Goal: Information Seeking & Learning: Learn about a topic

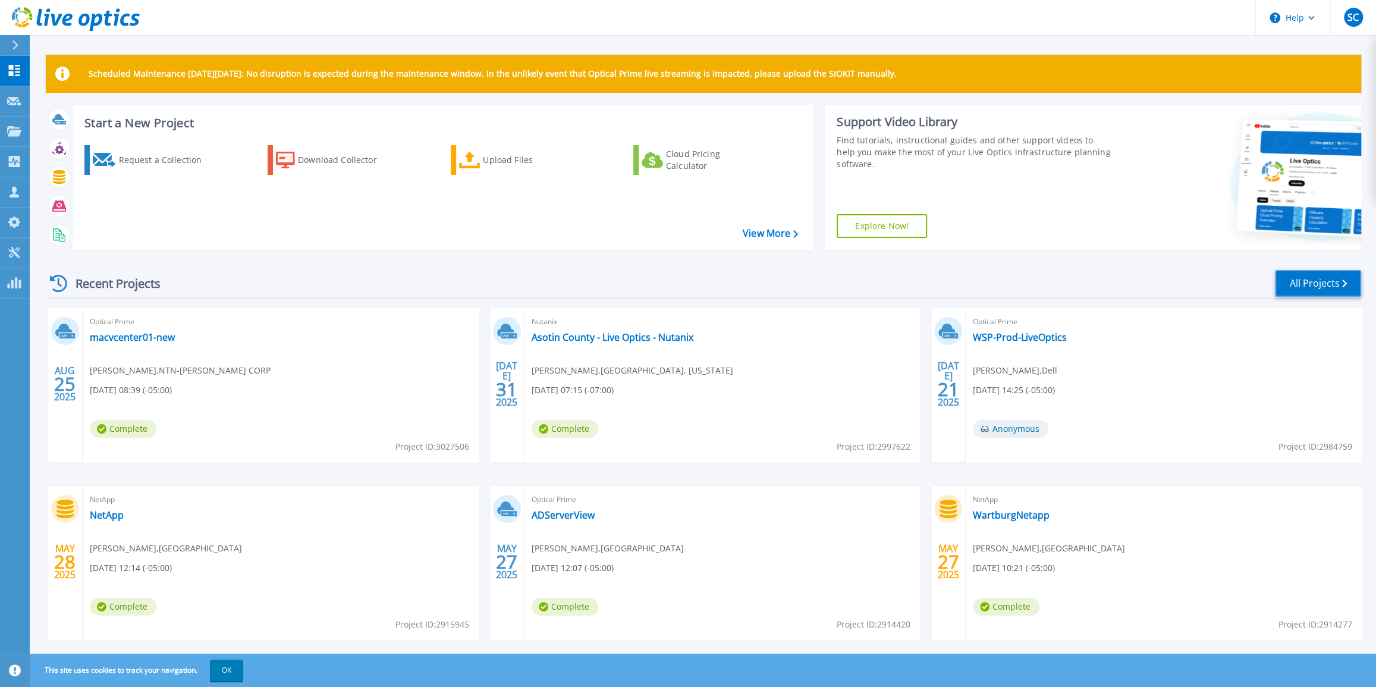
click at [1314, 284] on link "All Projects" at bounding box center [1318, 283] width 86 height 27
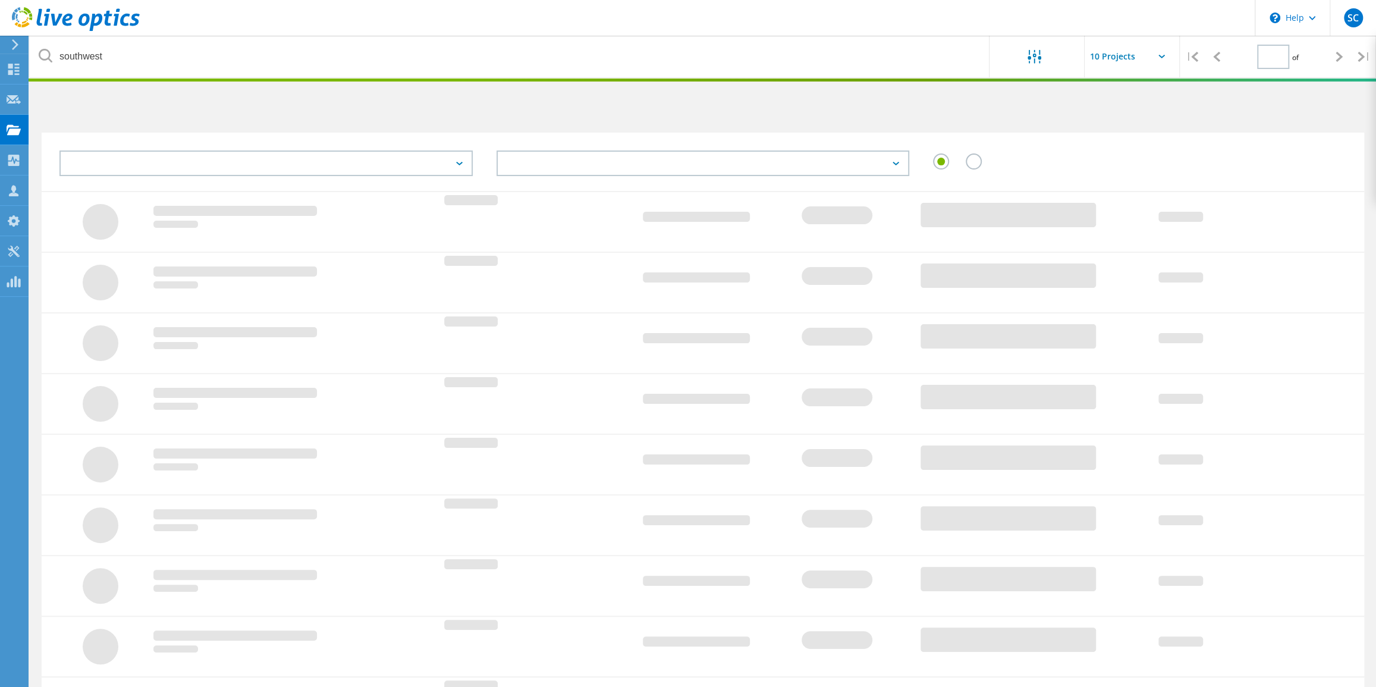
type input "1"
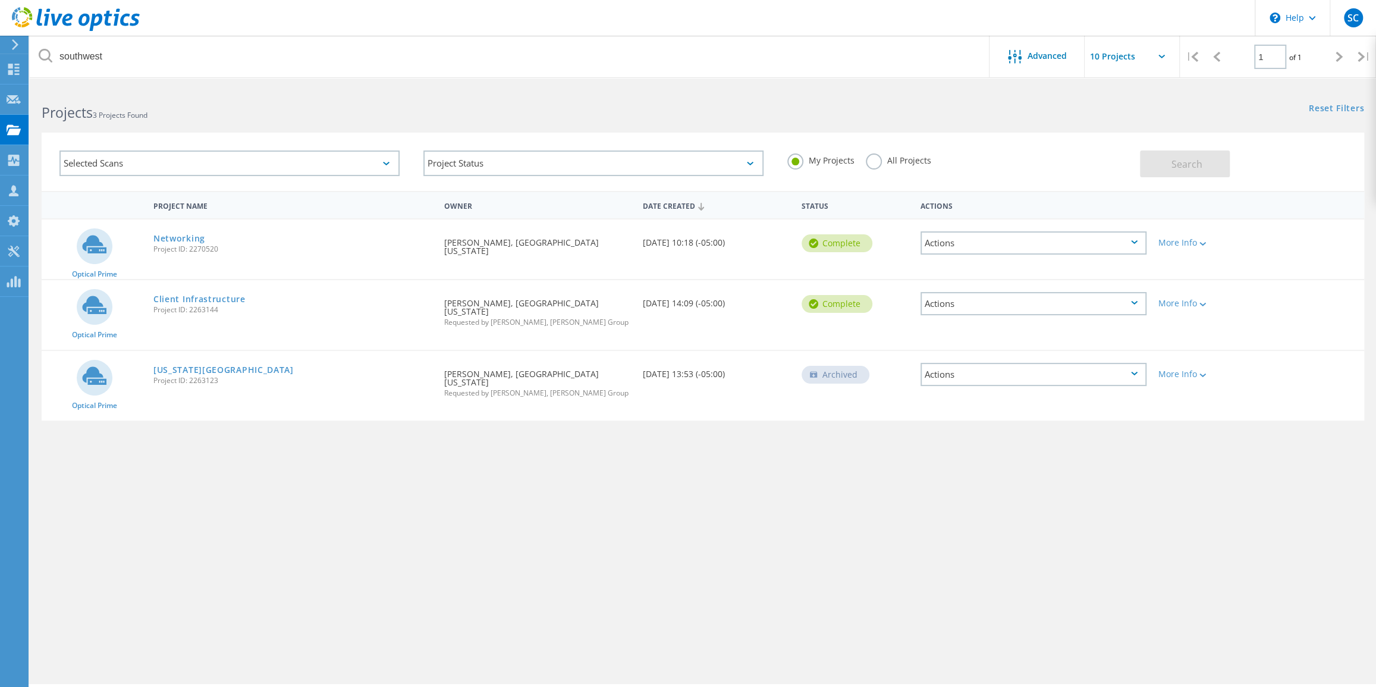
click at [868, 159] on label "All Projects" at bounding box center [898, 158] width 65 height 11
click at [0, 0] on input "All Projects" at bounding box center [0, 0] width 0 height 0
click at [1177, 166] on span "Search" at bounding box center [1186, 164] width 31 height 13
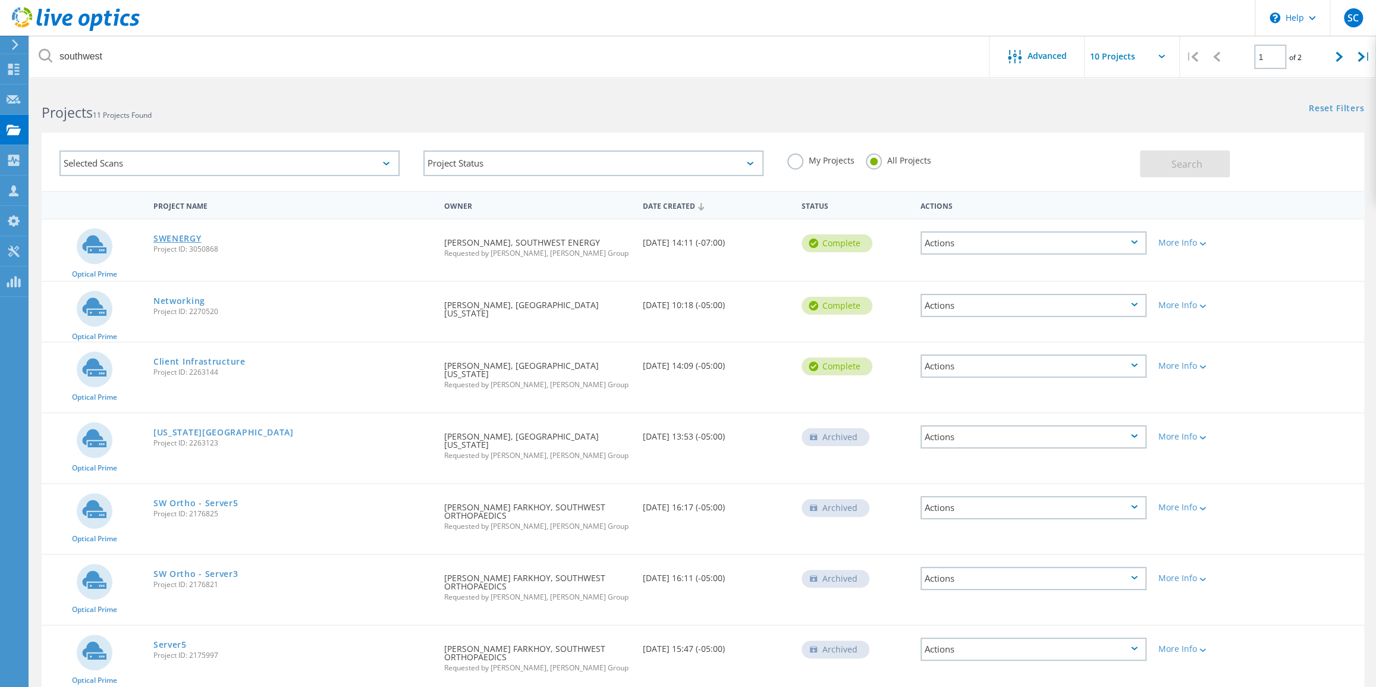
click at [182, 240] on link "SWENERGY" at bounding box center [177, 238] width 48 height 8
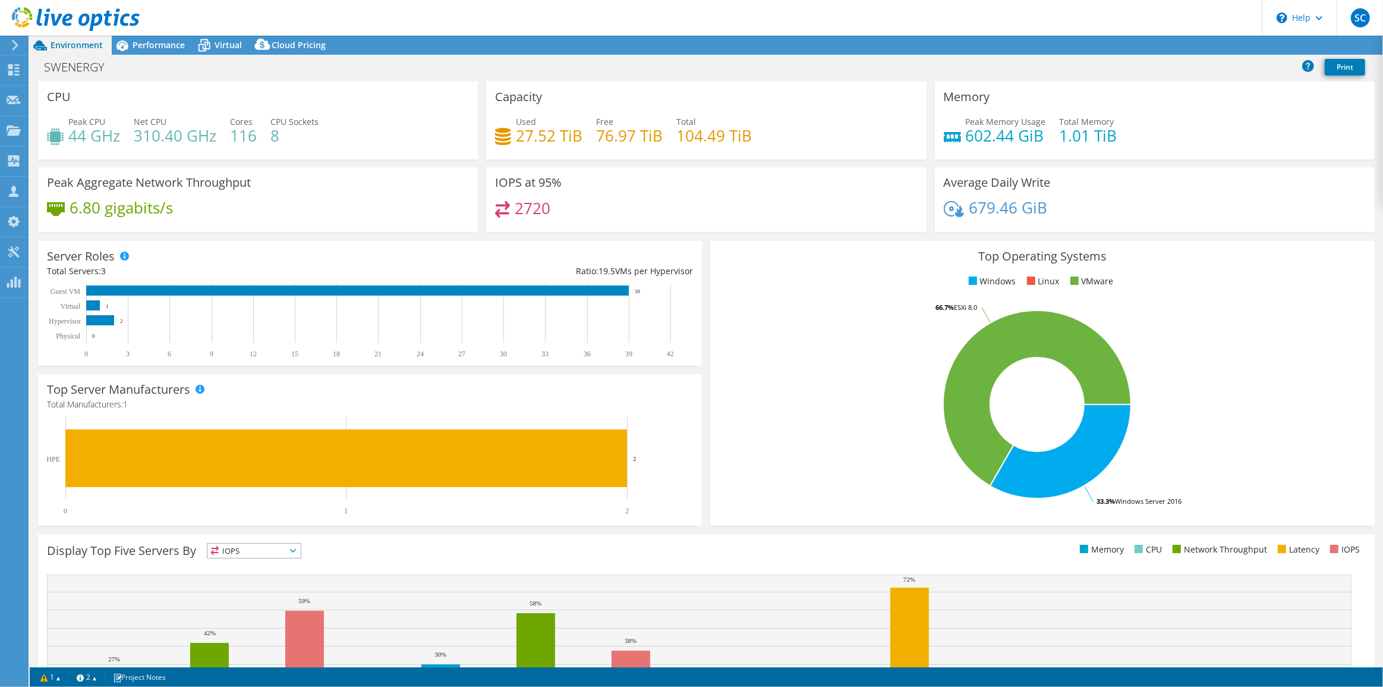
select select "USD"
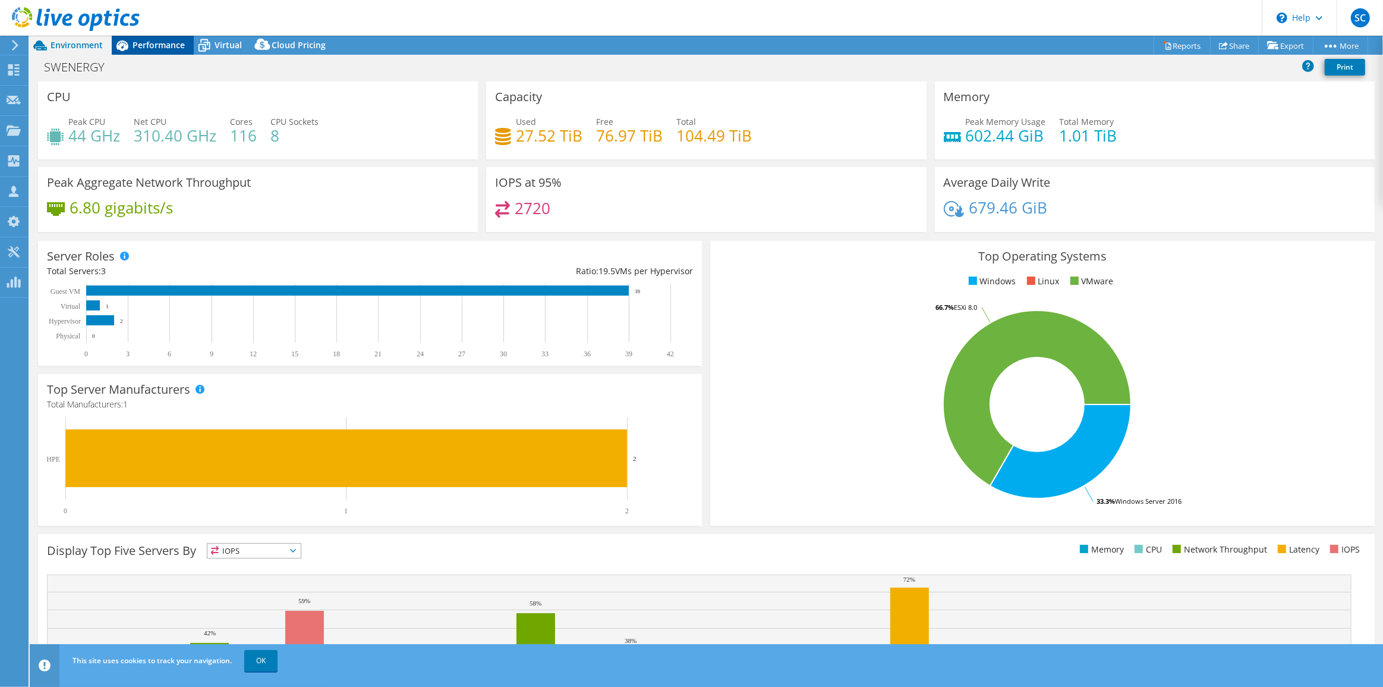
drag, startPoint x: 154, startPoint y: 46, endPoint x: 202, endPoint y: 49, distance: 47.7
click at [154, 46] on span "Performance" at bounding box center [159, 44] width 52 height 11
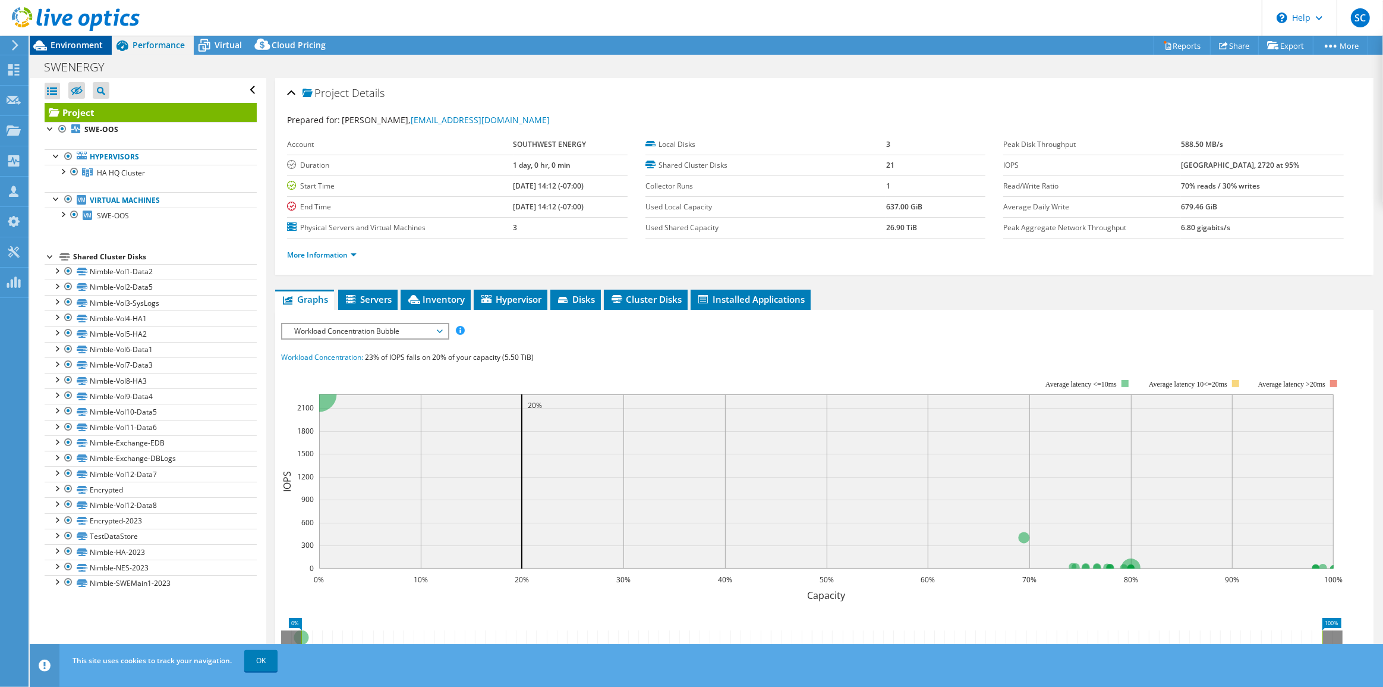
click at [95, 48] on span "Environment" at bounding box center [77, 44] width 52 height 11
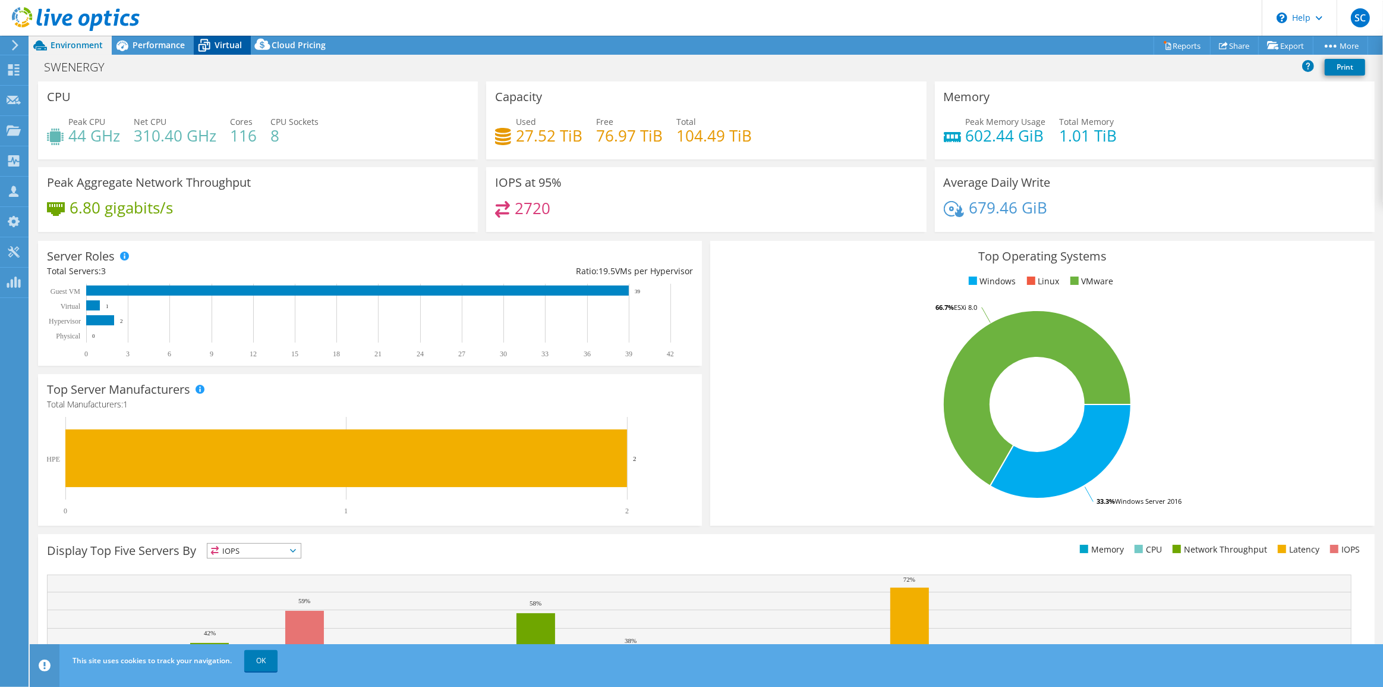
click at [228, 43] on span "Virtual" at bounding box center [228, 44] width 27 height 11
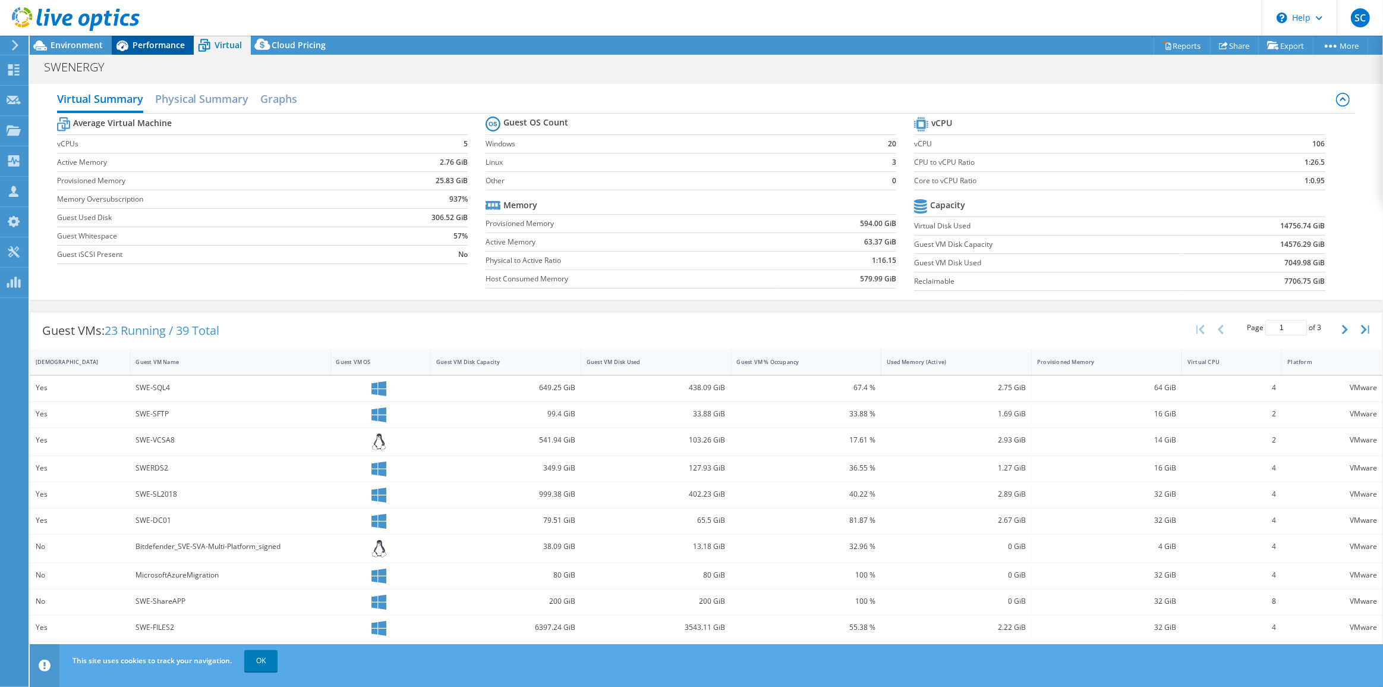
click at [166, 48] on span "Performance" at bounding box center [159, 44] width 52 height 11
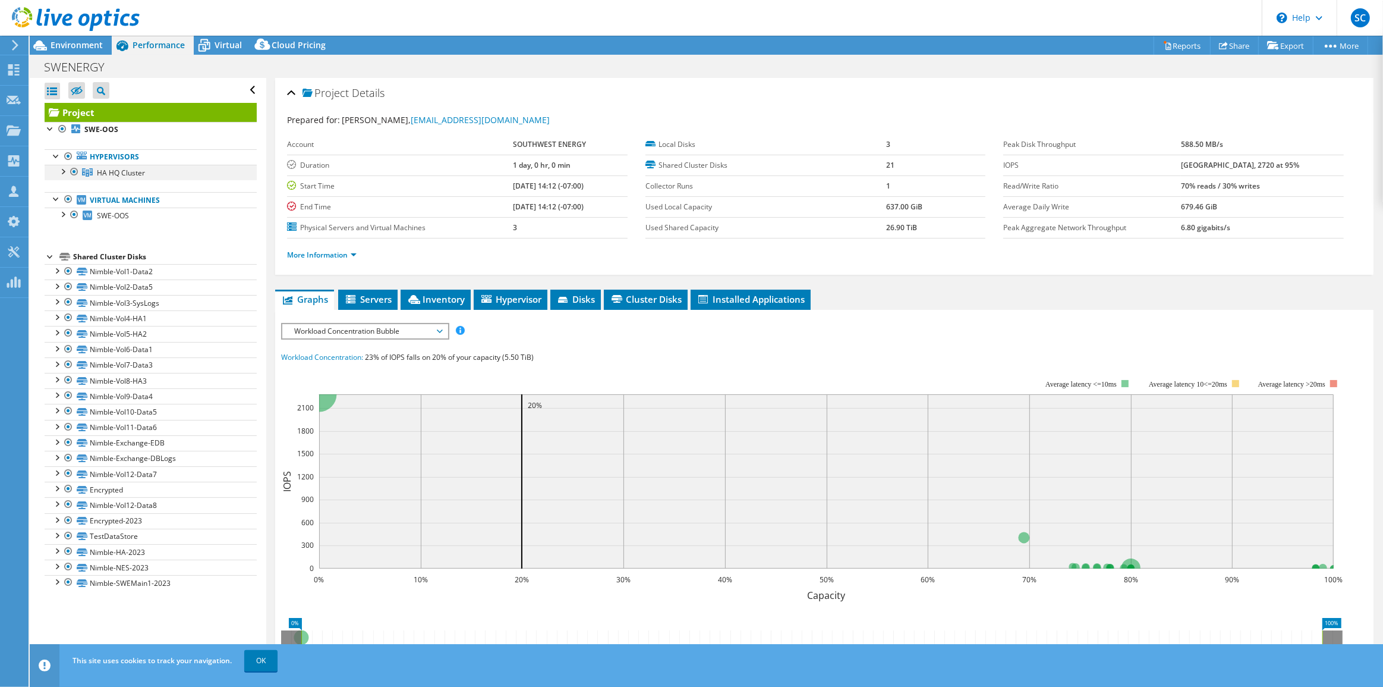
click at [64, 170] on div at bounding box center [62, 171] width 12 height 12
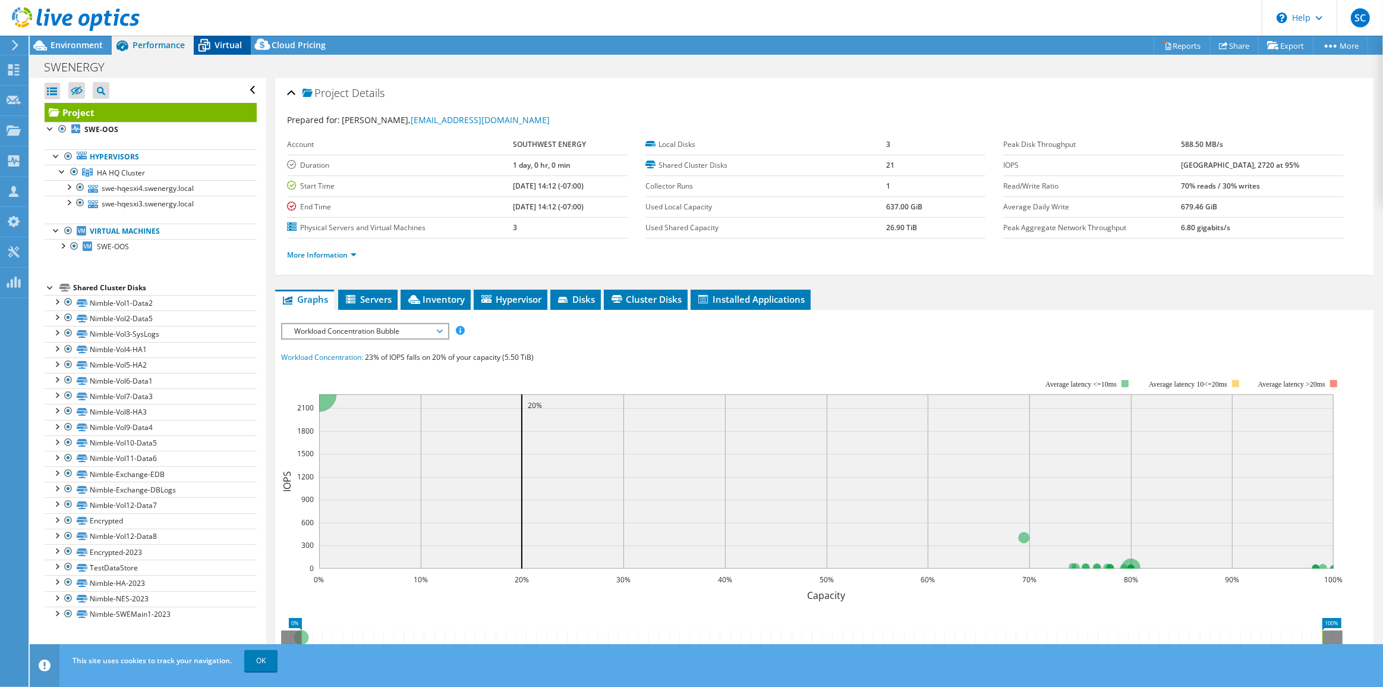
click at [218, 38] on div "Virtual" at bounding box center [222, 45] width 57 height 19
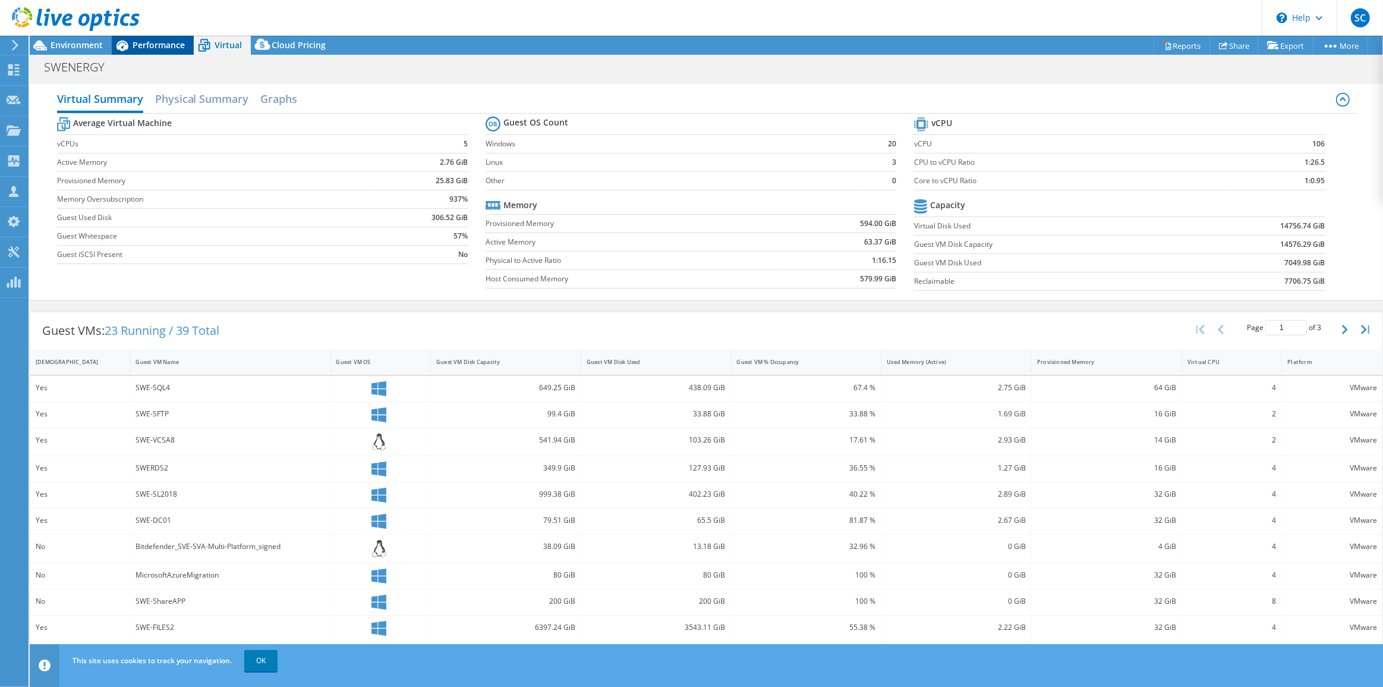
click at [158, 47] on span "Performance" at bounding box center [159, 44] width 52 height 11
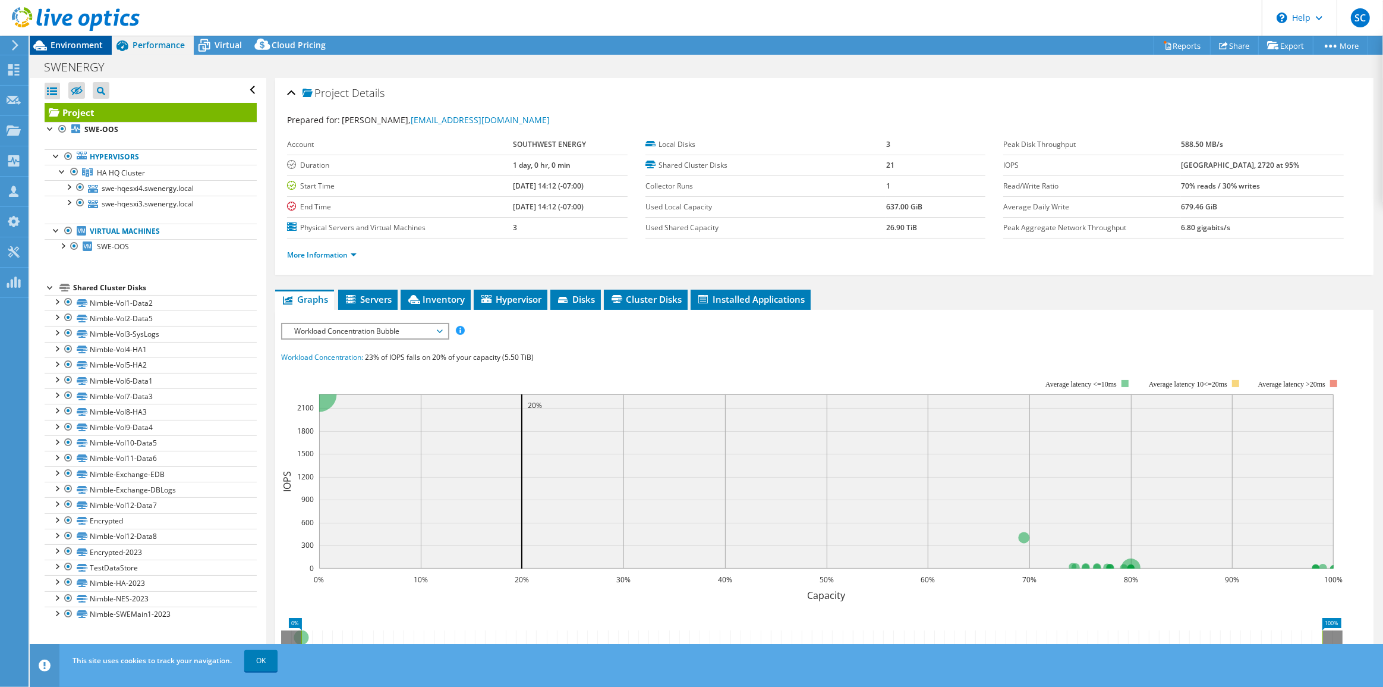
click at [92, 51] on div "Environment" at bounding box center [71, 45] width 82 height 19
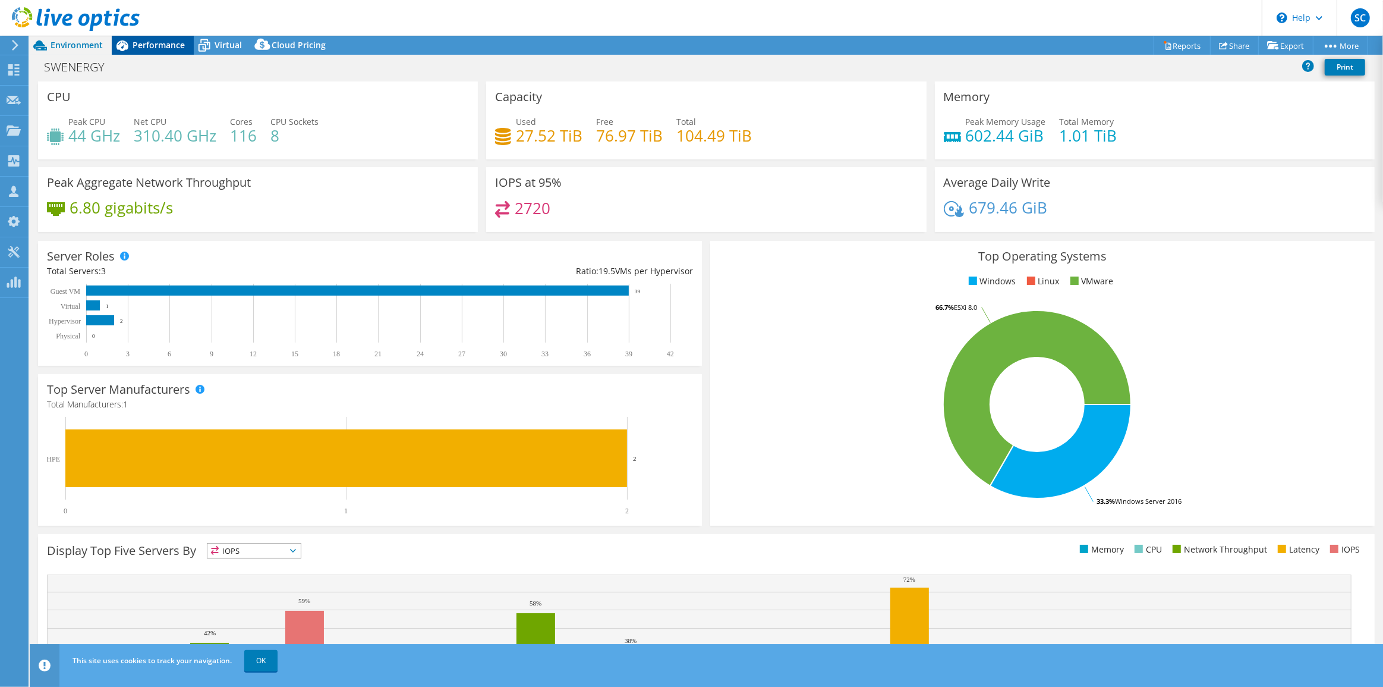
click at [164, 48] on span "Performance" at bounding box center [159, 44] width 52 height 11
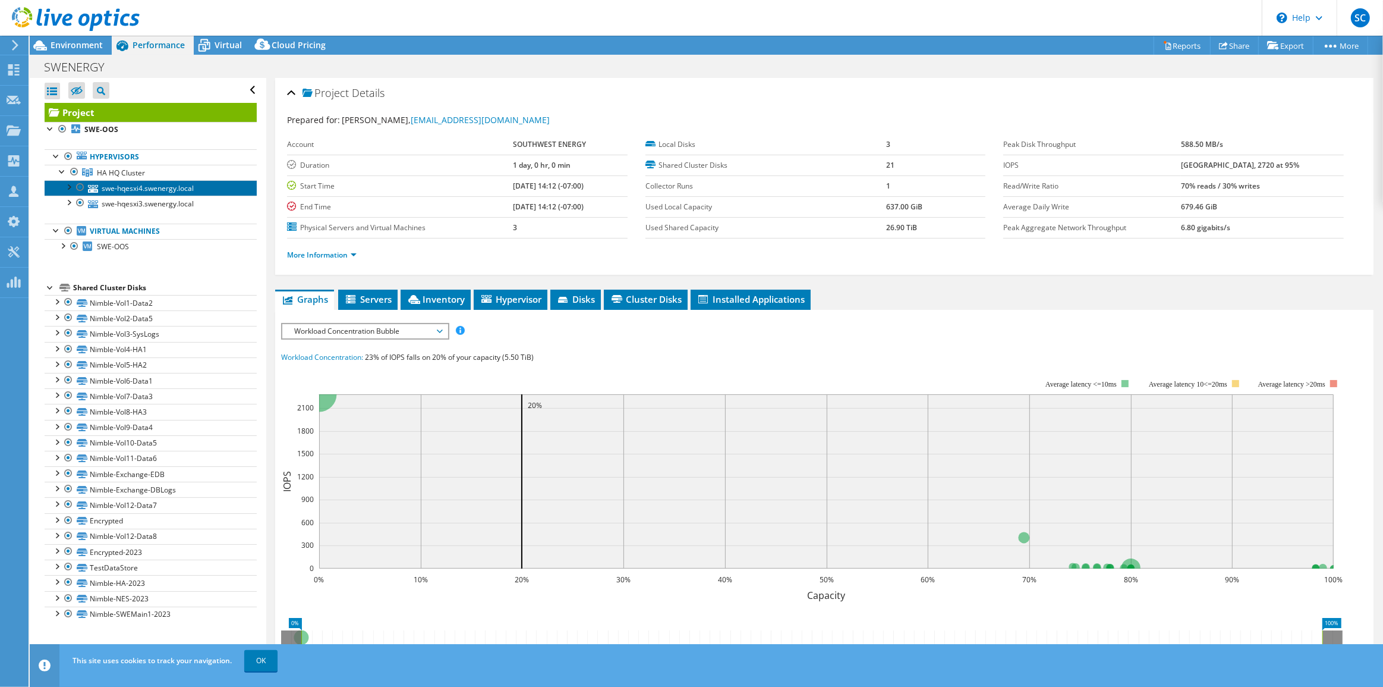
click at [156, 191] on link "swe-hqesxi4.swenergy.local" at bounding box center [151, 187] width 212 height 15
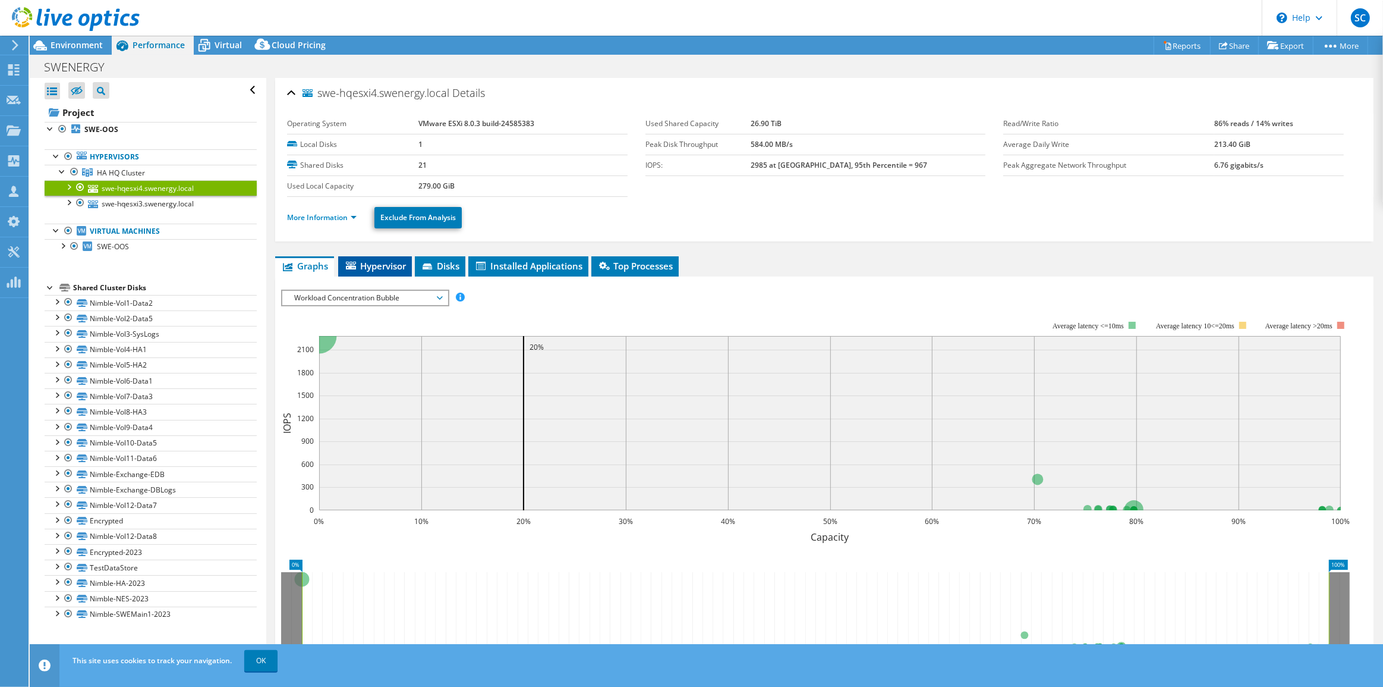
click at [391, 264] on span "Hypervisor" at bounding box center [375, 266] width 62 height 12
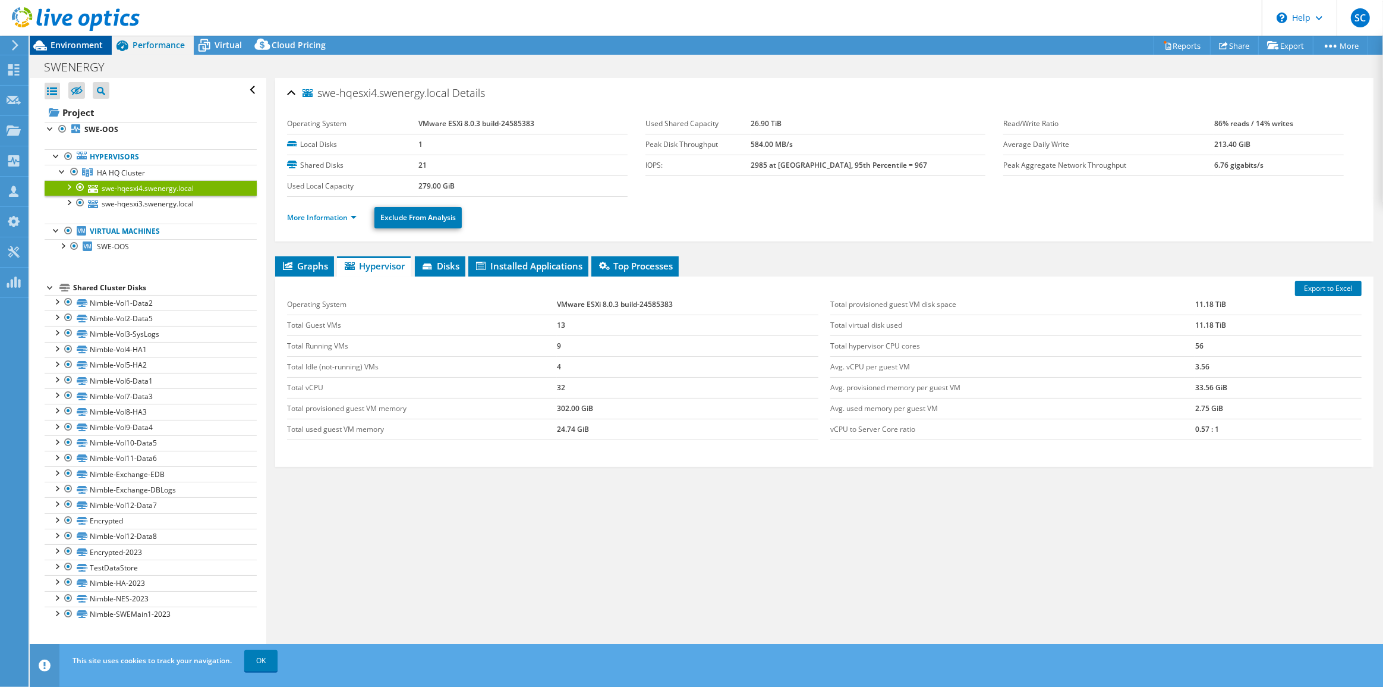
click at [98, 48] on span "Environment" at bounding box center [77, 44] width 52 height 11
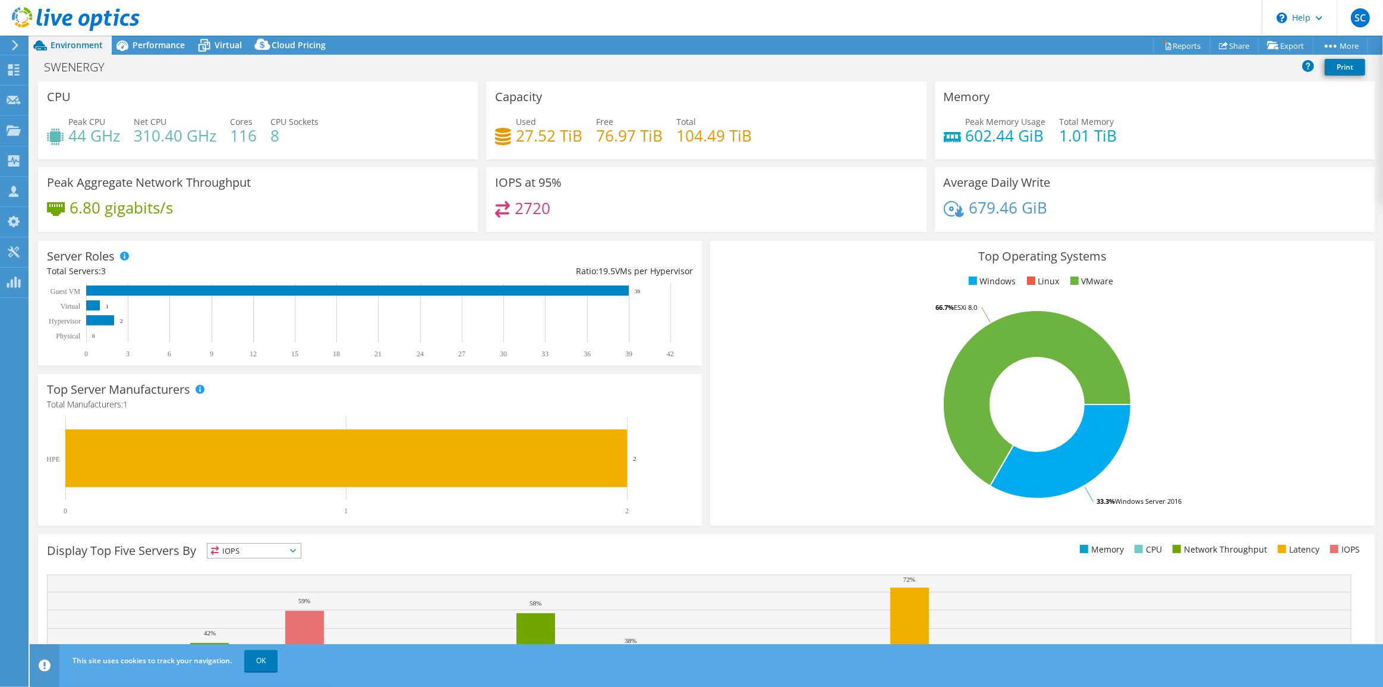
drag, startPoint x: 229, startPoint y: 48, endPoint x: 246, endPoint y: 96, distance: 51.2
click at [229, 48] on span "Virtual" at bounding box center [228, 44] width 27 height 11
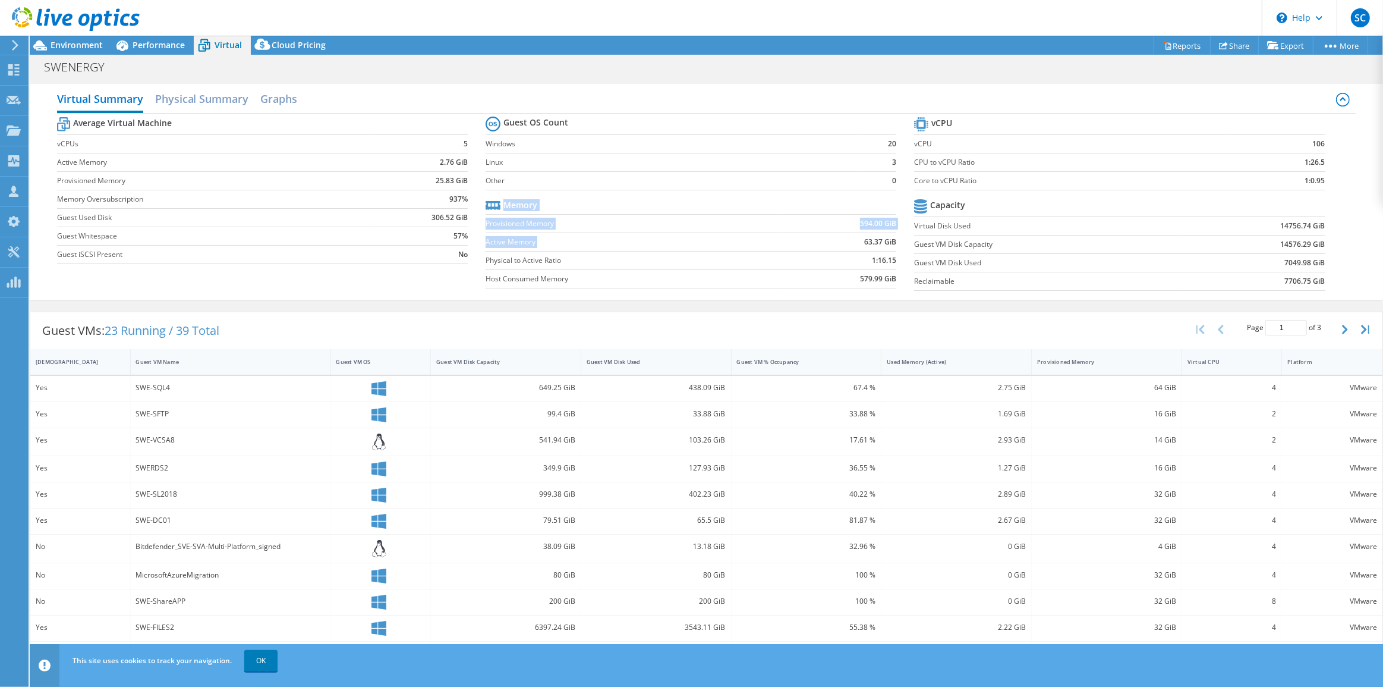
drag, startPoint x: 858, startPoint y: 241, endPoint x: 892, endPoint y: 244, distance: 34.0
click at [892, 244] on section "Guest OS Count Windows 20 Linux 3 Other 0 Memory Provisioned Memory 594.00 GiB …" at bounding box center [700, 204] width 429 height 181
click at [768, 257] on label "Physical to Active Ratio" at bounding box center [632, 260] width 292 height 12
click at [784, 244] on td "63.37 GiB" at bounding box center [837, 241] width 120 height 18
click at [243, 359] on div "Guest VM Name" at bounding box center [223, 362] width 175 height 8
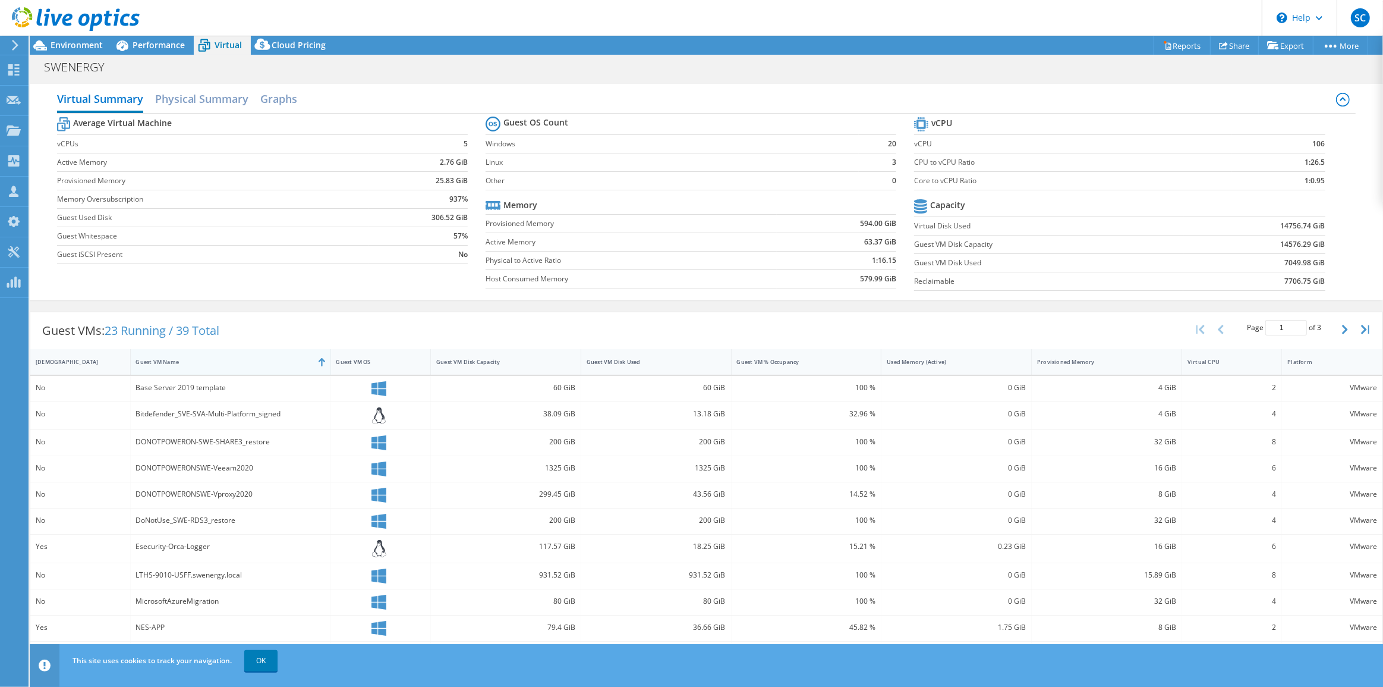
drag, startPoint x: 251, startPoint y: 362, endPoint x: 260, endPoint y: 363, distance: 8.9
click at [253, 362] on div "Guest VM Name" at bounding box center [223, 362] width 175 height 8
click at [268, 362] on div "Guest VM Name" at bounding box center [223, 362] width 175 height 8
click at [281, 361] on div "Guest VM Name" at bounding box center [223, 362] width 175 height 8
click at [83, 49] on span "Environment" at bounding box center [77, 44] width 52 height 11
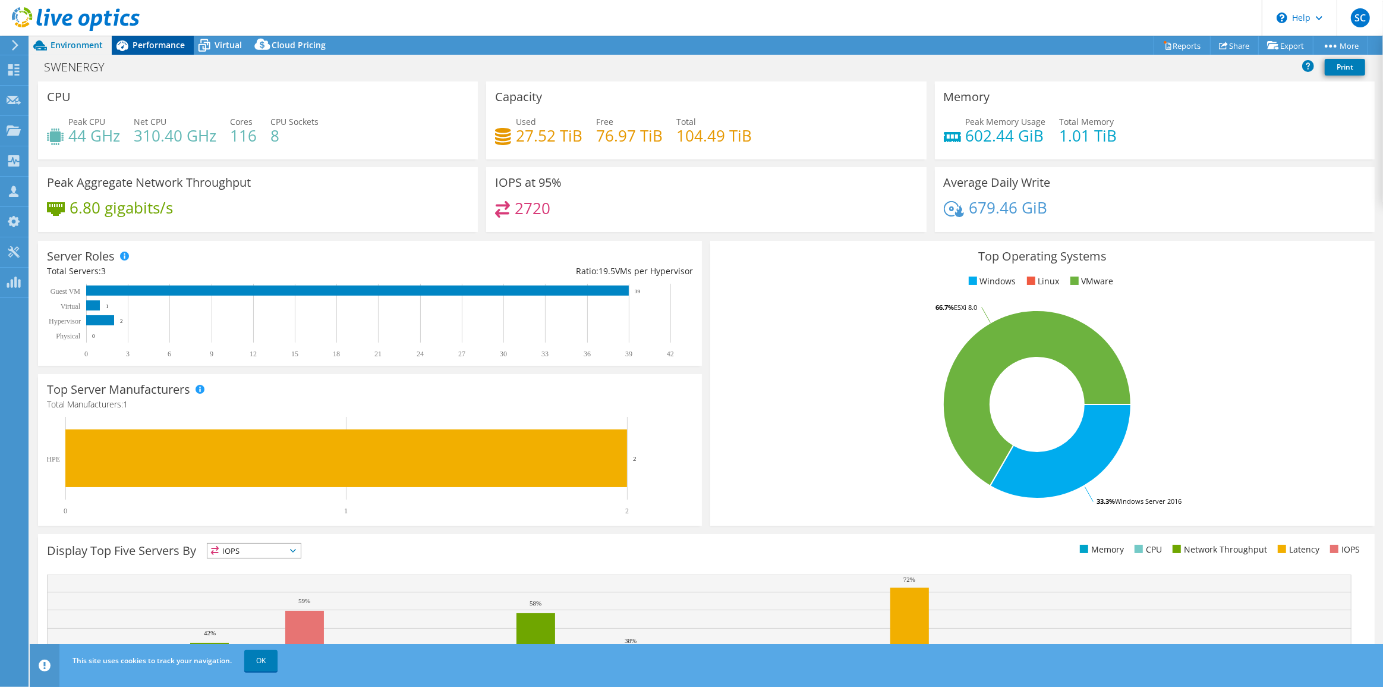
click at [149, 45] on span "Performance" at bounding box center [159, 44] width 52 height 11
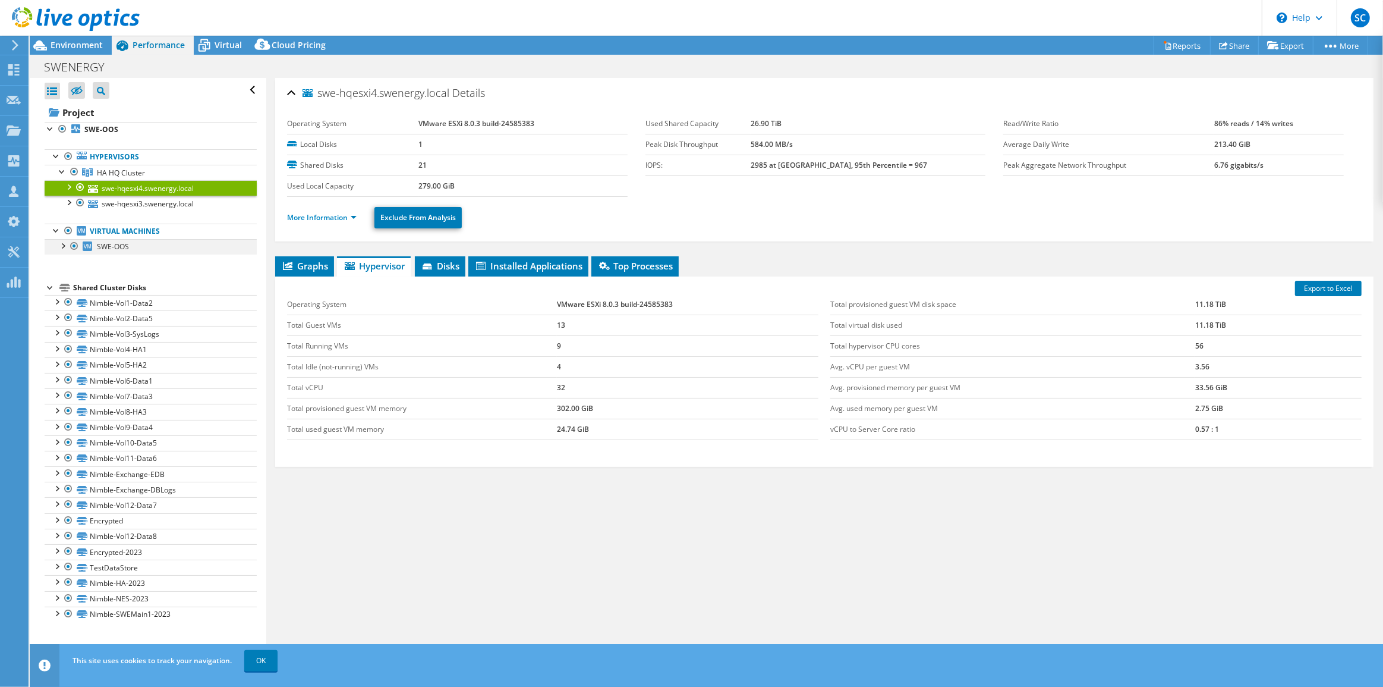
click at [63, 243] on div at bounding box center [62, 245] width 12 height 12
click at [60, 244] on div at bounding box center [62, 245] width 12 height 12
click at [69, 203] on div at bounding box center [68, 202] width 12 height 12
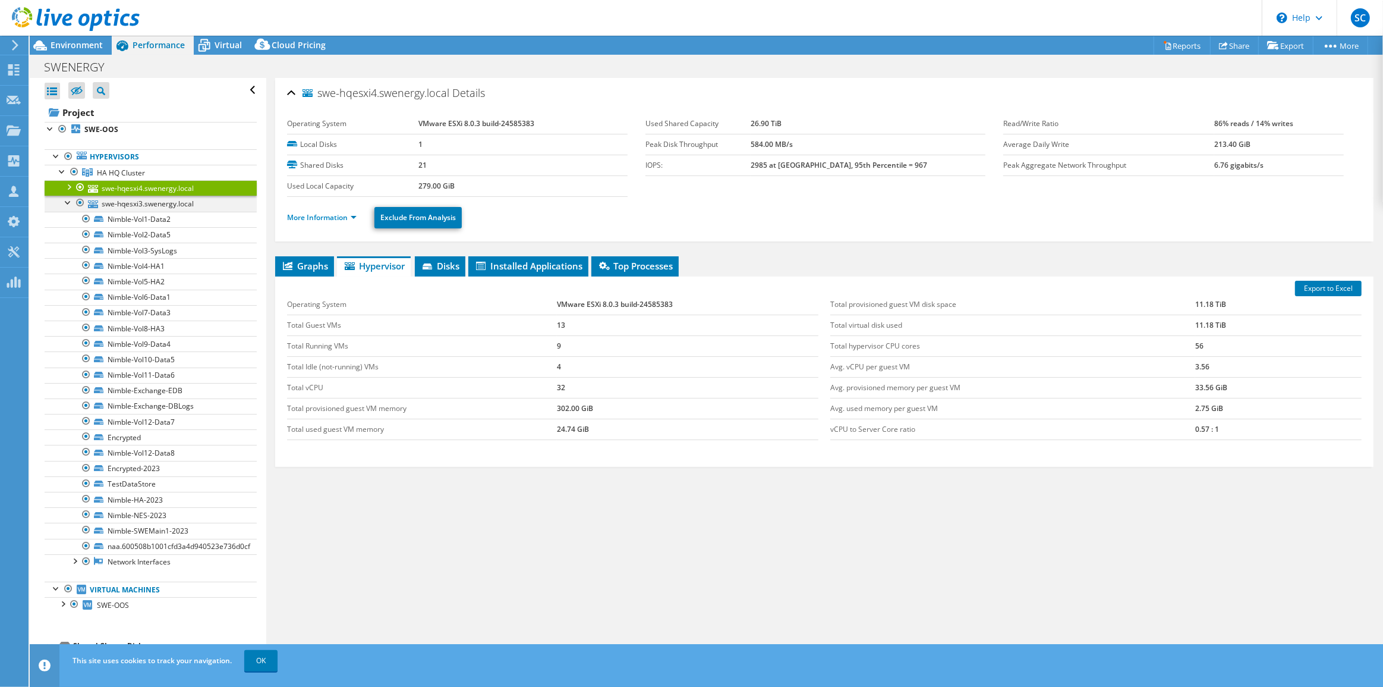
click at [69, 203] on div at bounding box center [68, 202] width 12 height 12
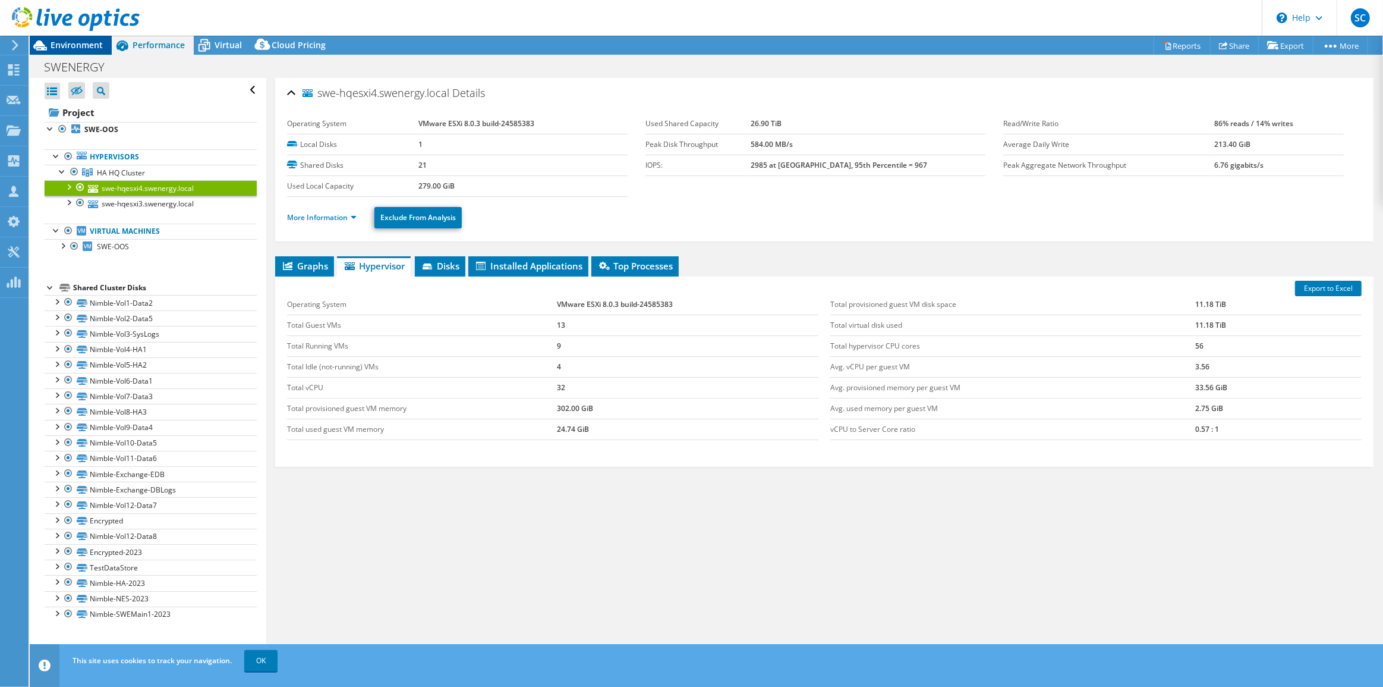
click at [95, 47] on span "Environment" at bounding box center [77, 44] width 52 height 11
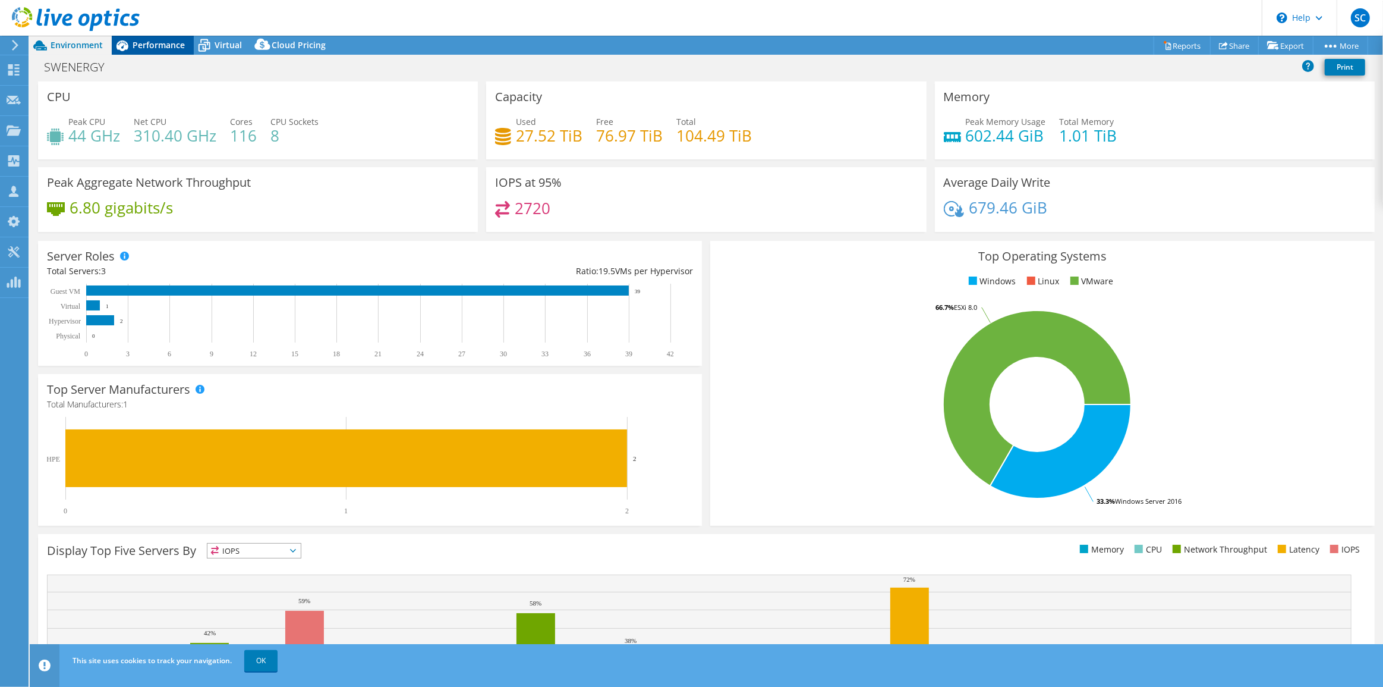
click at [144, 46] on span "Performance" at bounding box center [159, 44] width 52 height 11
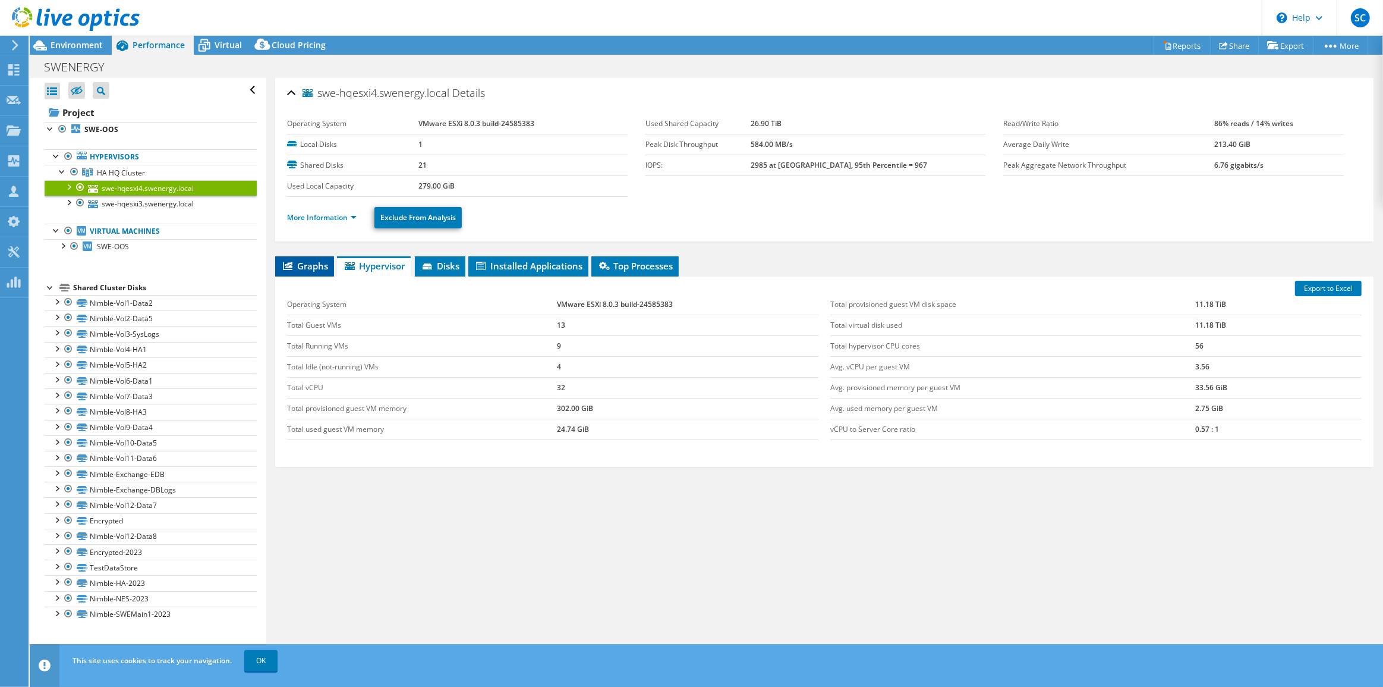
click at [313, 268] on span "Graphs" at bounding box center [304, 266] width 47 height 12
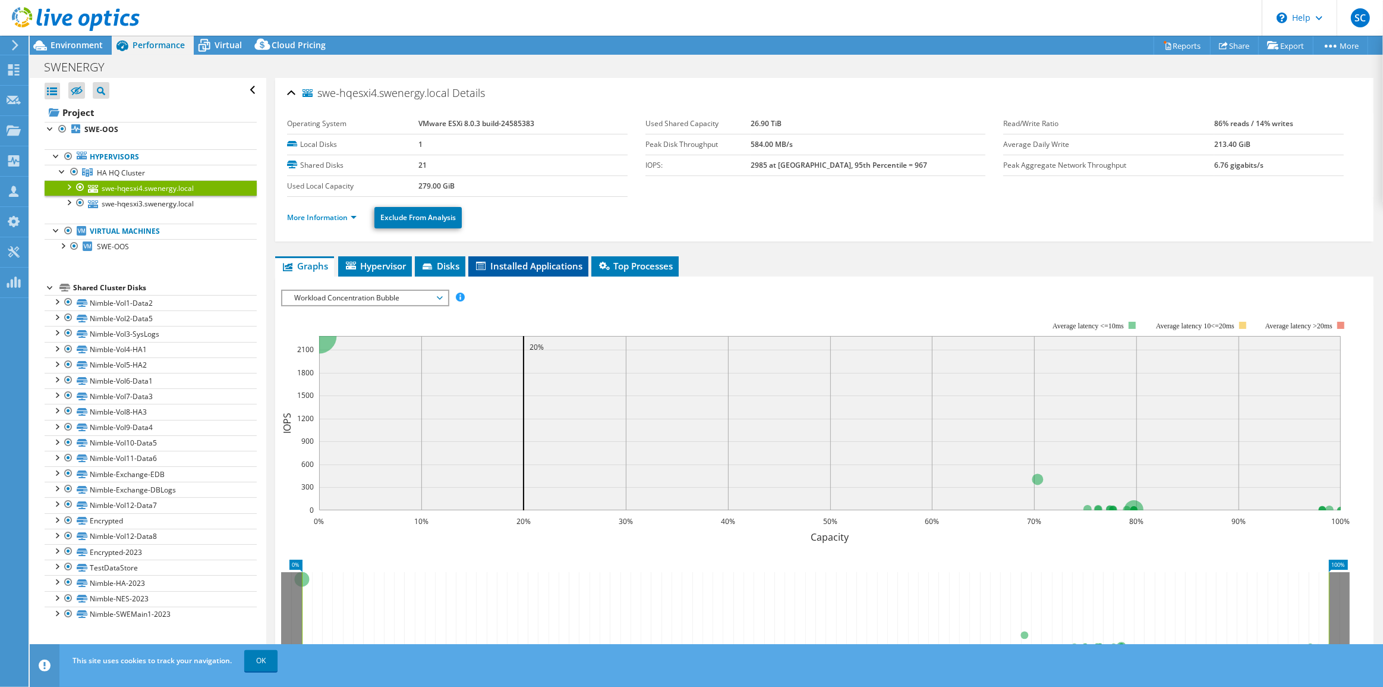
click at [527, 267] on span "Installed Applications" at bounding box center [528, 266] width 108 height 12
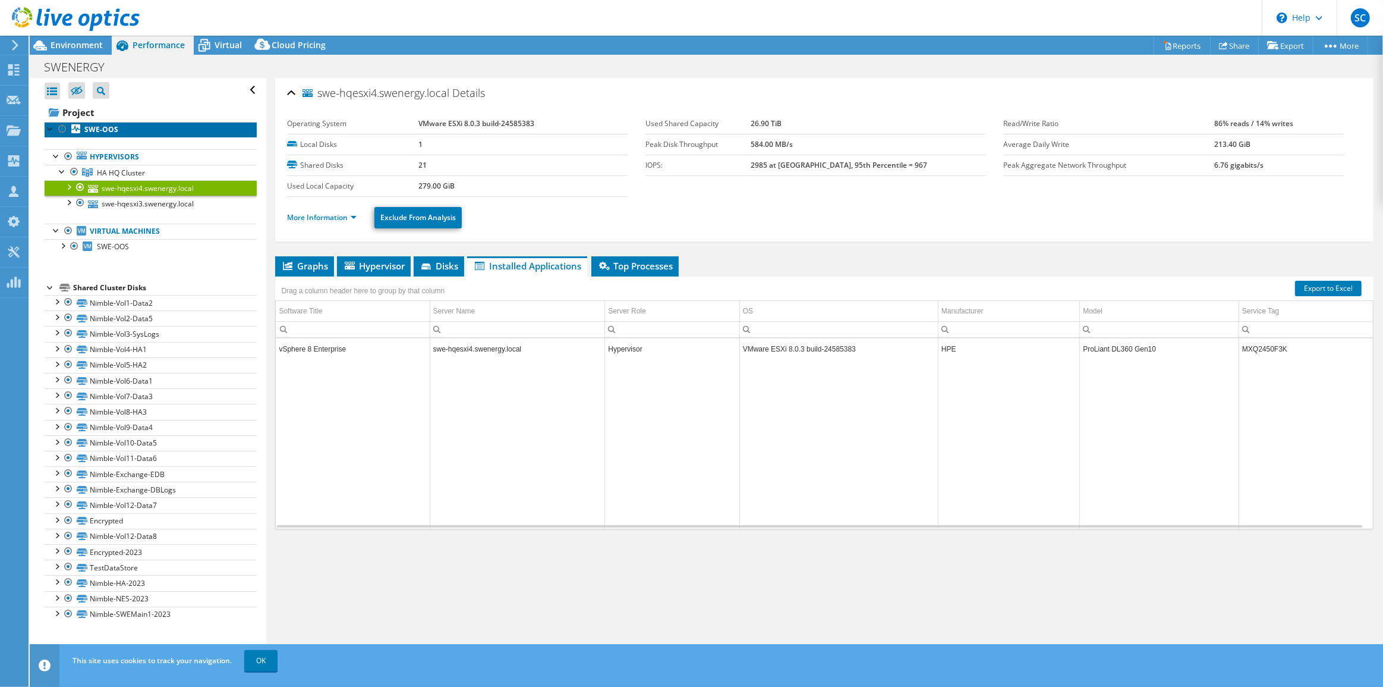
click at [102, 131] on b "SWE-OOS" at bounding box center [101, 129] width 34 height 10
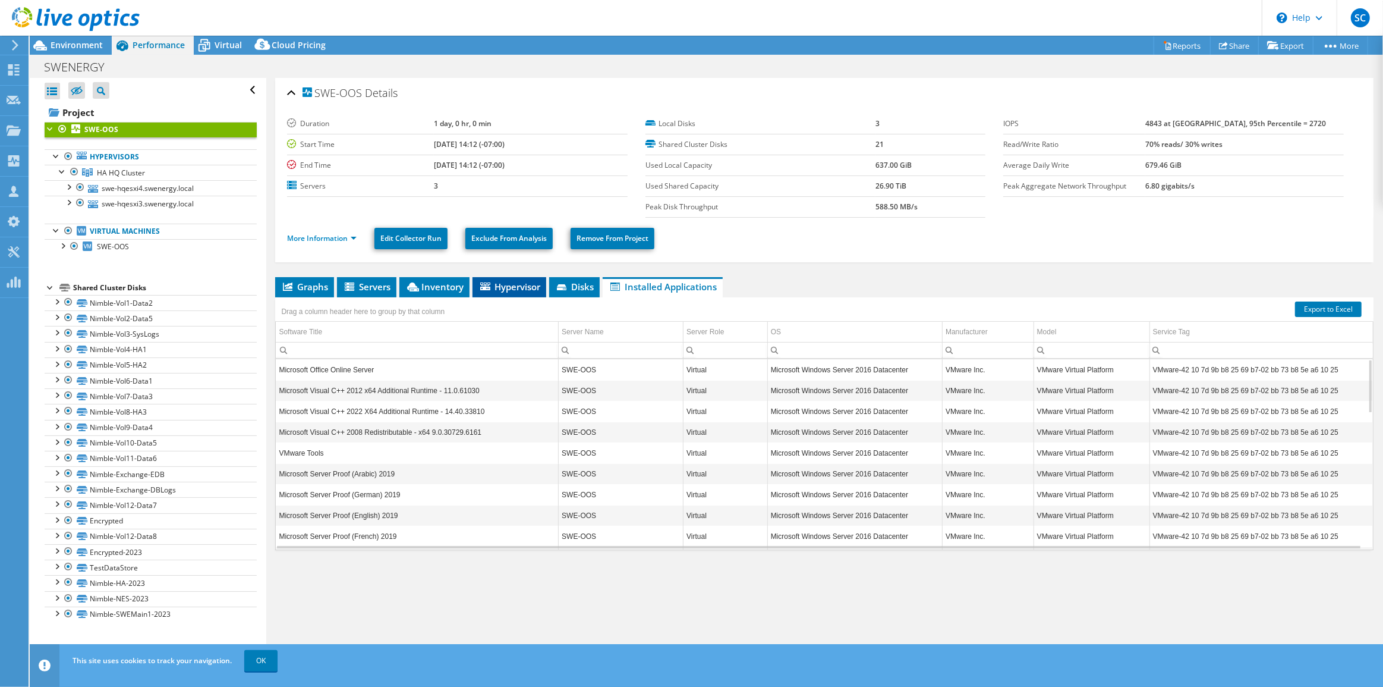
click at [520, 287] on span "Hypervisor" at bounding box center [510, 287] width 62 height 12
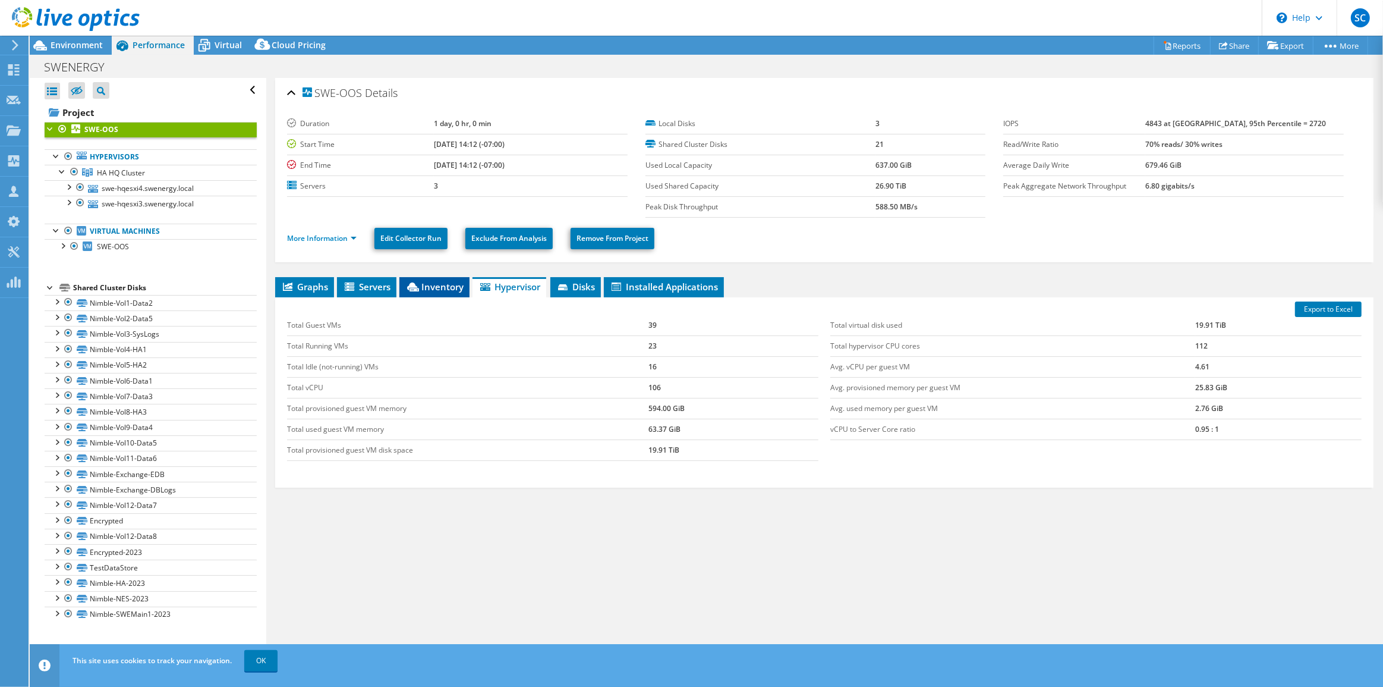
click at [440, 287] on span "Inventory" at bounding box center [434, 287] width 58 height 12
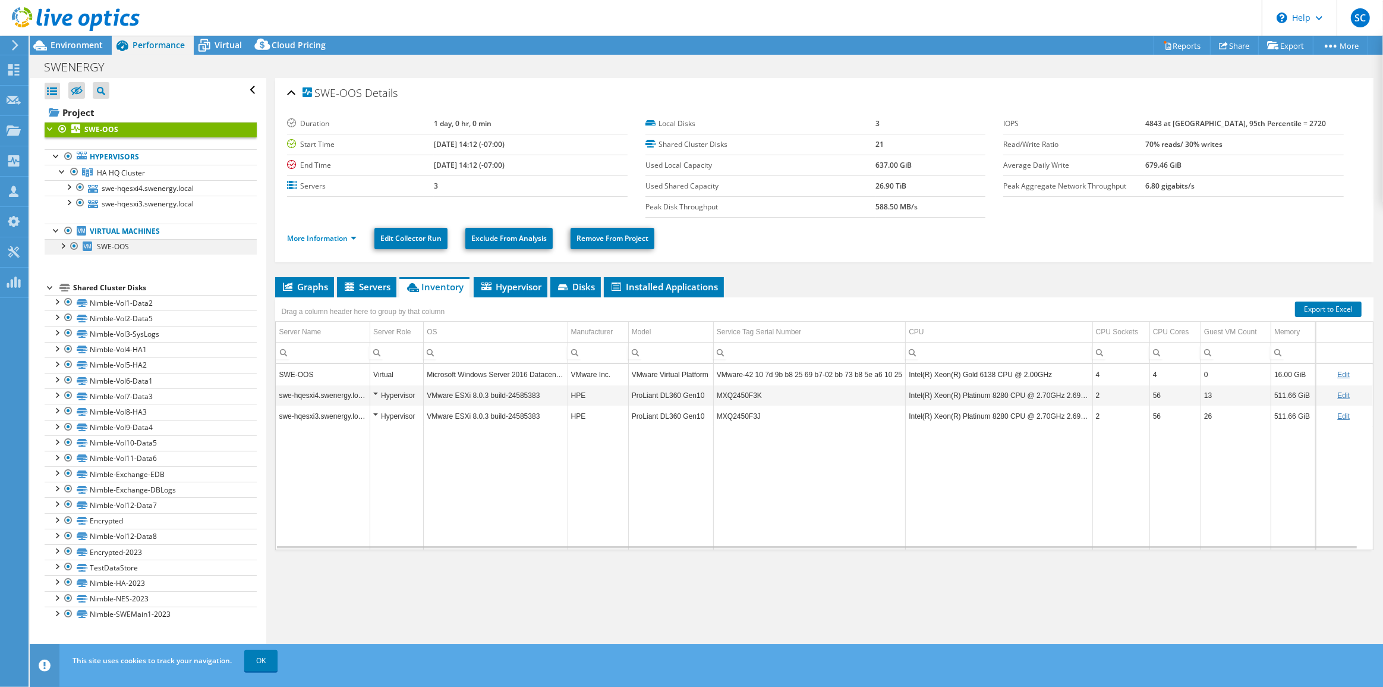
click at [74, 245] on div at bounding box center [74, 246] width 12 height 14
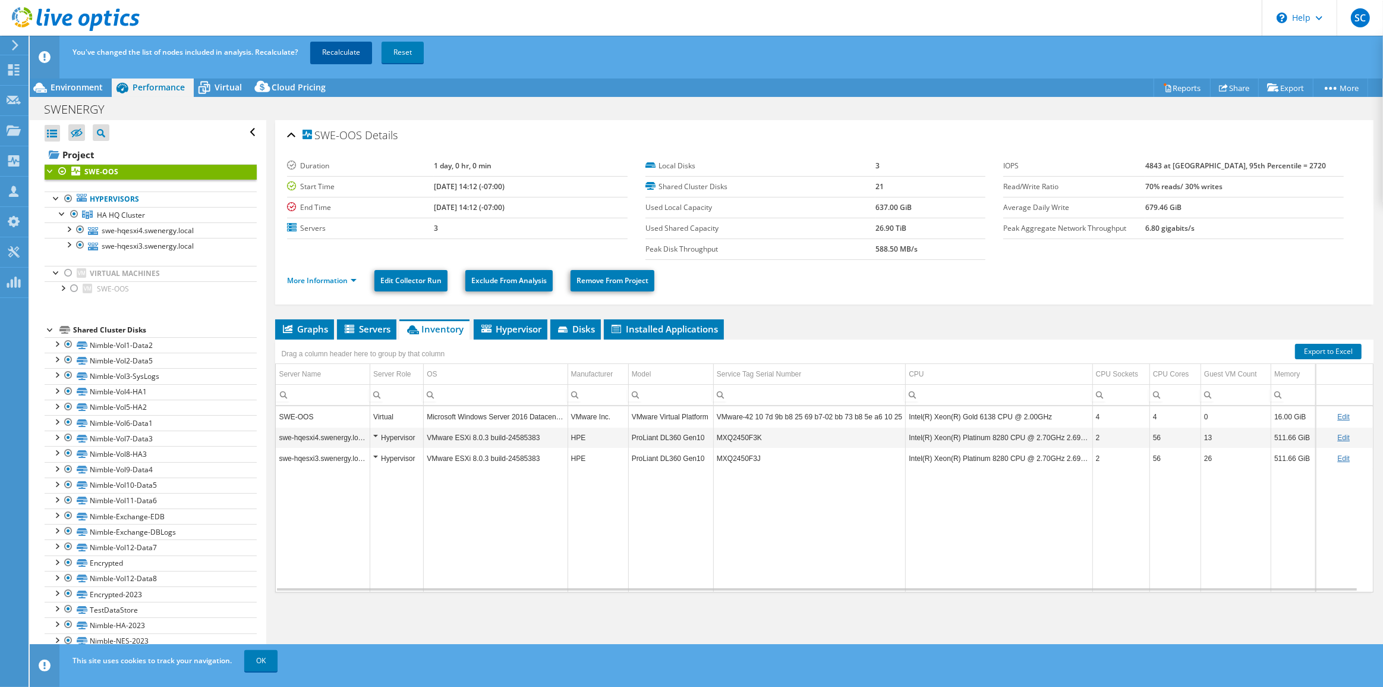
click at [351, 51] on link "Recalculate" at bounding box center [341, 52] width 62 height 21
click at [87, 85] on span "Environment" at bounding box center [77, 86] width 52 height 11
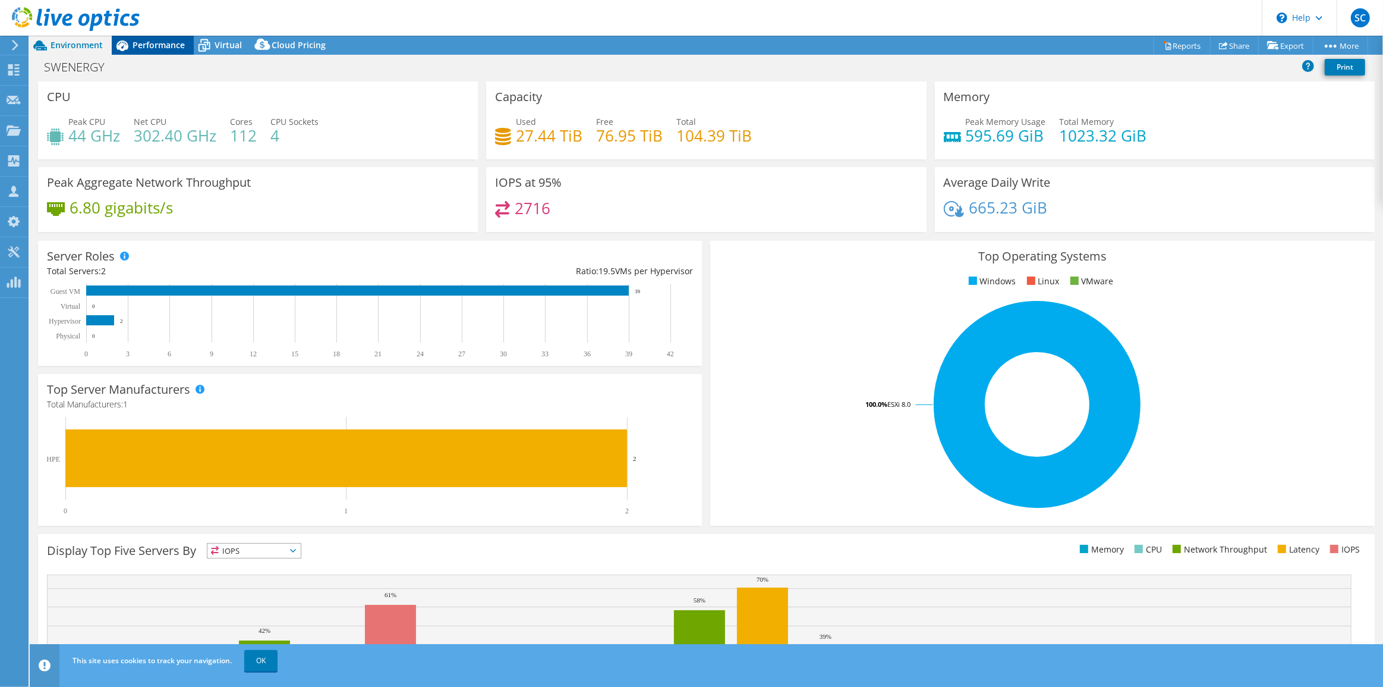
click at [168, 46] on span "Performance" at bounding box center [159, 44] width 52 height 11
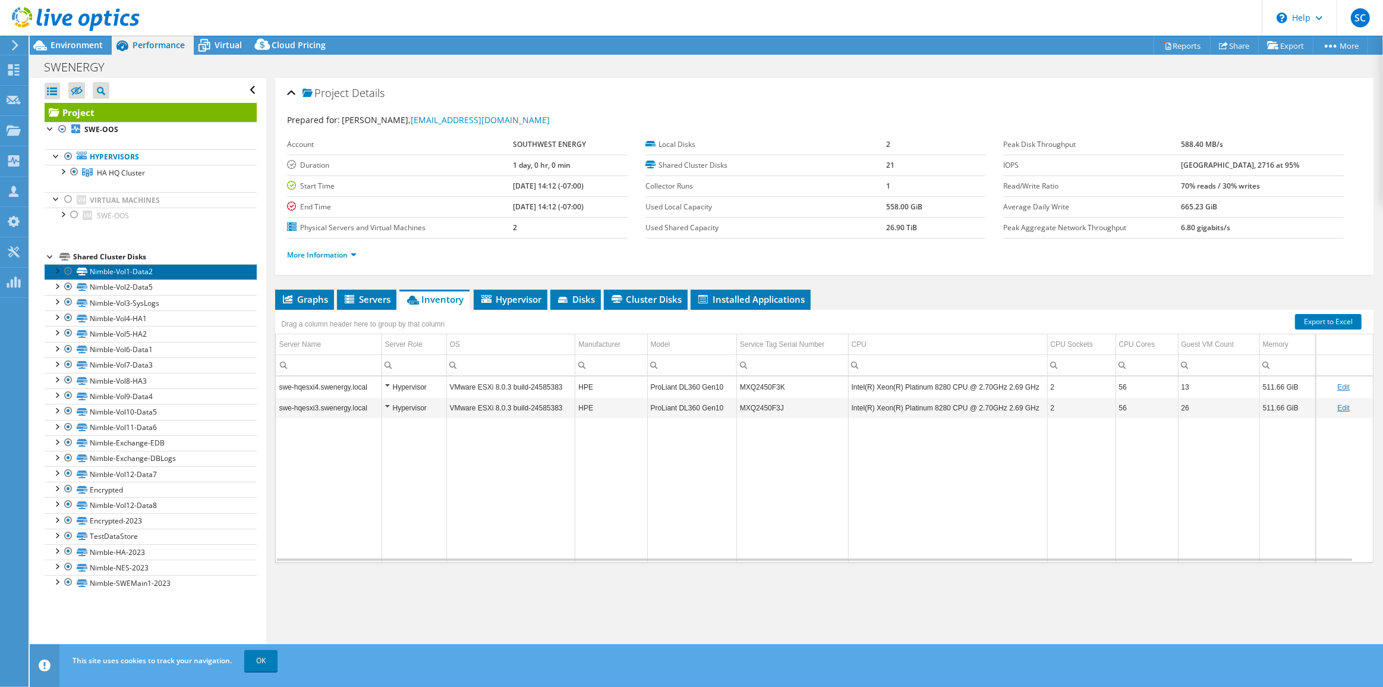
click at [125, 268] on link "Nimble-Vol1-Data2" at bounding box center [151, 271] width 212 height 15
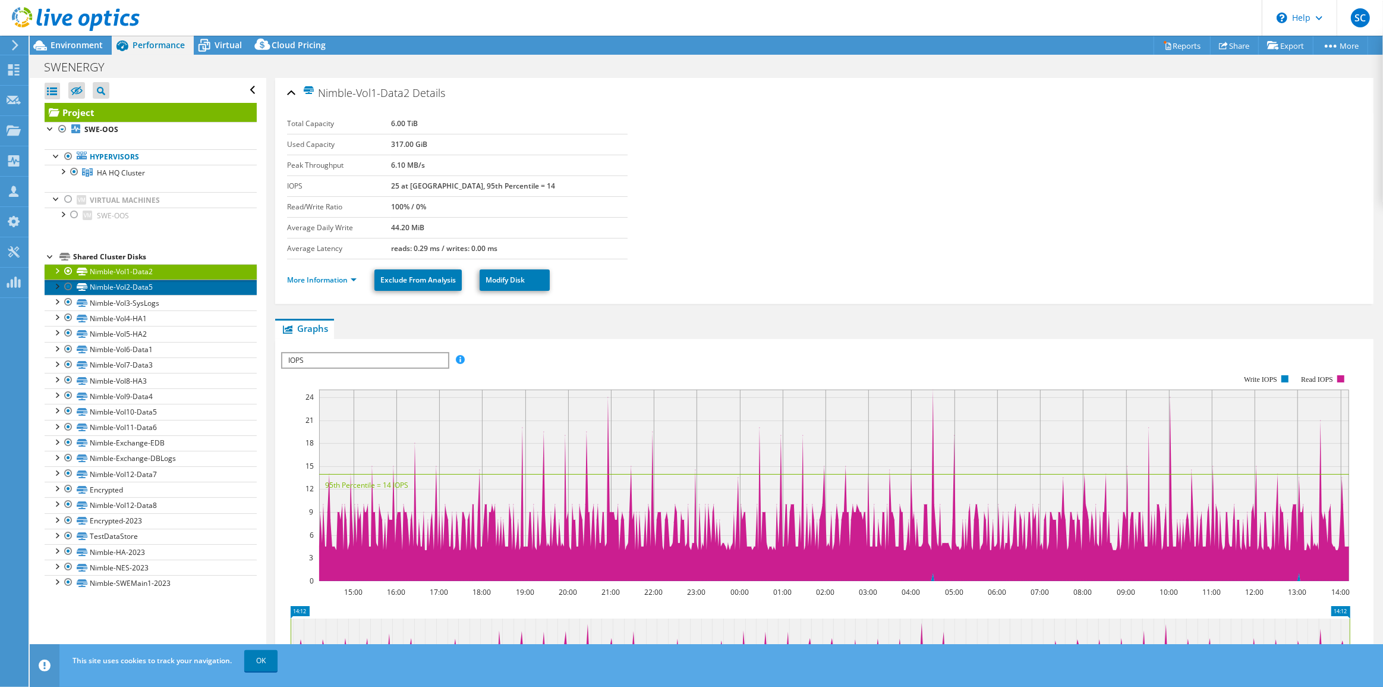
click at [128, 286] on link "Nimble-Vol2-Data5" at bounding box center [151, 286] width 212 height 15
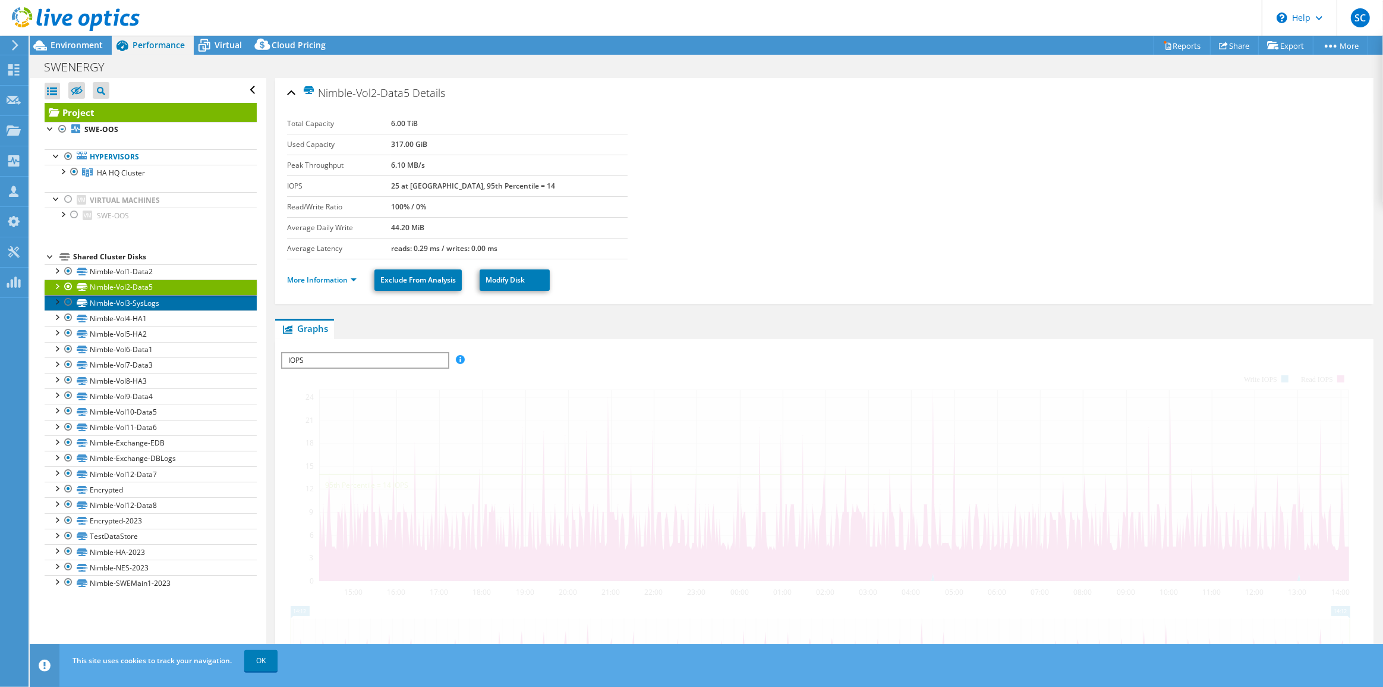
click at [131, 297] on link "Nimble-Vol3-SysLogs" at bounding box center [151, 302] width 212 height 15
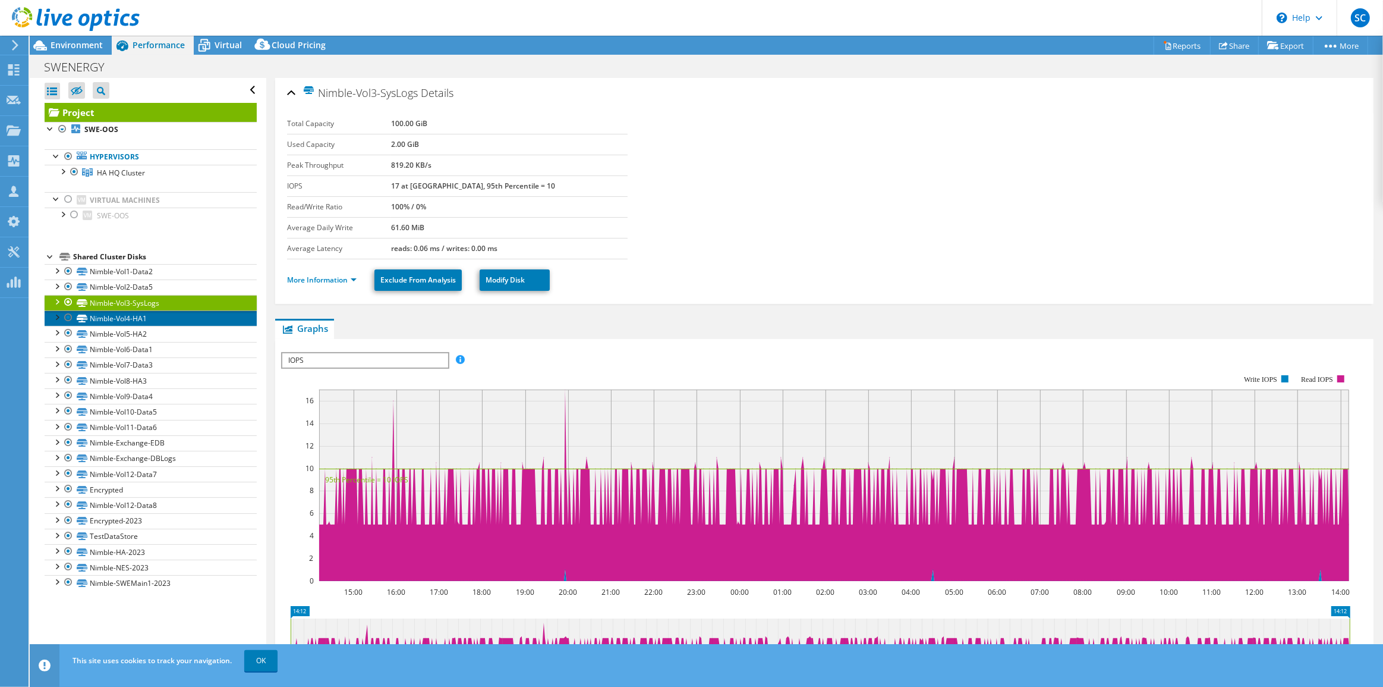
click at [127, 316] on link "Nimble-Vol4-HA1" at bounding box center [151, 317] width 212 height 15
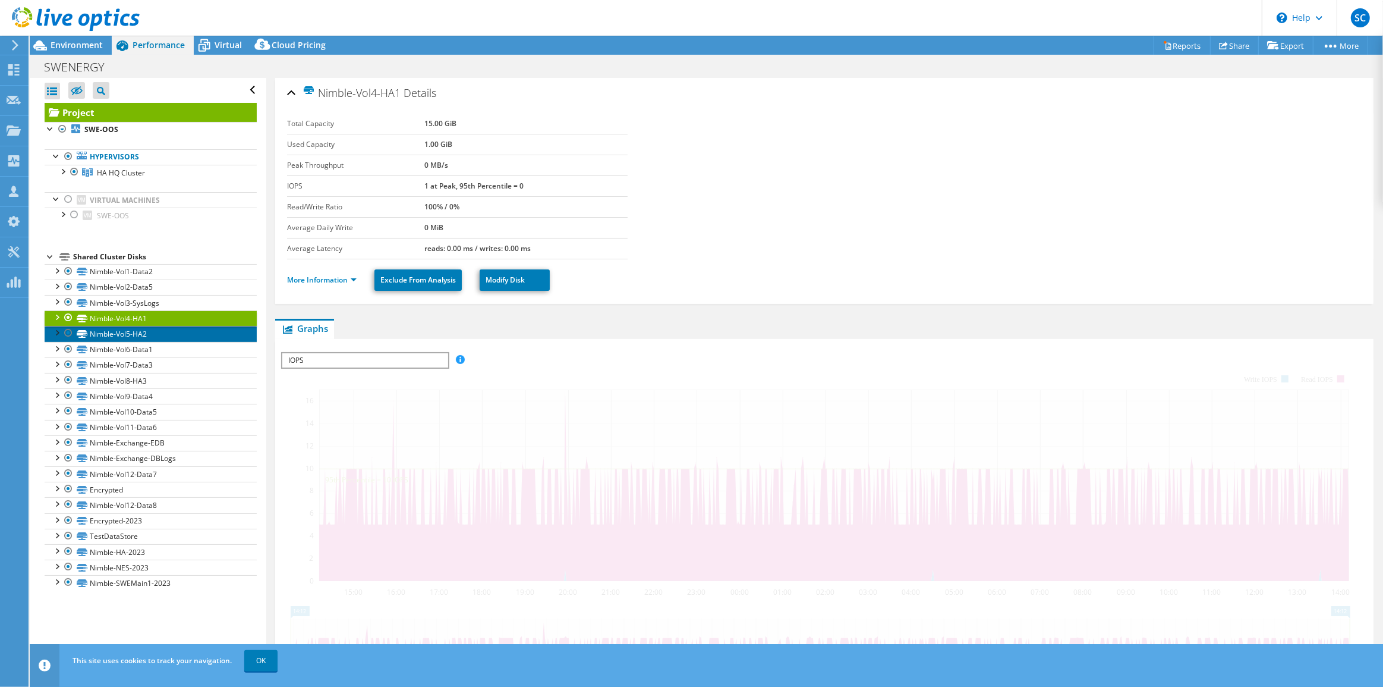
click at [130, 331] on link "Nimble-Vol5-HA2" at bounding box center [151, 333] width 212 height 15
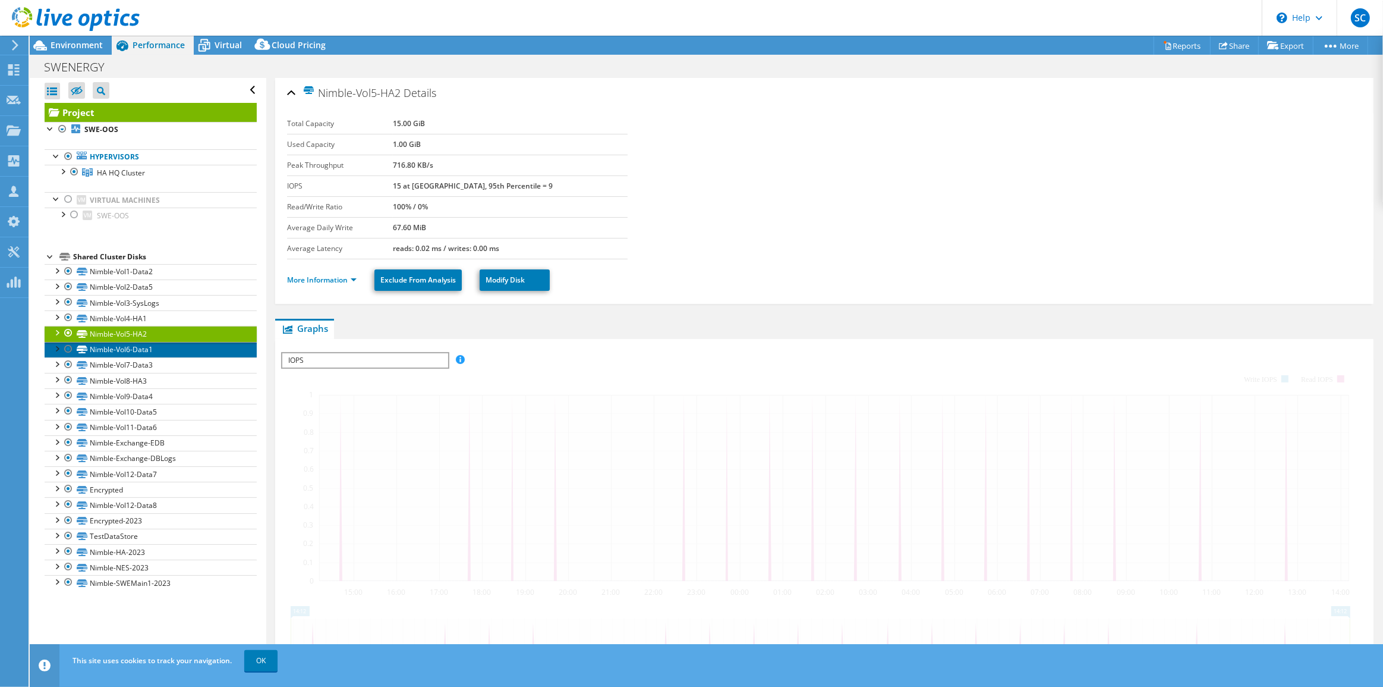
click at [133, 347] on link "Nimble-Vol6-Data1" at bounding box center [151, 349] width 212 height 15
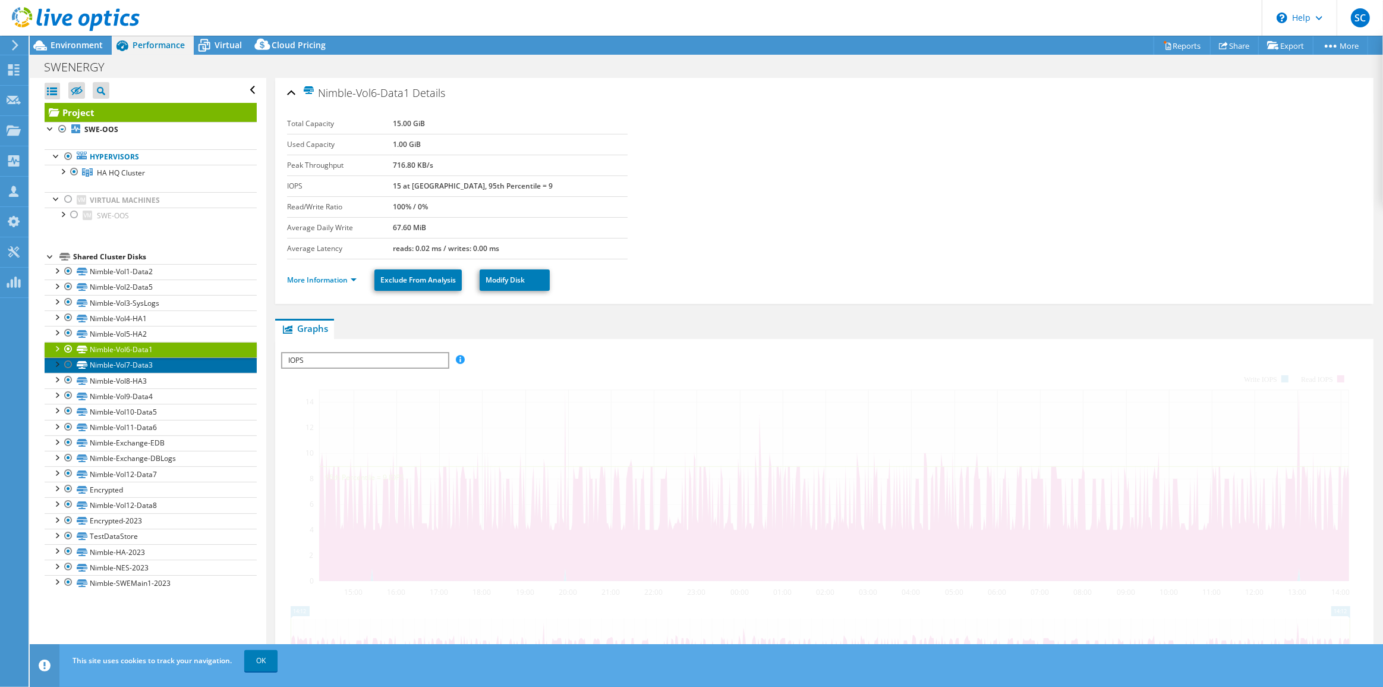
click at [135, 364] on link "Nimble-Vol7-Data3" at bounding box center [151, 364] width 212 height 15
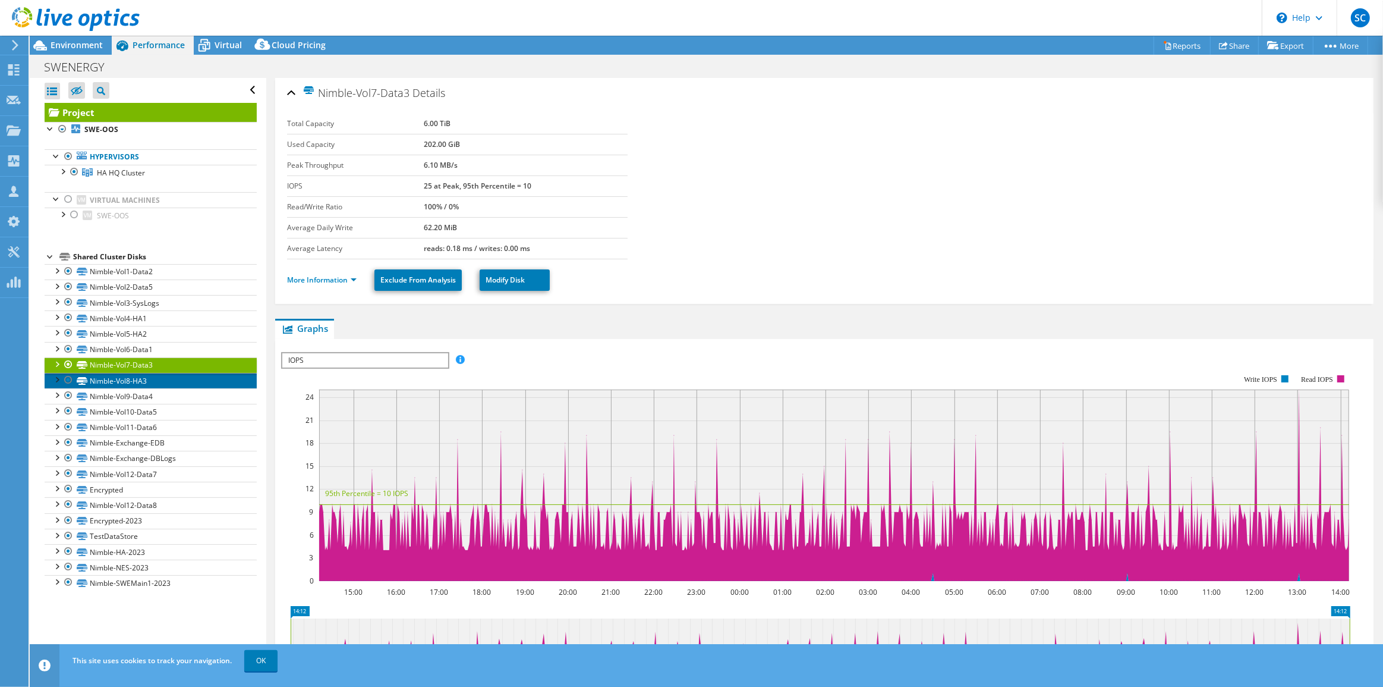
click at [136, 380] on link "Nimble-Vol8-HA3" at bounding box center [151, 380] width 212 height 15
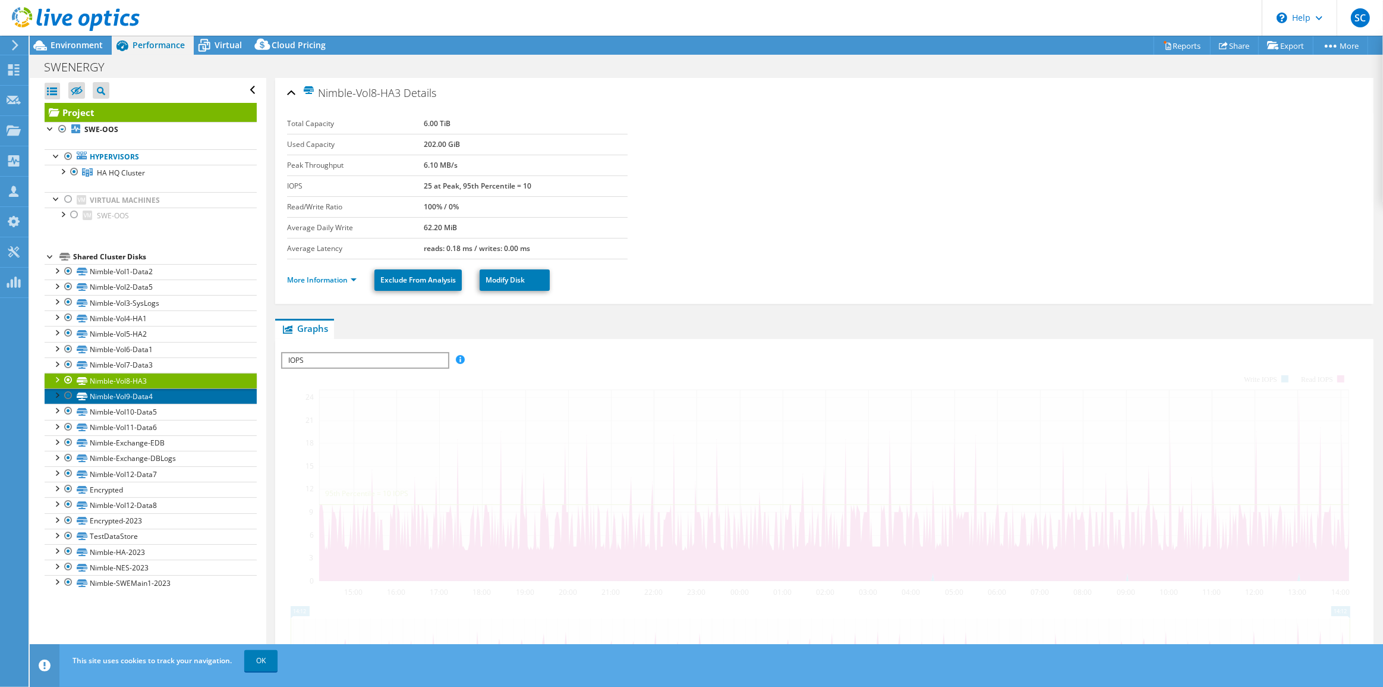
click at [134, 396] on link "Nimble-Vol9-Data4" at bounding box center [151, 395] width 212 height 15
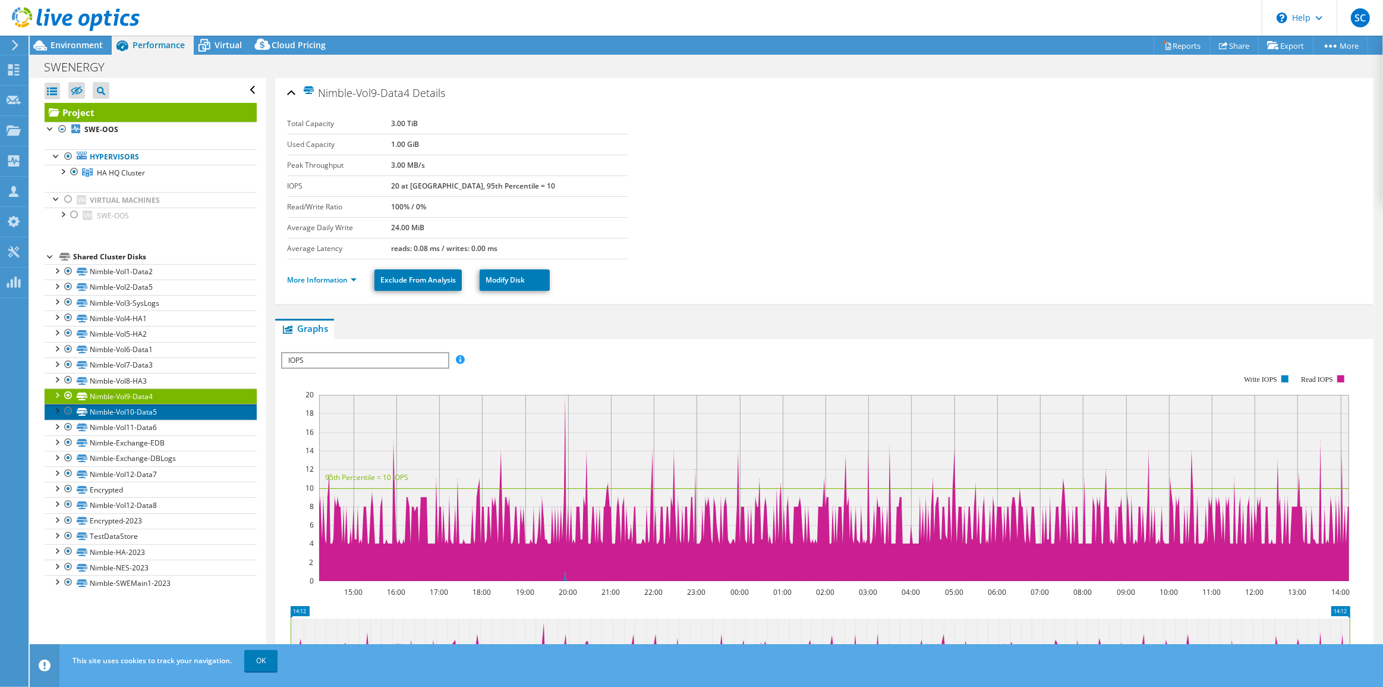
click at [141, 413] on link "Nimble-Vol10-Data5" at bounding box center [151, 411] width 212 height 15
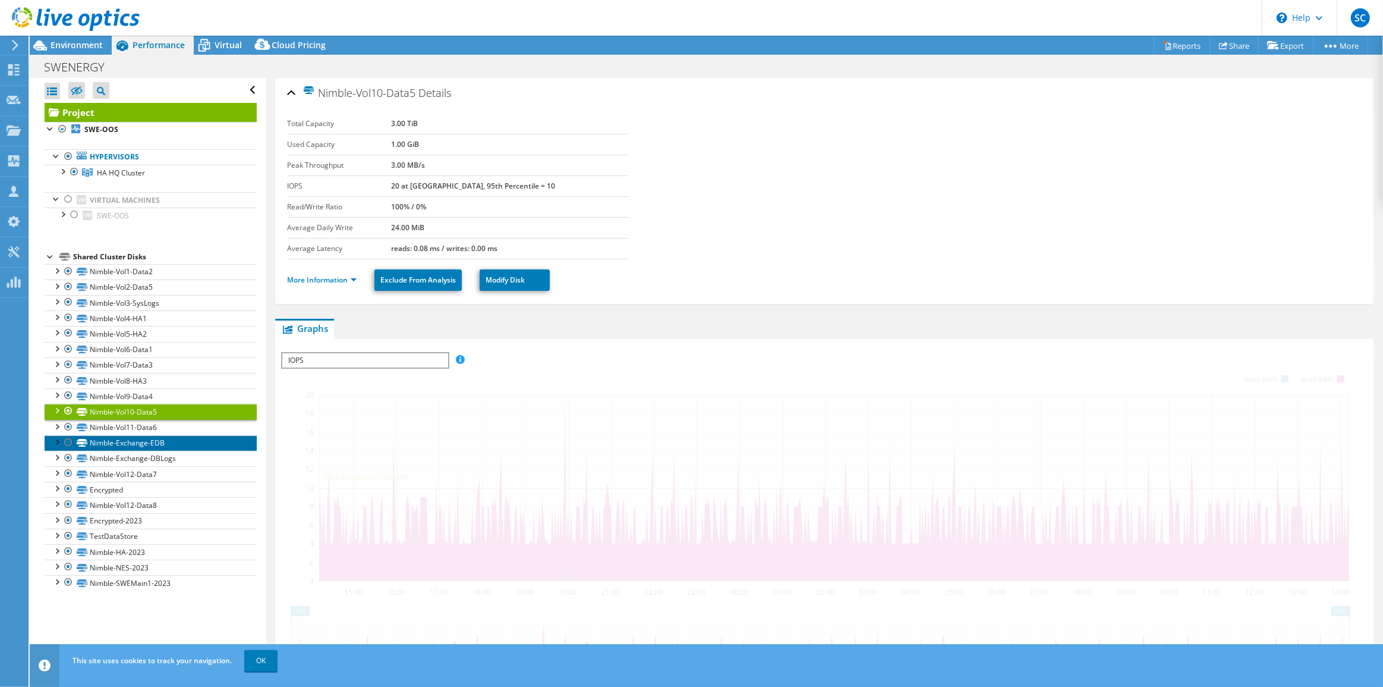
click at [141, 435] on link "Nimble-Exchange-EDB" at bounding box center [151, 442] width 212 height 15
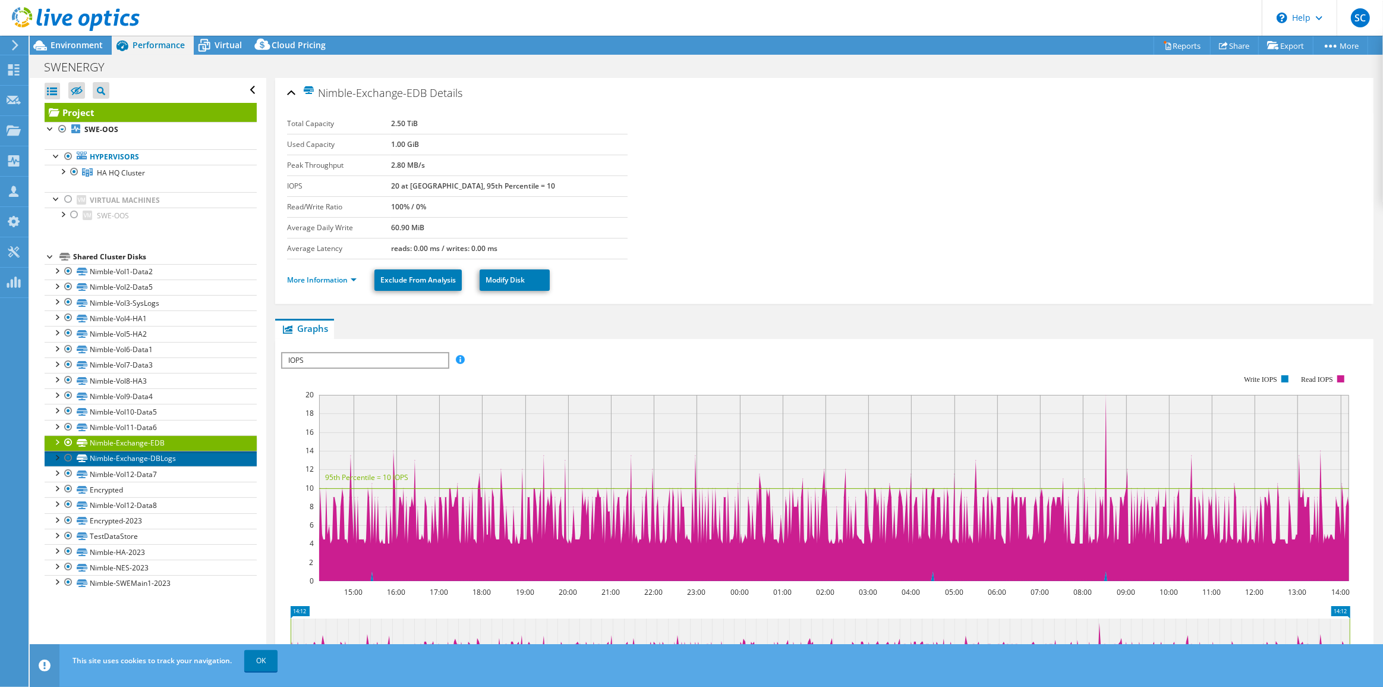
click at [137, 458] on link "Nimble-Exchange-DBLogs" at bounding box center [151, 458] width 212 height 15
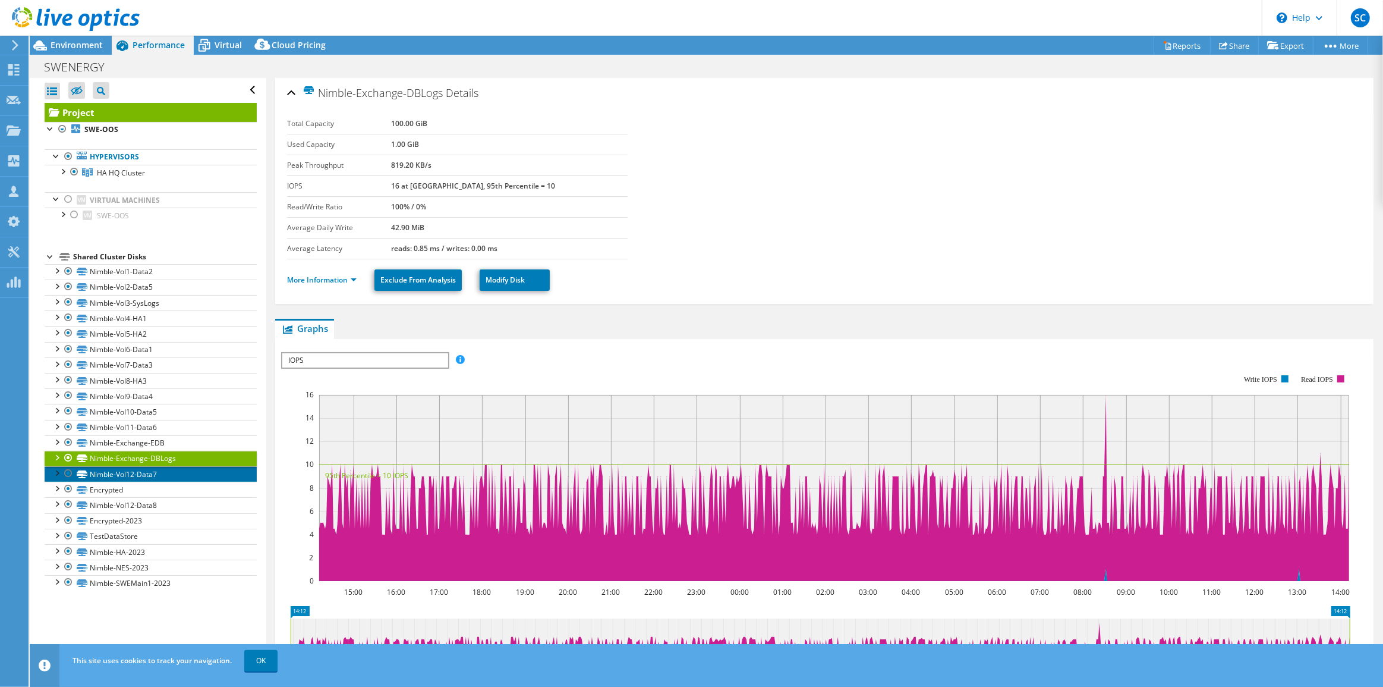
click at [135, 471] on link "Nimble-Vol12-Data7" at bounding box center [151, 473] width 212 height 15
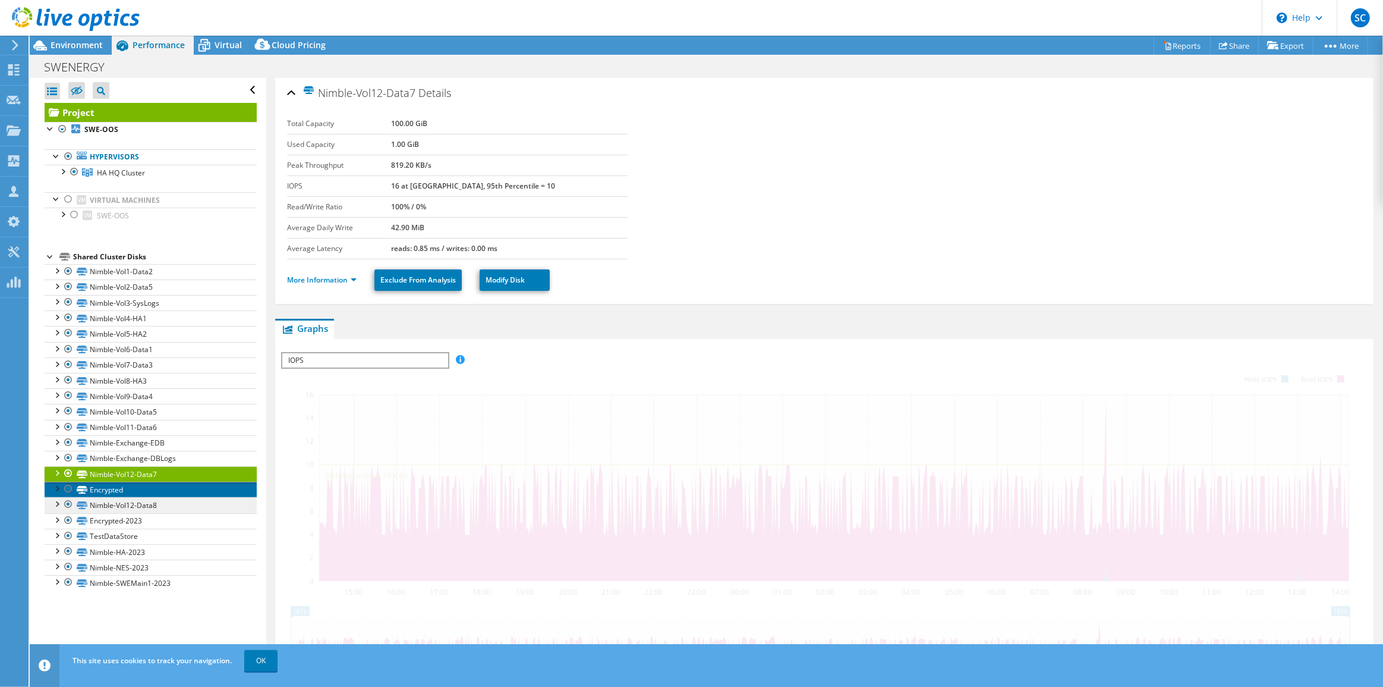
click at [129, 491] on link "Encrypted" at bounding box center [151, 489] width 212 height 15
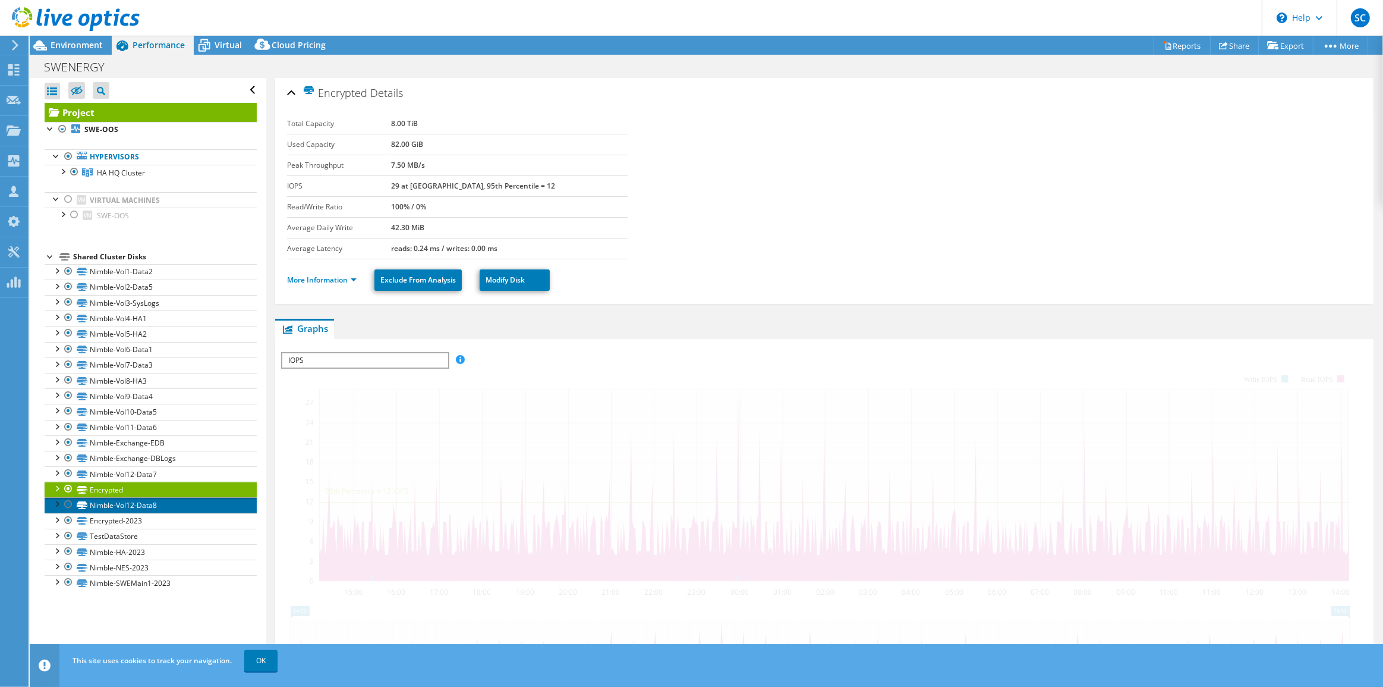
click at [130, 505] on link "Nimble-Vol12-Data8" at bounding box center [151, 504] width 212 height 15
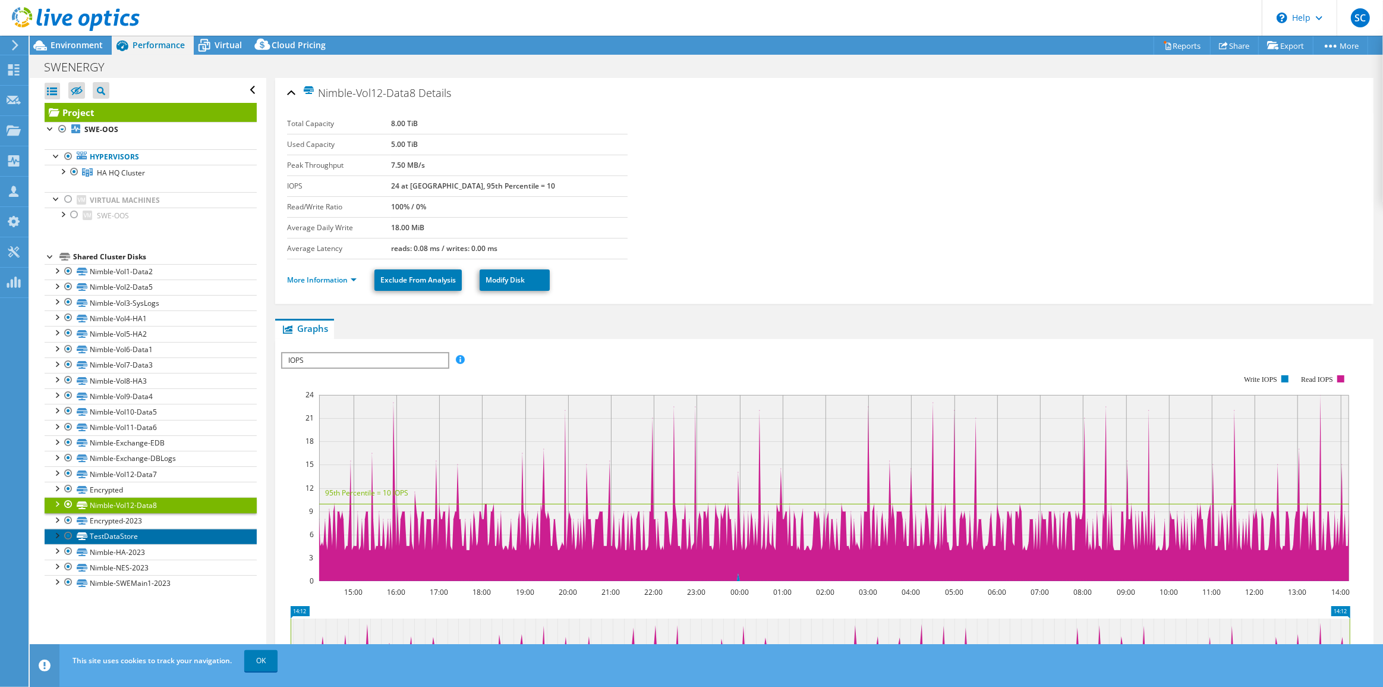
click at [125, 534] on link "TestDataStore" at bounding box center [151, 536] width 212 height 15
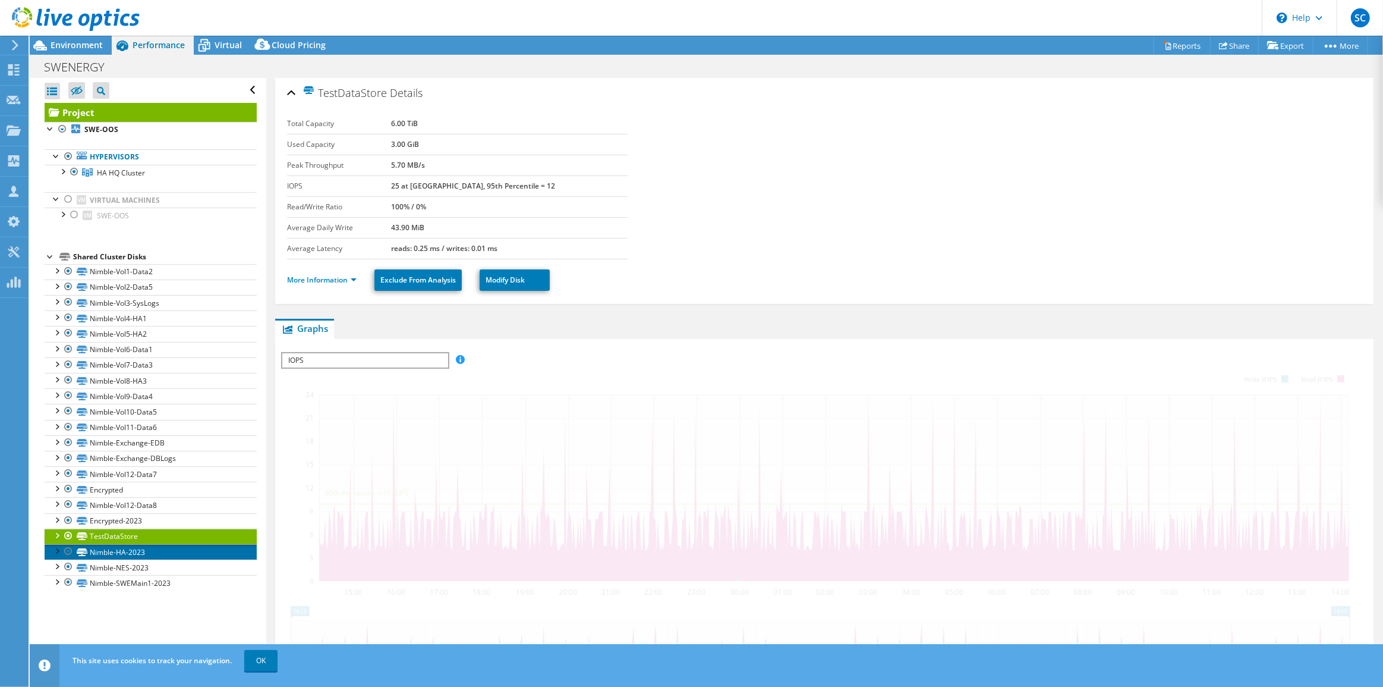
drag, startPoint x: 128, startPoint y: 546, endPoint x: 130, endPoint y: 557, distance: 11.0
click at [128, 546] on link "Nimble-HA-2023" at bounding box center [151, 551] width 212 height 15
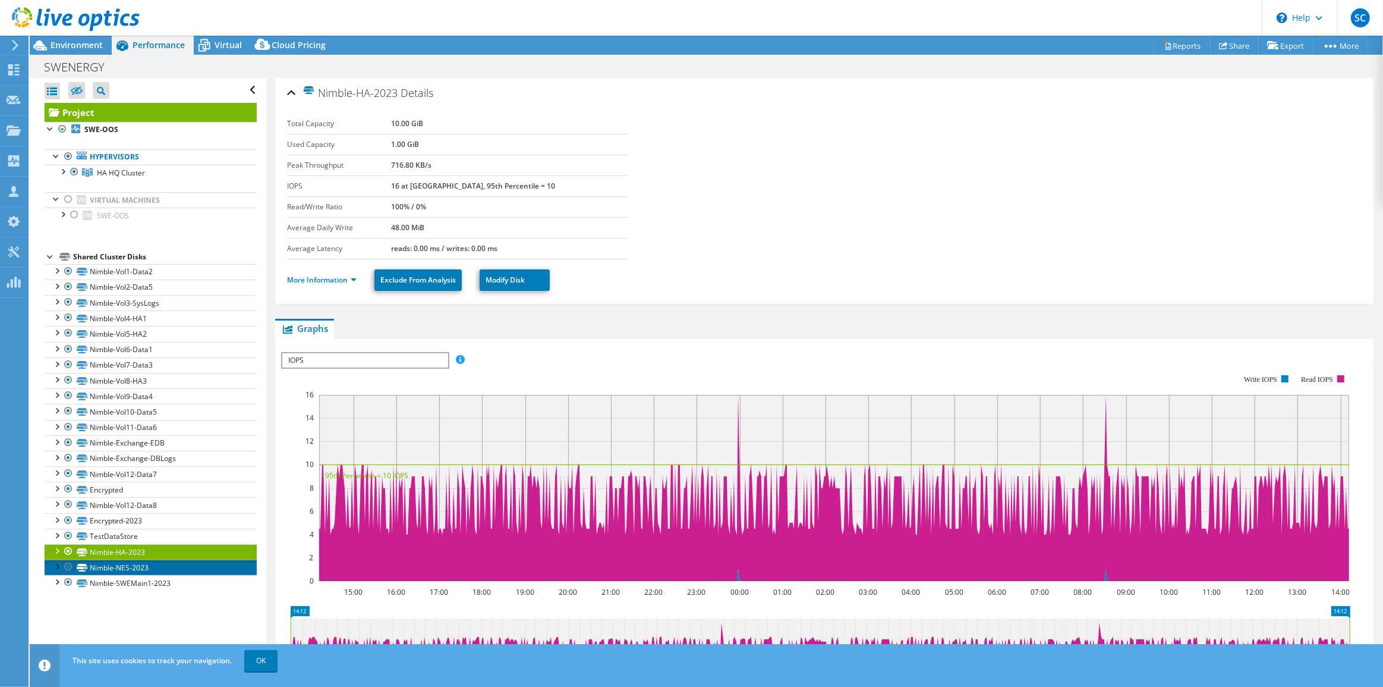
click at [131, 563] on link "Nimble-NES-2023" at bounding box center [151, 566] width 212 height 15
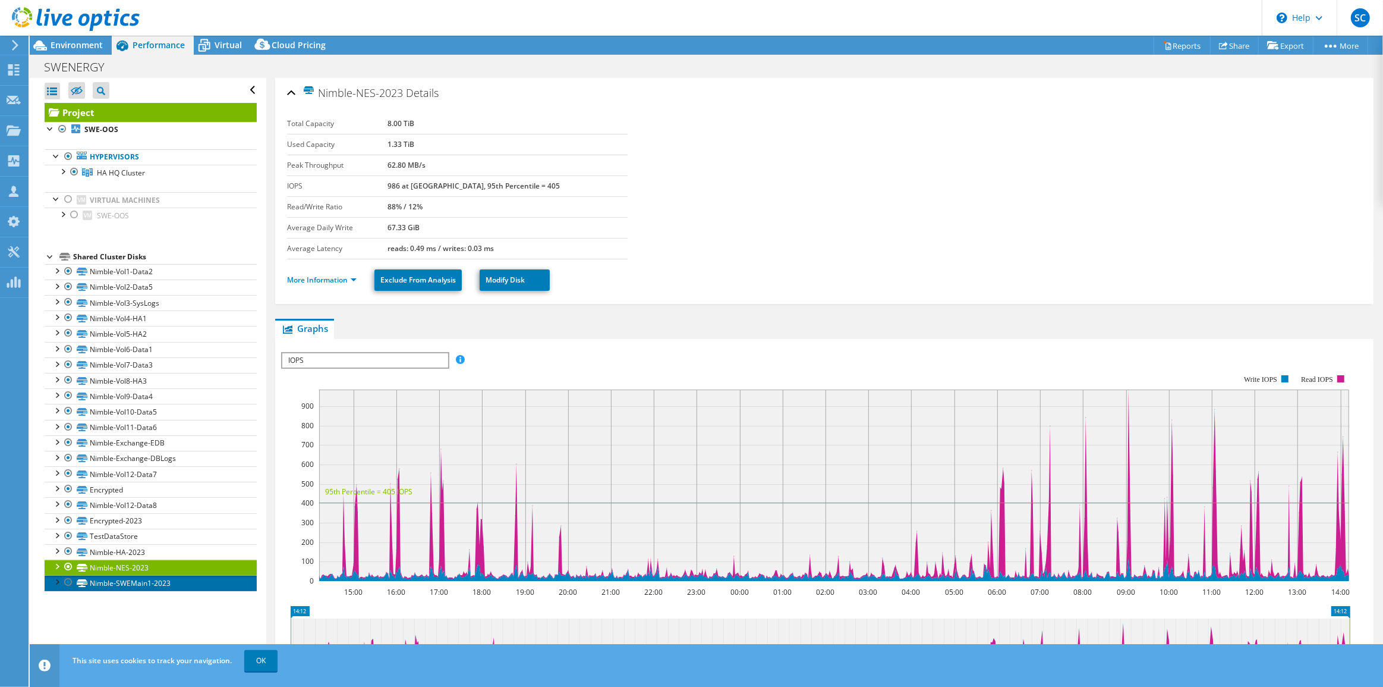
click at [136, 578] on link "Nimble-SWEMain1-2023" at bounding box center [151, 582] width 212 height 15
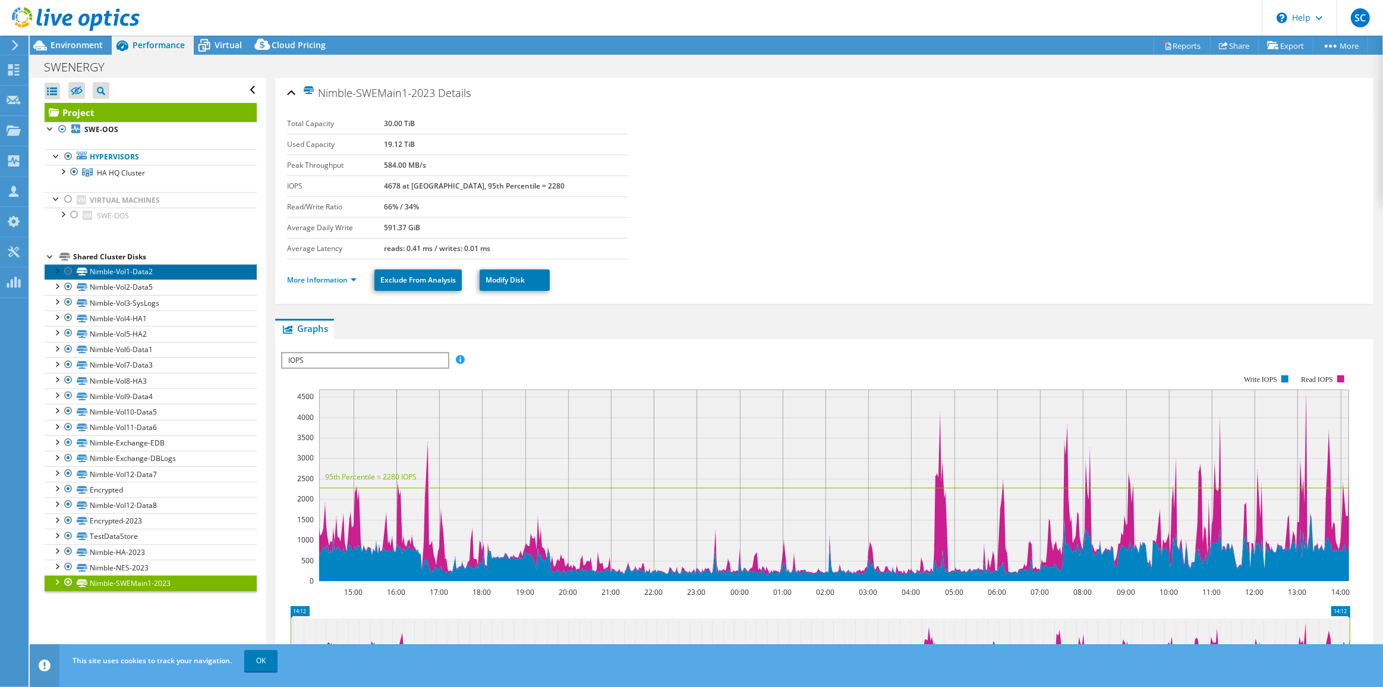
click at [130, 272] on link "Nimble-Vol1-Data2" at bounding box center [151, 271] width 212 height 15
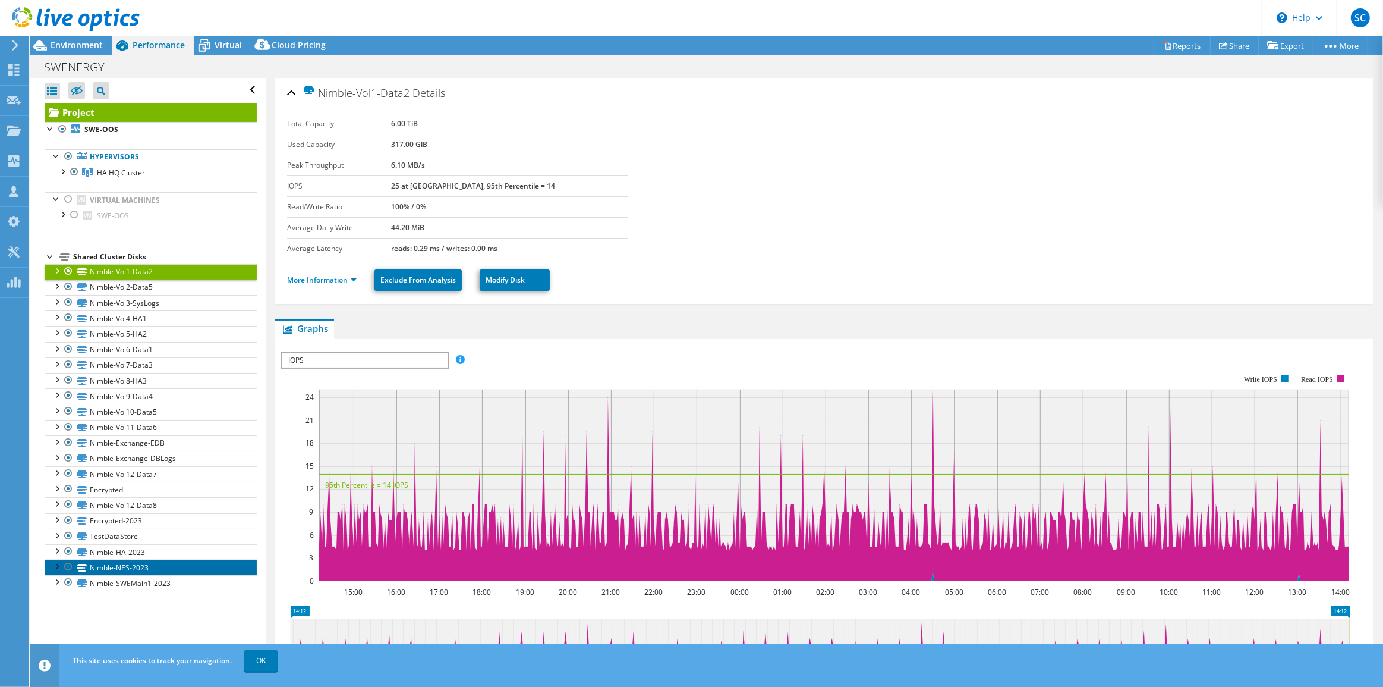
click at [142, 564] on link "Nimble-NES-2023" at bounding box center [151, 566] width 212 height 15
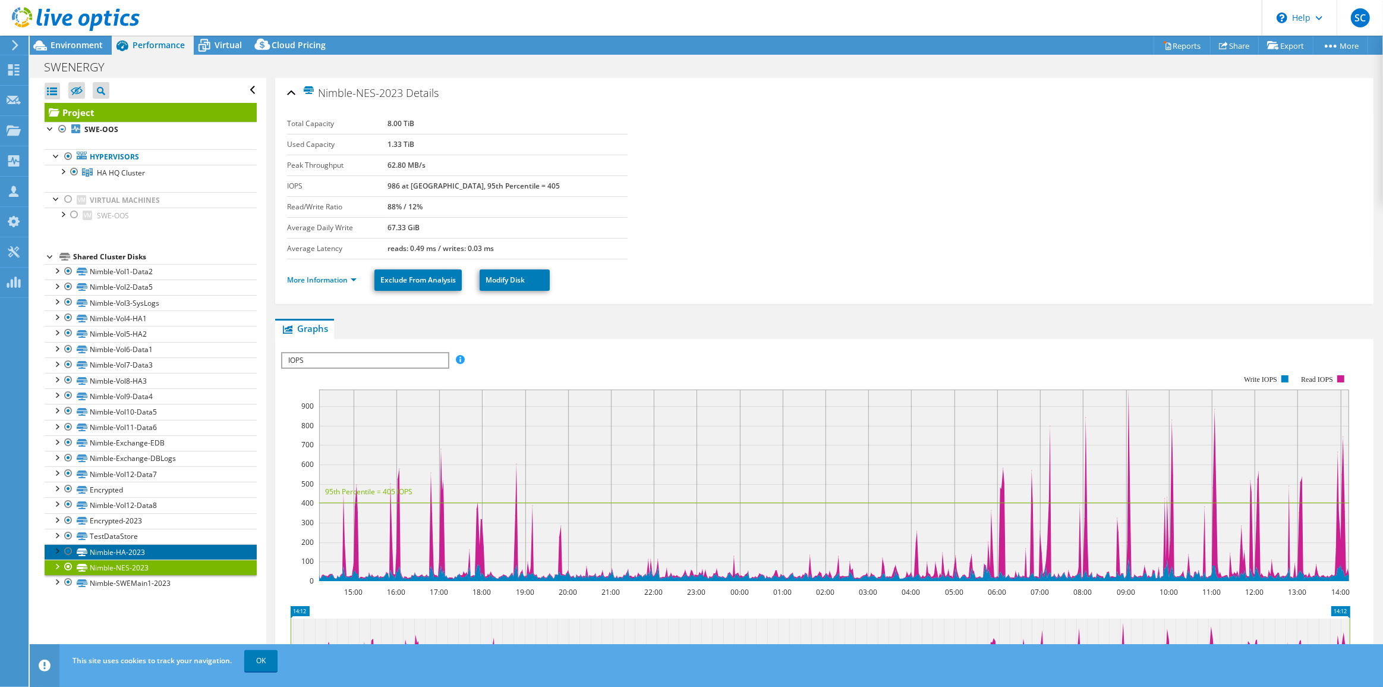
click at [134, 551] on link "Nimble-HA-2023" at bounding box center [151, 551] width 212 height 15
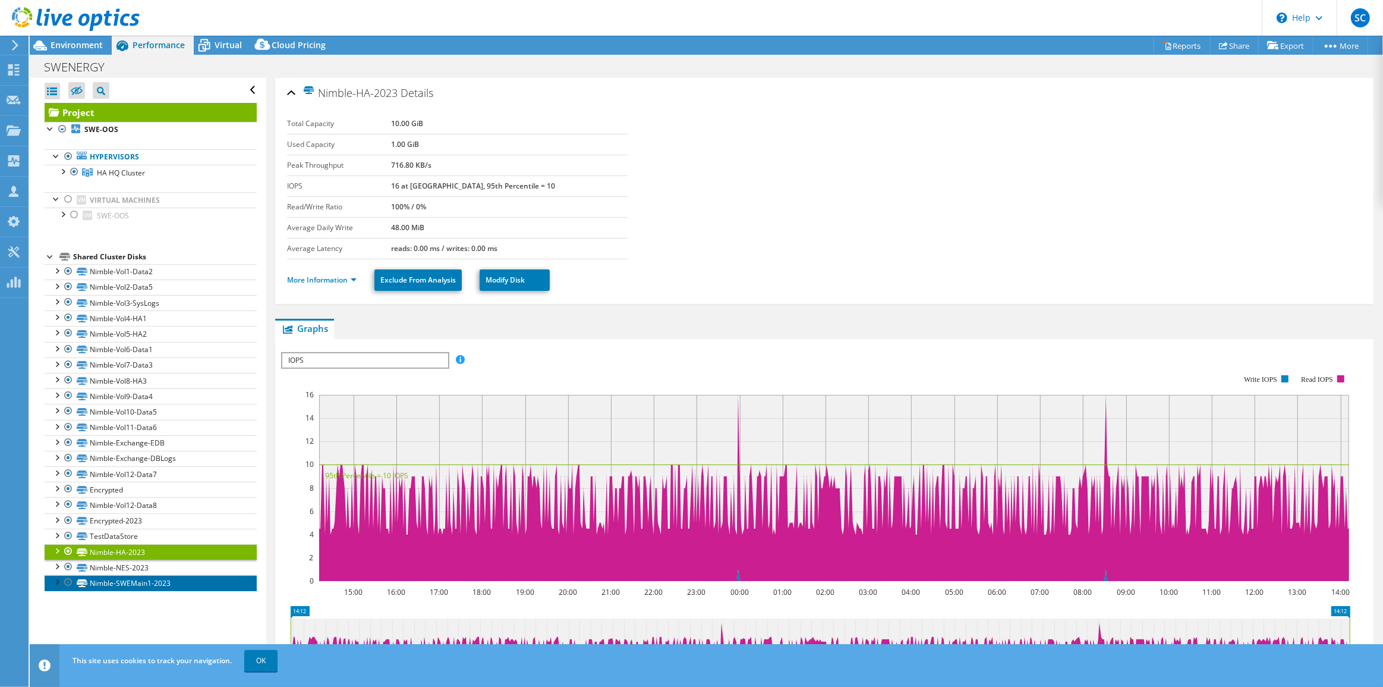
click at [148, 580] on link "Nimble-SWEMain1-2023" at bounding box center [151, 582] width 212 height 15
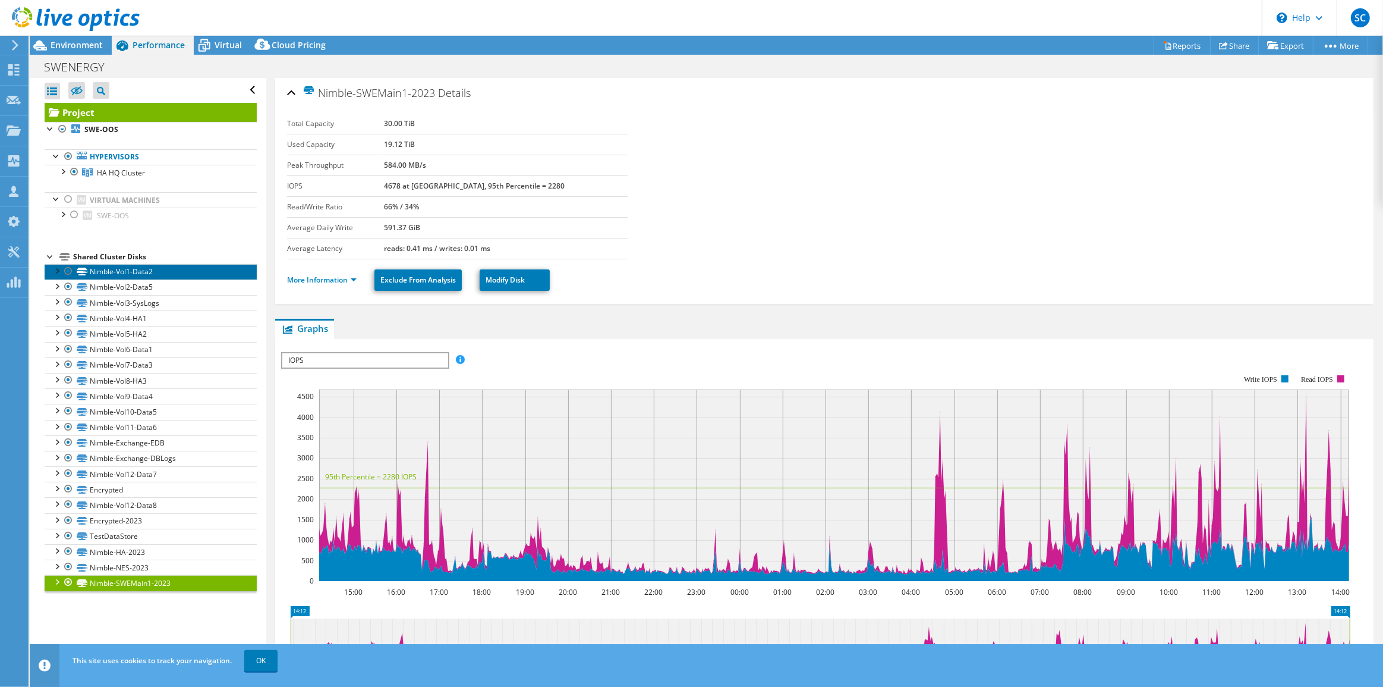
click at [136, 274] on link "Nimble-Vol1-Data2" at bounding box center [151, 271] width 212 height 15
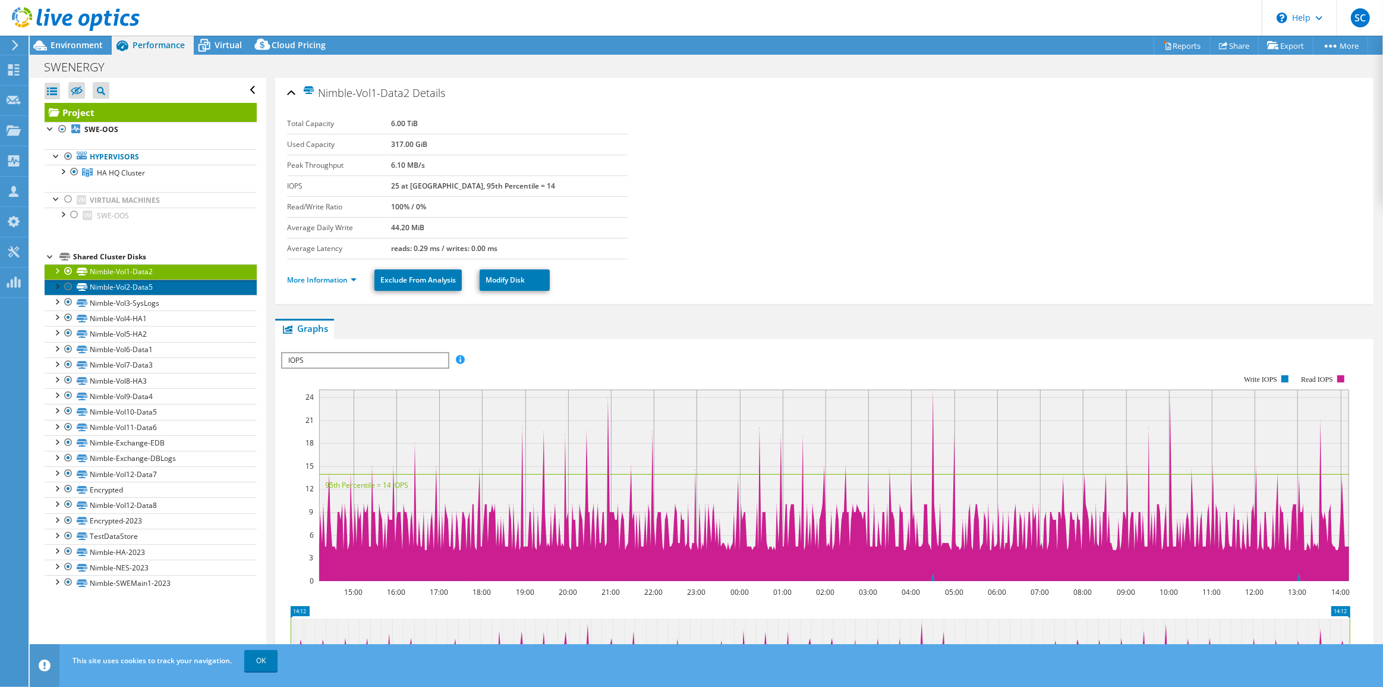
click at [139, 284] on link "Nimble-Vol2-Data5" at bounding box center [151, 286] width 212 height 15
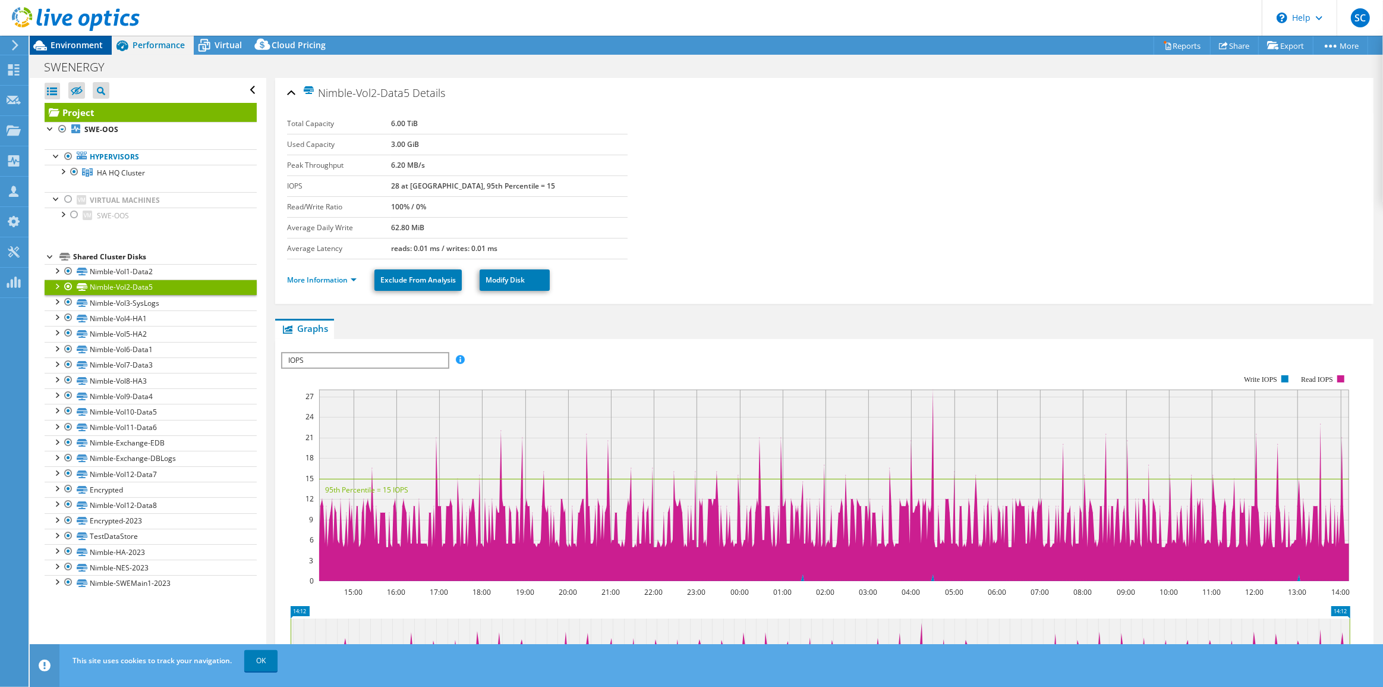
click at [95, 43] on span "Environment" at bounding box center [77, 44] width 52 height 11
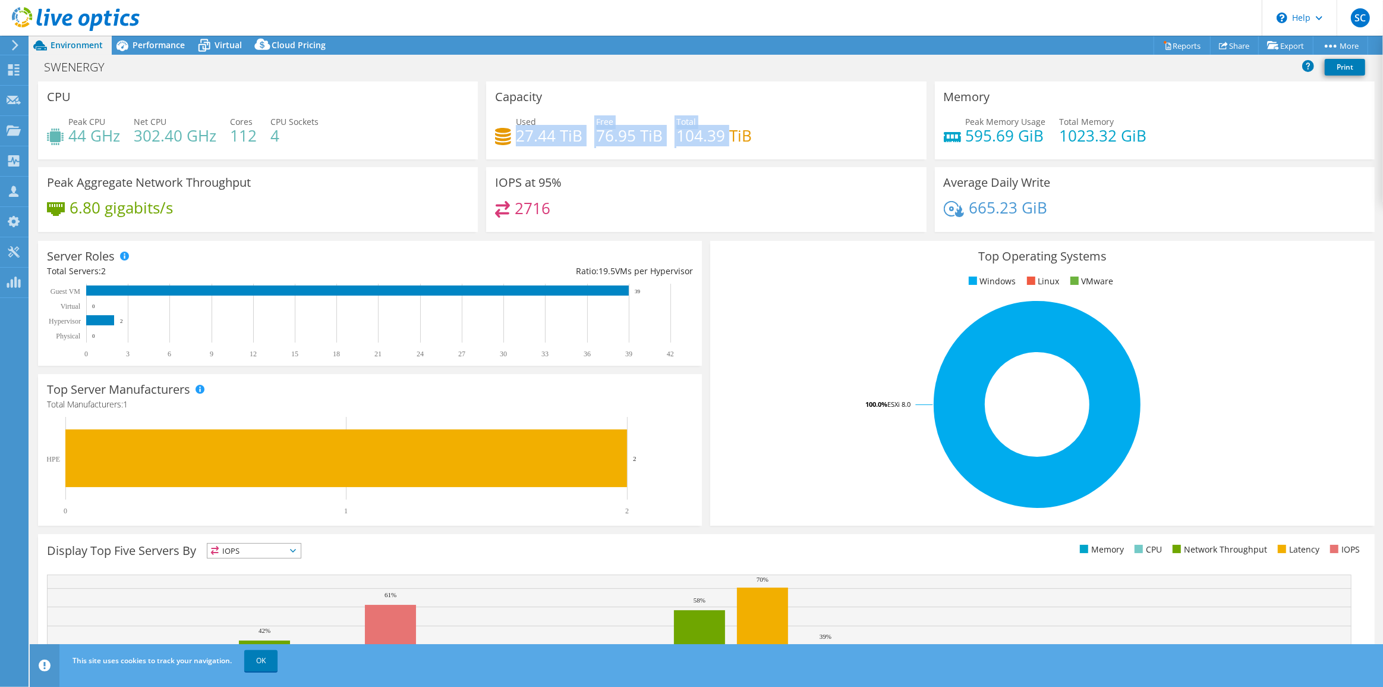
drag, startPoint x: 516, startPoint y: 138, endPoint x: 725, endPoint y: 139, distance: 208.7
click at [725, 139] on div "Used 27.44 TiB Free 76.95 TiB Total 104.39 TiB" at bounding box center [706, 134] width 422 height 39
click at [161, 44] on span "Performance" at bounding box center [159, 44] width 52 height 11
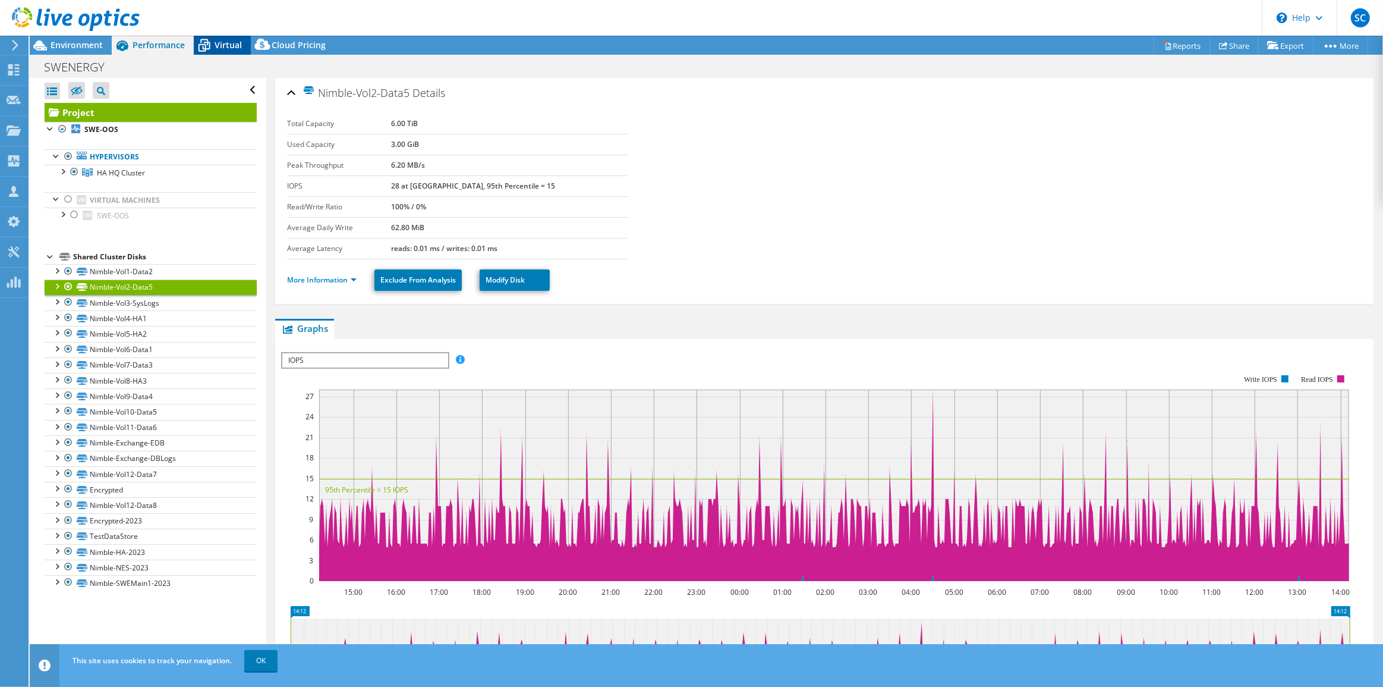
click at [226, 45] on span "Virtual" at bounding box center [228, 44] width 27 height 11
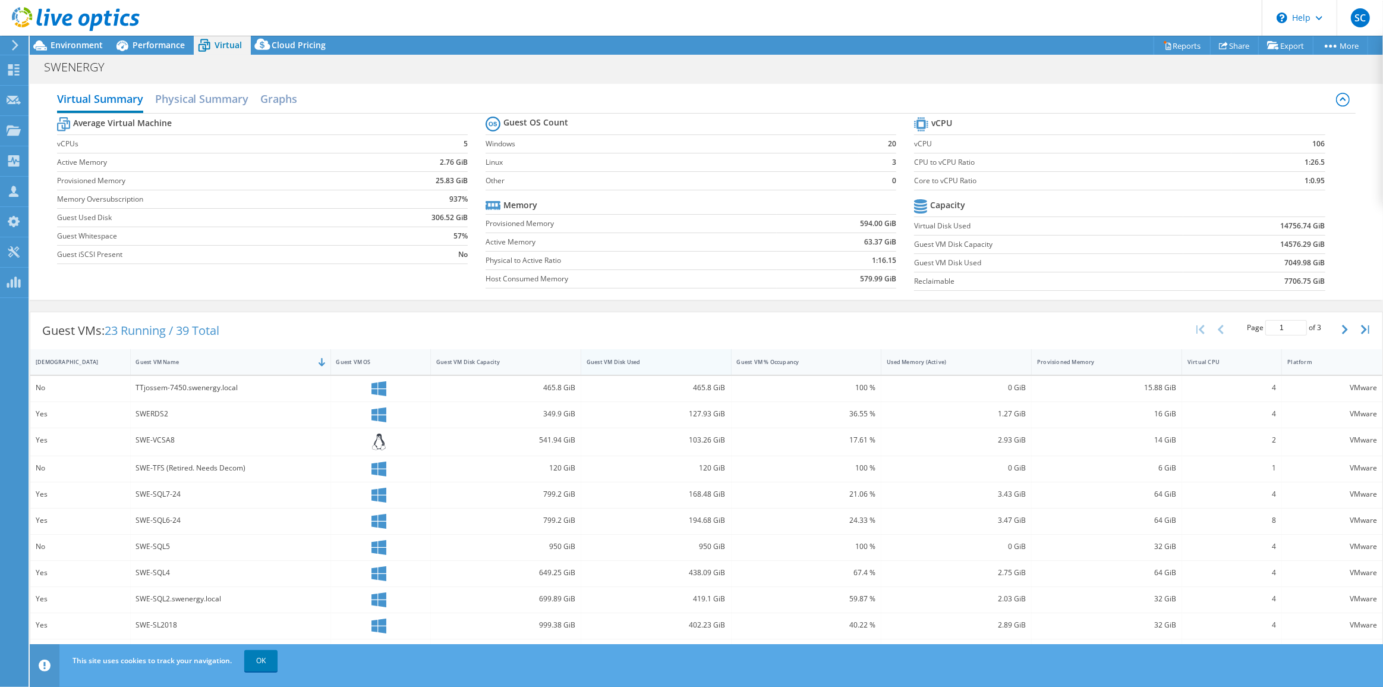
click at [656, 368] on div "Guest VM Disk Used" at bounding box center [649, 362] width 136 height 18
click at [656, 367] on div "Guest VM Disk Used" at bounding box center [649, 362] width 136 height 18
drag, startPoint x: 136, startPoint y: 386, endPoint x: 721, endPoint y: 388, distance: 584.4
click at [721, 388] on div "Yes SWE-FILES2 6397.24 GiB 3543.11 GiB 55.38 % 2.22 GiB 32 GiB 4 VMware" at bounding box center [706, 389] width 1353 height 26
click at [90, 48] on span "Environment" at bounding box center [77, 44] width 52 height 11
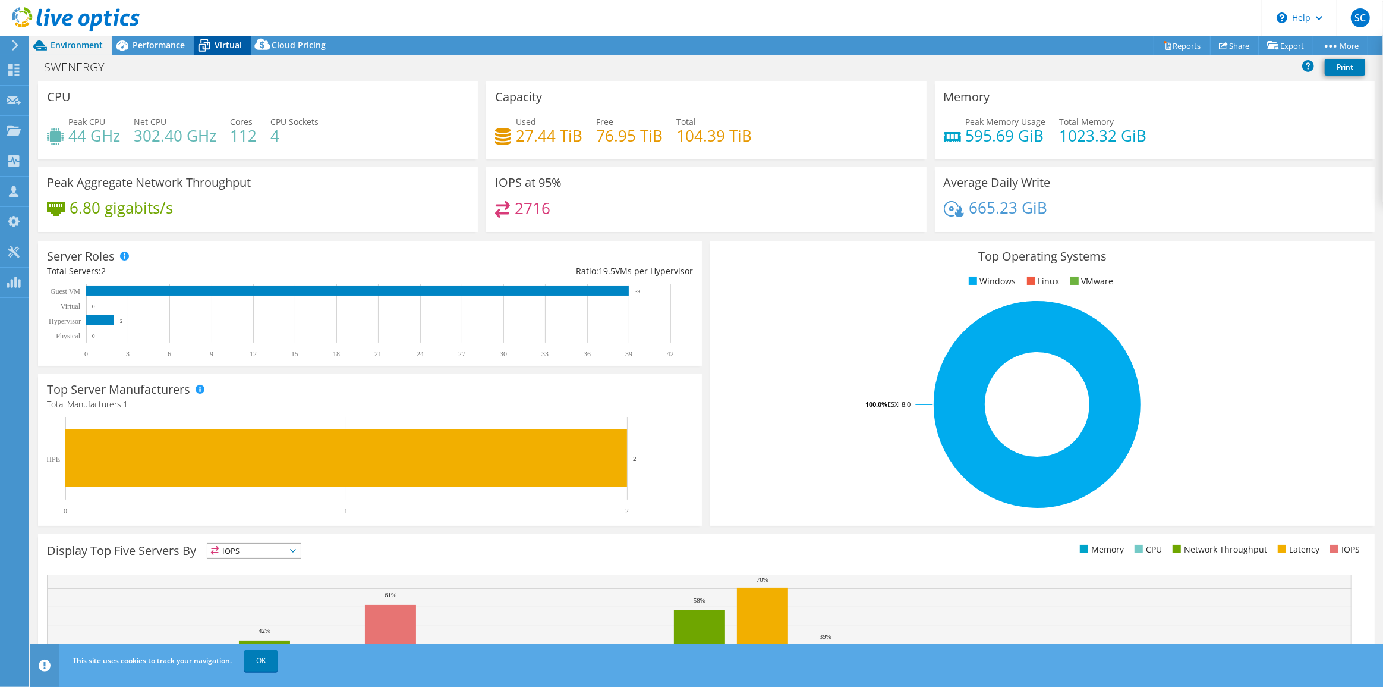
click at [224, 43] on span "Virtual" at bounding box center [228, 44] width 27 height 11
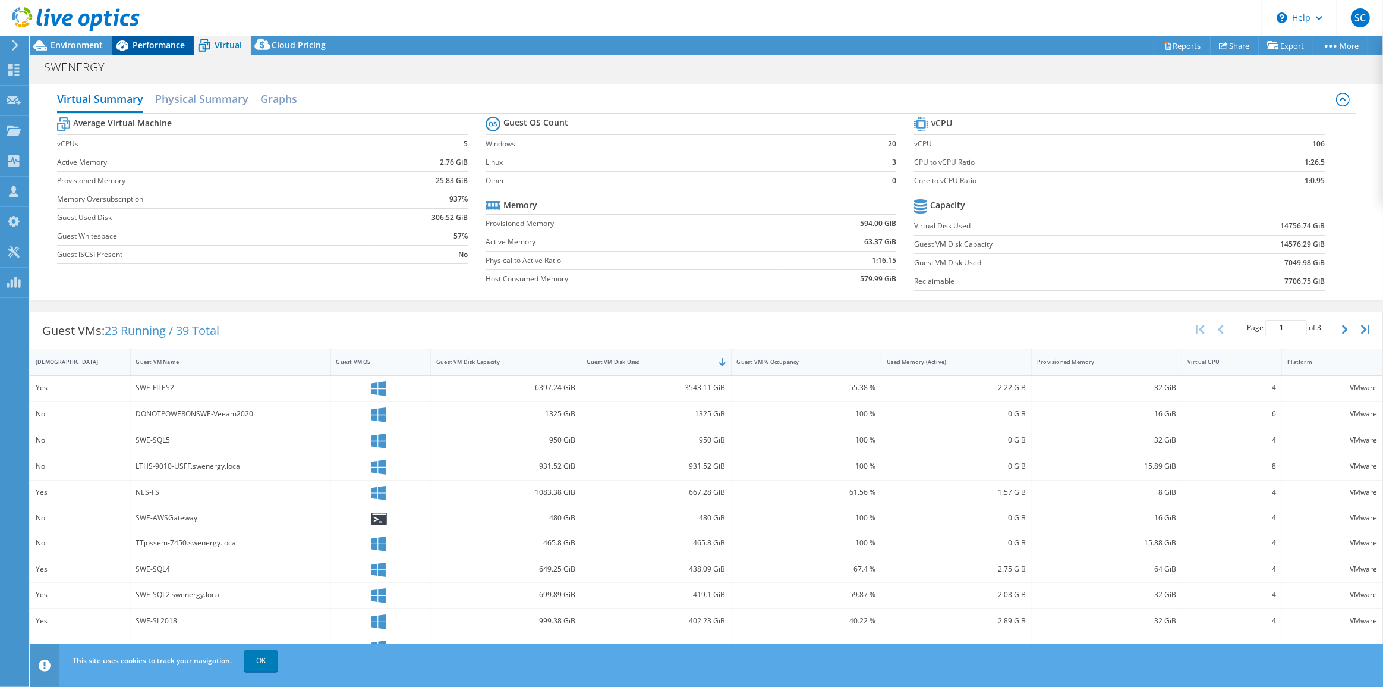
click at [149, 44] on span "Performance" at bounding box center [159, 44] width 52 height 11
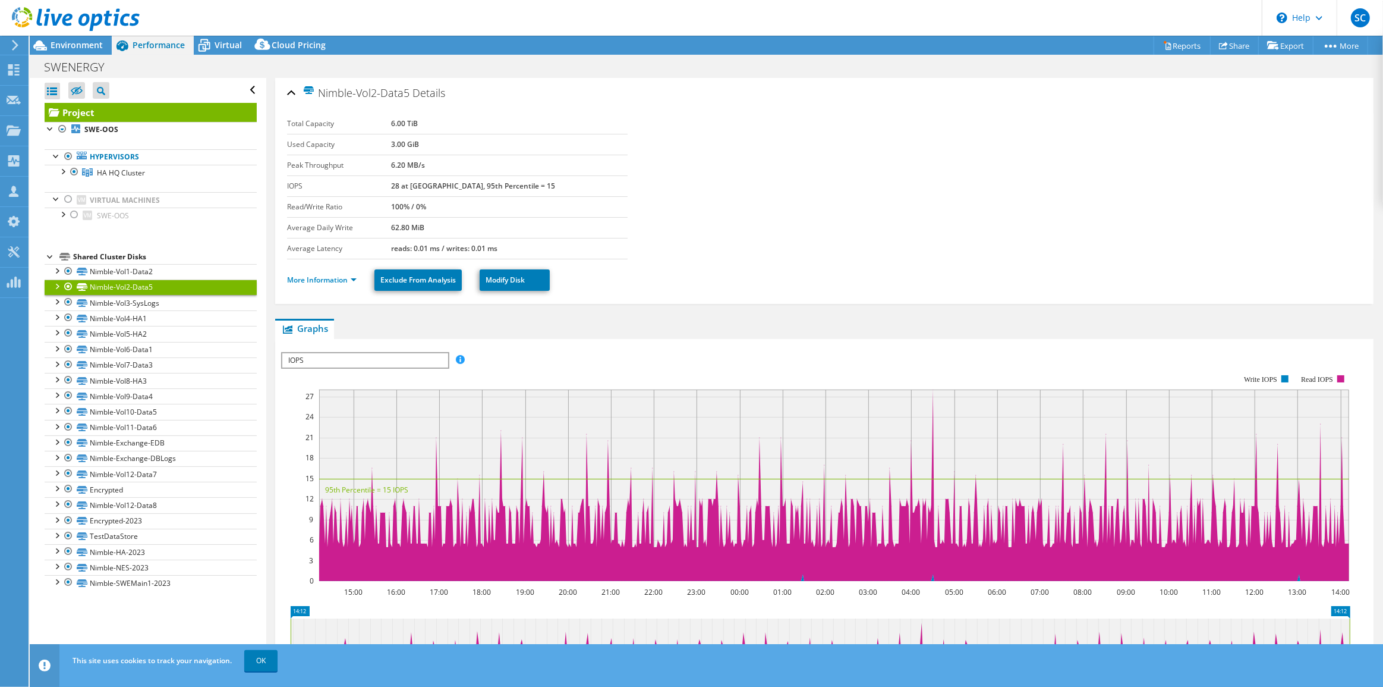
click at [98, 109] on link "Project" at bounding box center [151, 112] width 212 height 19
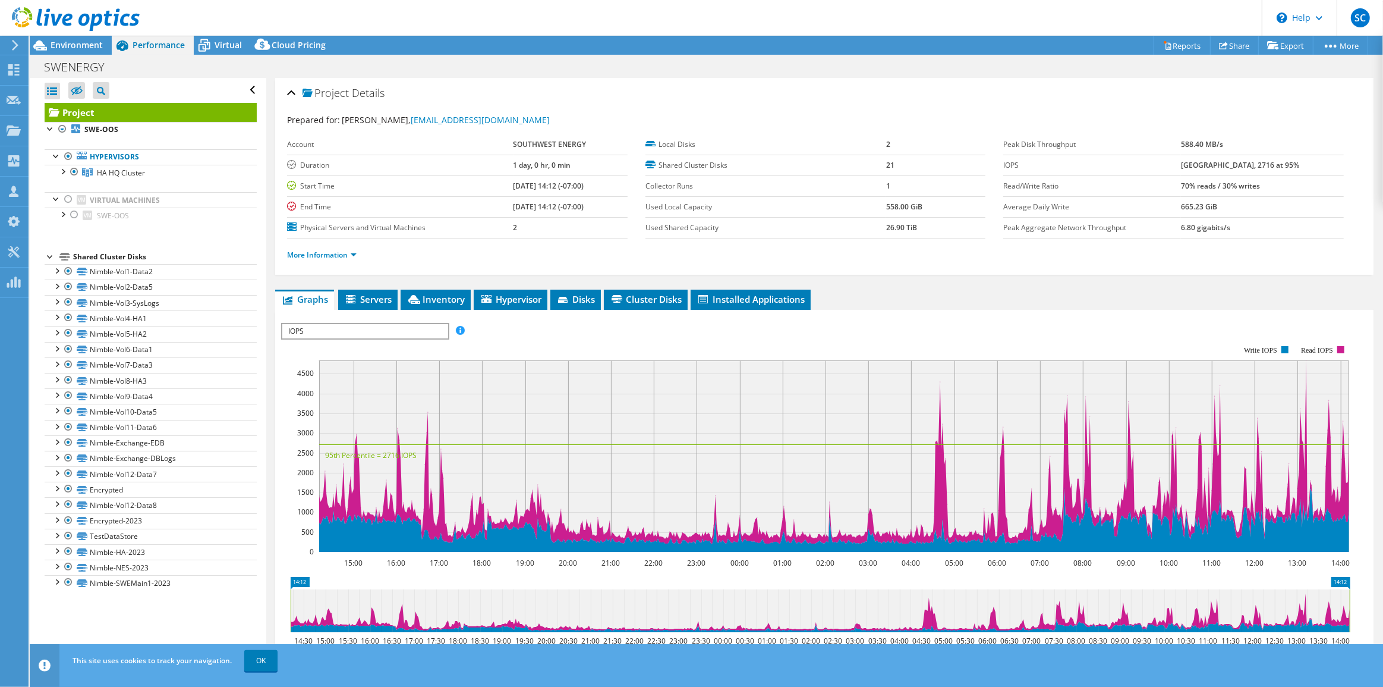
click at [433, 333] on span "IOPS" at bounding box center [364, 331] width 165 height 14
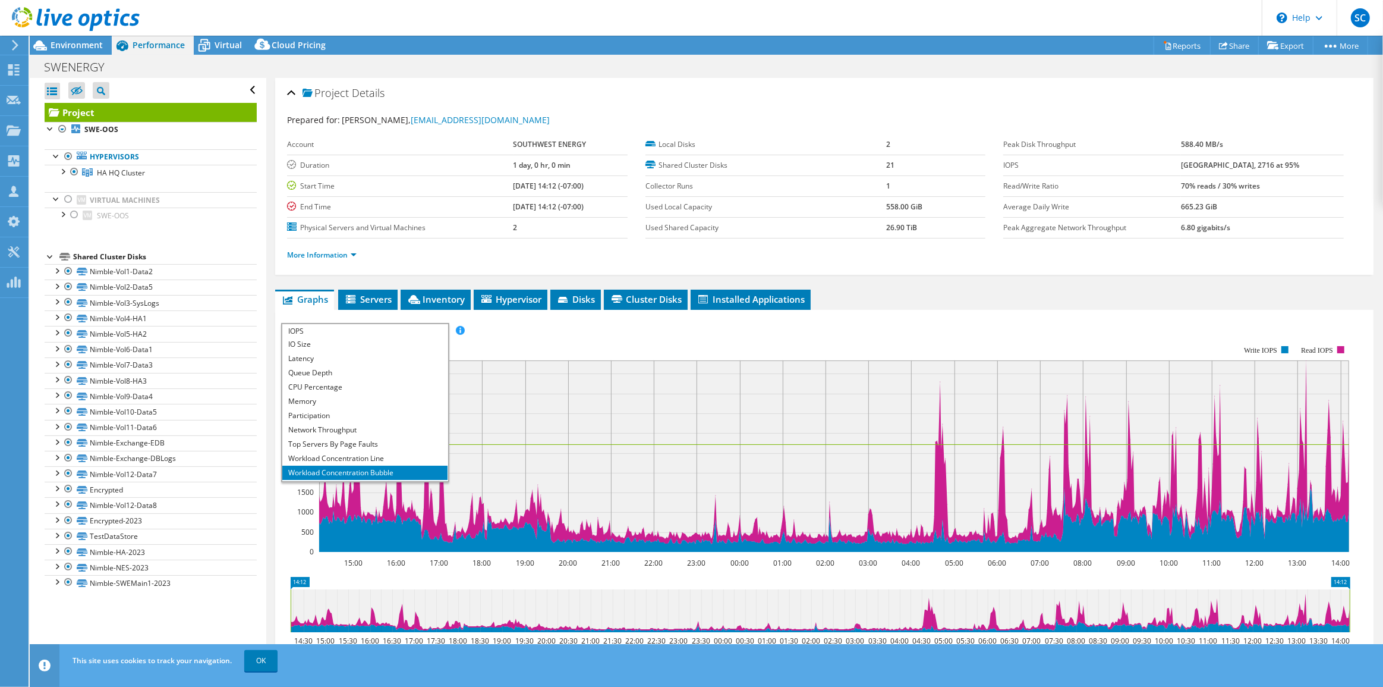
scroll to position [42, 0]
click at [341, 473] on li "All" at bounding box center [364, 474] width 165 height 14
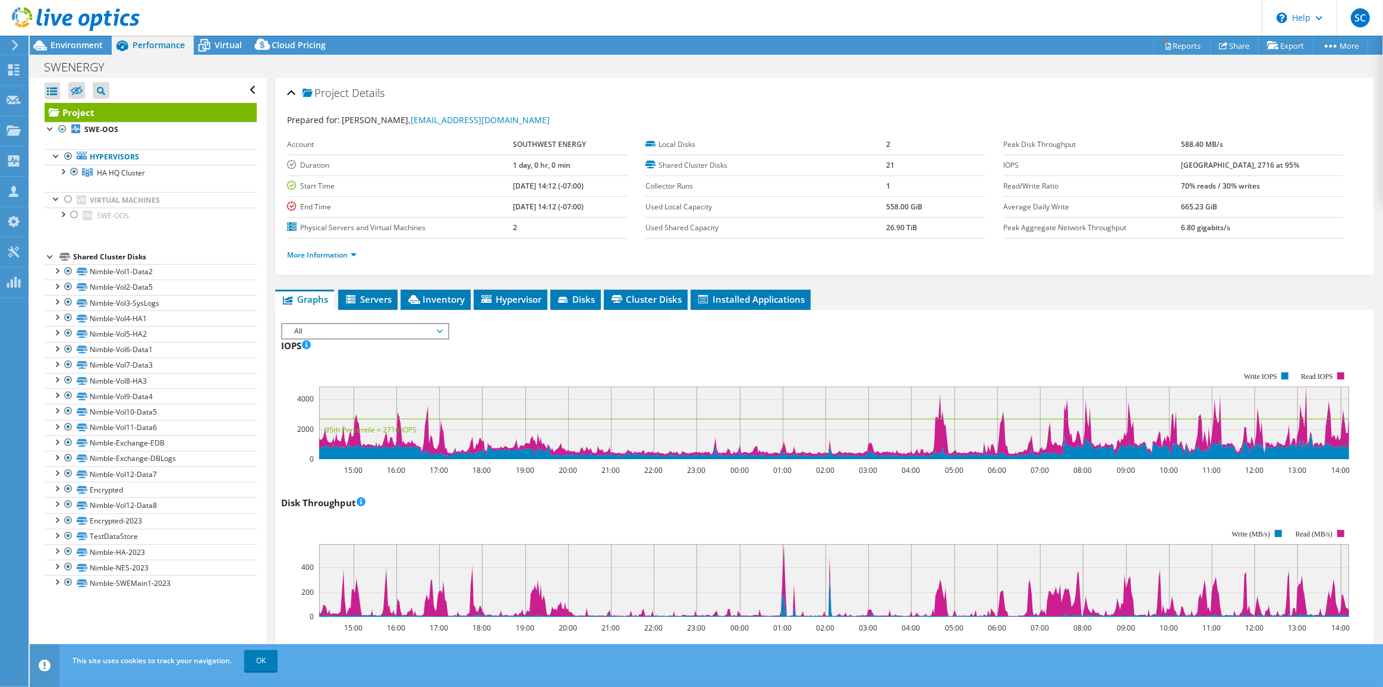
scroll to position [0, 0]
click at [227, 50] on span "Virtual" at bounding box center [228, 44] width 27 height 11
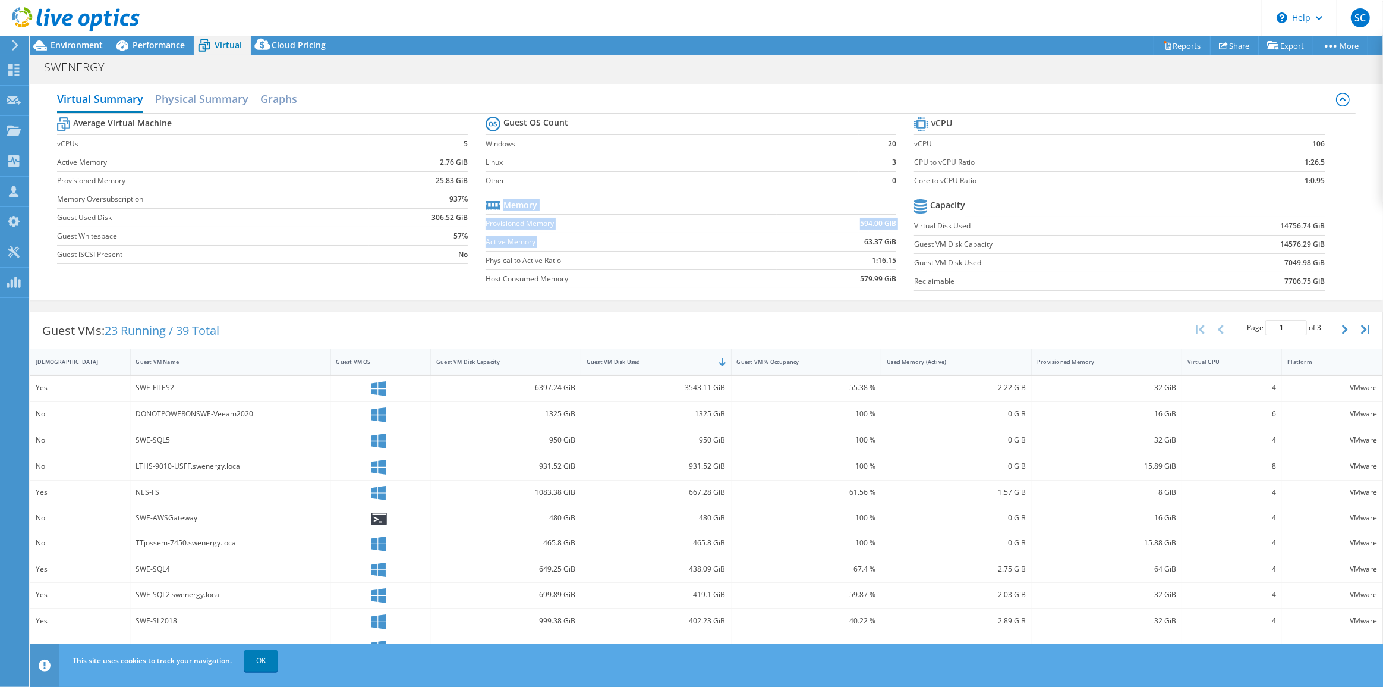
drag, startPoint x: 859, startPoint y: 243, endPoint x: 902, endPoint y: 244, distance: 43.4
click at [902, 244] on section "Guest OS Count Windows 20 Linux 3 Other 0 Memory Provisioned Memory 594.00 GiB …" at bounding box center [700, 204] width 429 height 181
drag, startPoint x: 746, startPoint y: 309, endPoint x: 757, endPoint y: 307, distance: 10.8
click at [747, 310] on div "Guest VMs: 23 Running / 39 Total Page 1 of 3 5 rows 10 rows 20 rows 25 rows 50 …" at bounding box center [707, 539] width 1354 height 466
click at [924, 362] on div "Used Memory (Active)" at bounding box center [949, 362] width 125 height 8
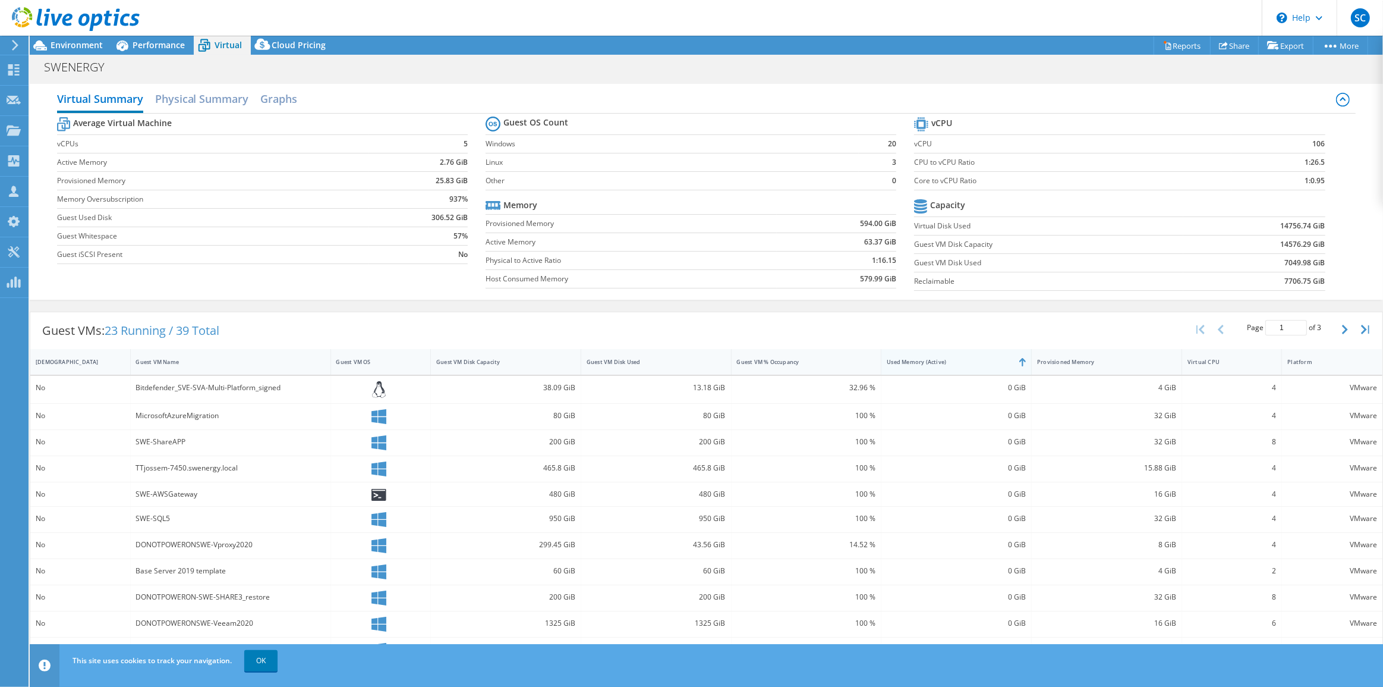
click at [925, 362] on div "Used Memory (Active)" at bounding box center [949, 362] width 125 height 8
click at [166, 45] on span "Performance" at bounding box center [159, 44] width 52 height 11
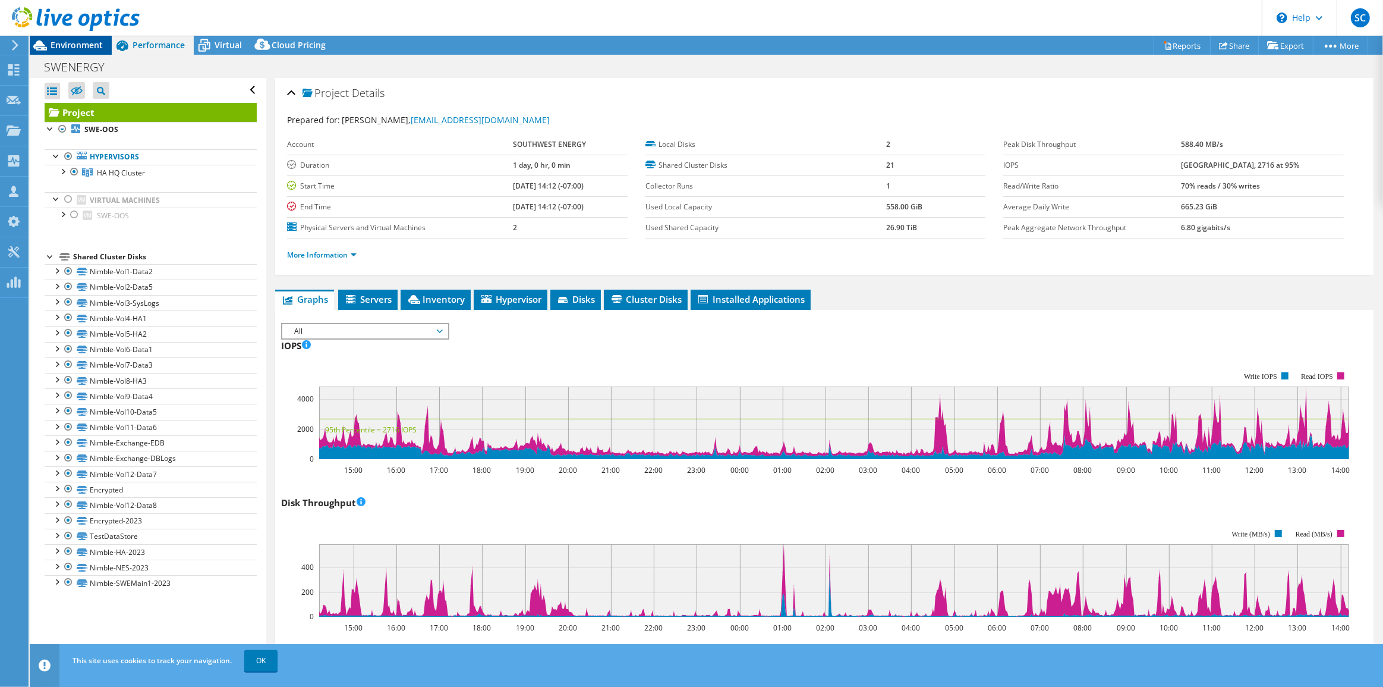
drag, startPoint x: 83, startPoint y: 43, endPoint x: 92, endPoint y: 53, distance: 13.9
click at [83, 43] on span "Environment" at bounding box center [77, 44] width 52 height 11
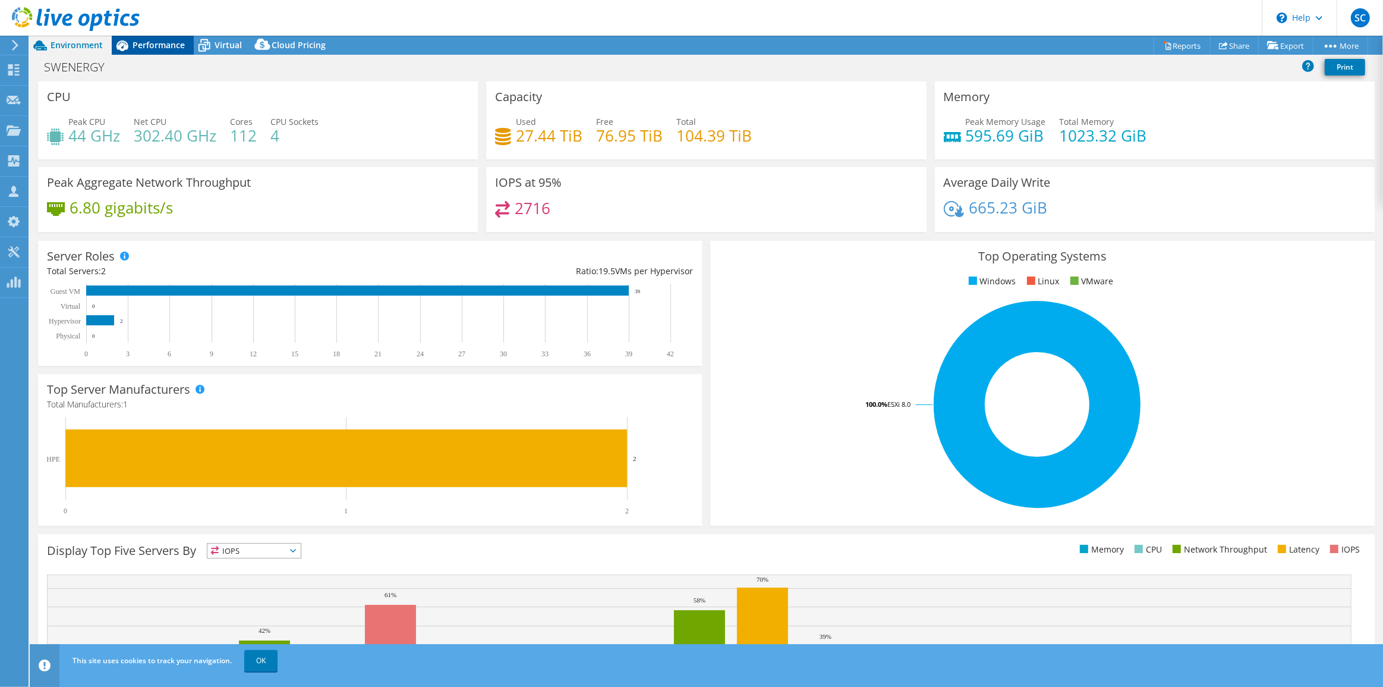
click at [153, 45] on span "Performance" at bounding box center [159, 44] width 52 height 11
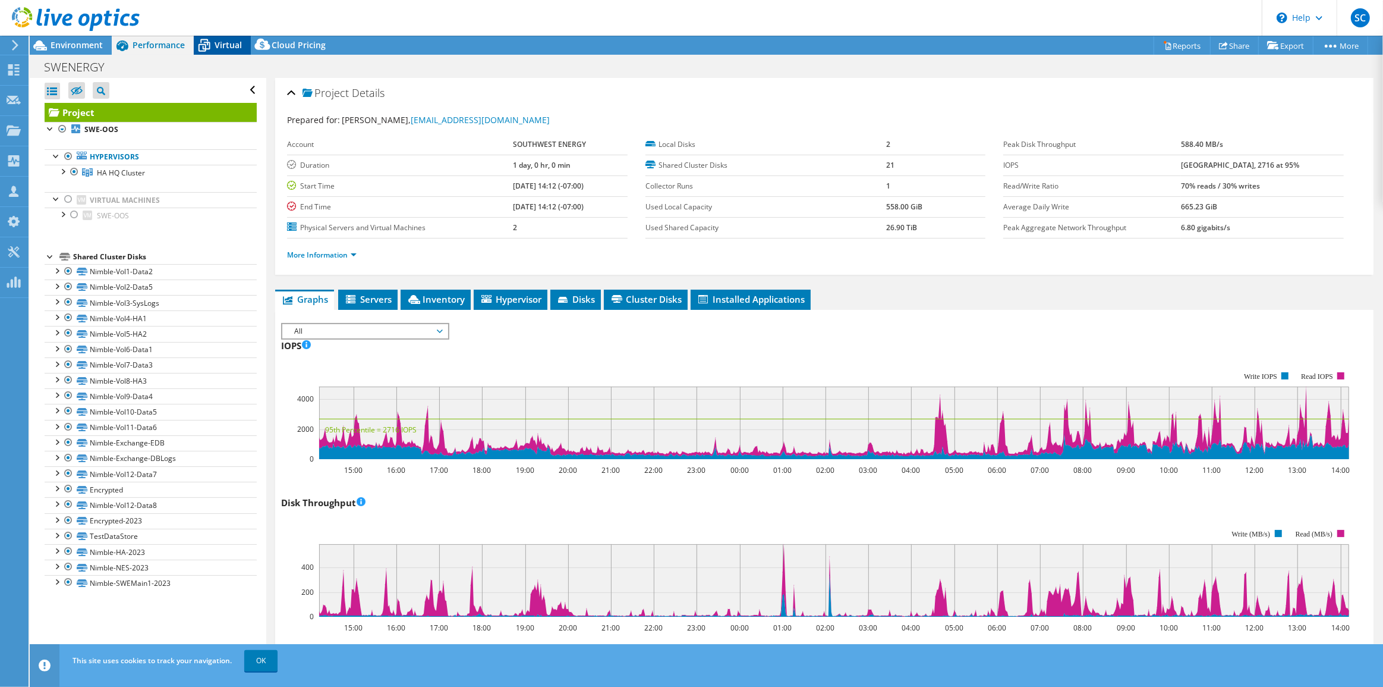
click at [221, 51] on div "Virtual" at bounding box center [222, 45] width 57 height 19
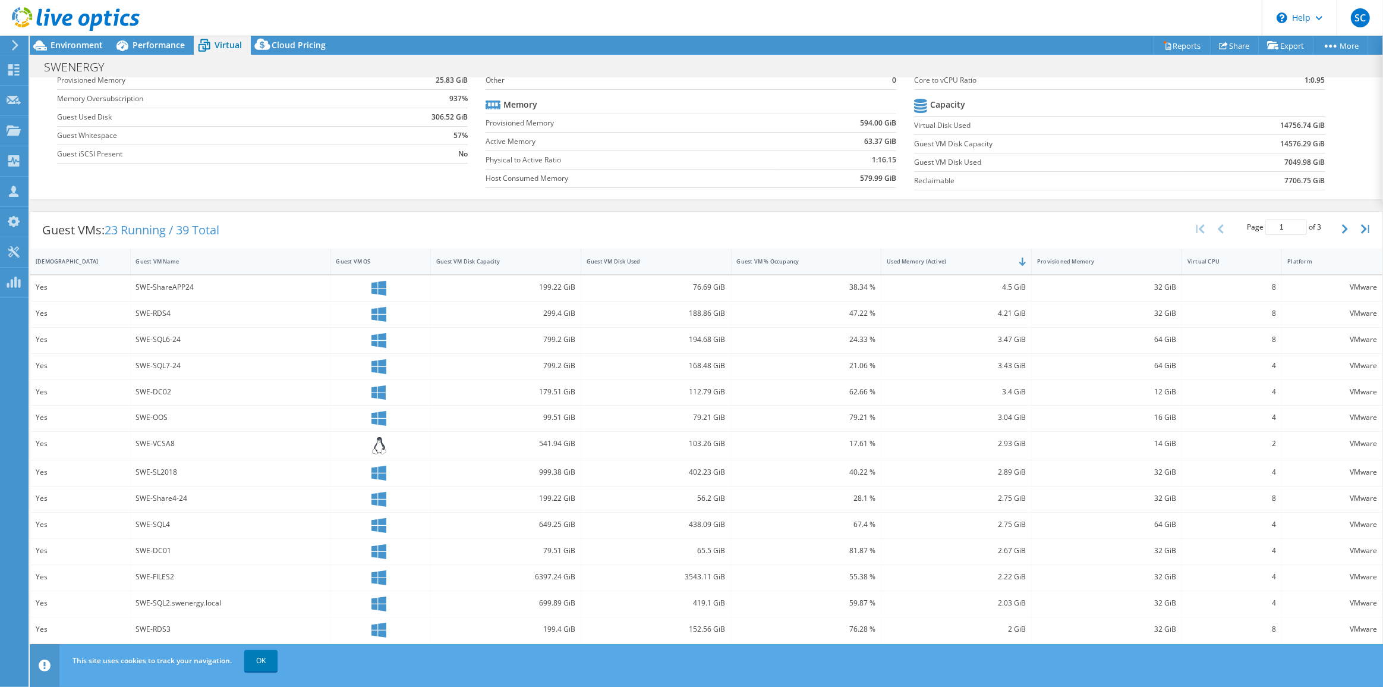
scroll to position [109, 0]
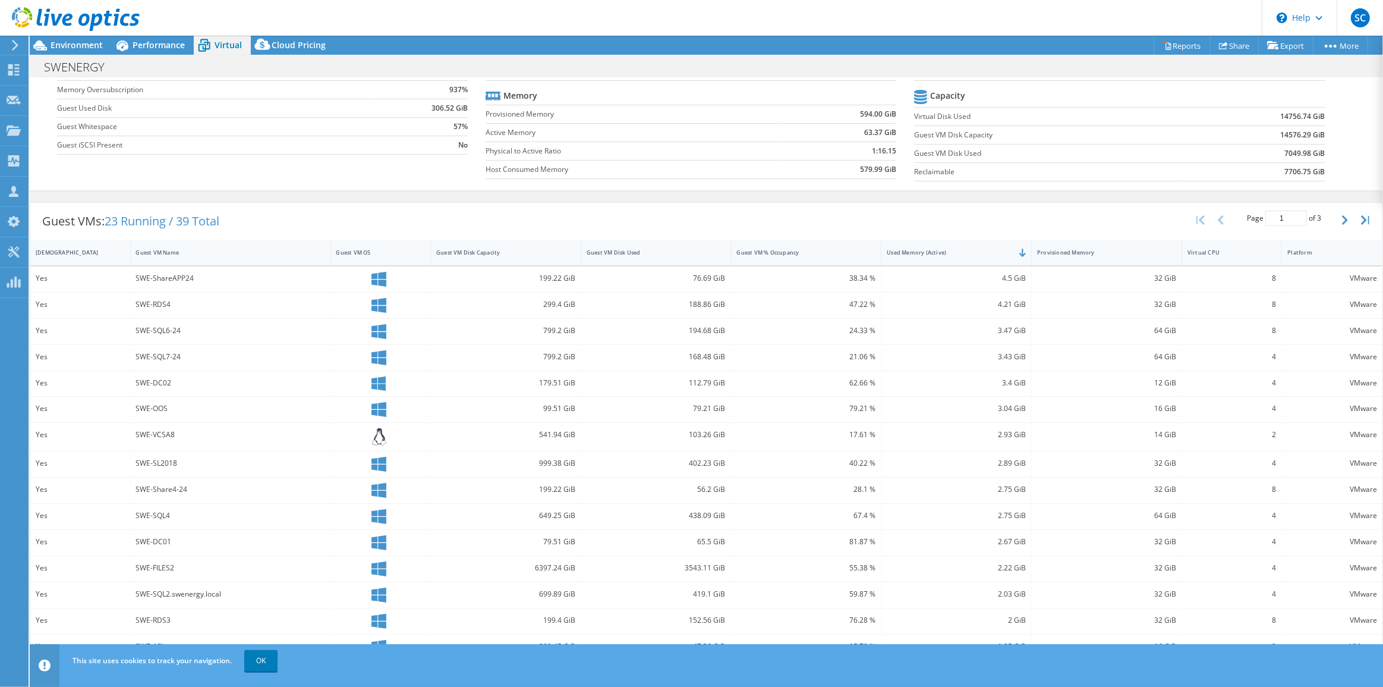
drag, startPoint x: 275, startPoint y: 661, endPoint x: 399, endPoint y: 508, distance: 196.5
click at [275, 661] on link "OK" at bounding box center [260, 660] width 33 height 21
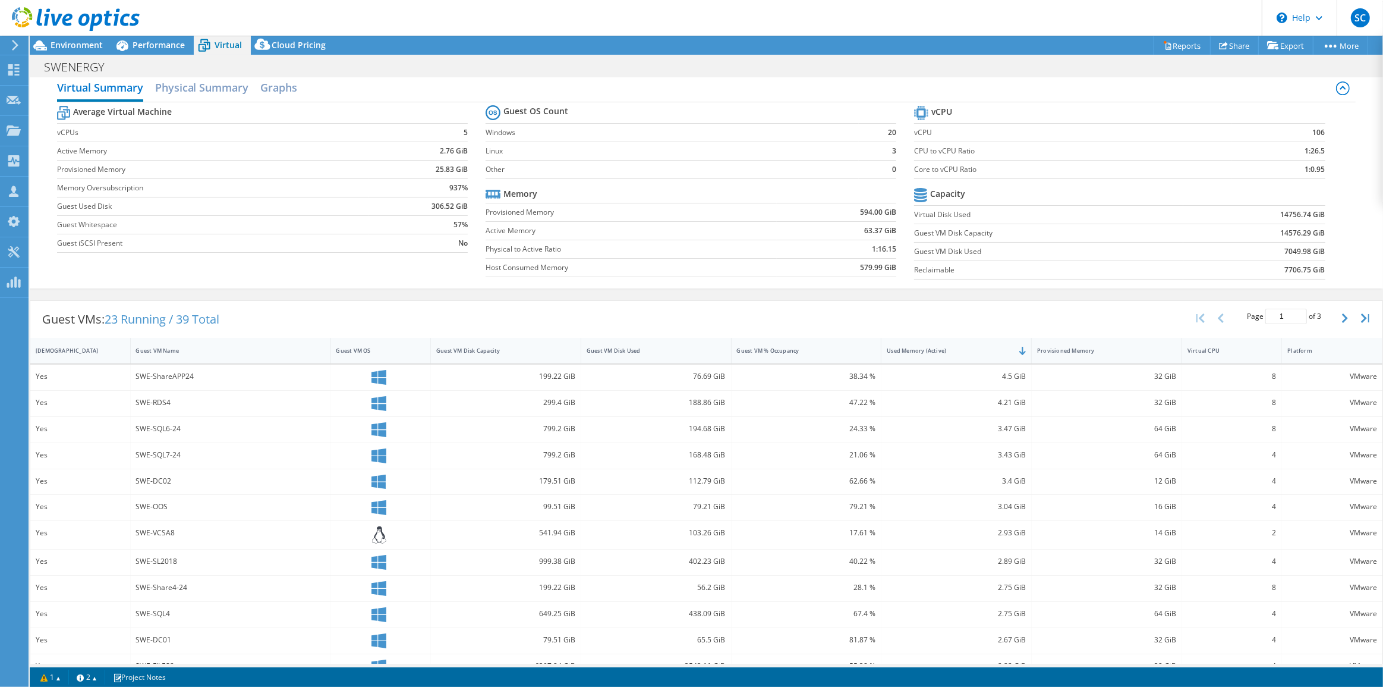
scroll to position [0, 0]
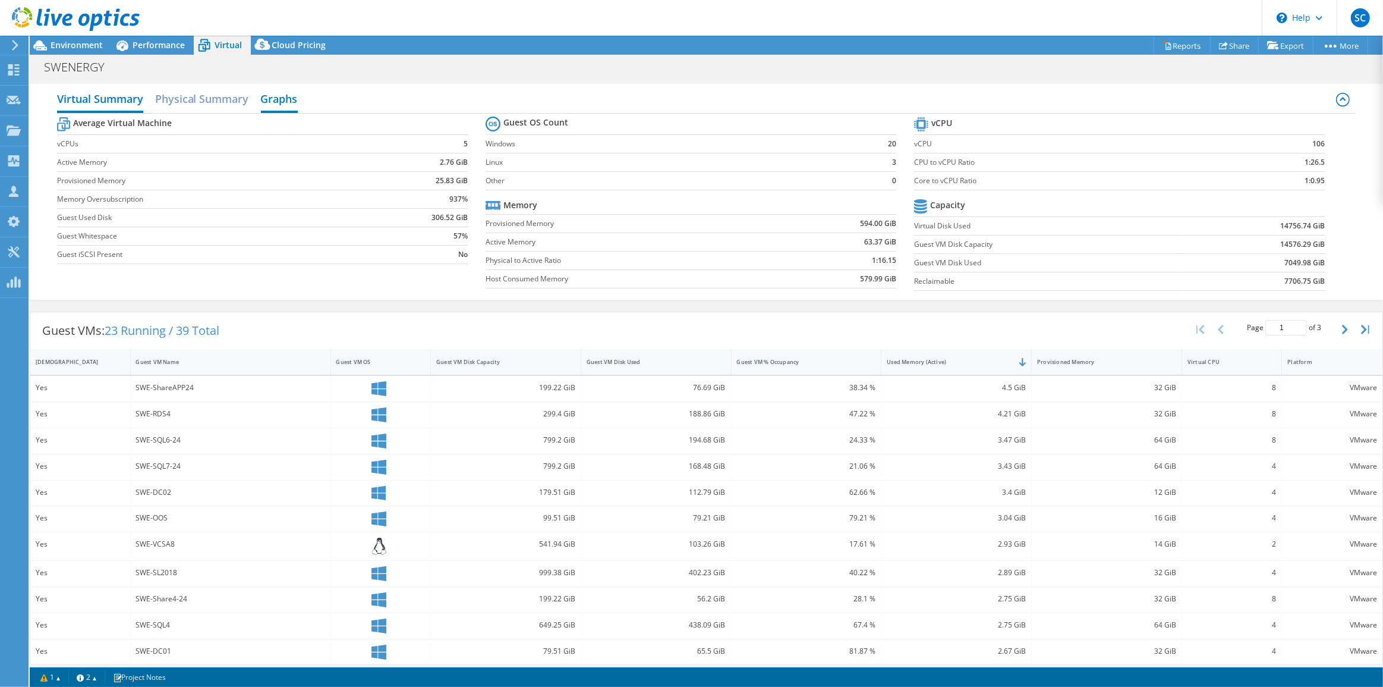
click at [295, 98] on h2 "Graphs" at bounding box center [279, 100] width 37 height 26
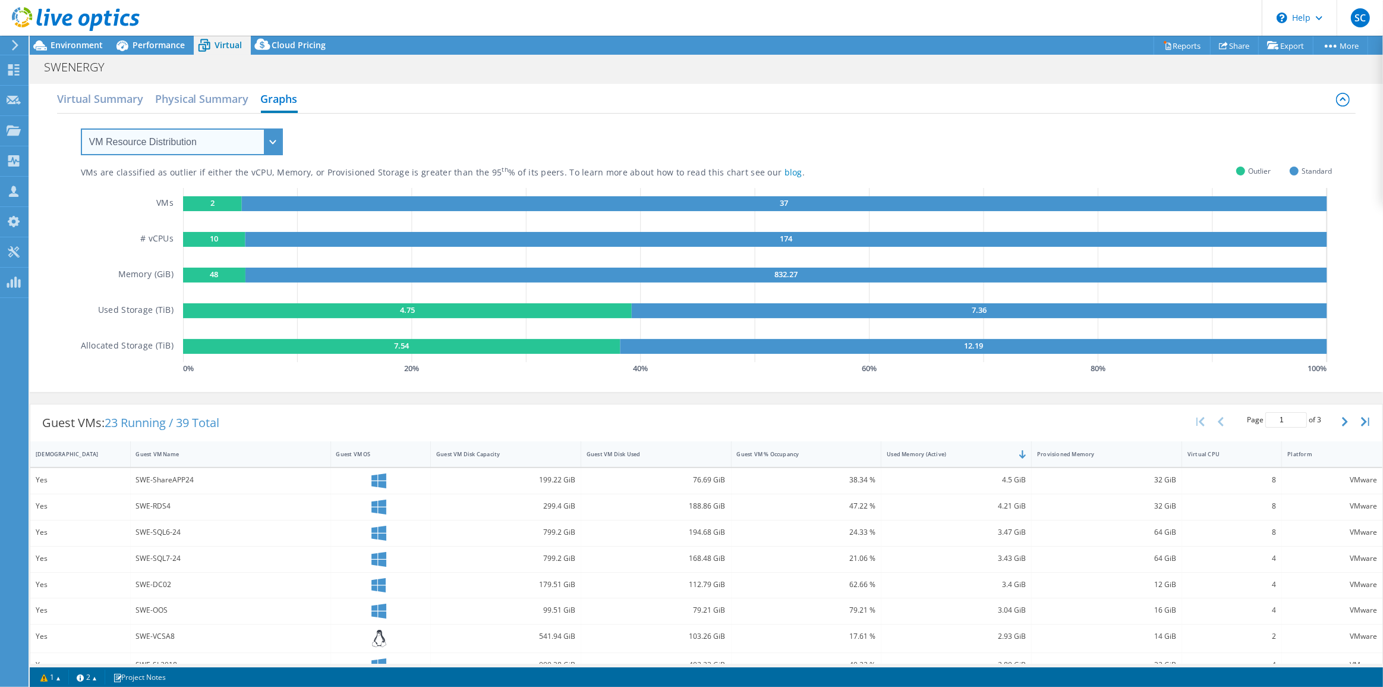
click at [270, 144] on select "VM Resource Distribution Provisioning Contrast Over Provisioning" at bounding box center [182, 141] width 202 height 27
select select "Over Provisioning"
click at [81, 128] on select "VM Resource Distribution Provisioning Contrast Over Provisioning" at bounding box center [182, 141] width 202 height 27
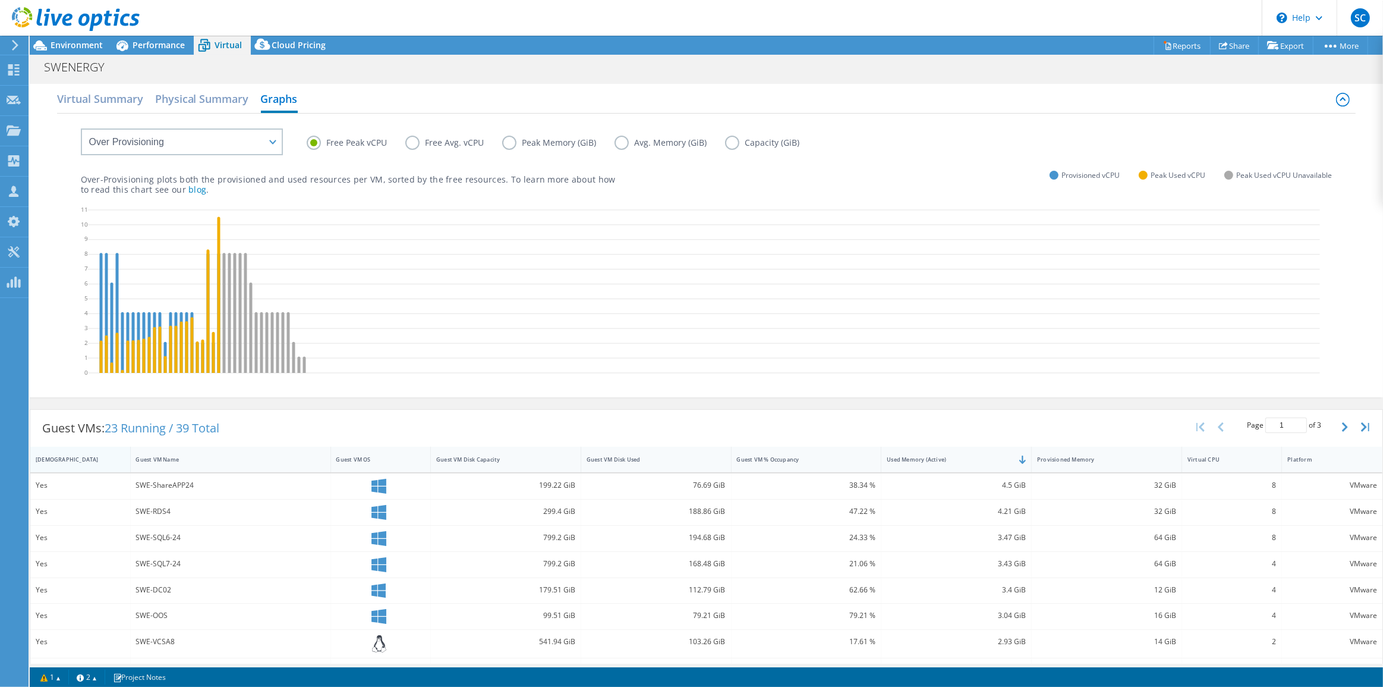
click at [59, 459] on div "IsRunning" at bounding box center [73, 459] width 75 height 8
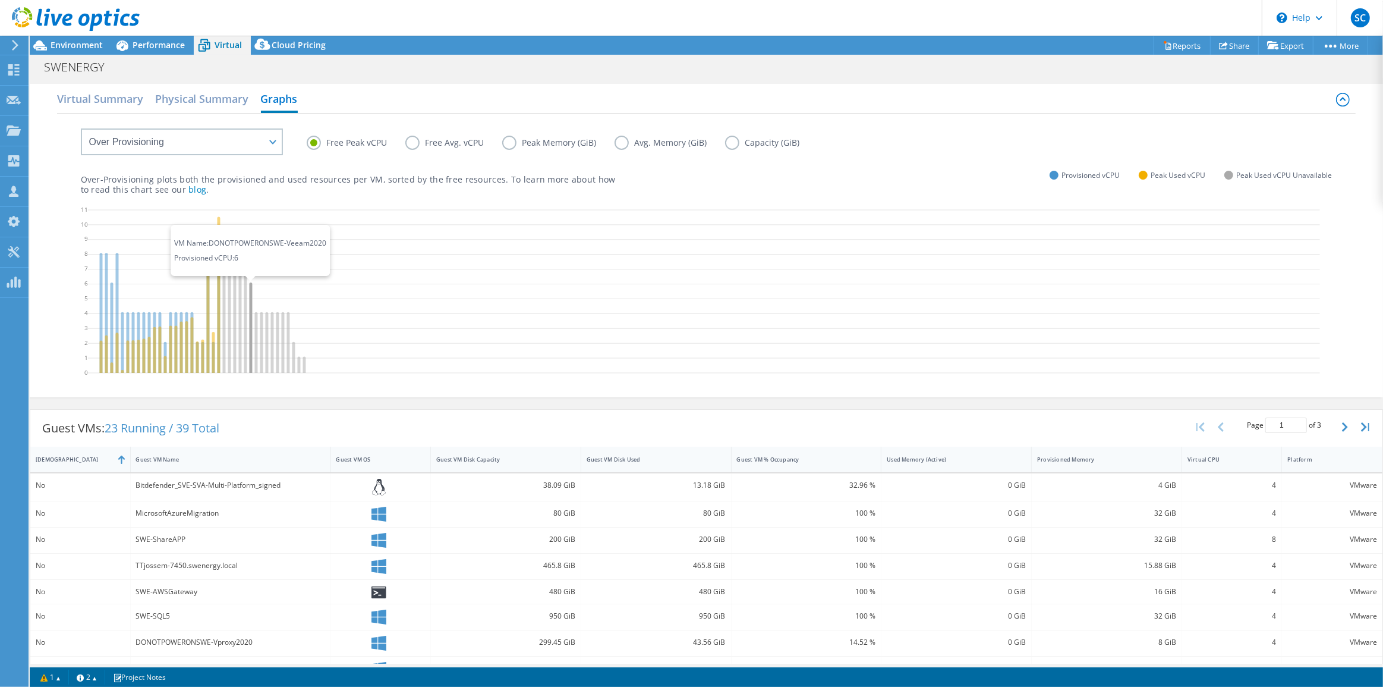
click at [250, 297] on icon at bounding box center [250, 327] width 3 height 90
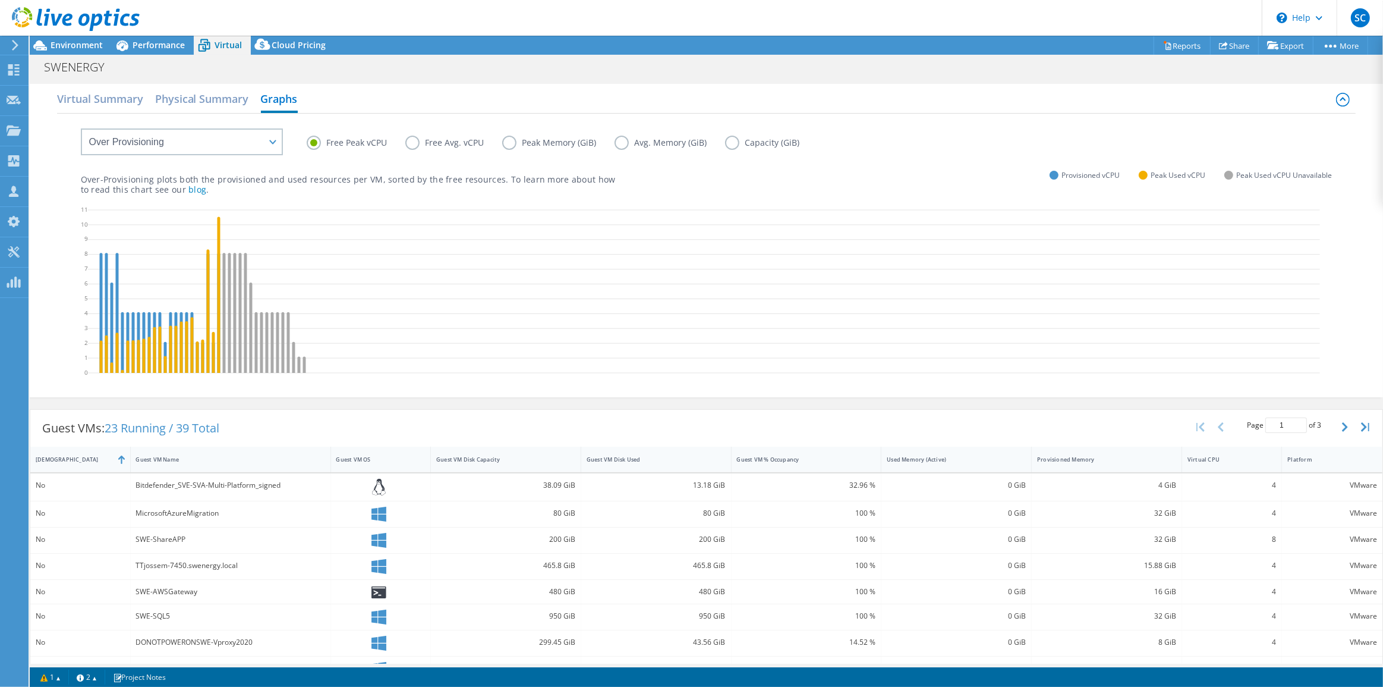
click at [618, 141] on label "Avg. Memory (GiB)" at bounding box center [670, 143] width 111 height 14
click at [0, 0] on input "Avg. Memory (GiB)" at bounding box center [0, 0] width 0 height 0
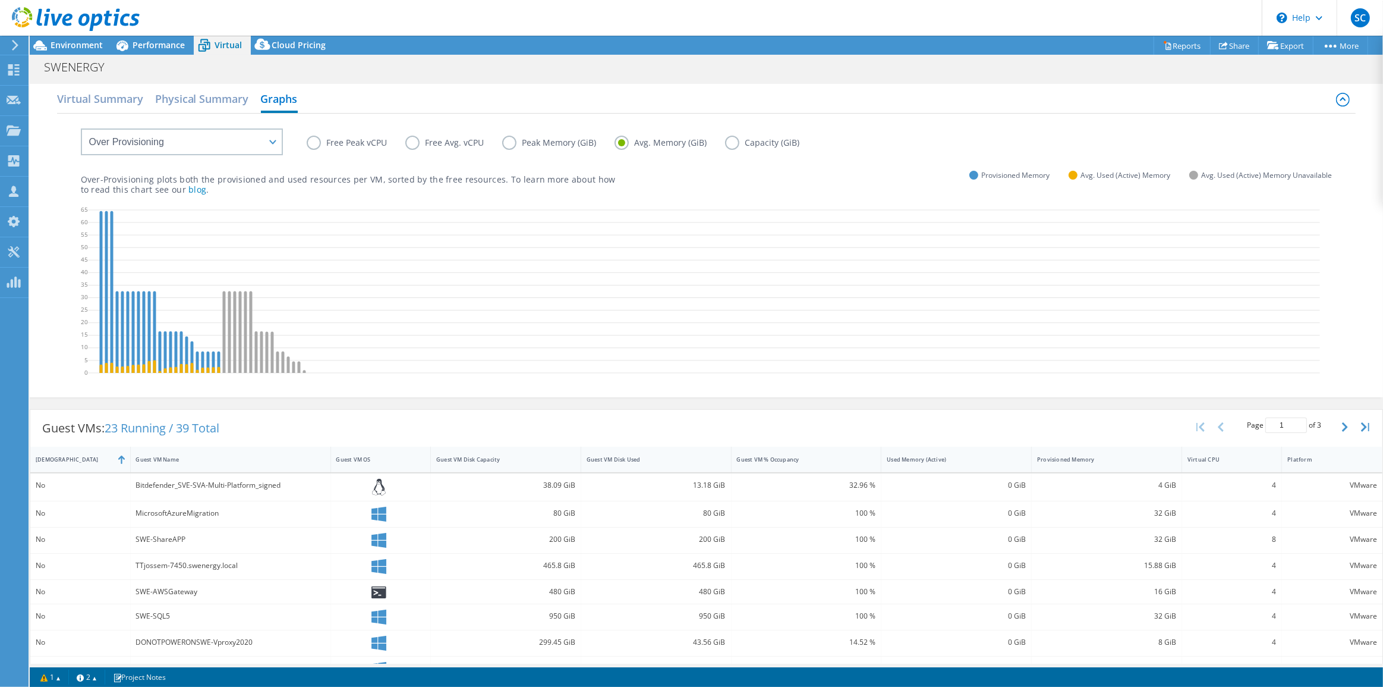
click at [509, 143] on label "Peak Memory (GiB)" at bounding box center [558, 143] width 112 height 14
click at [0, 0] on input "Peak Memory (GiB)" at bounding box center [0, 0] width 0 height 0
click at [317, 140] on label "Free Peak vCPU" at bounding box center [356, 143] width 99 height 14
click at [0, 0] on input "Free Peak vCPU" at bounding box center [0, 0] width 0 height 0
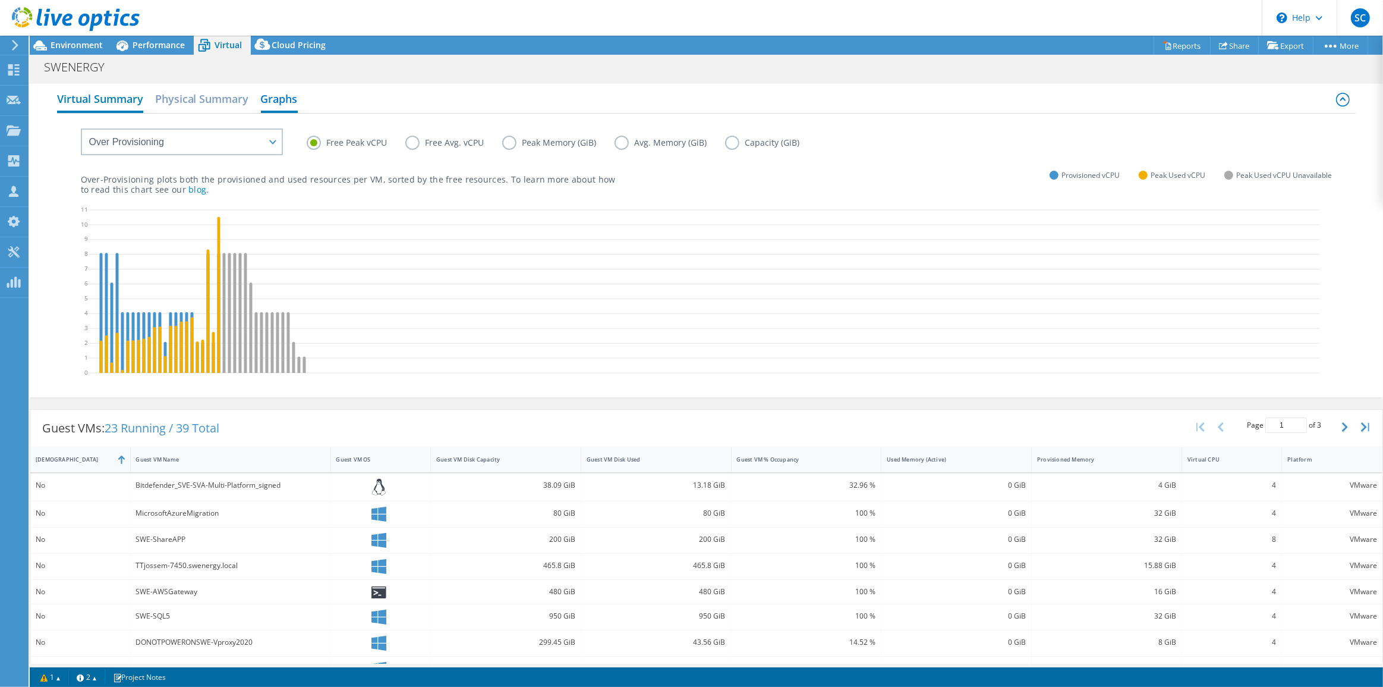
click at [102, 100] on h2 "Virtual Summary" at bounding box center [100, 100] width 86 height 26
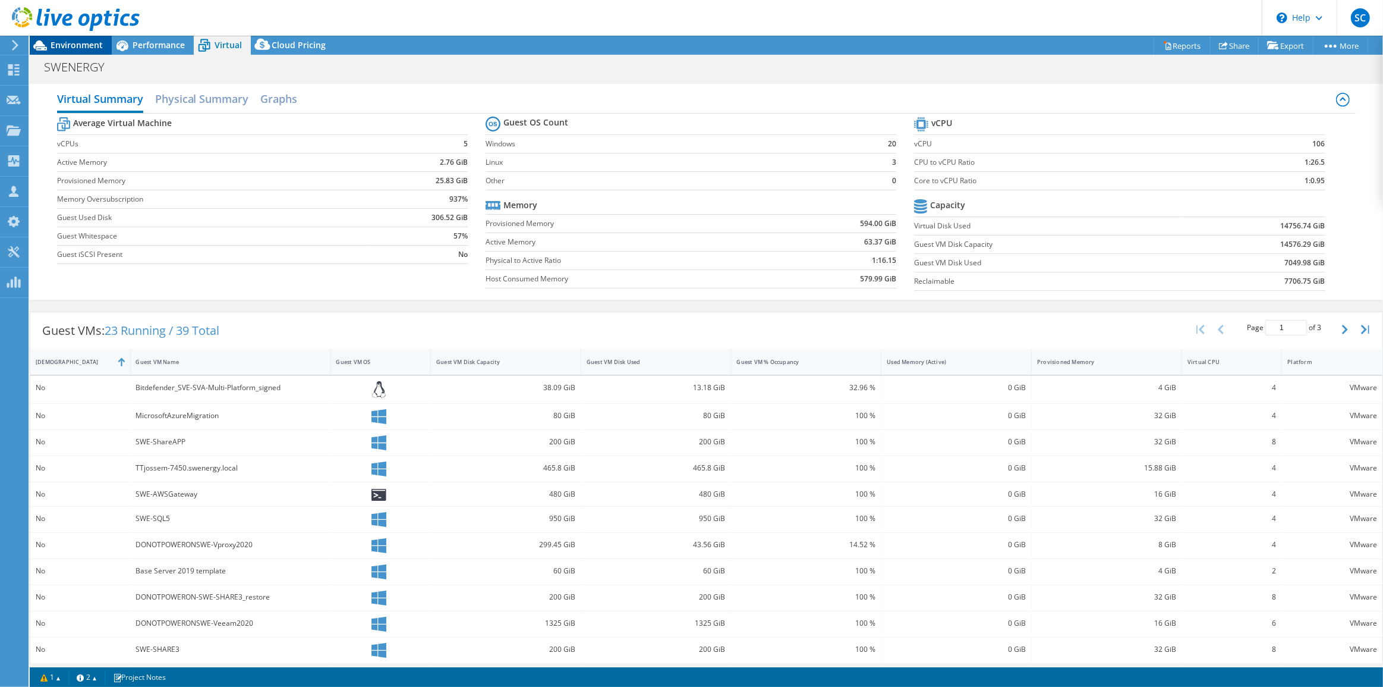
click at [87, 46] on span "Environment" at bounding box center [77, 44] width 52 height 11
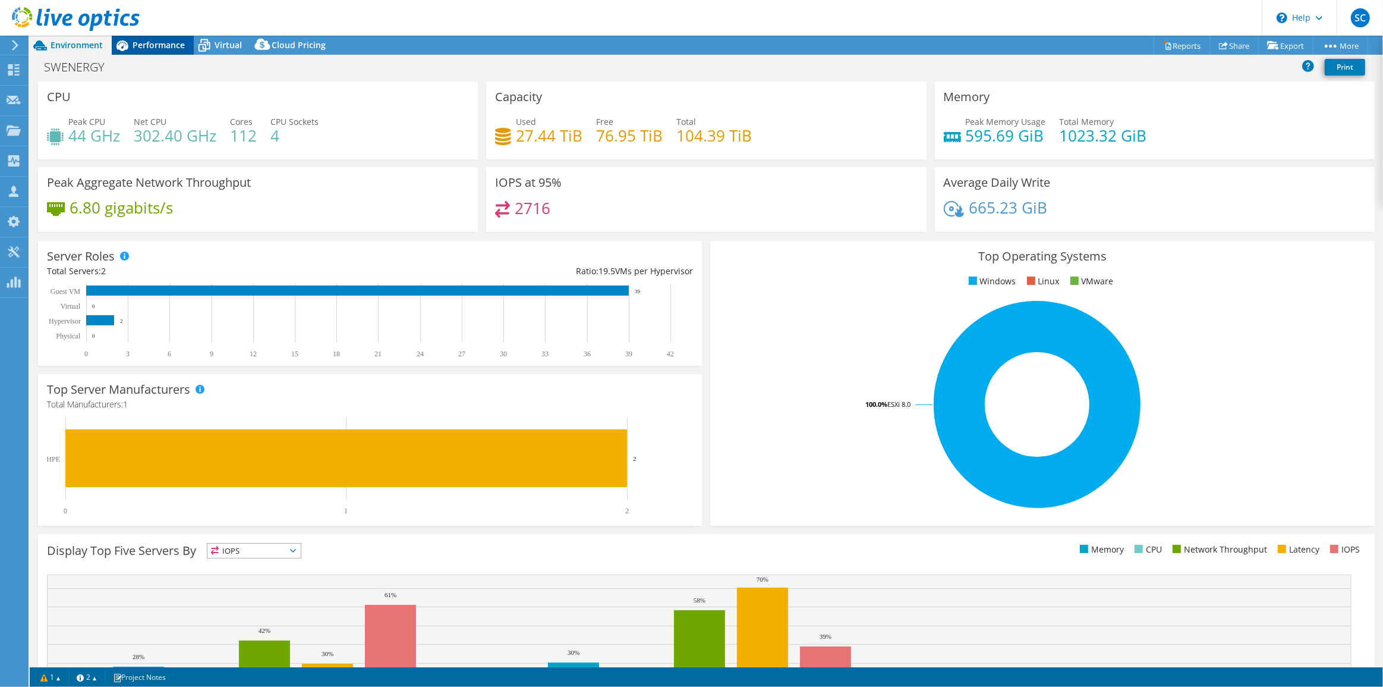
click at [159, 49] on span "Performance" at bounding box center [159, 44] width 52 height 11
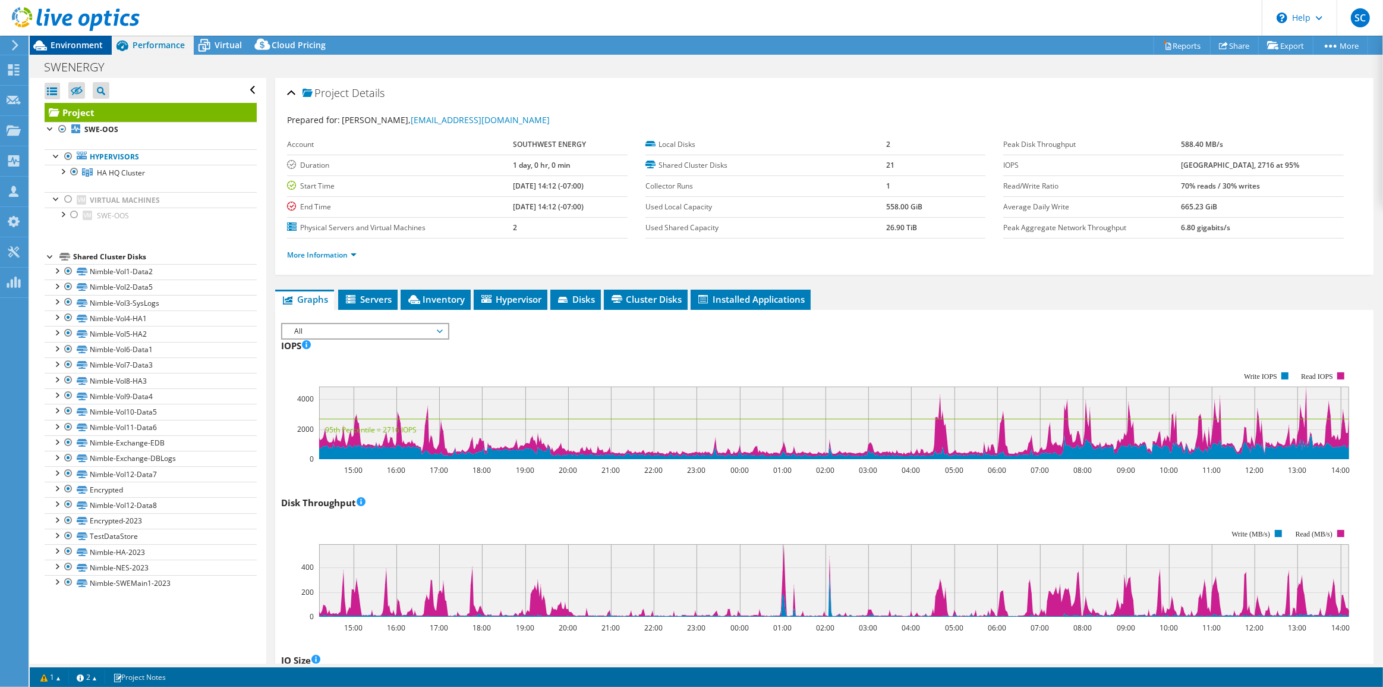
click at [84, 48] on span "Environment" at bounding box center [77, 44] width 52 height 11
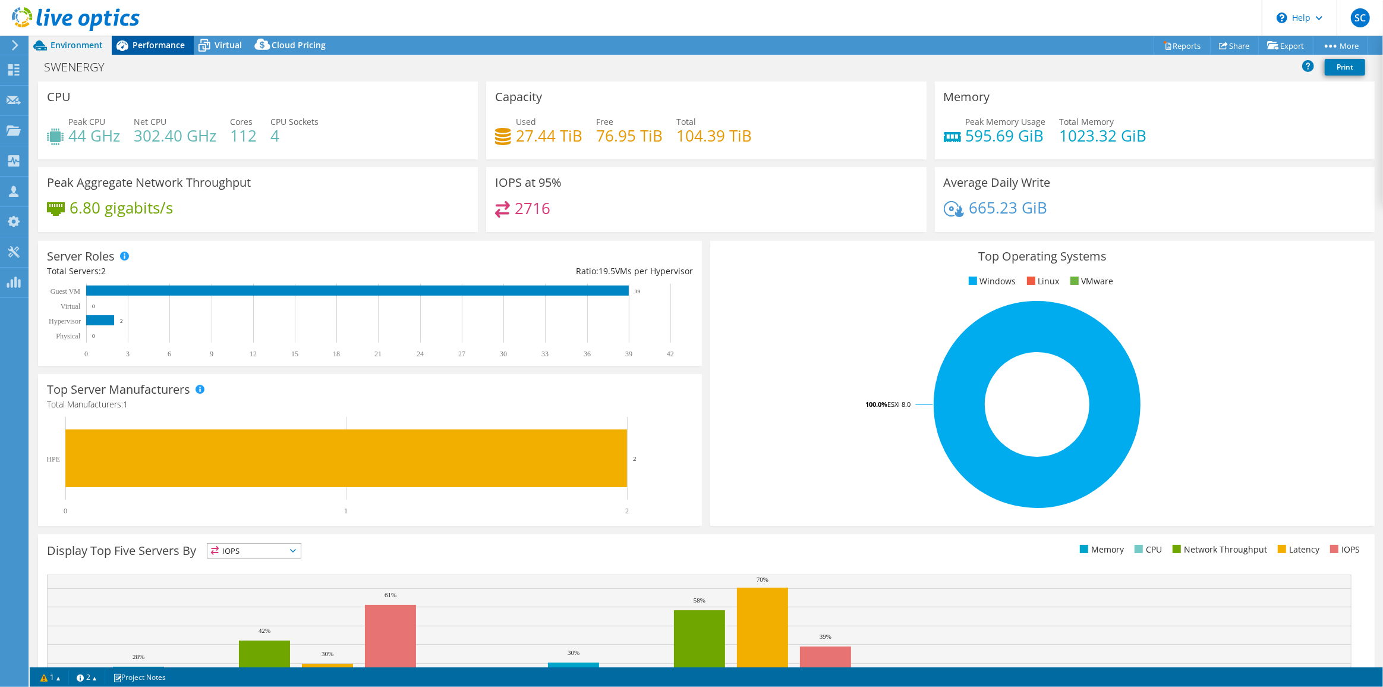
click at [155, 47] on span "Performance" at bounding box center [159, 44] width 52 height 11
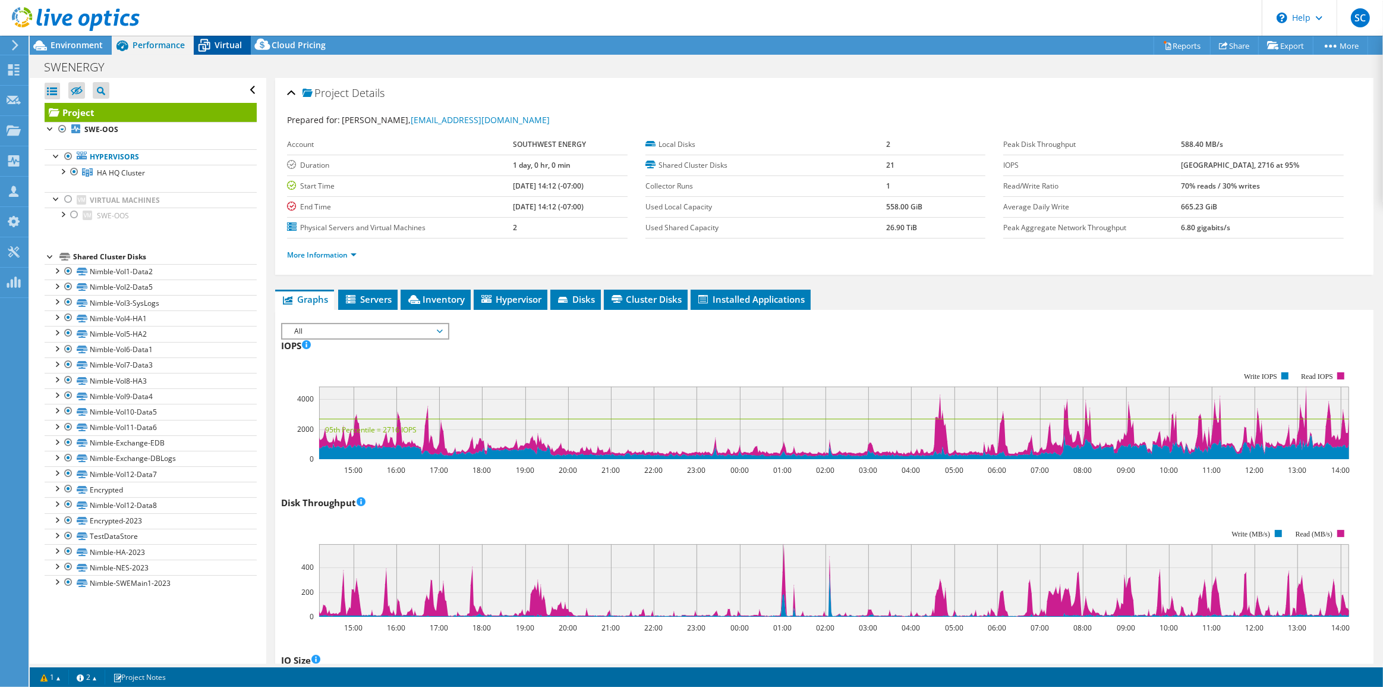
click at [226, 45] on span "Virtual" at bounding box center [228, 44] width 27 height 11
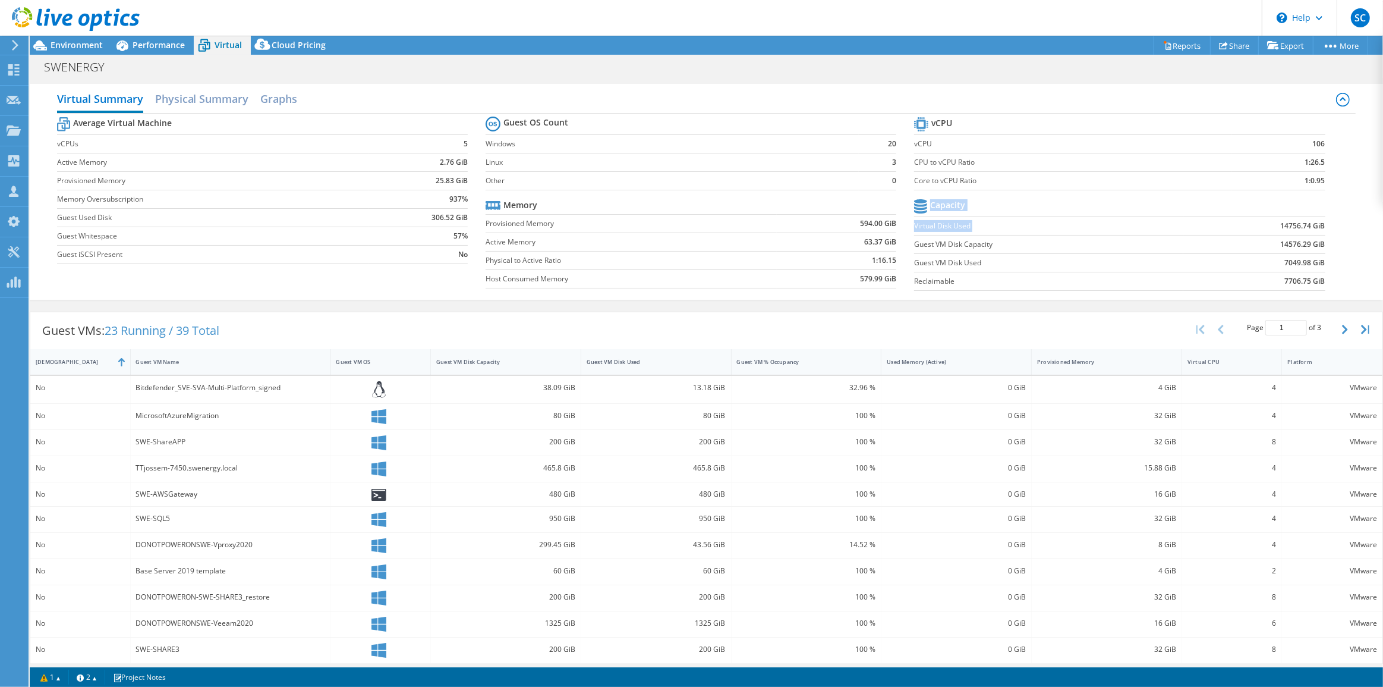
drag, startPoint x: 1272, startPoint y: 225, endPoint x: 1320, endPoint y: 283, distance: 75.1
click at [1320, 283] on section "vCPU vCPU 106 CPU to vCPU Ratio 1:26.5 Core to vCPU Ratio 1:0.95 Capacity Virtu…" at bounding box center [1128, 205] width 429 height 183
drag, startPoint x: 911, startPoint y: 223, endPoint x: 1319, endPoint y: 282, distance: 412.7
click at [1319, 284] on section "vCPU vCPU 106 CPU to vCPU Ratio 1:26.5 Core to vCPU Ratio 1:0.95 Capacity Virtu…" at bounding box center [1128, 205] width 429 height 183
drag, startPoint x: 89, startPoint y: 47, endPoint x: 96, endPoint y: 49, distance: 7.4
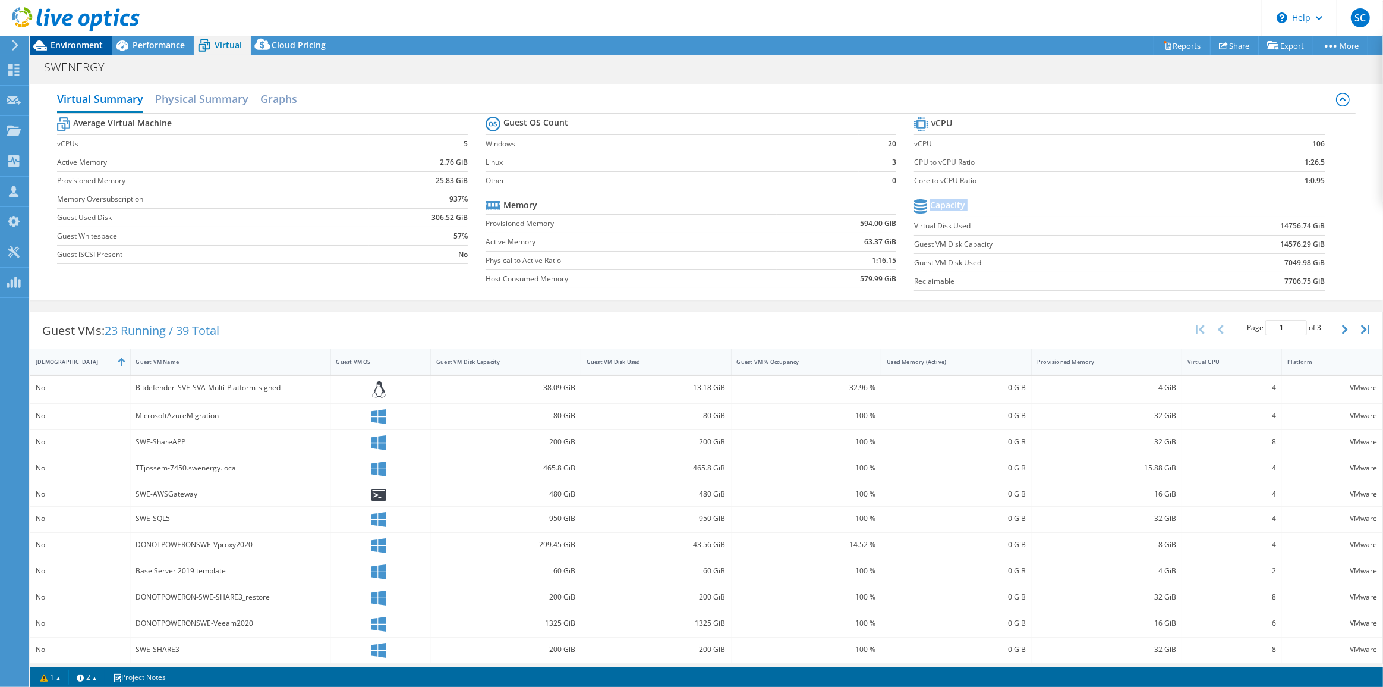
click at [89, 47] on span "Environment" at bounding box center [77, 44] width 52 height 11
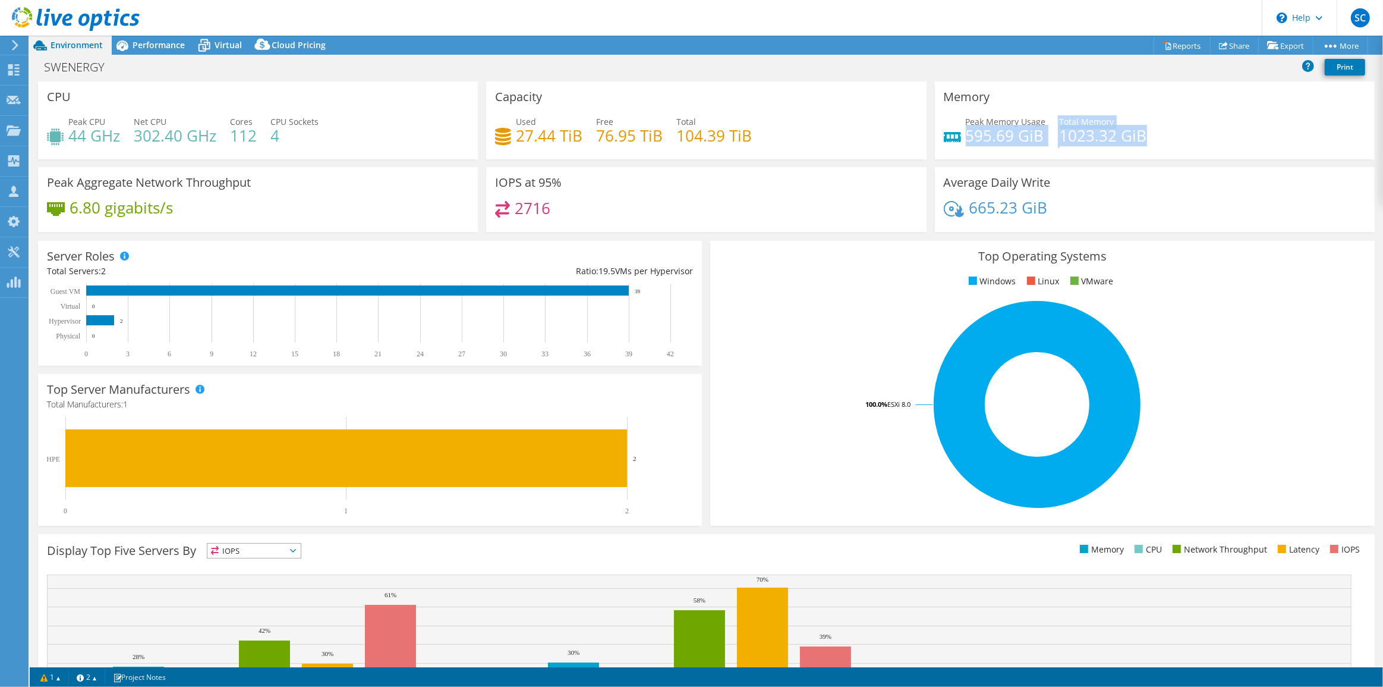
drag, startPoint x: 961, startPoint y: 140, endPoint x: 1157, endPoint y: 142, distance: 195.6
click at [1157, 142] on div "Peak Memory Usage 595.69 GiB Total Memory 1023.32 GiB" at bounding box center [1155, 134] width 422 height 39
click at [168, 51] on div "Performance" at bounding box center [153, 45] width 82 height 19
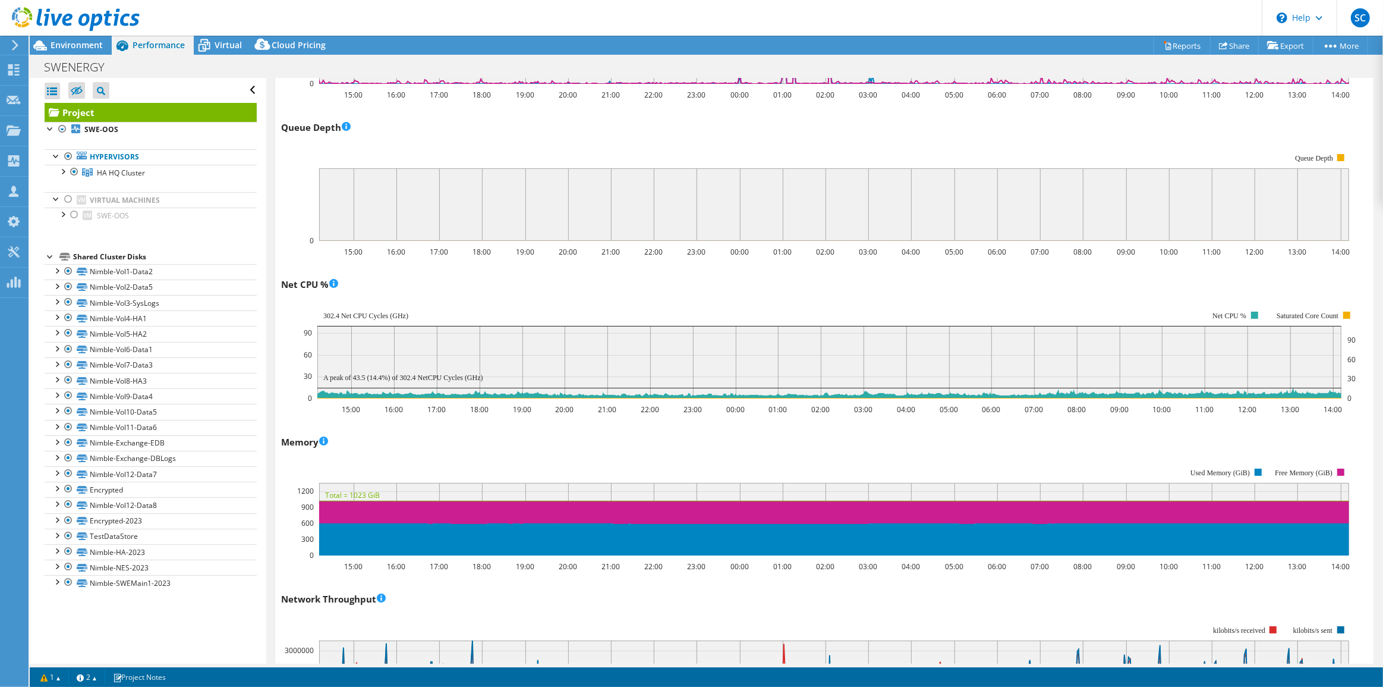
scroll to position [864, 0]
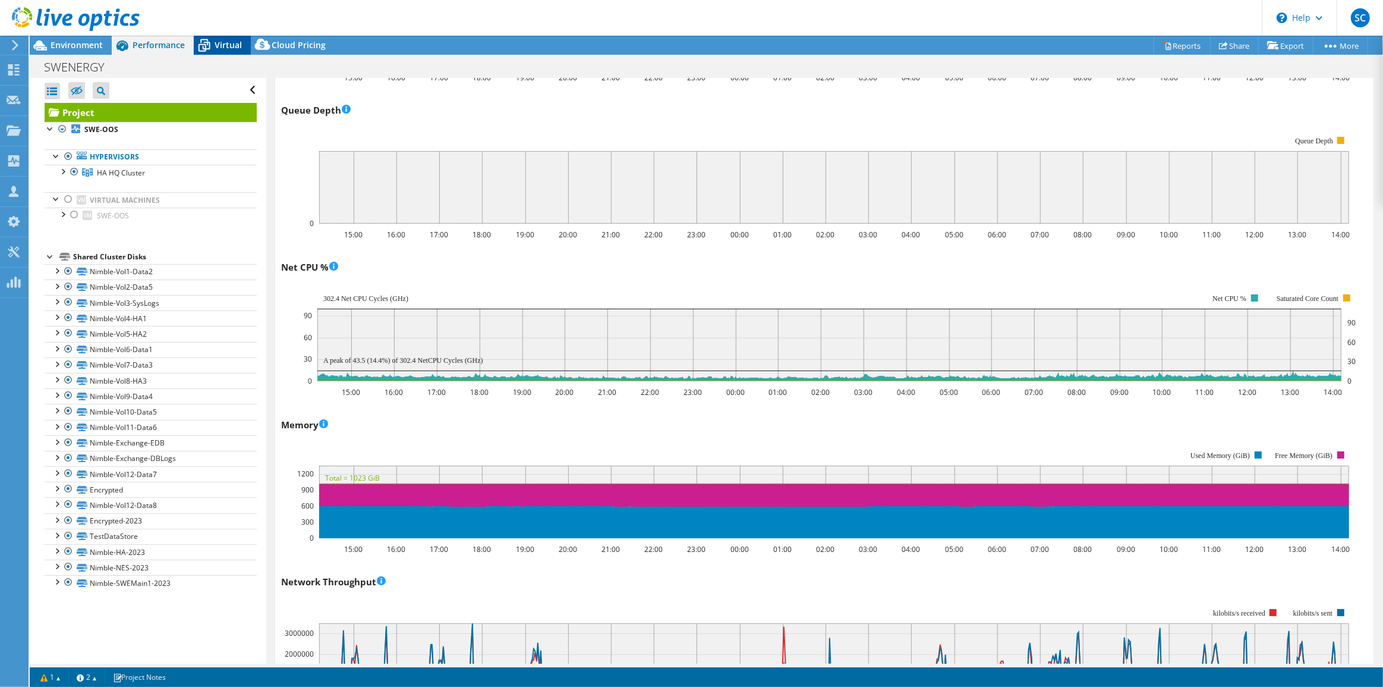
click at [213, 51] on icon at bounding box center [204, 45] width 21 height 21
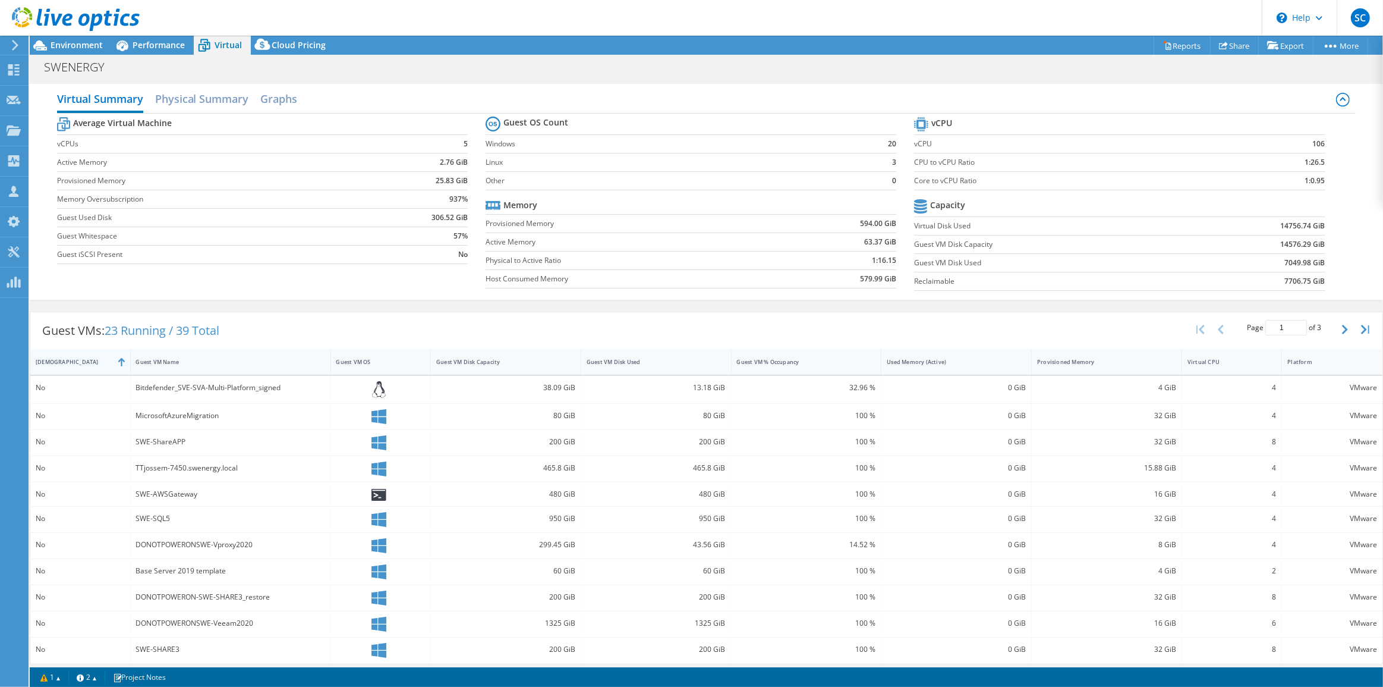
click at [95, 364] on div "IsRunning" at bounding box center [73, 362] width 86 height 18
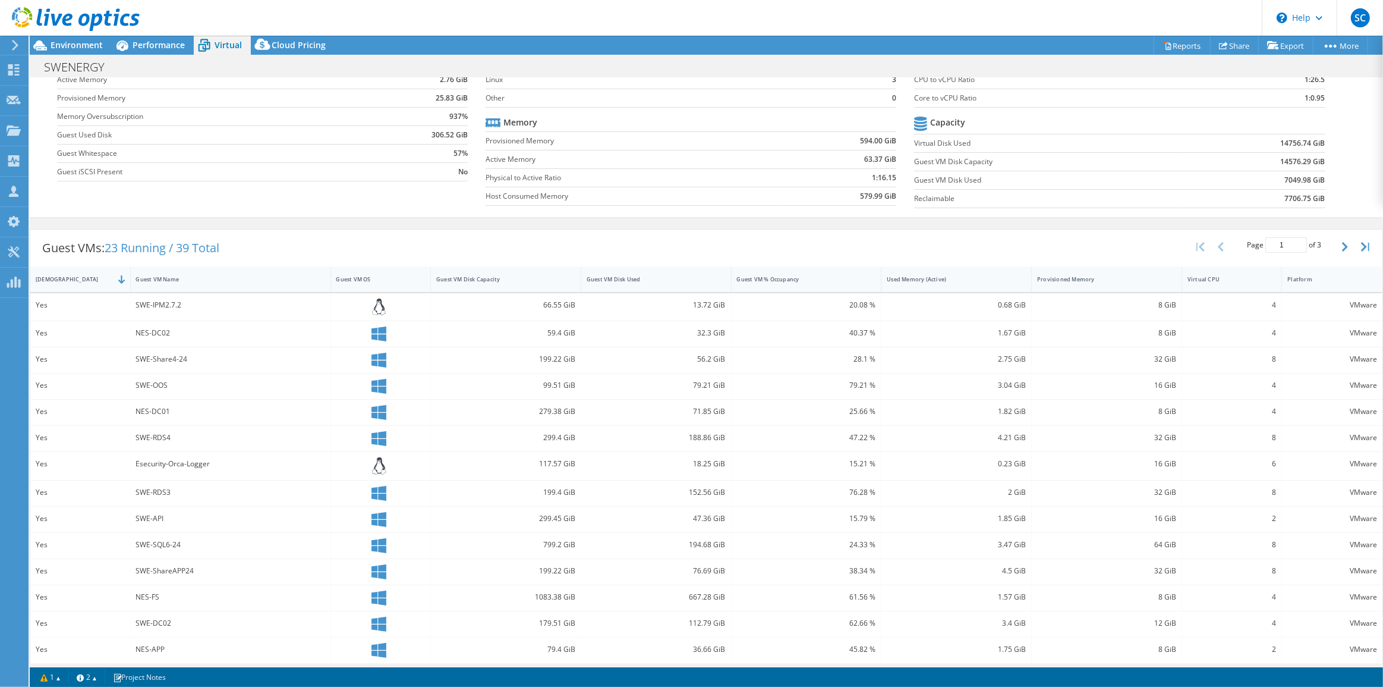
scroll to position [0, 0]
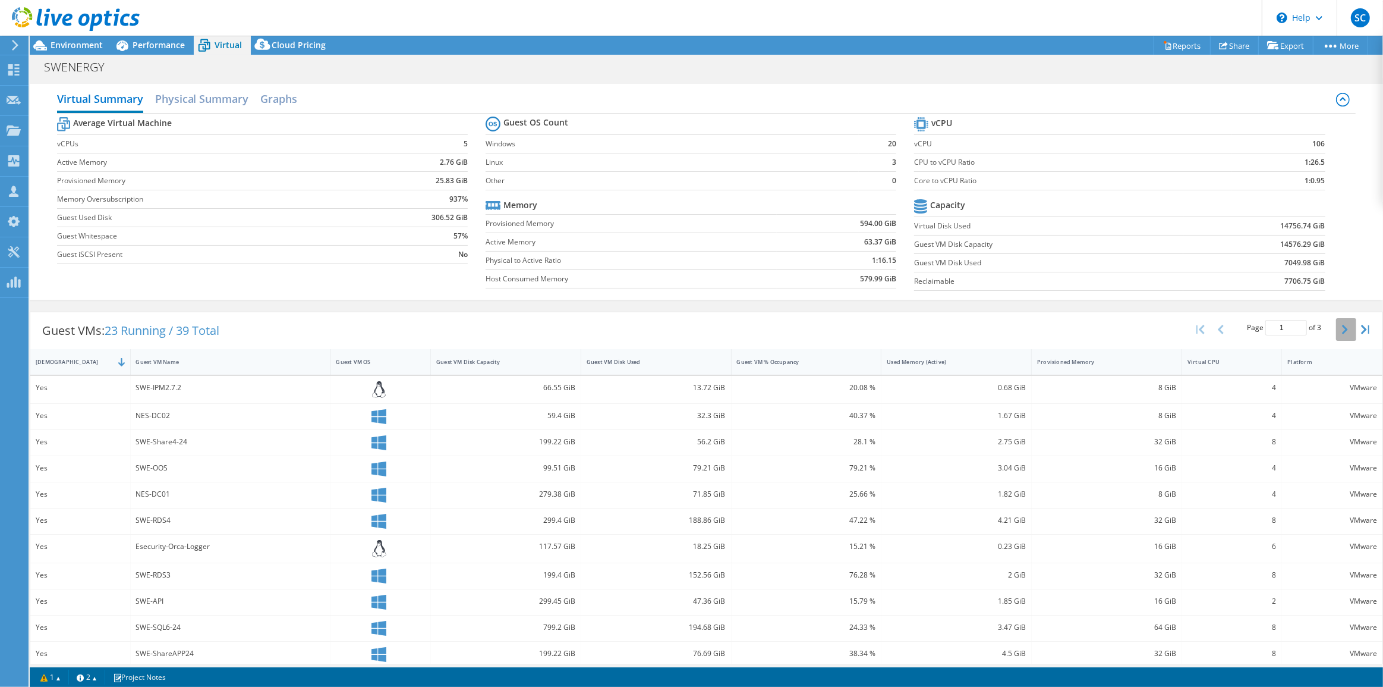
click at [1337, 322] on button "button" at bounding box center [1347, 329] width 20 height 23
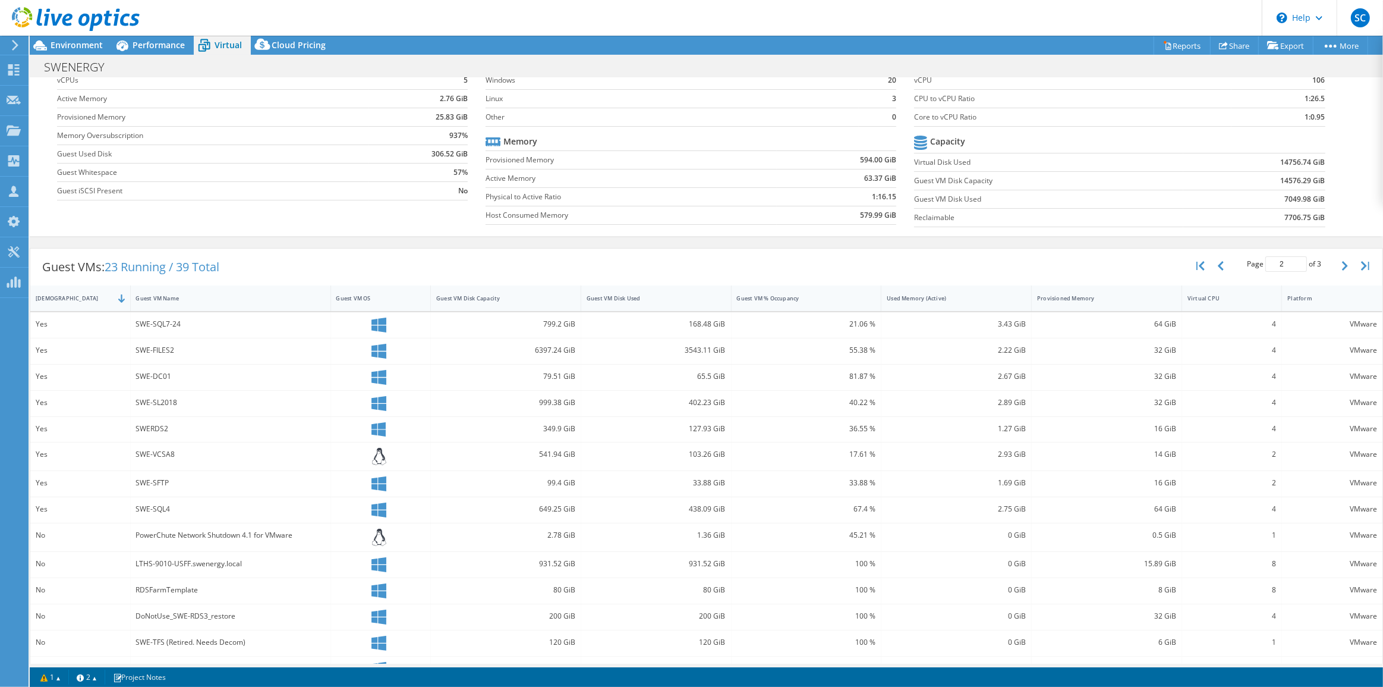
scroll to position [112, 0]
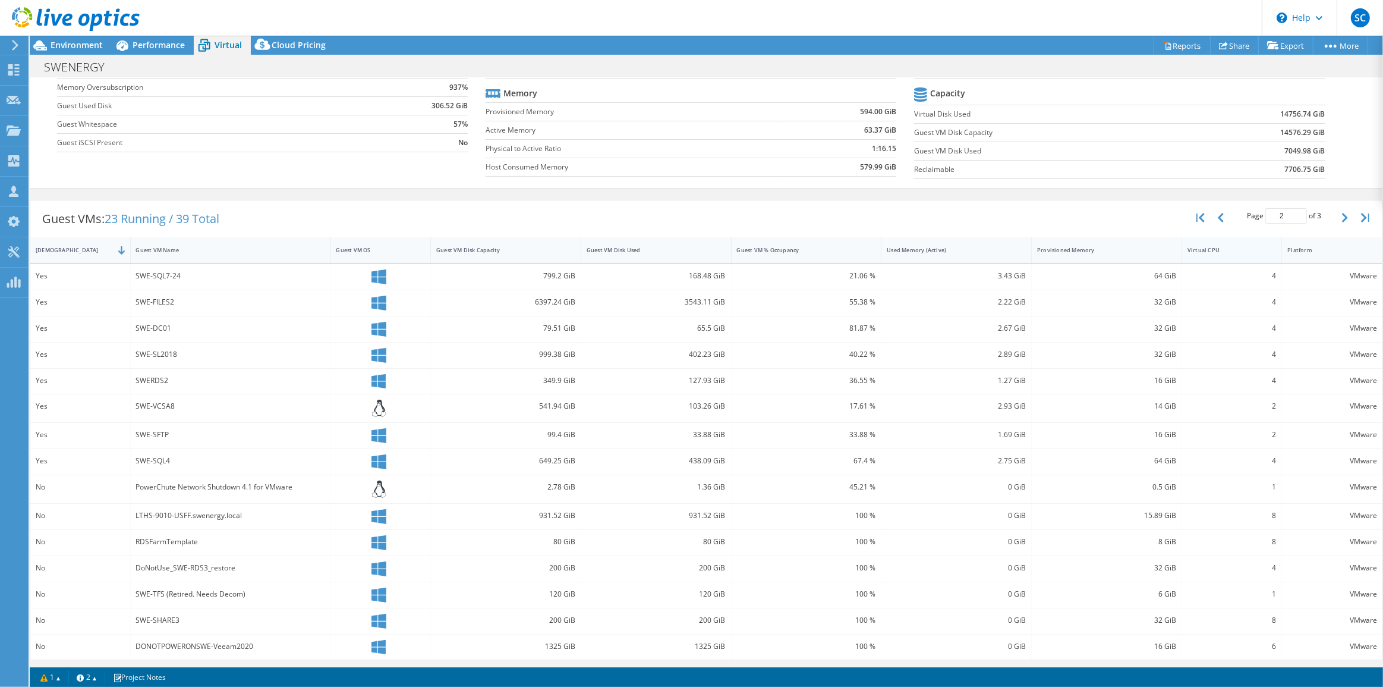
drag, startPoint x: 1215, startPoint y: 217, endPoint x: 1188, endPoint y: 251, distance: 43.2
click at [1218, 216] on icon "button" at bounding box center [1221, 218] width 6 height 10
type input "1"
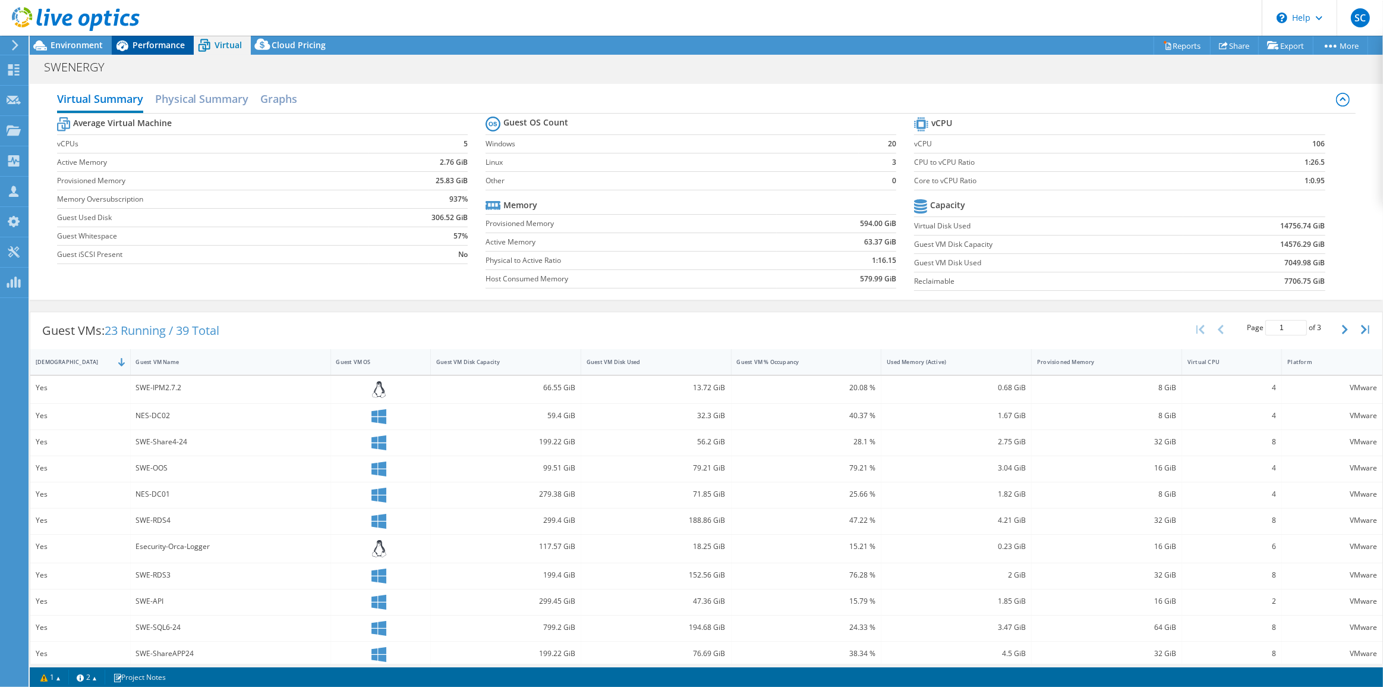
click at [150, 51] on div "Performance" at bounding box center [153, 45] width 82 height 19
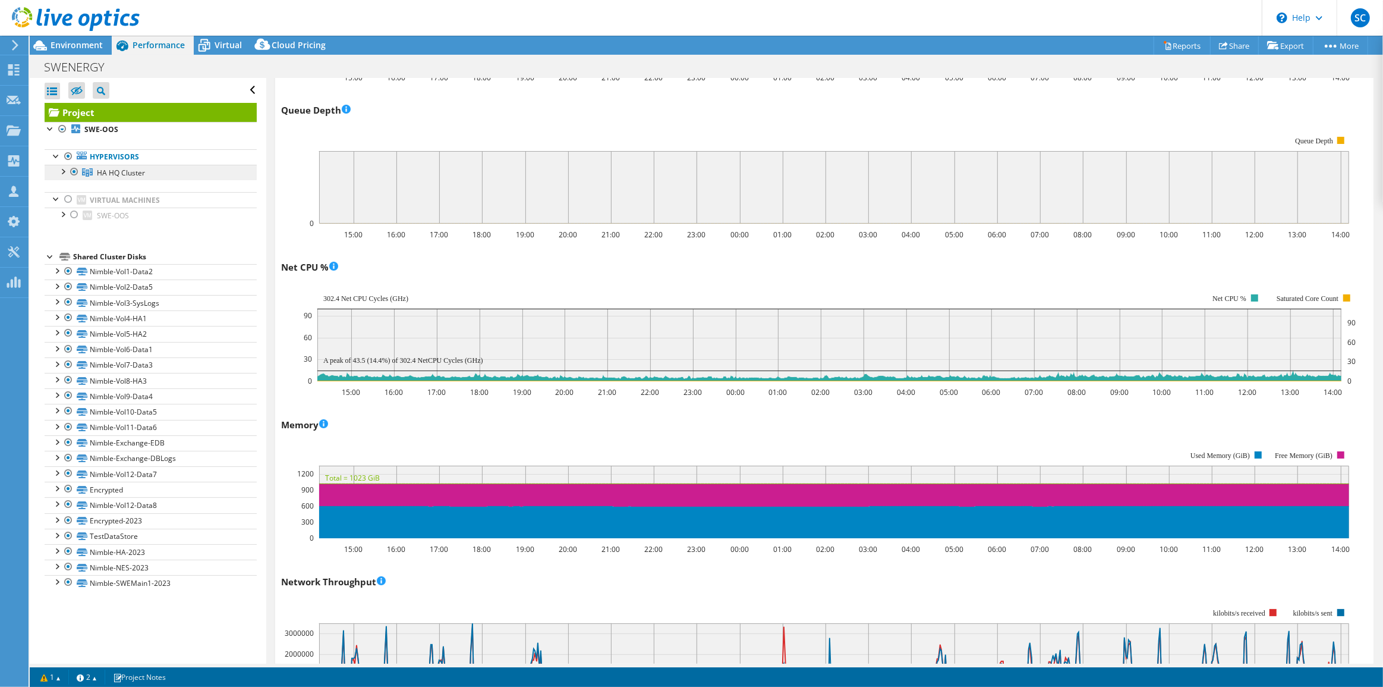
click at [122, 172] on span "HA HQ Cluster" at bounding box center [121, 173] width 48 height 10
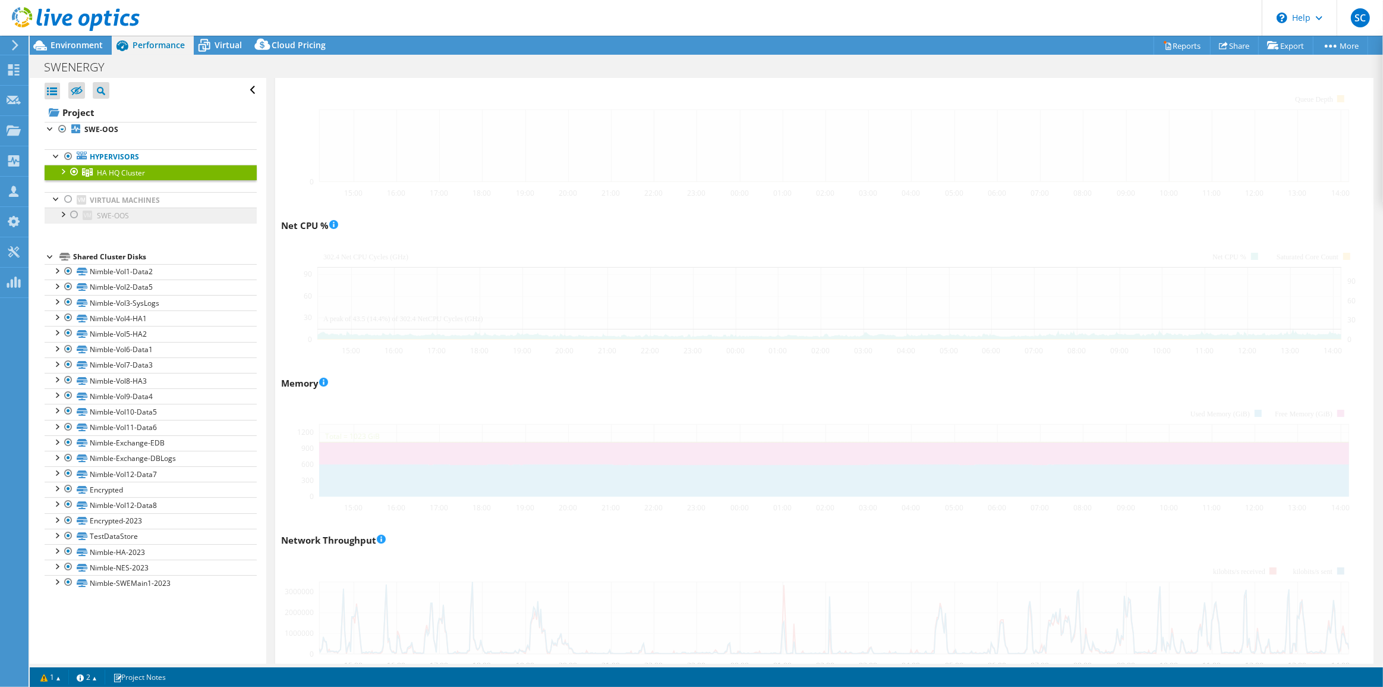
scroll to position [823, 0]
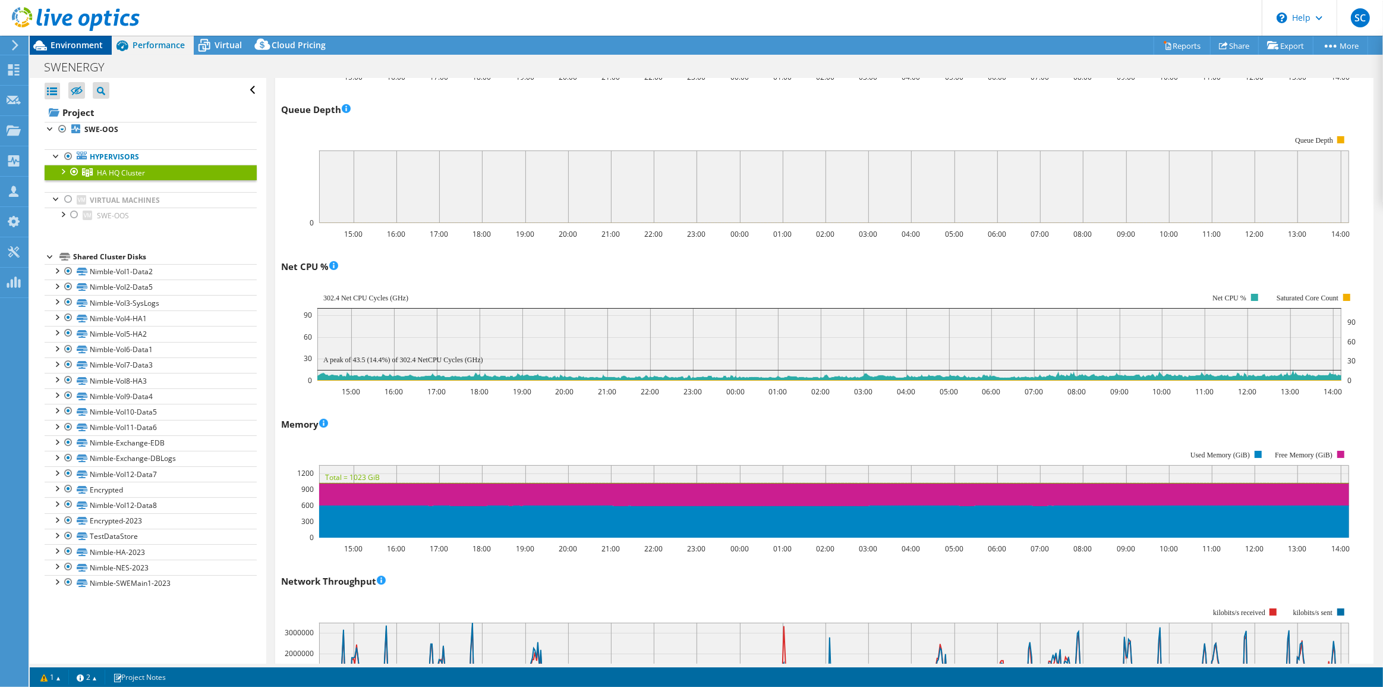
click at [76, 45] on span "Environment" at bounding box center [77, 44] width 52 height 11
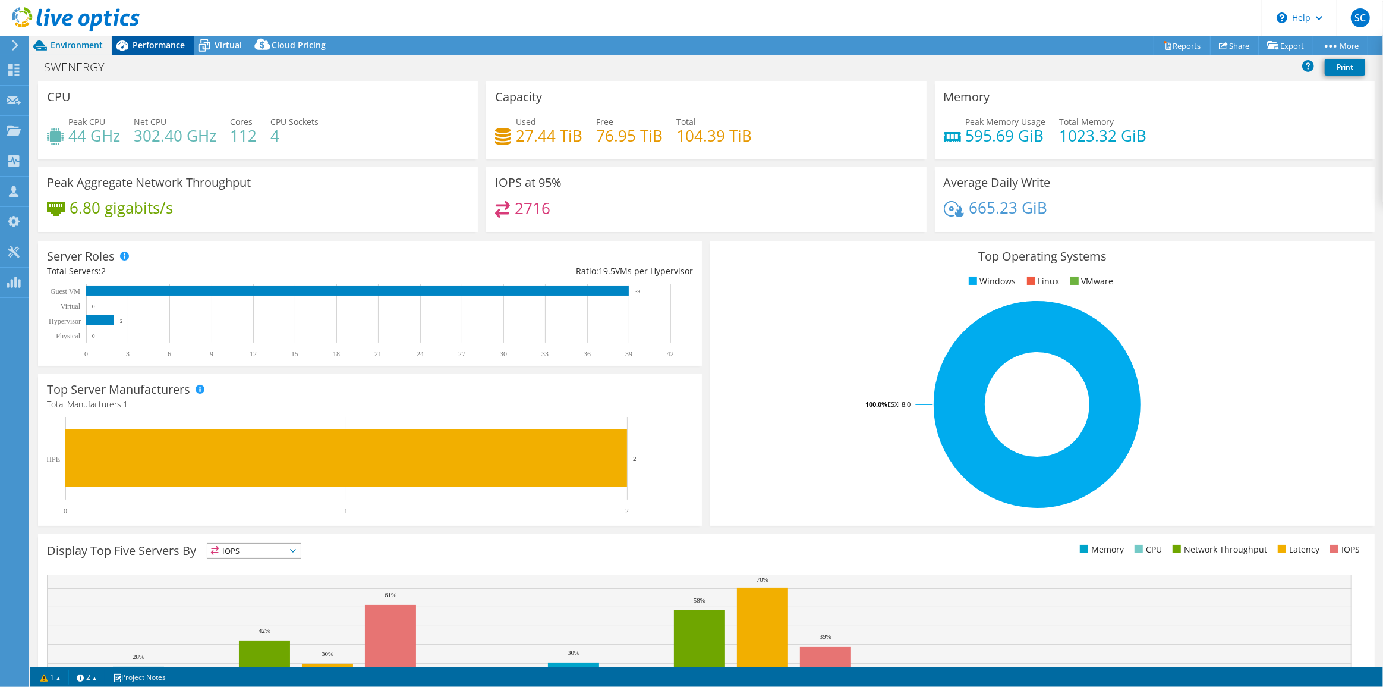
click at [160, 49] on span "Performance" at bounding box center [159, 44] width 52 height 11
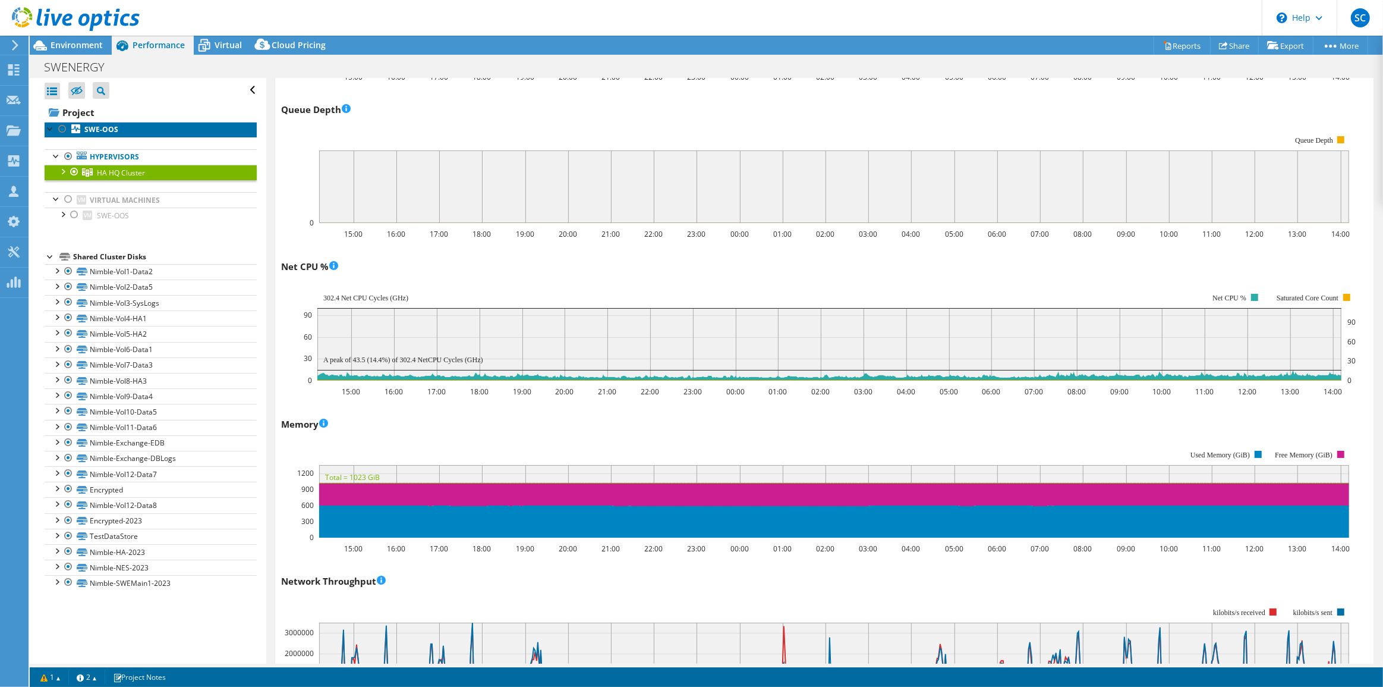
click at [92, 131] on b "SWE-OOS" at bounding box center [101, 129] width 34 height 10
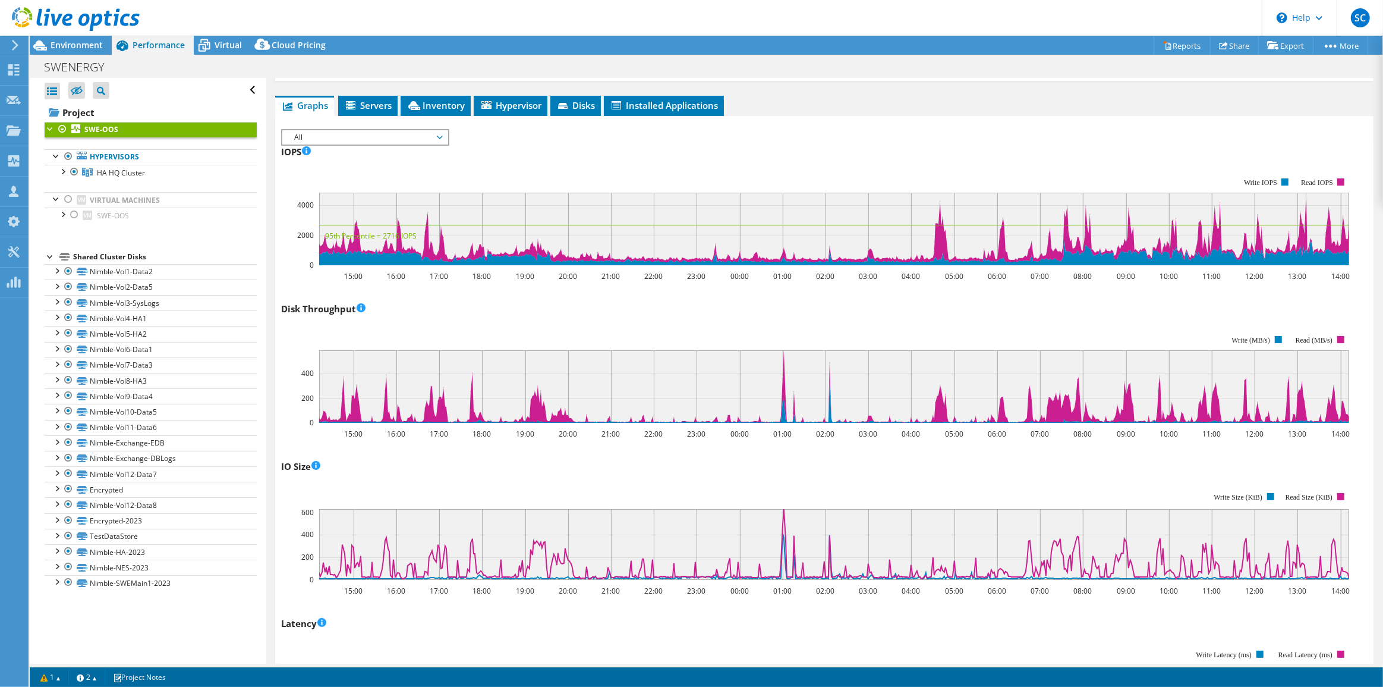
scroll to position [0, 0]
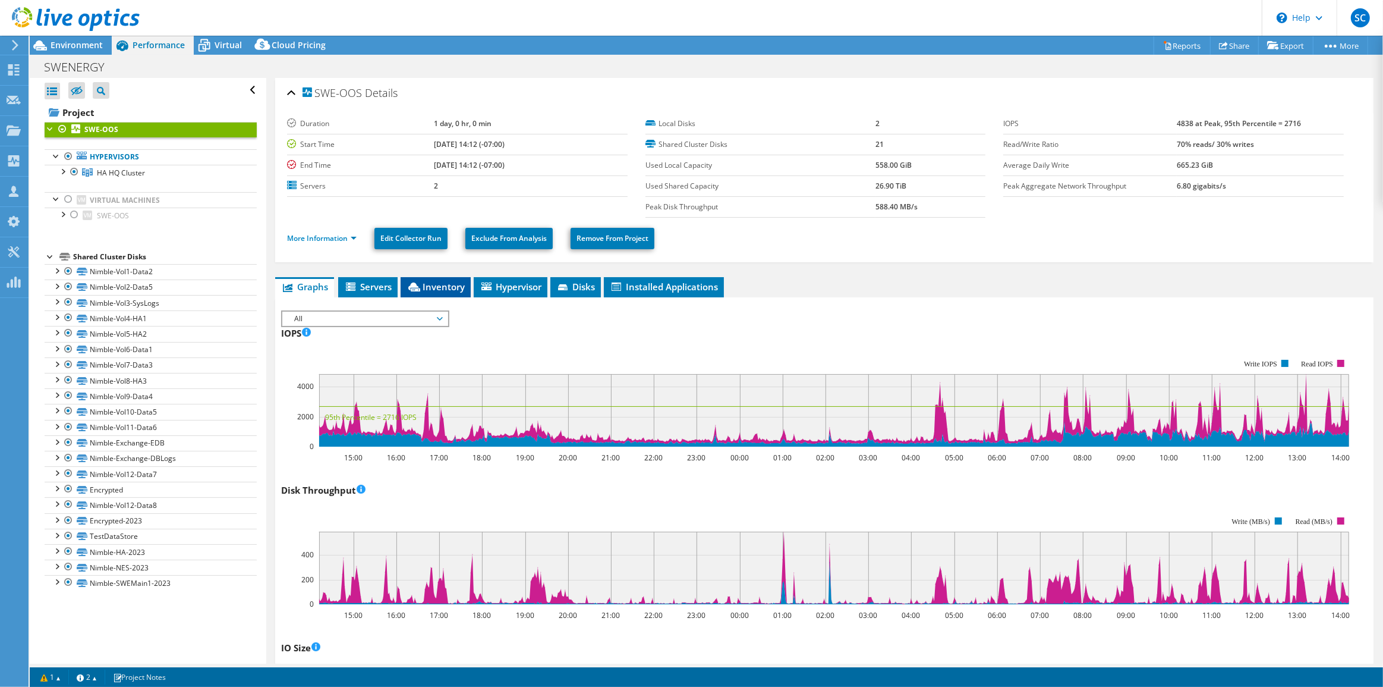
click at [444, 285] on span "Inventory" at bounding box center [436, 287] width 58 height 12
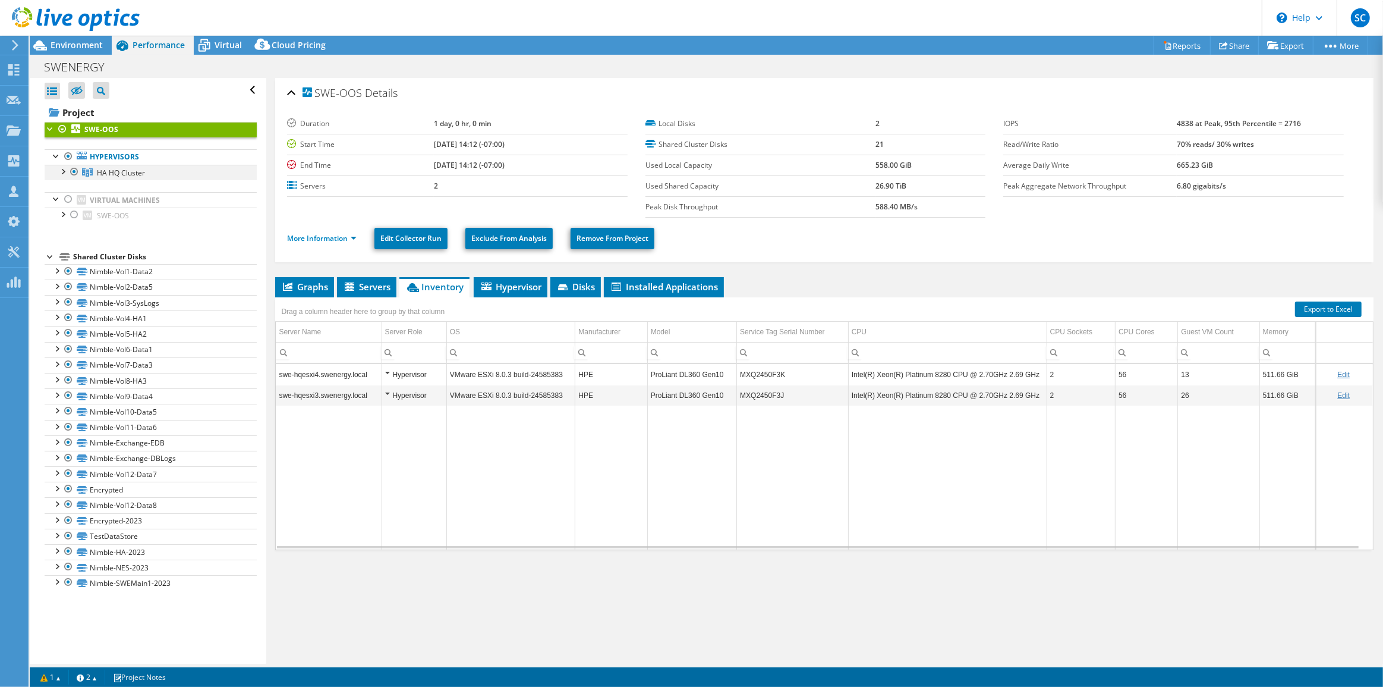
click at [65, 170] on div at bounding box center [62, 171] width 12 height 12
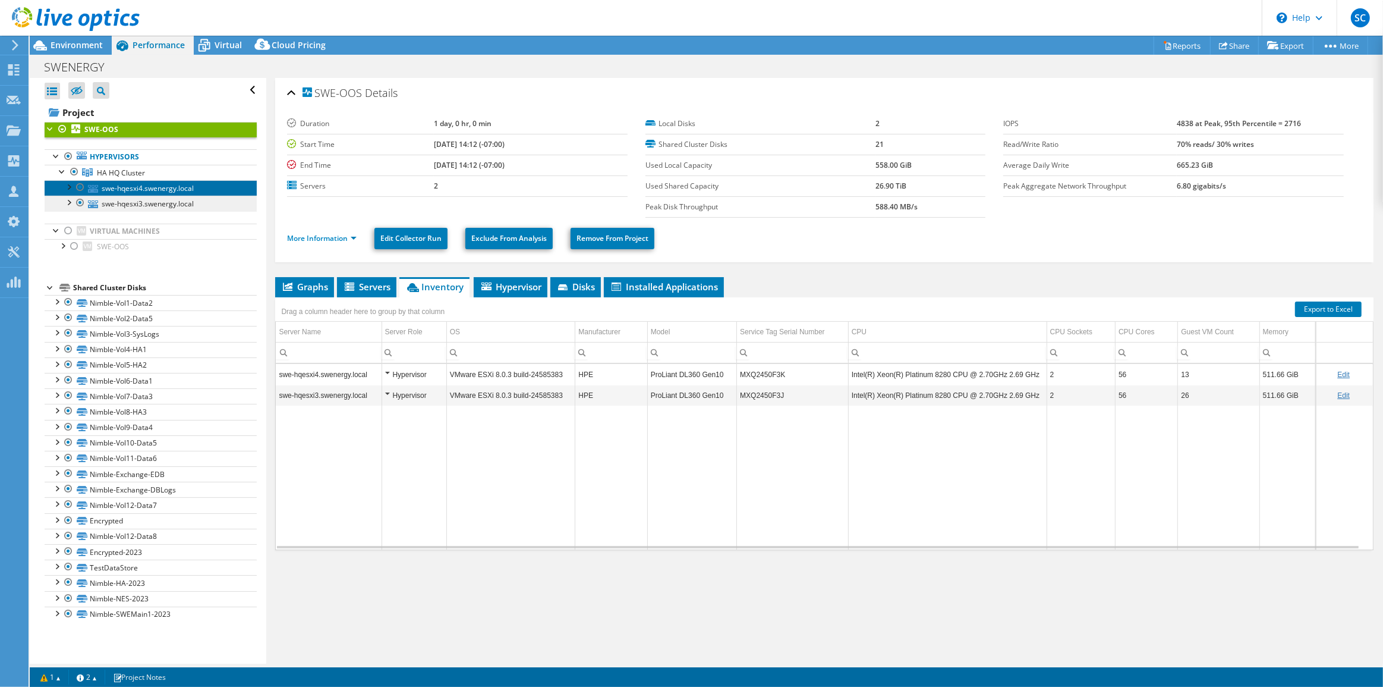
click at [134, 190] on link "swe-hqesxi4.swenergy.local" at bounding box center [151, 187] width 212 height 15
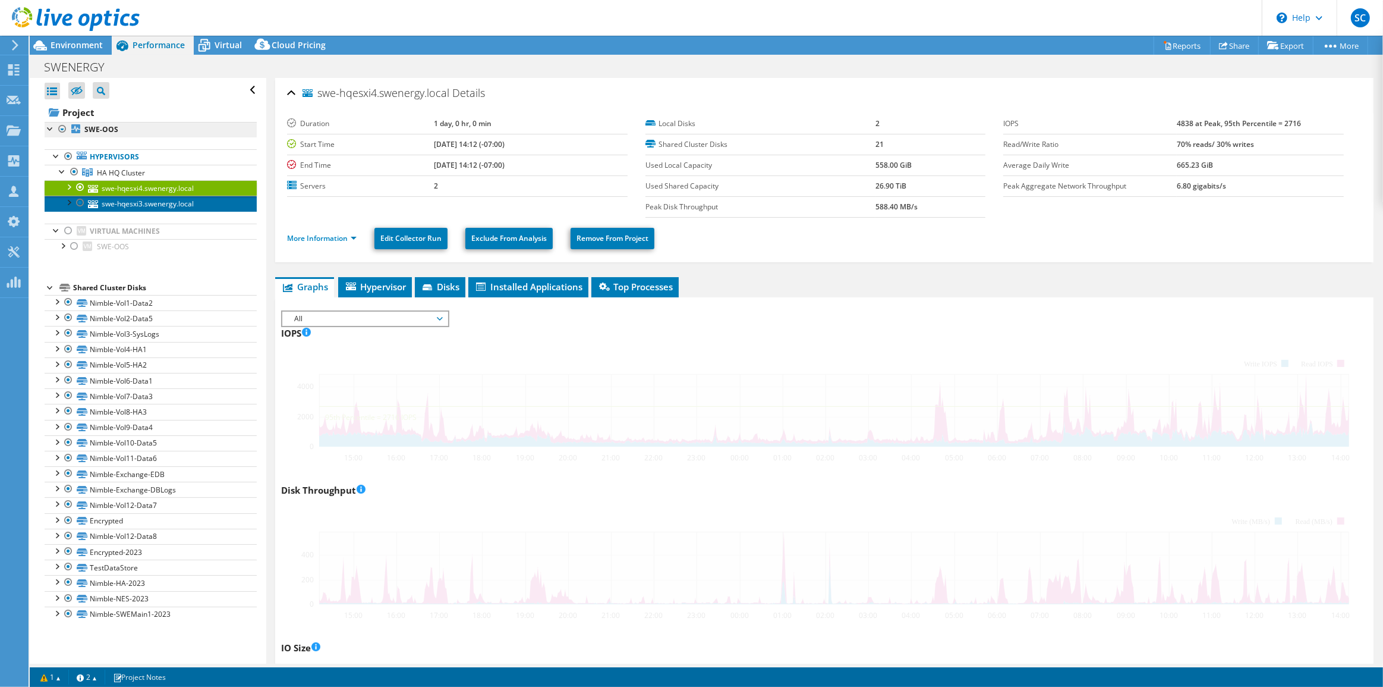
click at [136, 204] on link "swe-hqesxi3.swenergy.local" at bounding box center [151, 203] width 212 height 15
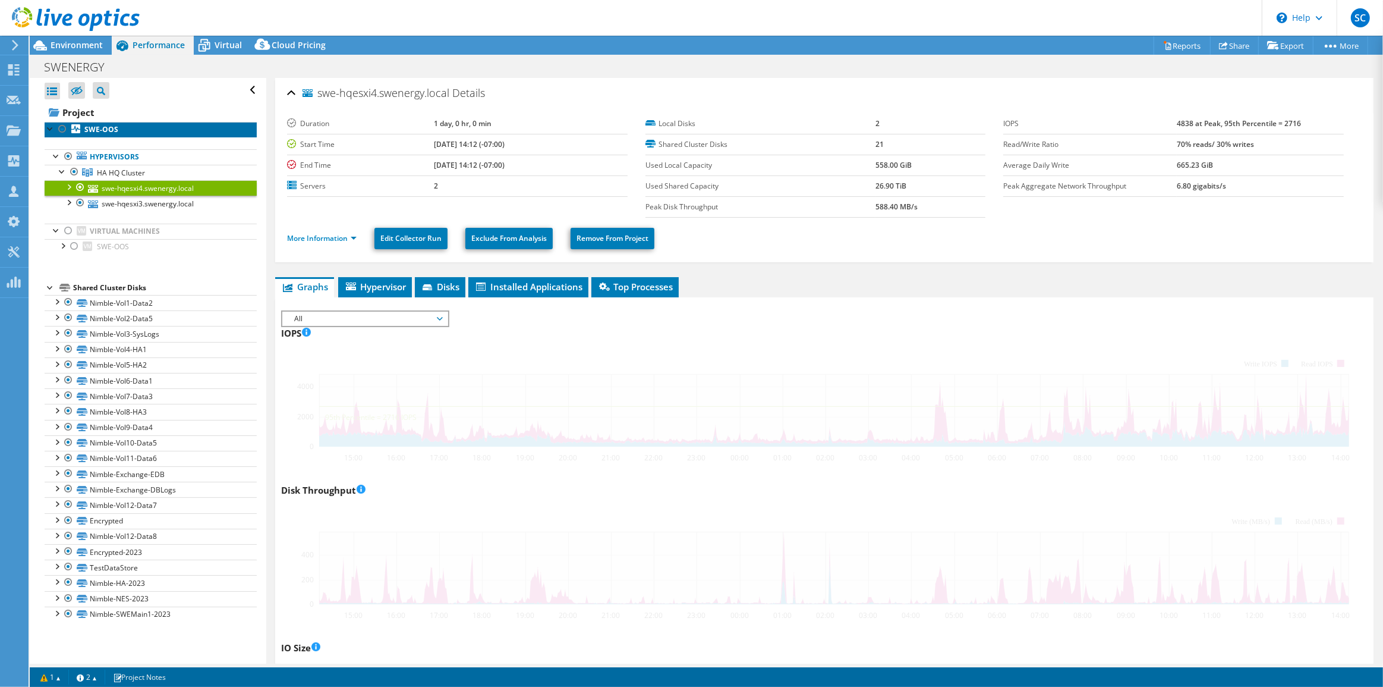
click at [95, 127] on b "SWE-OOS" at bounding box center [101, 129] width 34 height 10
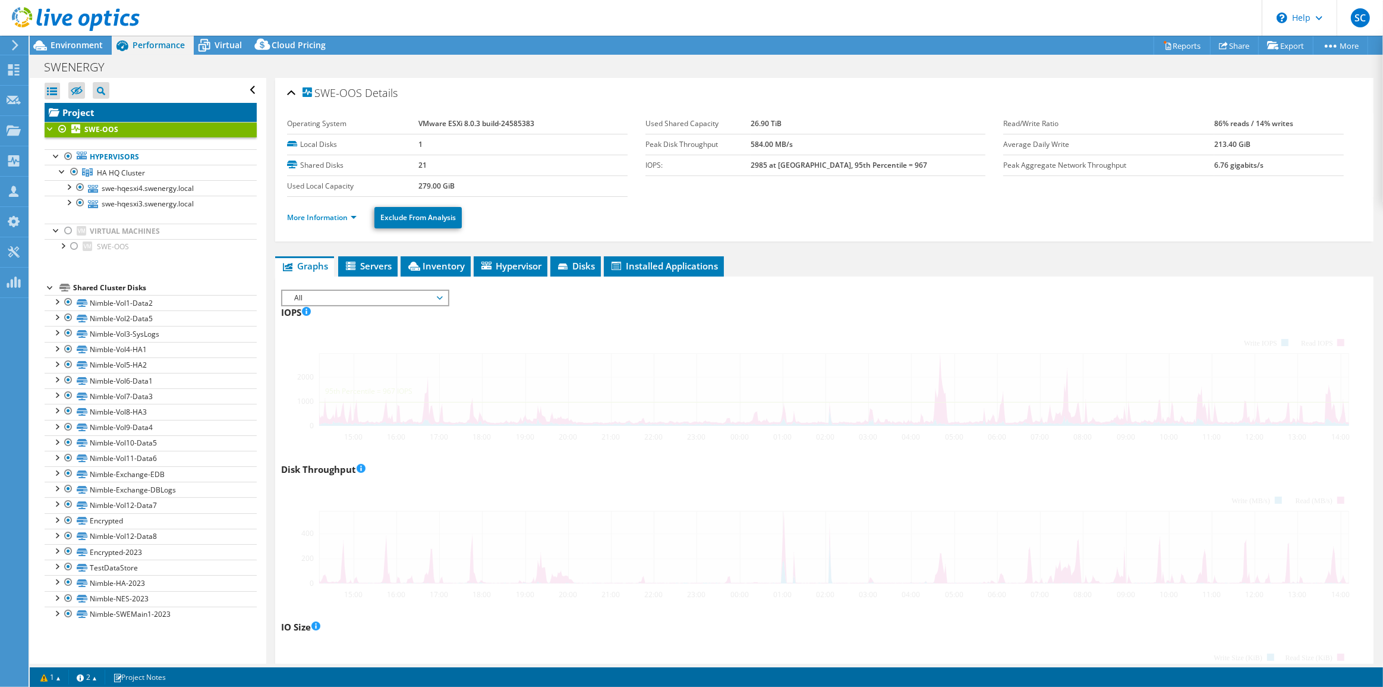
click at [72, 111] on link "Project" at bounding box center [151, 112] width 212 height 19
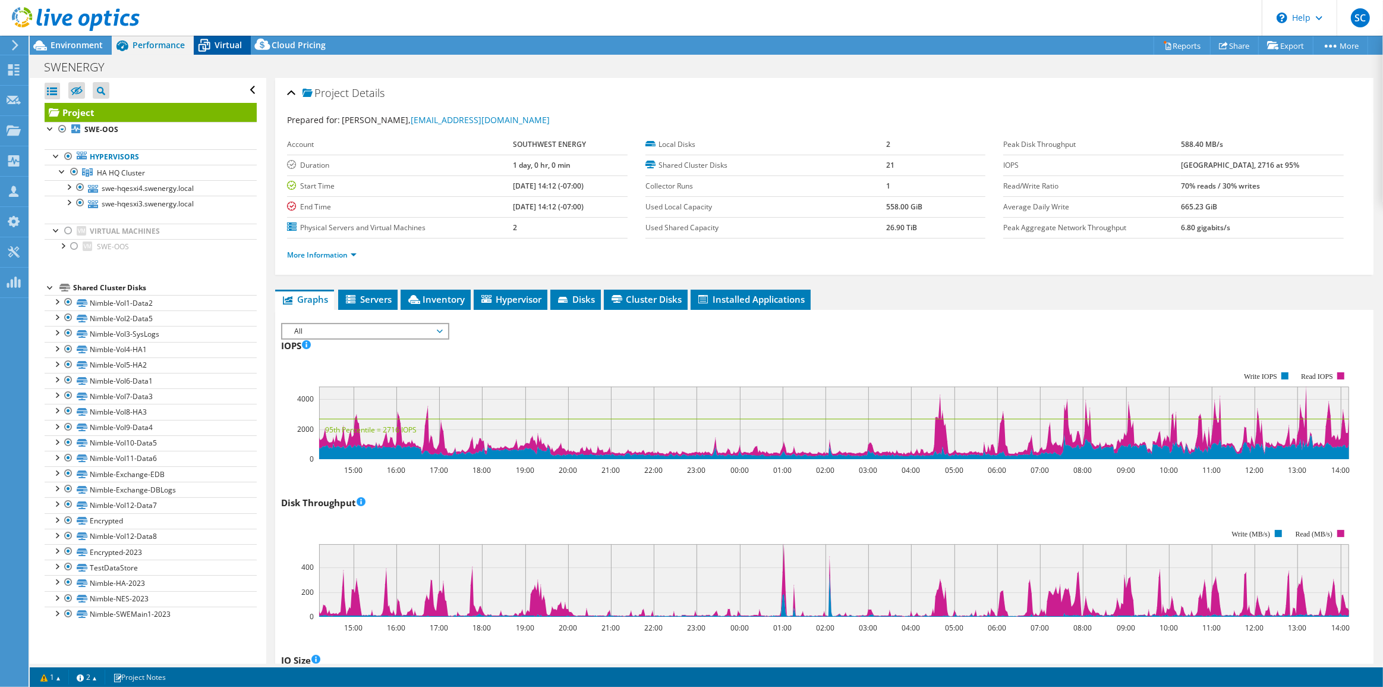
click at [226, 43] on span "Virtual" at bounding box center [228, 44] width 27 height 11
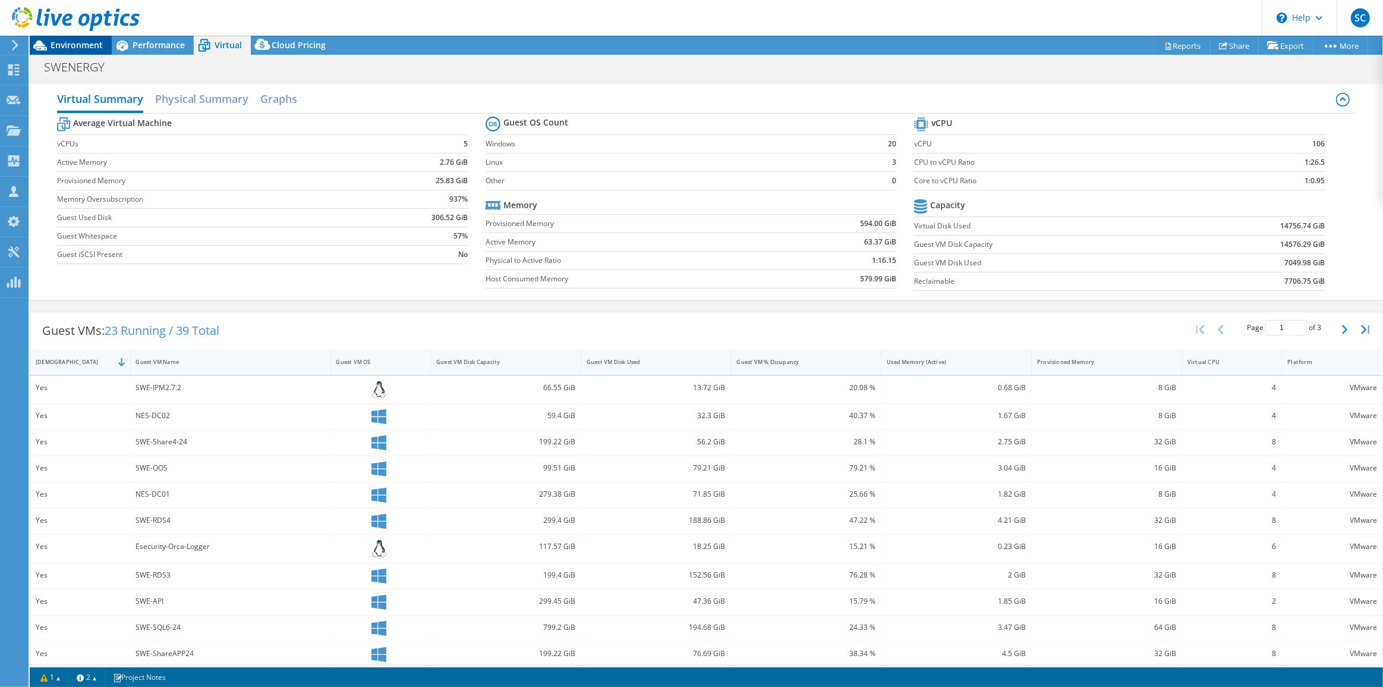
click at [78, 50] on span "Environment" at bounding box center [77, 44] width 52 height 11
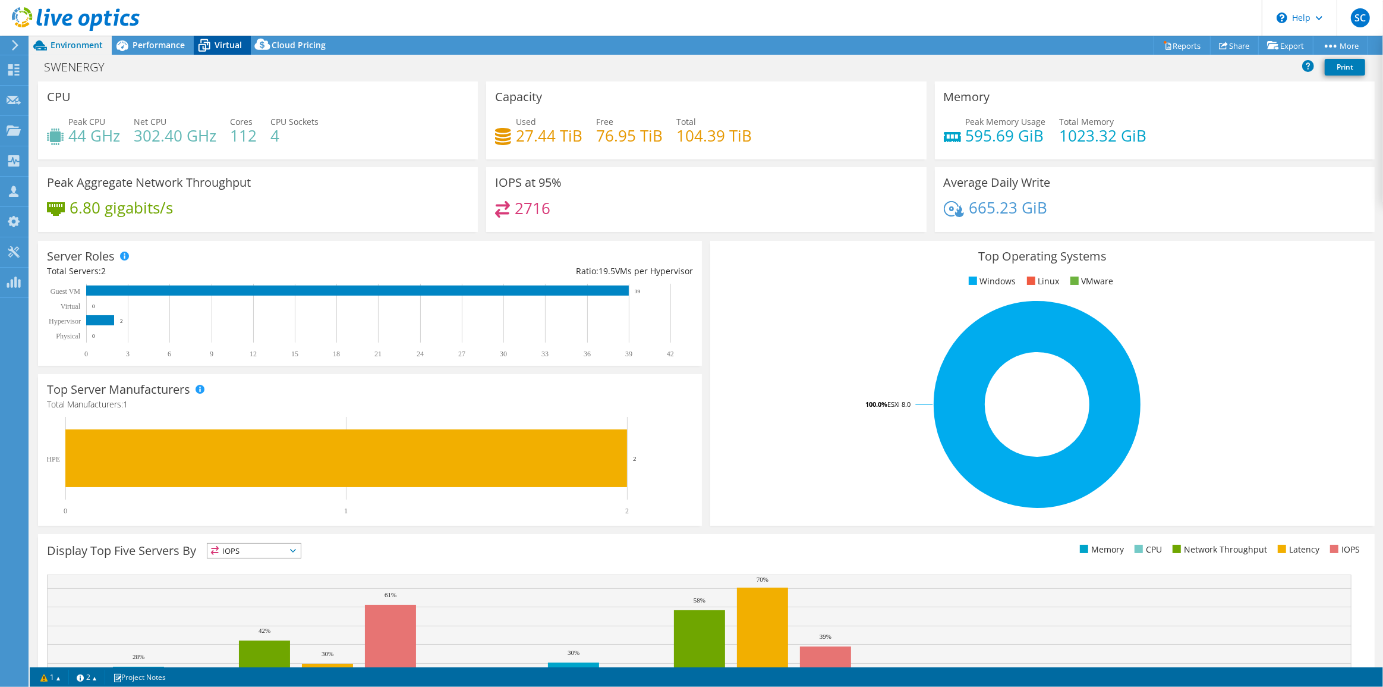
click at [228, 46] on span "Virtual" at bounding box center [228, 44] width 27 height 11
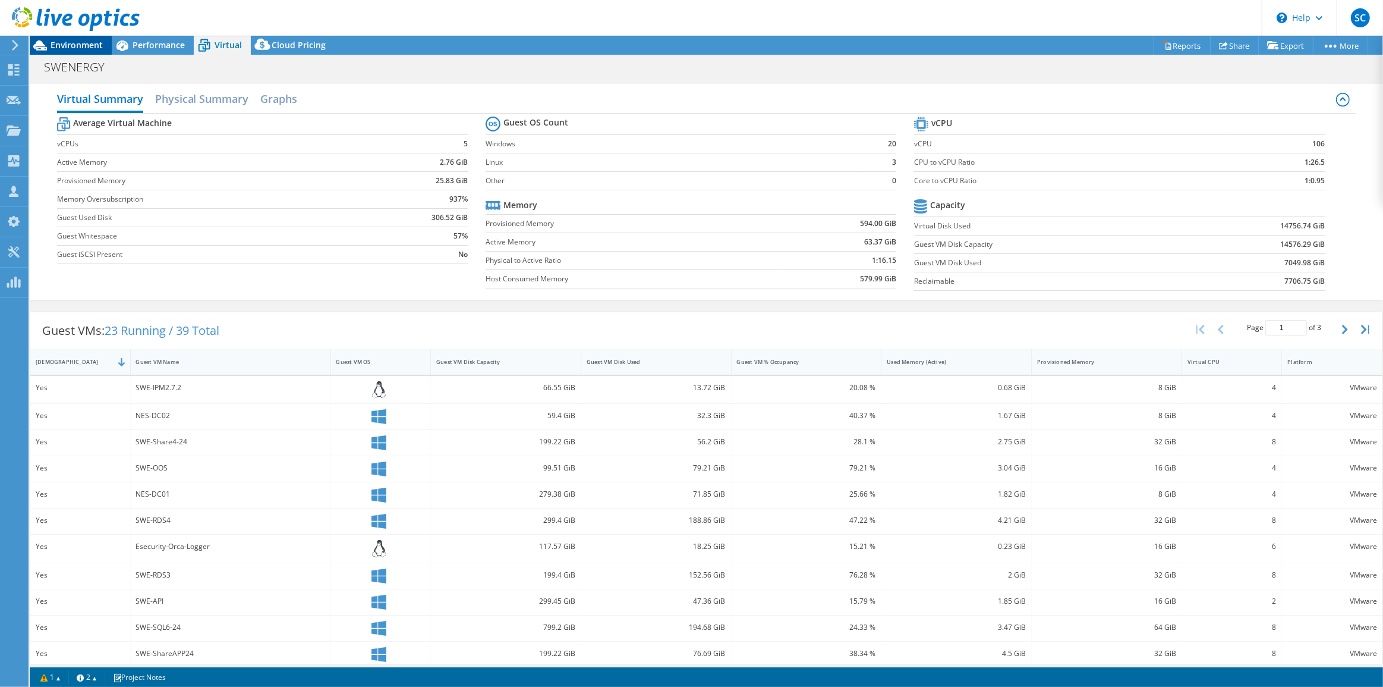
click at [85, 48] on span "Environment" at bounding box center [77, 44] width 52 height 11
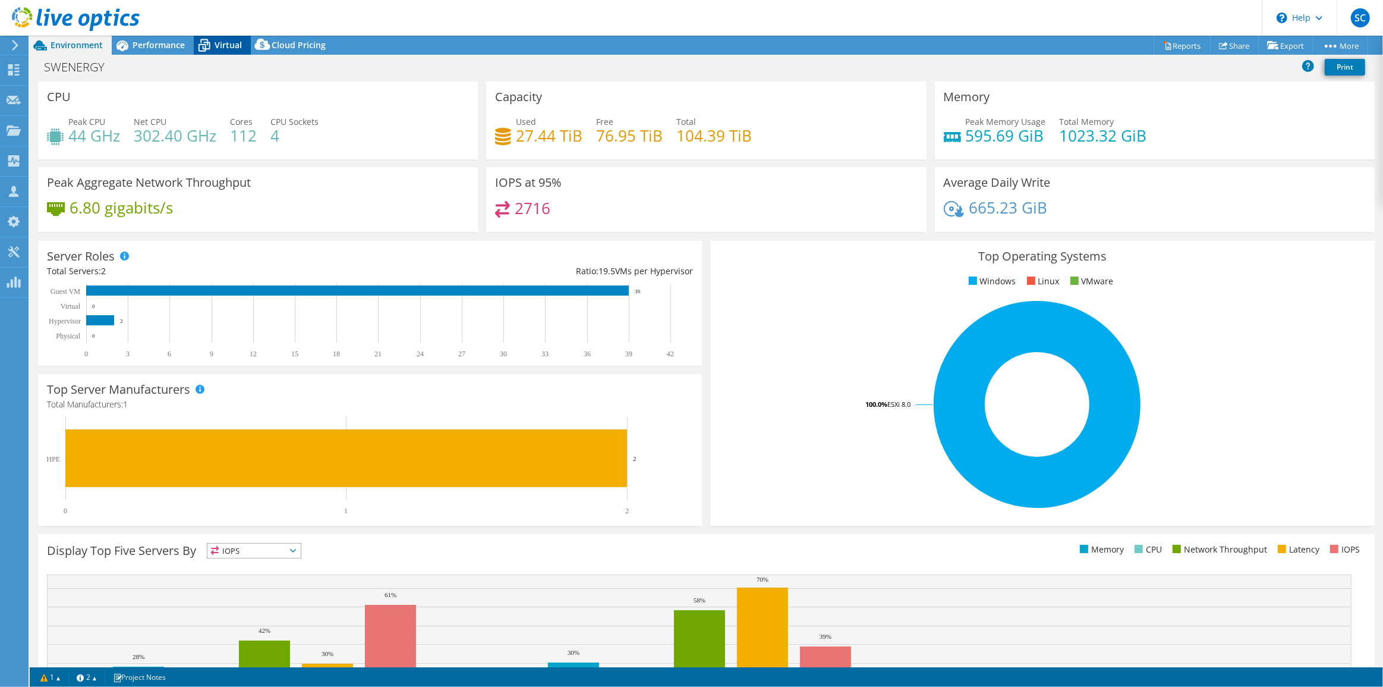
click at [236, 46] on span "Virtual" at bounding box center [228, 44] width 27 height 11
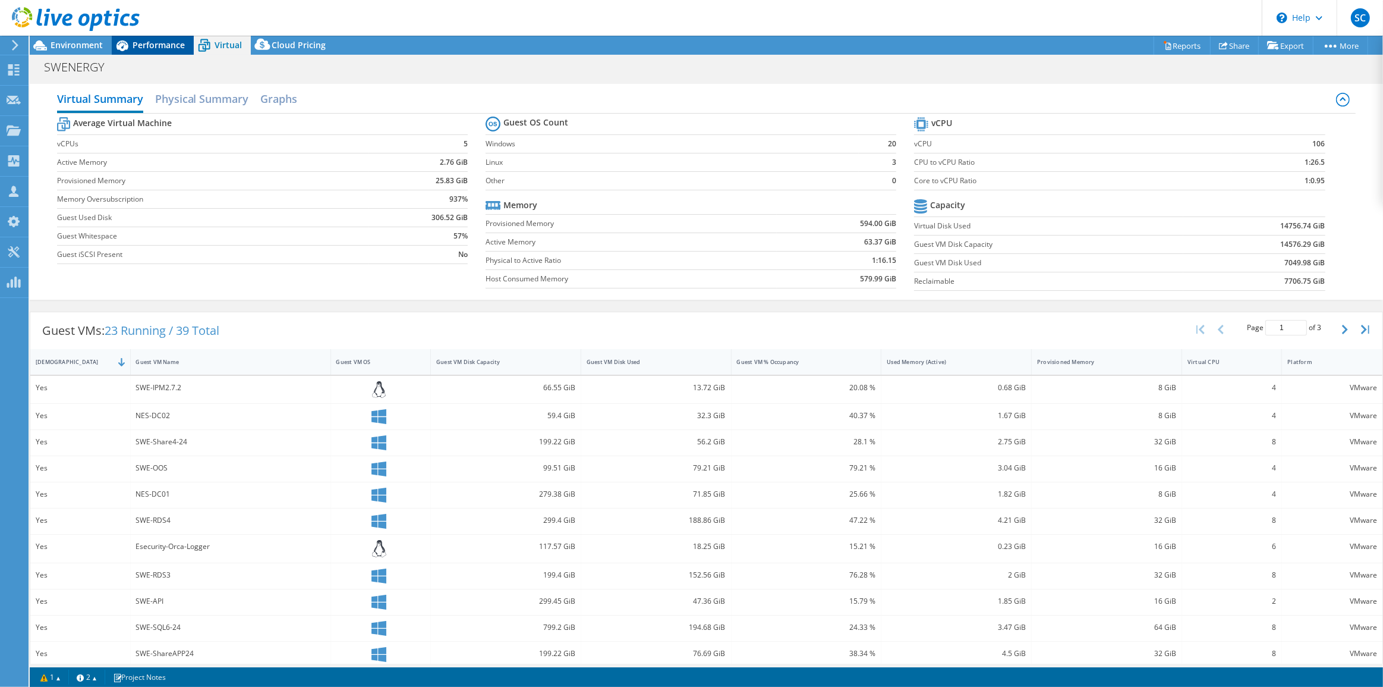
drag, startPoint x: 74, startPoint y: 46, endPoint x: 119, endPoint y: 45, distance: 45.2
click at [74, 46] on span "Environment" at bounding box center [77, 44] width 52 height 11
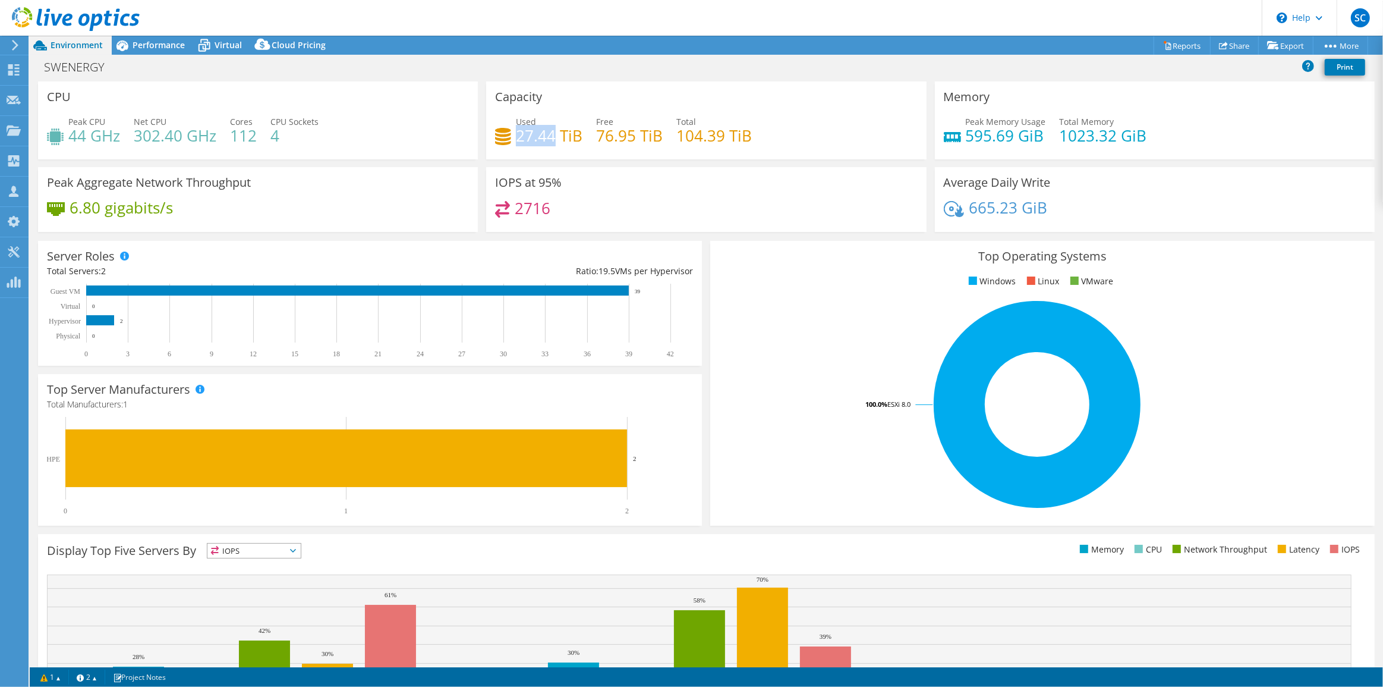
drag, startPoint x: 515, startPoint y: 136, endPoint x: 552, endPoint y: 135, distance: 36.9
click at [554, 136] on h4 "27.44 TiB" at bounding box center [549, 135] width 67 height 13
click at [232, 45] on span "Virtual" at bounding box center [228, 44] width 27 height 11
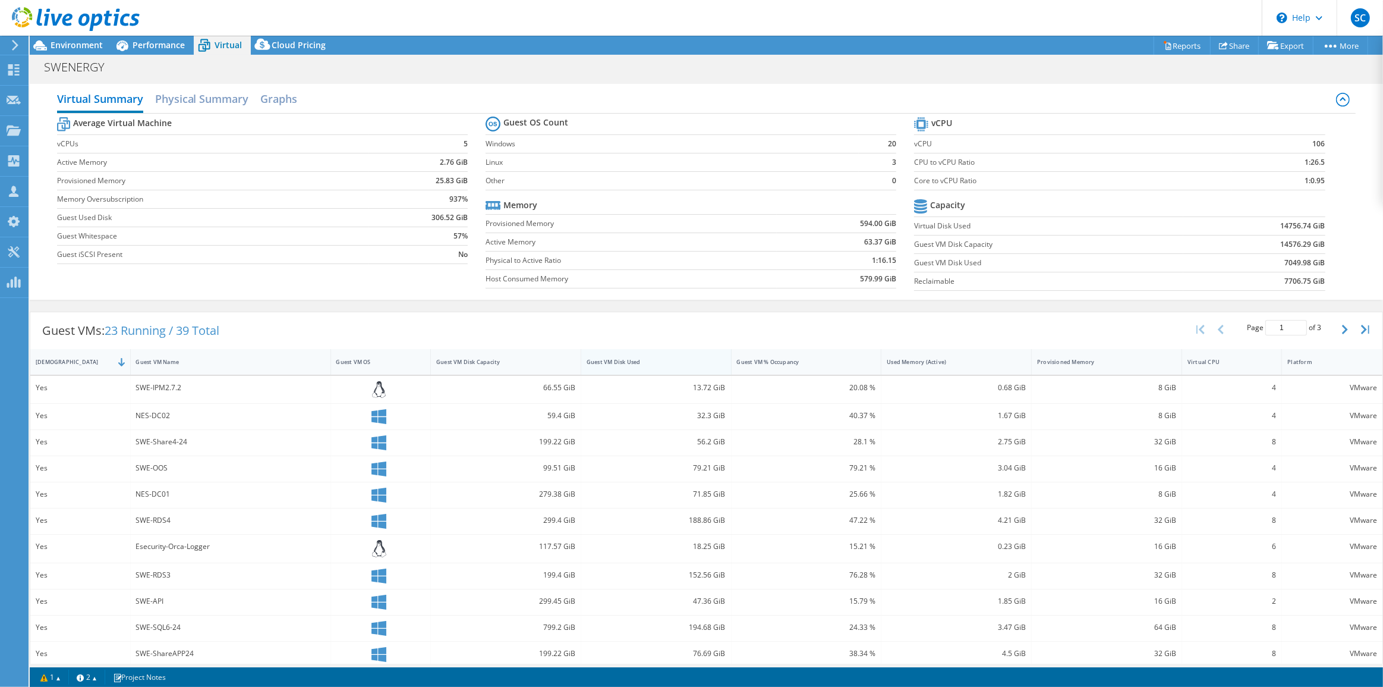
click at [631, 361] on div "Guest VM Disk Used" at bounding box center [649, 362] width 125 height 8
click at [828, 359] on div "Guest VM % Occupancy" at bounding box center [799, 362] width 125 height 8
click at [495, 362] on div "Guest VM Disk Capacity" at bounding box center [498, 362] width 125 height 8
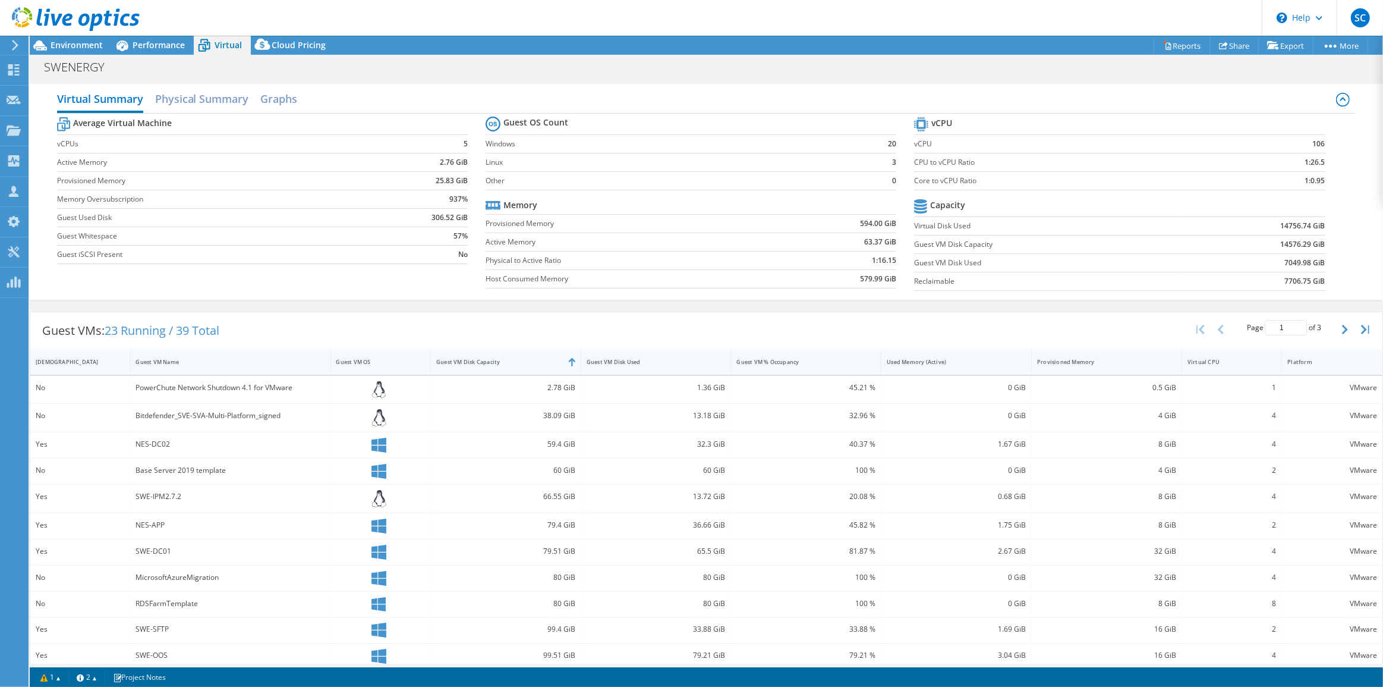
click at [495, 362] on div "Guest VM Disk Capacity" at bounding box center [498, 362] width 125 height 8
click at [684, 359] on div "Guest VM Disk Used" at bounding box center [649, 362] width 125 height 8
click at [71, 366] on div "IsRunning" at bounding box center [73, 362] width 86 height 18
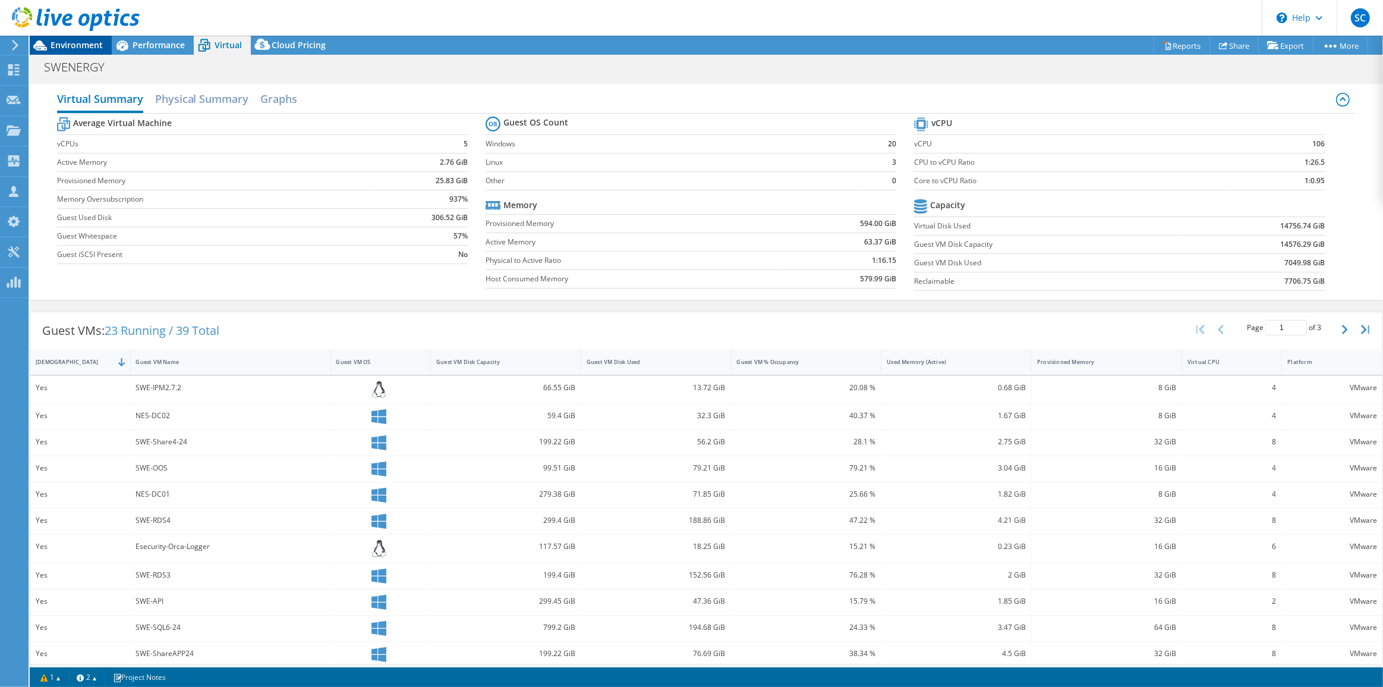
drag, startPoint x: 79, startPoint y: 46, endPoint x: 92, endPoint y: 45, distance: 13.1
click at [78, 46] on span "Environment" at bounding box center [77, 44] width 52 height 11
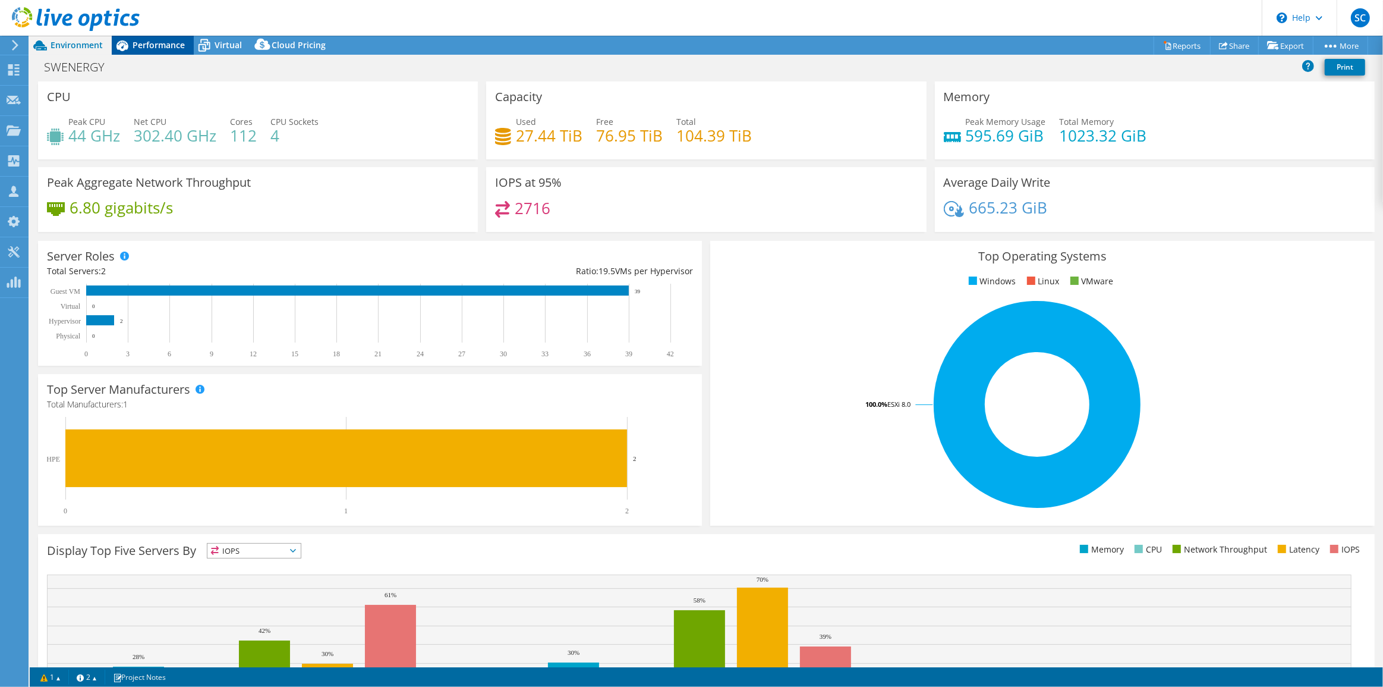
click at [168, 44] on span "Performance" at bounding box center [159, 44] width 52 height 11
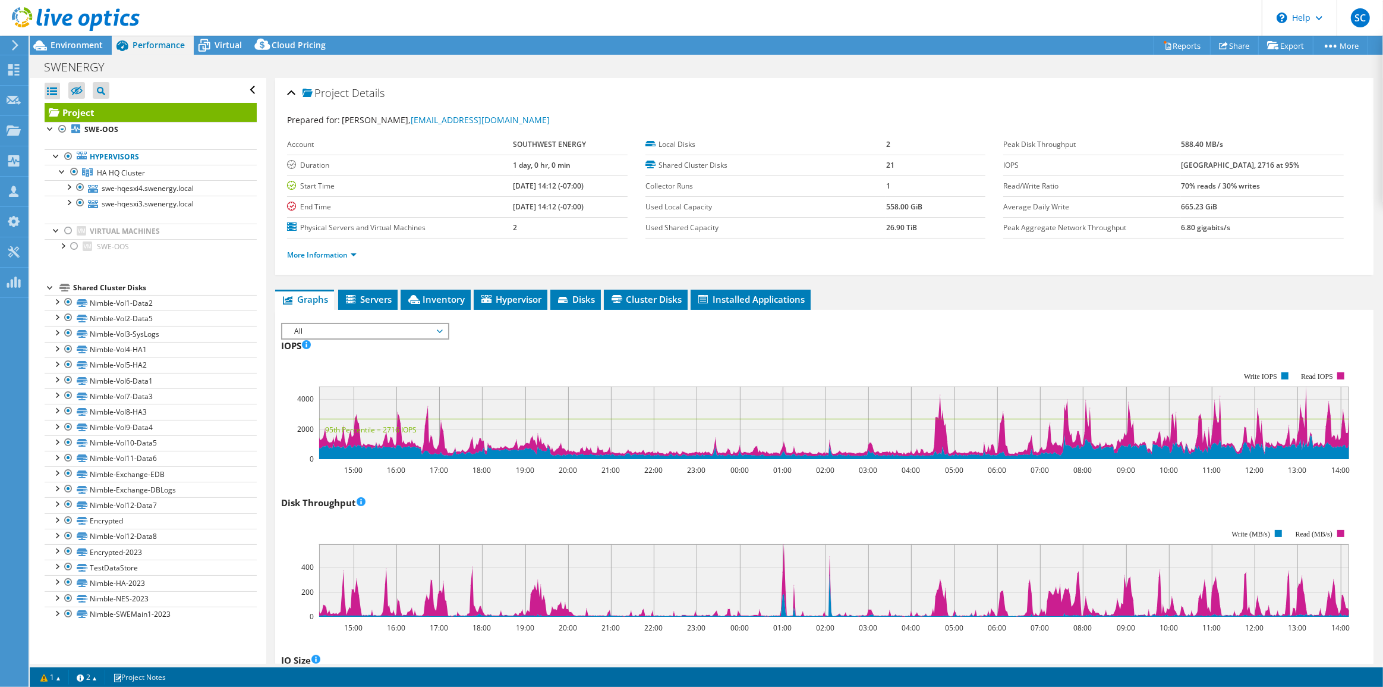
drag, startPoint x: 1282, startPoint y: 169, endPoint x: 1289, endPoint y: 169, distance: 7.2
click at [1289, 169] on tr "IOPS 4838 at Peak, 2716 at 95%" at bounding box center [1174, 165] width 340 height 21
drag, startPoint x: 1270, startPoint y: 191, endPoint x: 1249, endPoint y: 203, distance: 24.5
click at [1271, 191] on td "70% reads / 30% writes" at bounding box center [1262, 185] width 163 height 21
click at [1229, 210] on td "665.23 GiB" at bounding box center [1262, 206] width 163 height 21
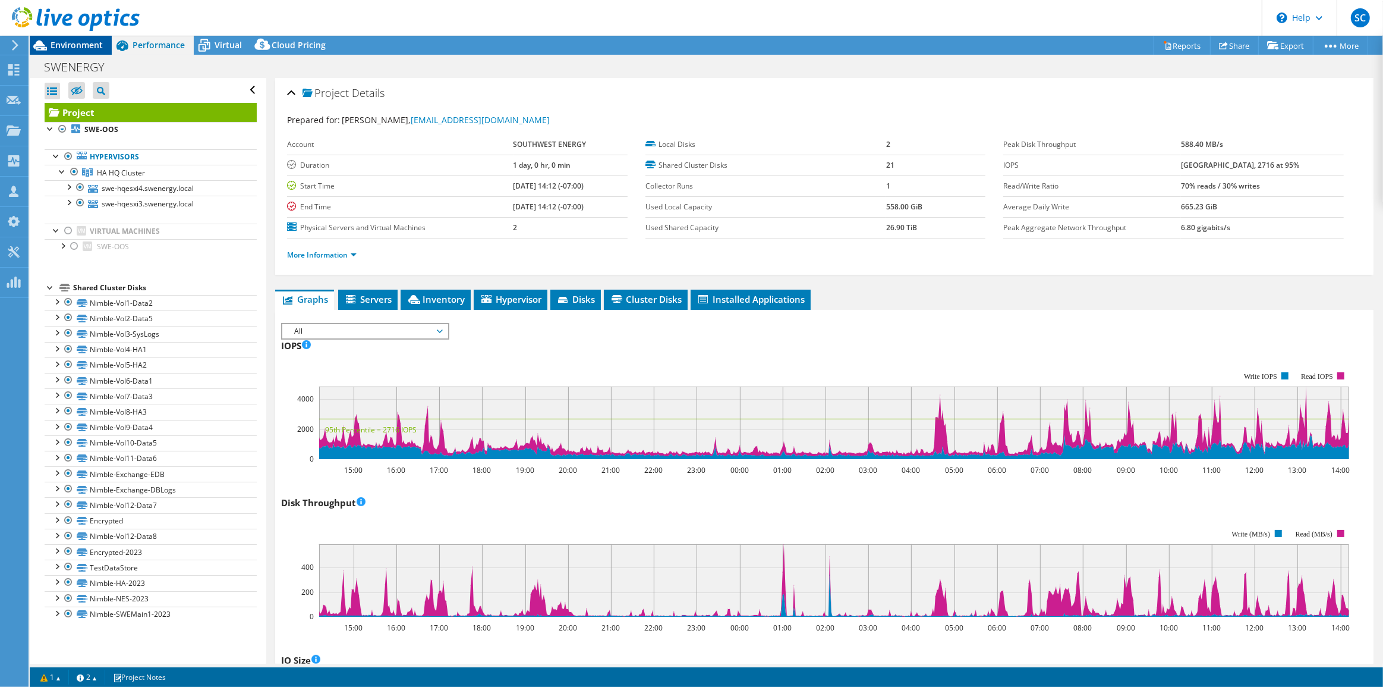
click at [82, 46] on span "Environment" at bounding box center [77, 44] width 52 height 11
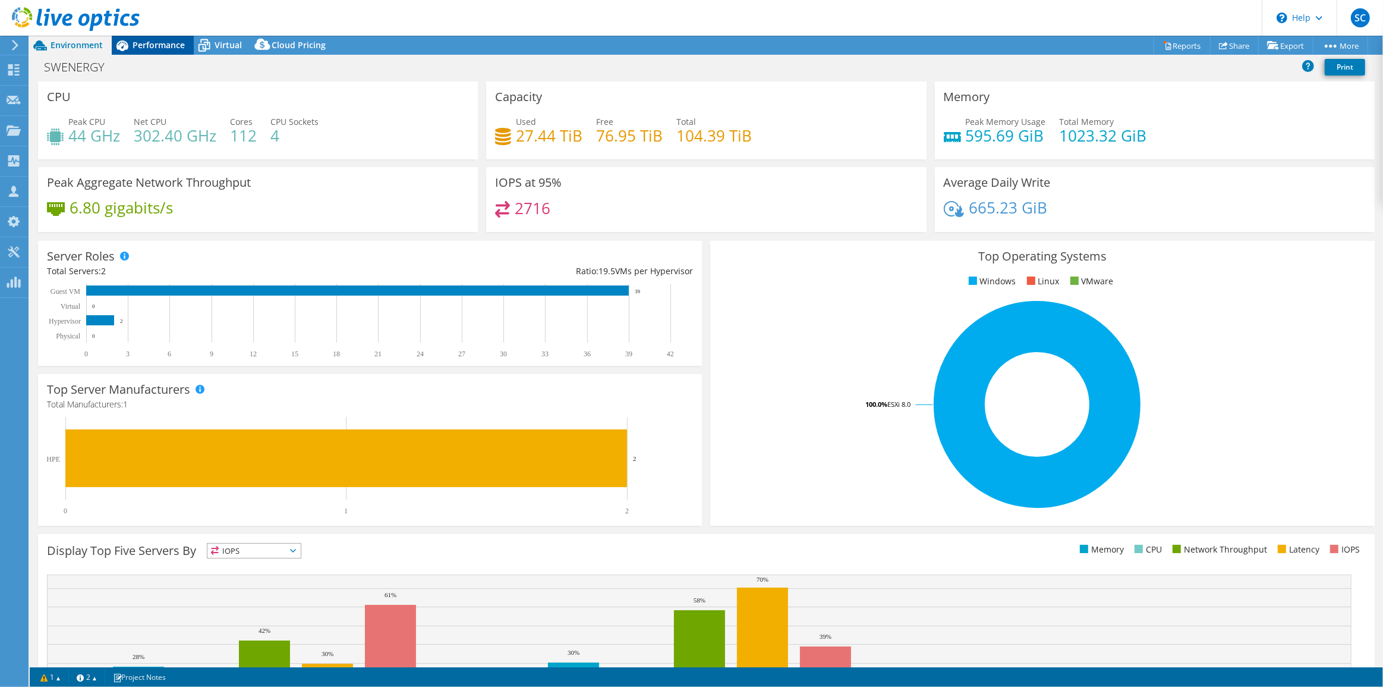
click at [163, 46] on span "Performance" at bounding box center [159, 44] width 52 height 11
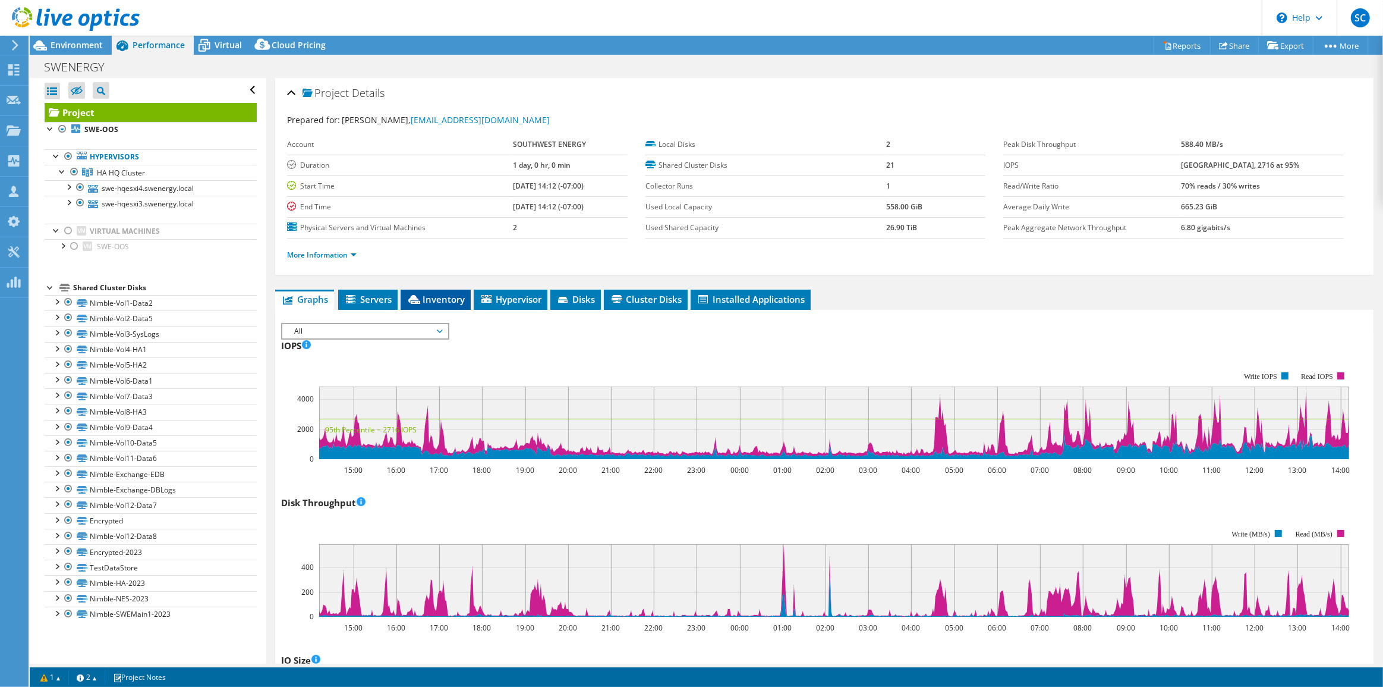
drag, startPoint x: 375, startPoint y: 298, endPoint x: 418, endPoint y: 298, distance: 43.4
click at [375, 298] on span "Servers" at bounding box center [368, 299] width 48 height 12
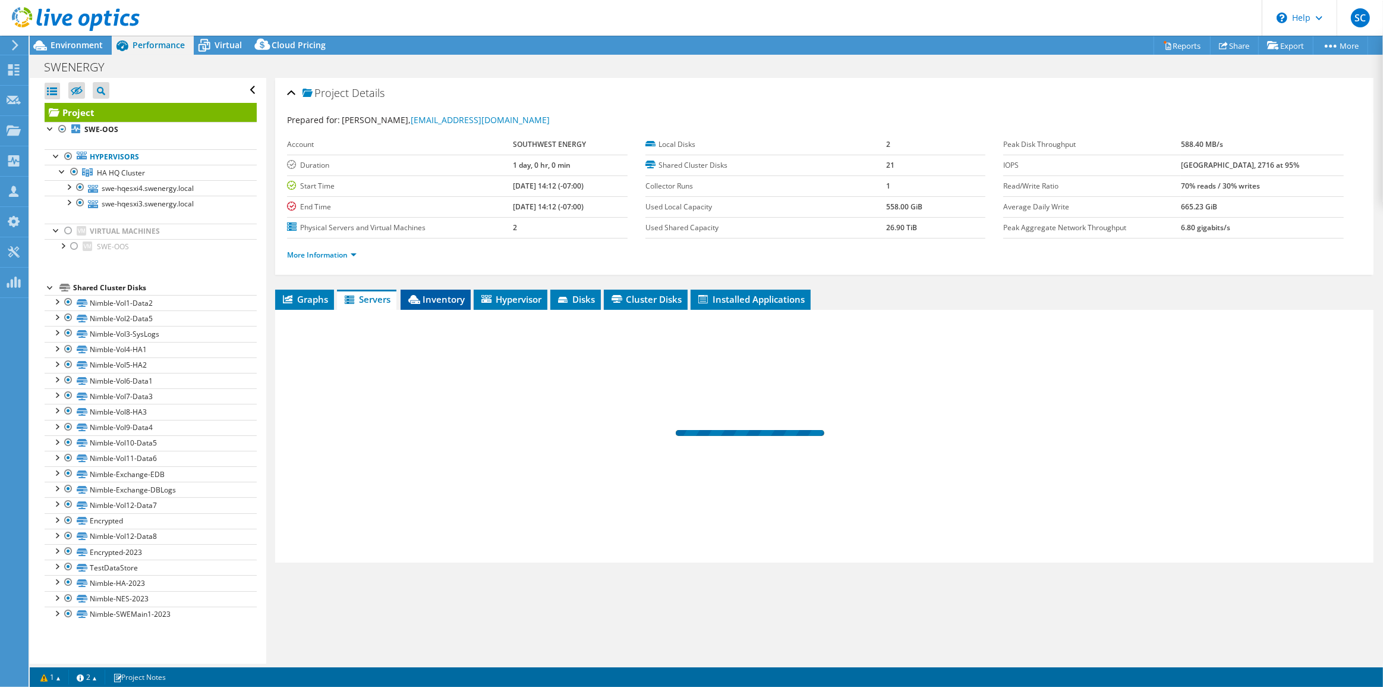
click at [422, 298] on span "Inventory" at bounding box center [436, 299] width 58 height 12
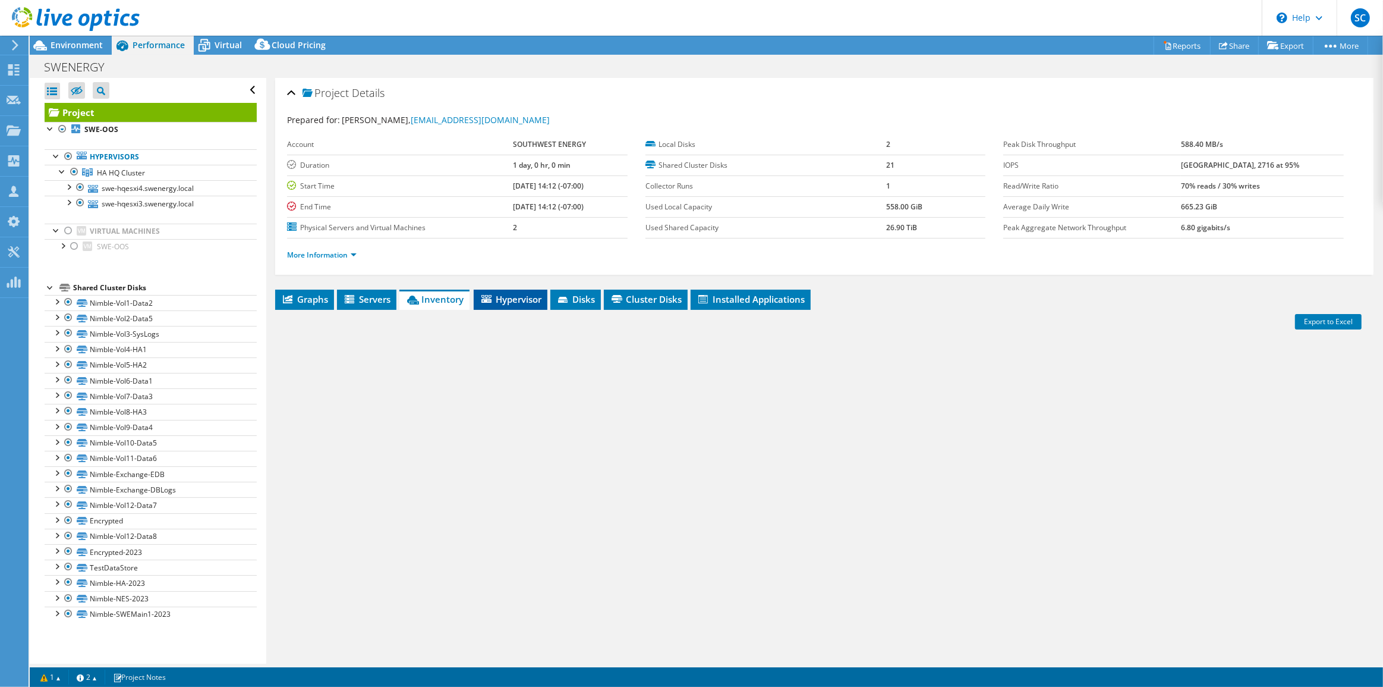
click at [490, 300] on icon at bounding box center [487, 299] width 10 height 8
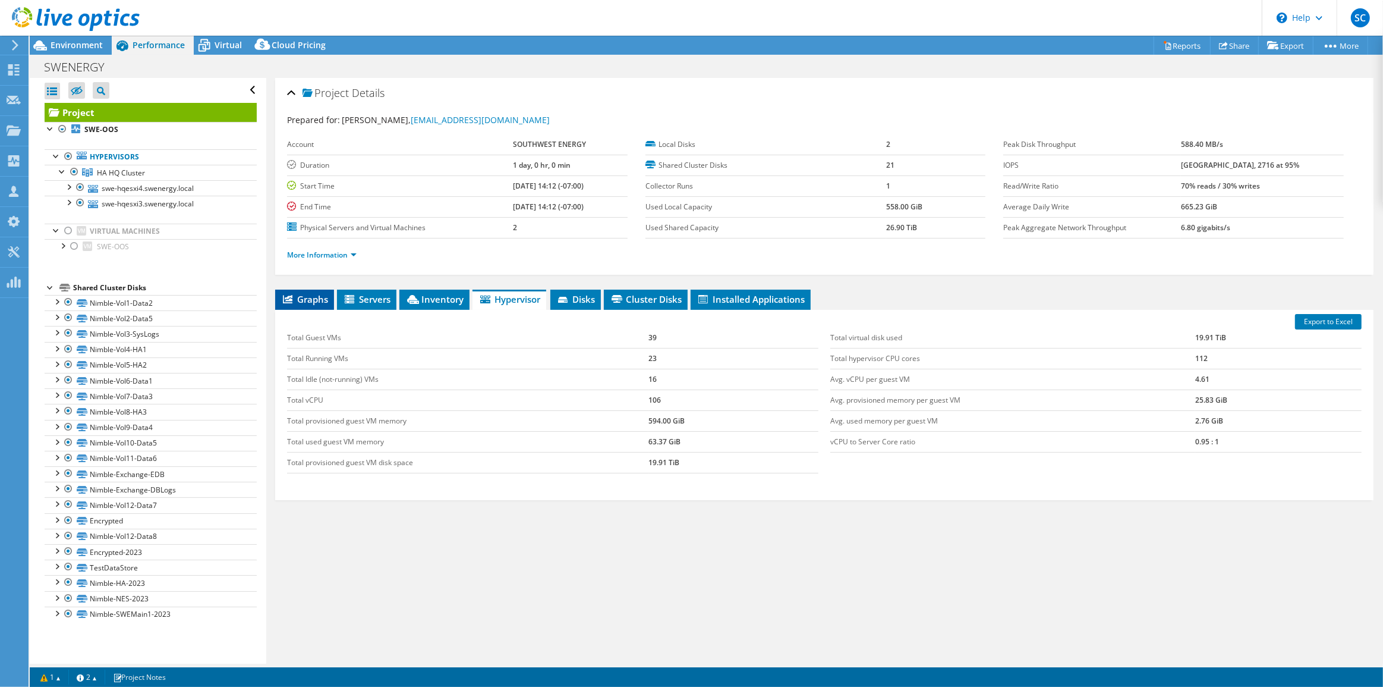
click at [320, 300] on span "Graphs" at bounding box center [304, 299] width 47 height 12
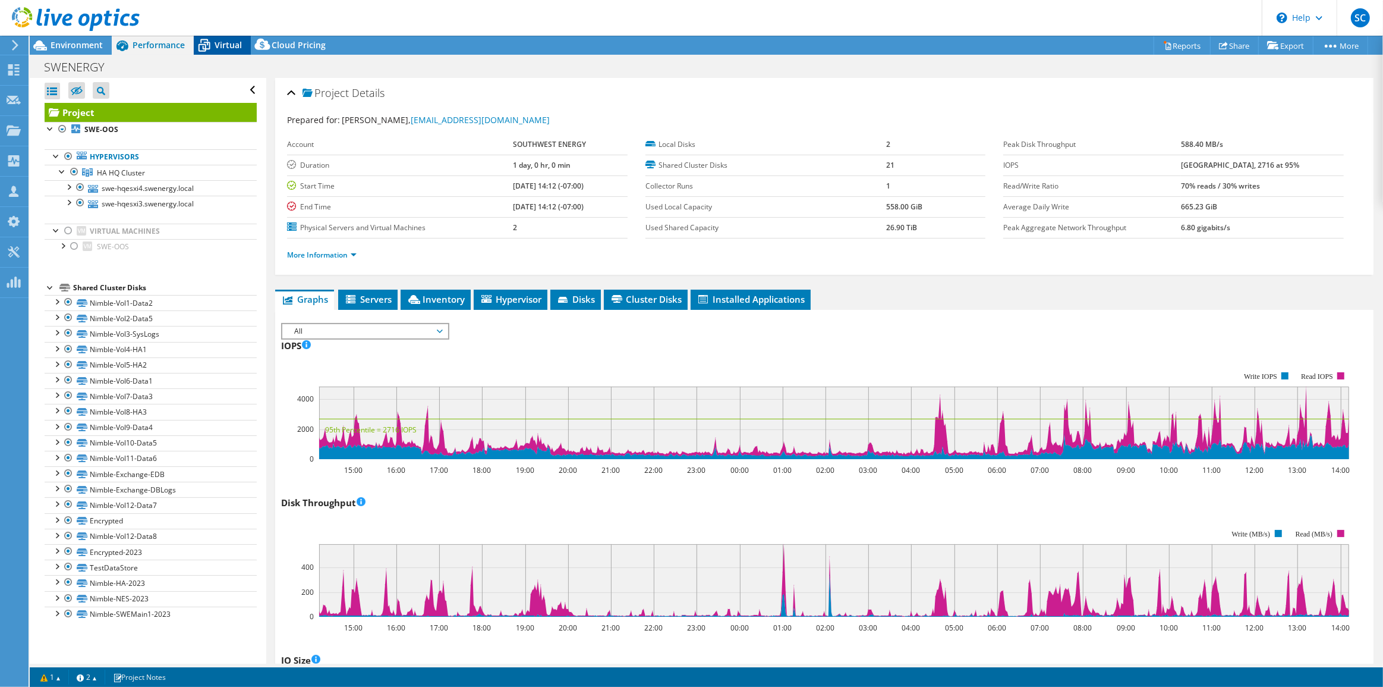
click at [221, 44] on span "Virtual" at bounding box center [228, 44] width 27 height 11
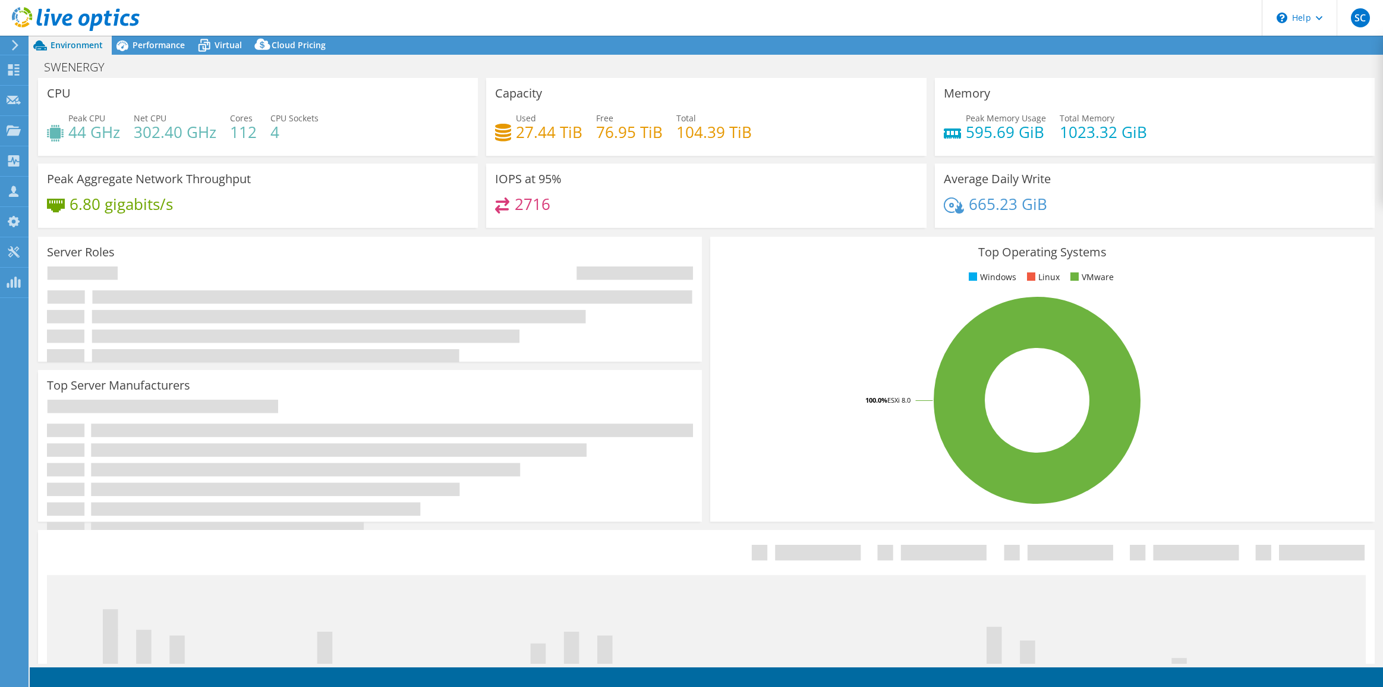
select select "USD"
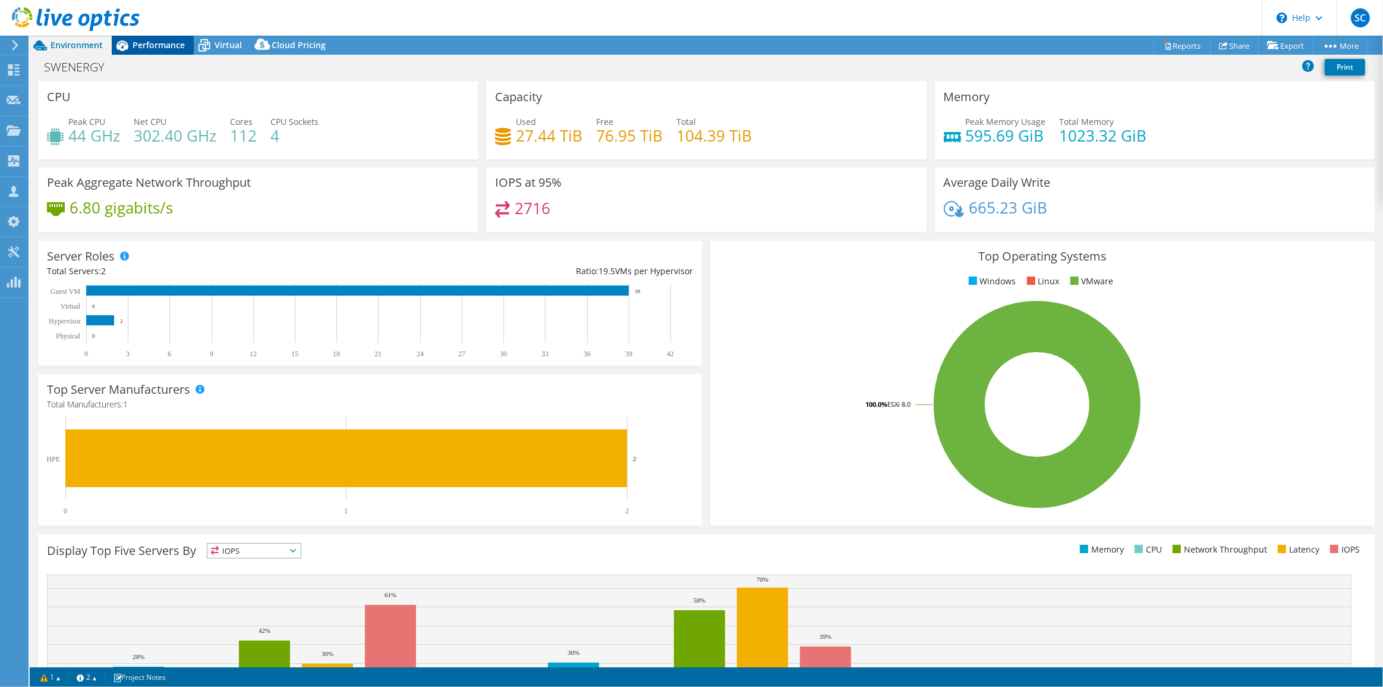
click at [159, 50] on span "Performance" at bounding box center [159, 44] width 52 height 11
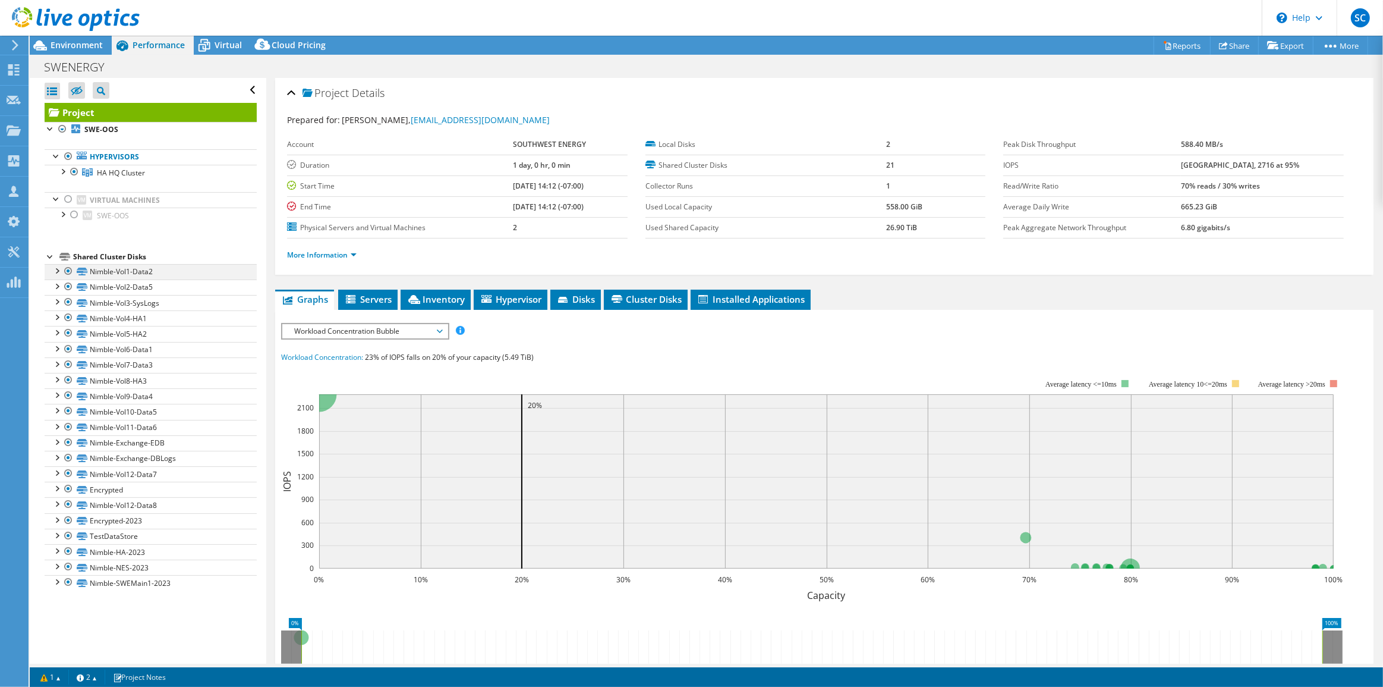
click at [59, 267] on div at bounding box center [57, 270] width 12 height 12
click at [59, 271] on div at bounding box center [57, 270] width 12 height 12
drag, startPoint x: 102, startPoint y: 44, endPoint x: 116, endPoint y: 43, distance: 14.3
click at [102, 43] on span "Environment" at bounding box center [77, 44] width 52 height 11
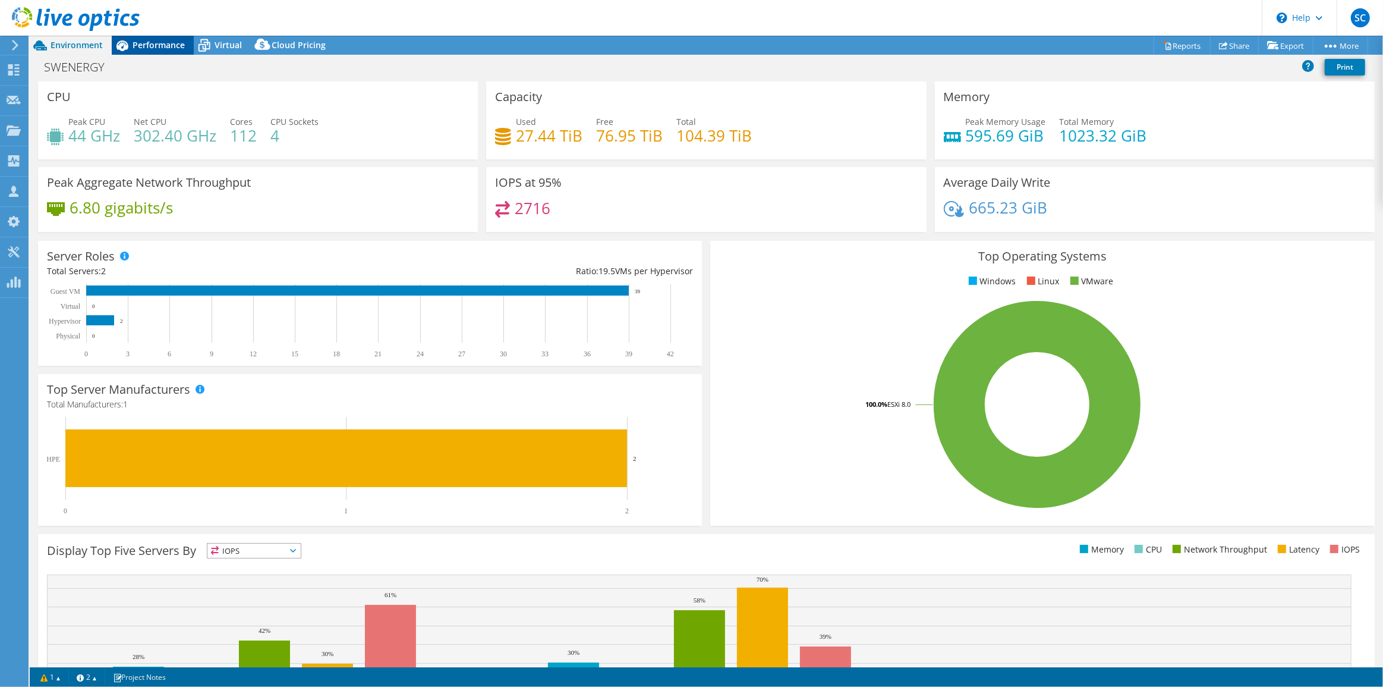
click at [141, 46] on span "Performance" at bounding box center [159, 44] width 52 height 11
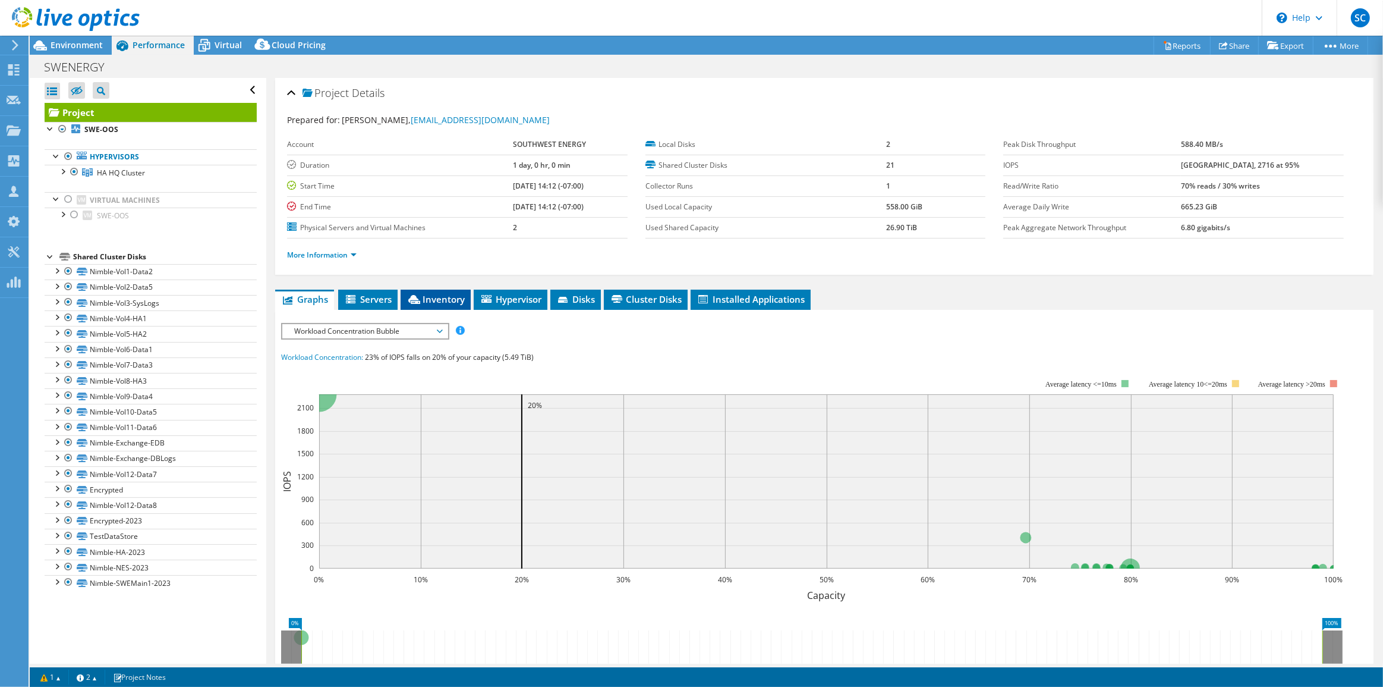
click at [440, 297] on span "Inventory" at bounding box center [436, 299] width 58 height 12
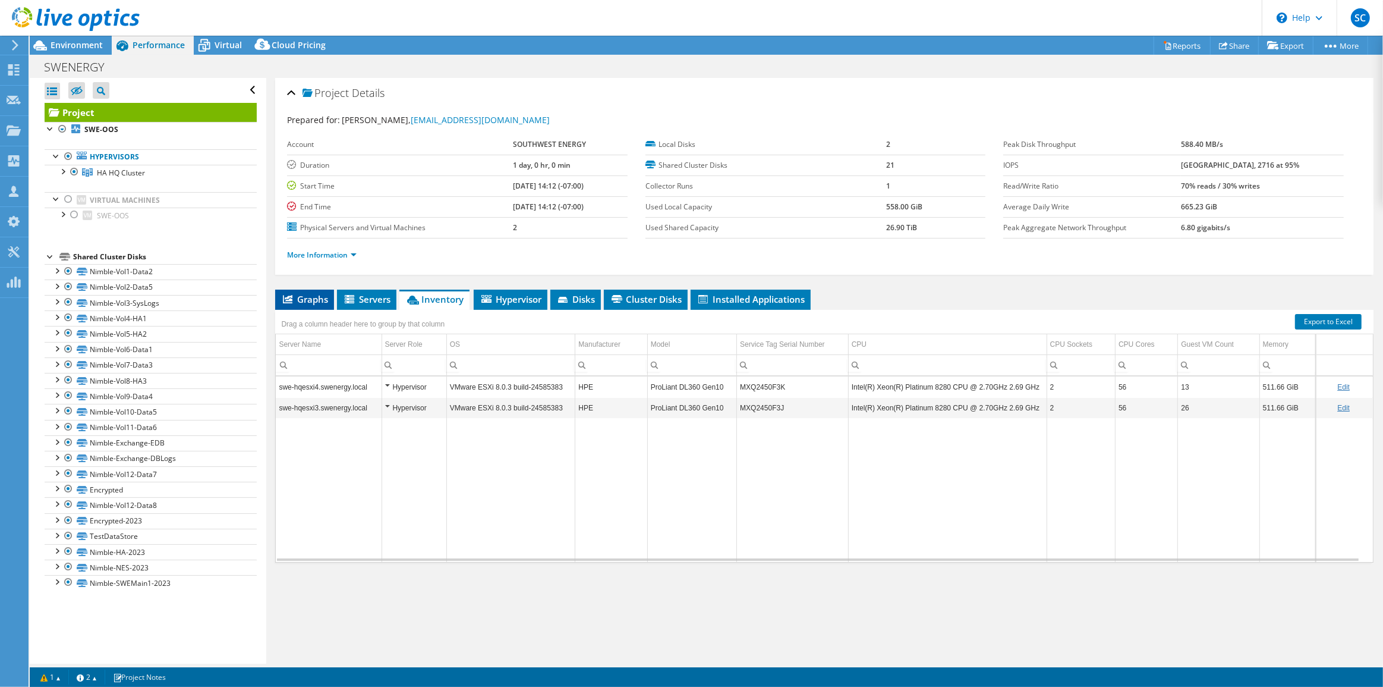
click at [307, 300] on span "Graphs" at bounding box center [304, 299] width 47 height 12
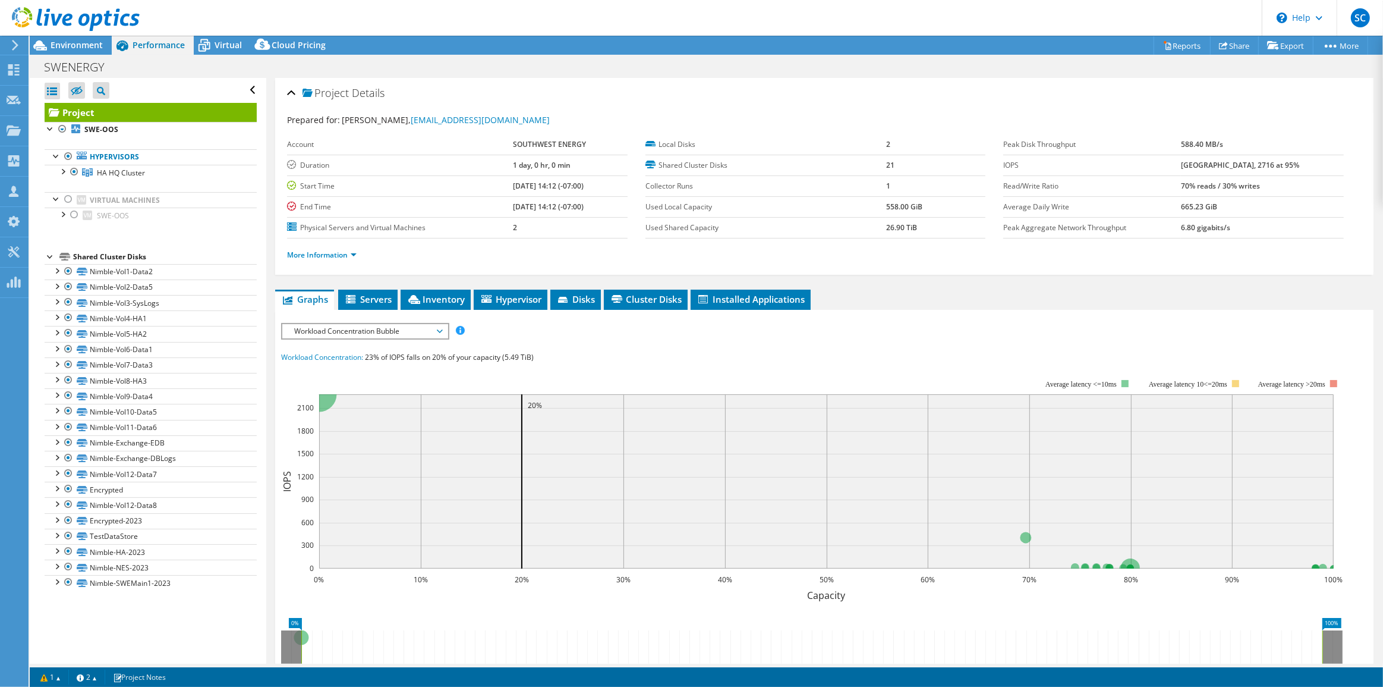
click at [378, 334] on span "Workload Concentration Bubble" at bounding box center [364, 331] width 153 height 14
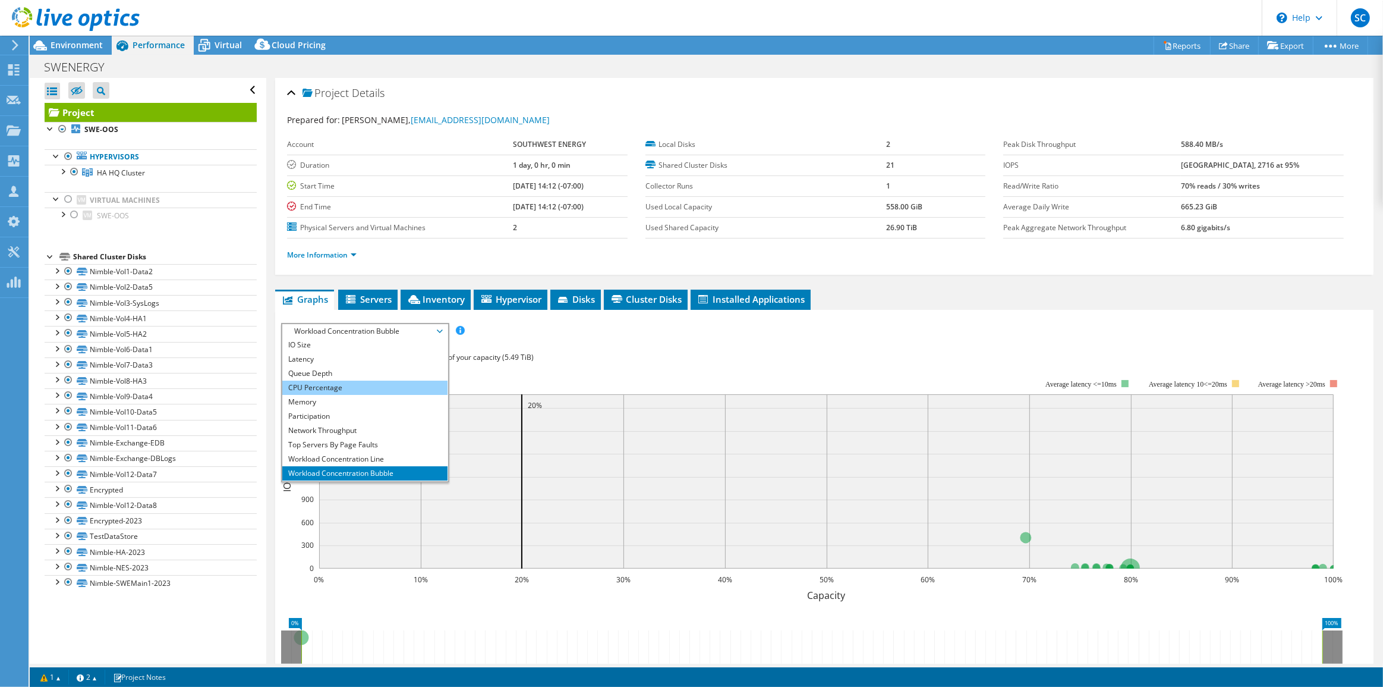
scroll to position [42, 0]
click at [329, 468] on li "All" at bounding box center [364, 474] width 165 height 14
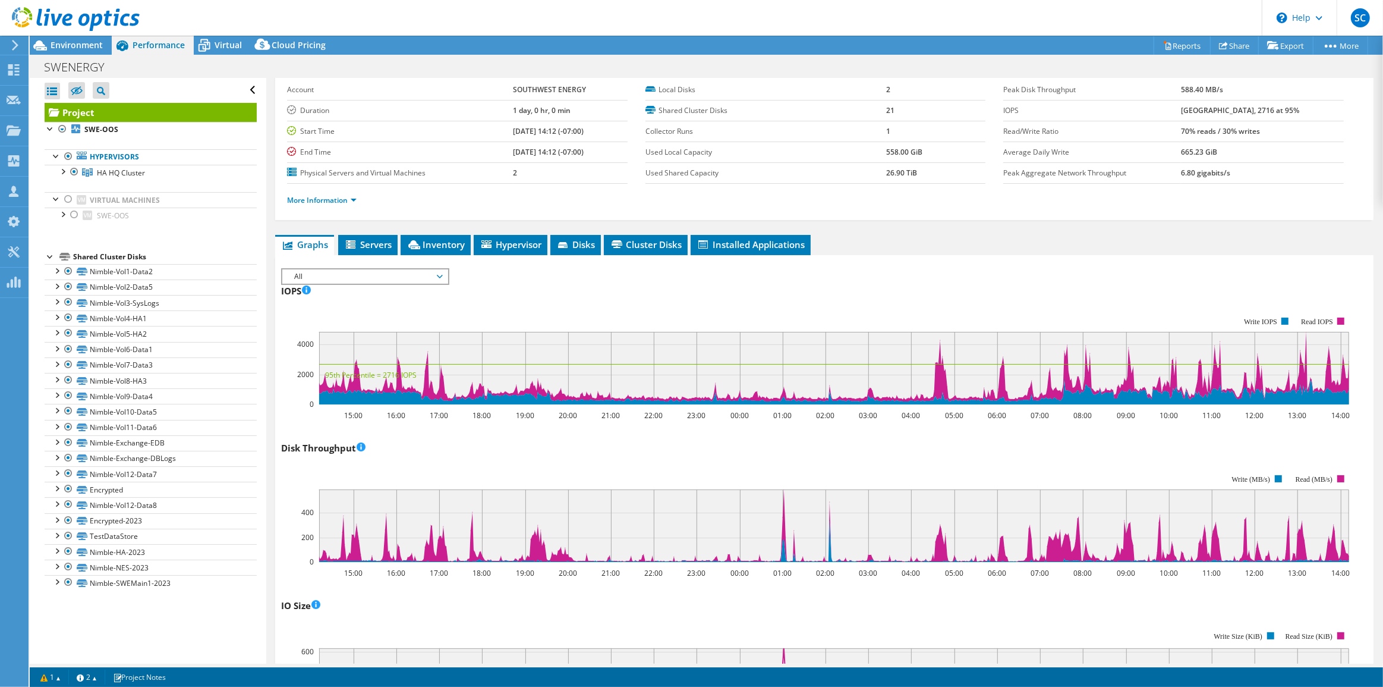
scroll to position [0, 0]
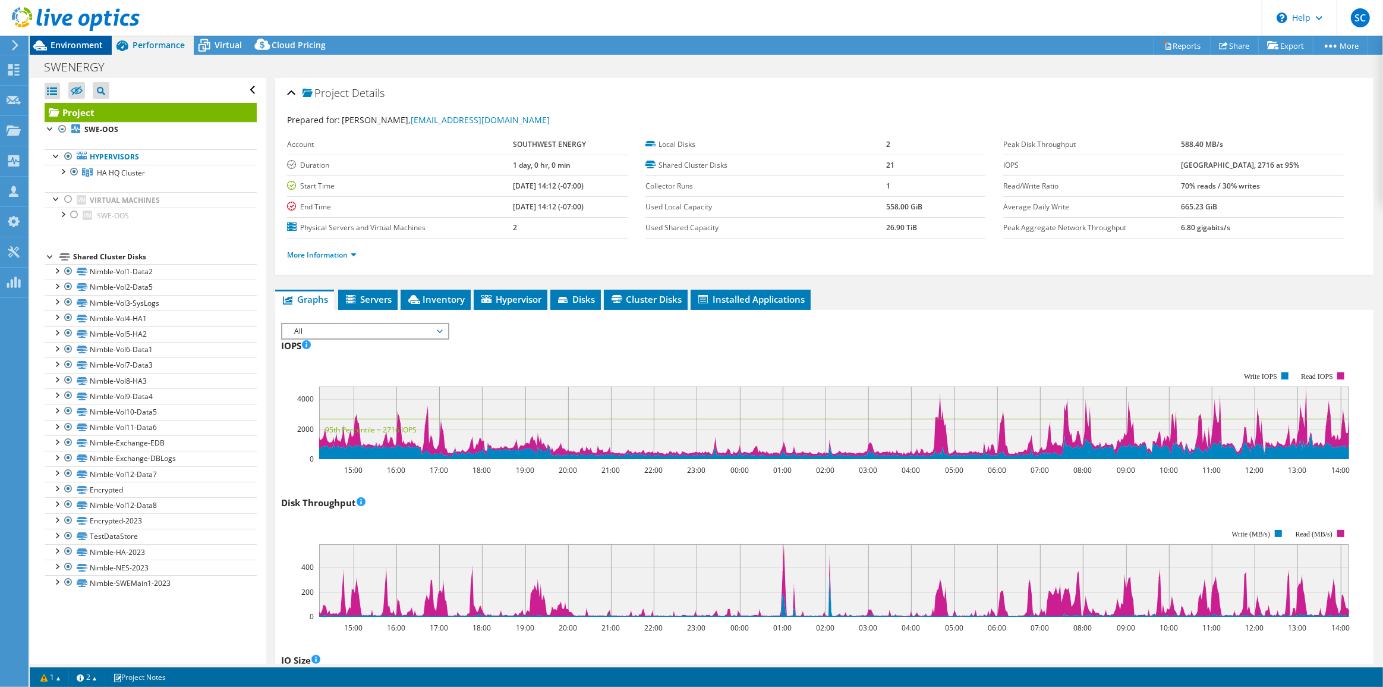
click at [90, 48] on span "Environment" at bounding box center [77, 44] width 52 height 11
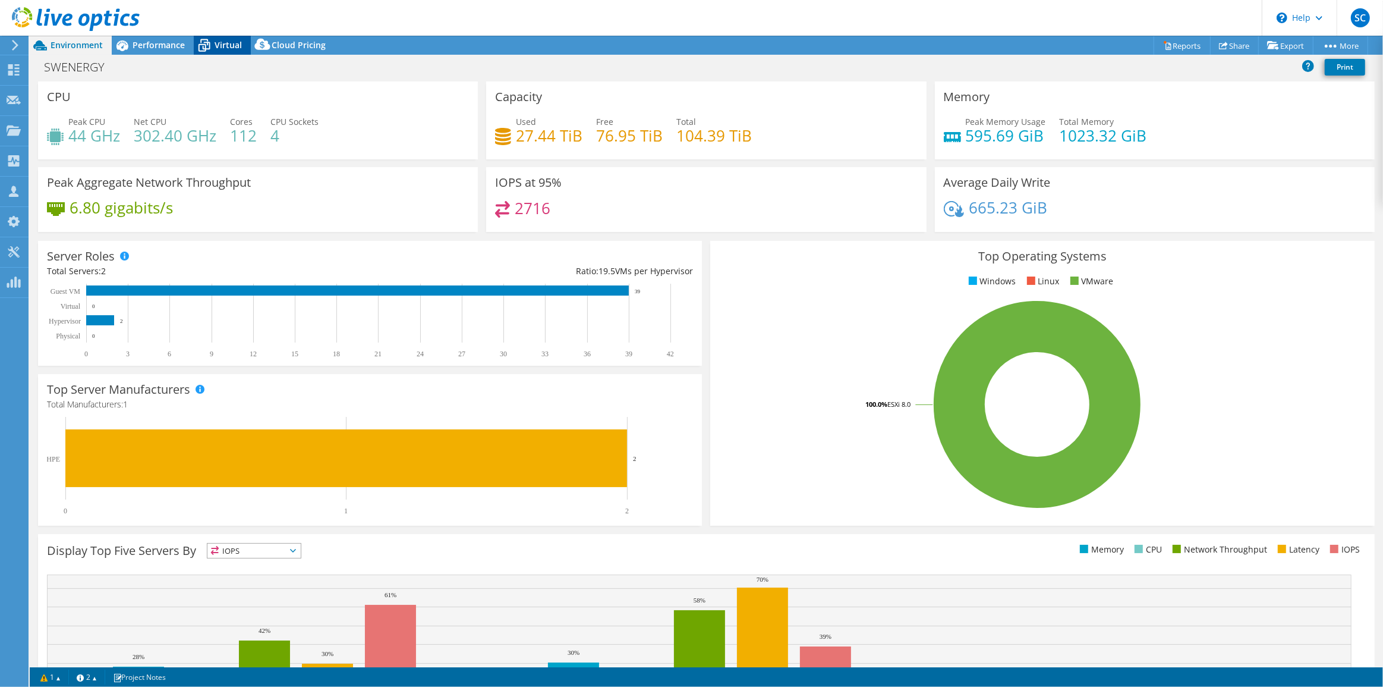
click at [162, 48] on span "Performance" at bounding box center [159, 44] width 52 height 11
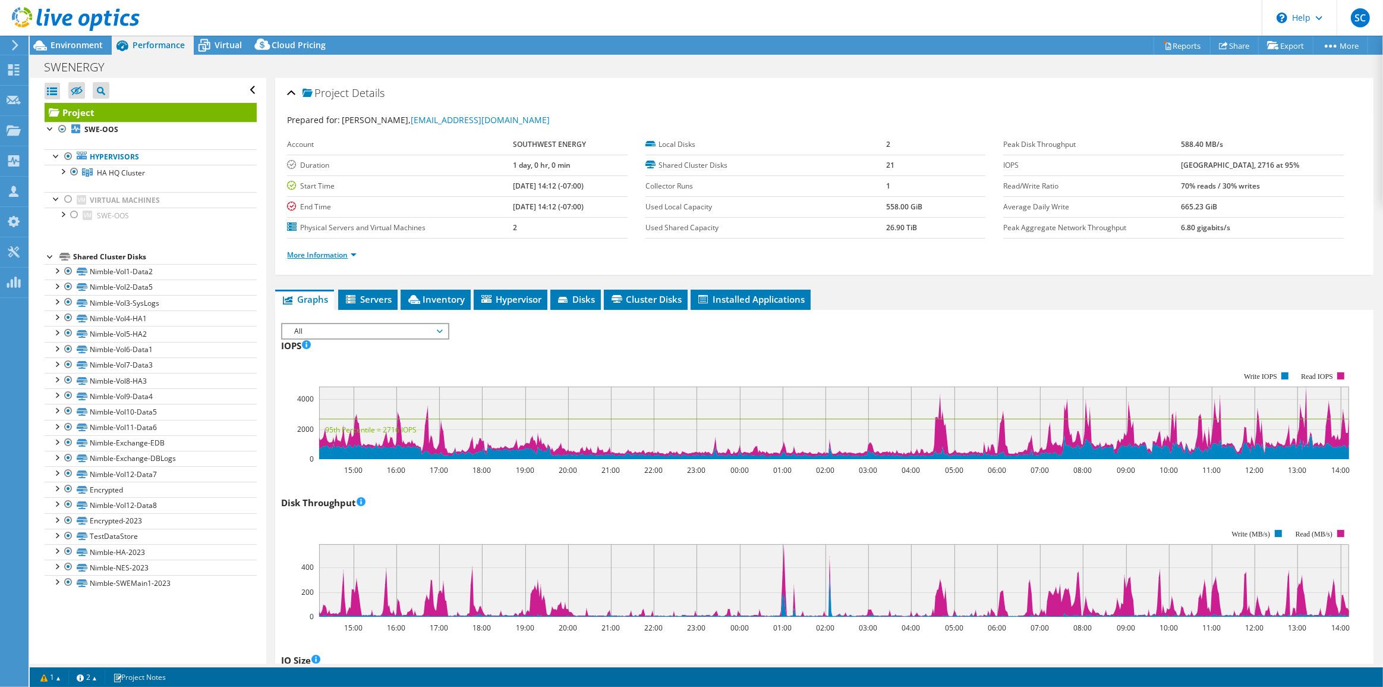
click at [335, 250] on link "More Information" at bounding box center [322, 255] width 70 height 10
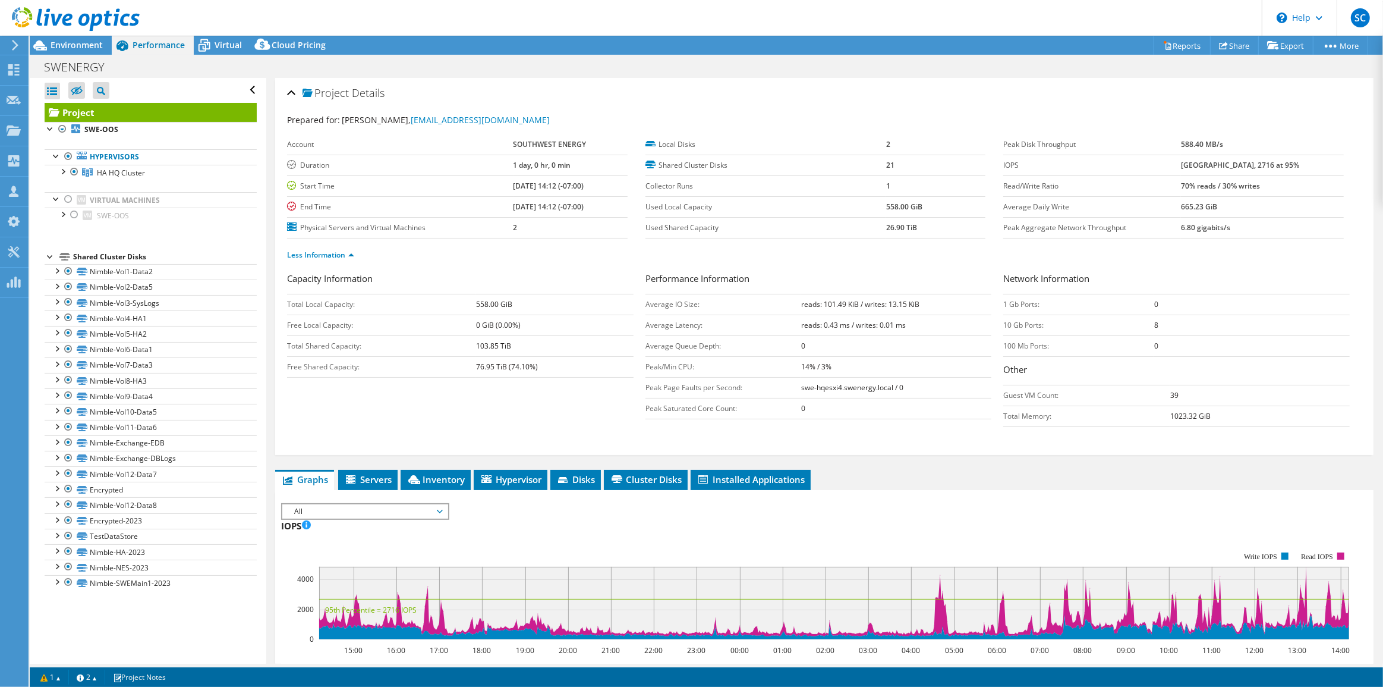
drag, startPoint x: 820, startPoint y: 304, endPoint x: 922, endPoint y: 333, distance: 105.2
click at [917, 308] on td "reads: 101.49 KiB / writes: 13.15 KiB" at bounding box center [896, 304] width 190 height 21
click at [115, 490] on link "Encrypted" at bounding box center [151, 489] width 212 height 15
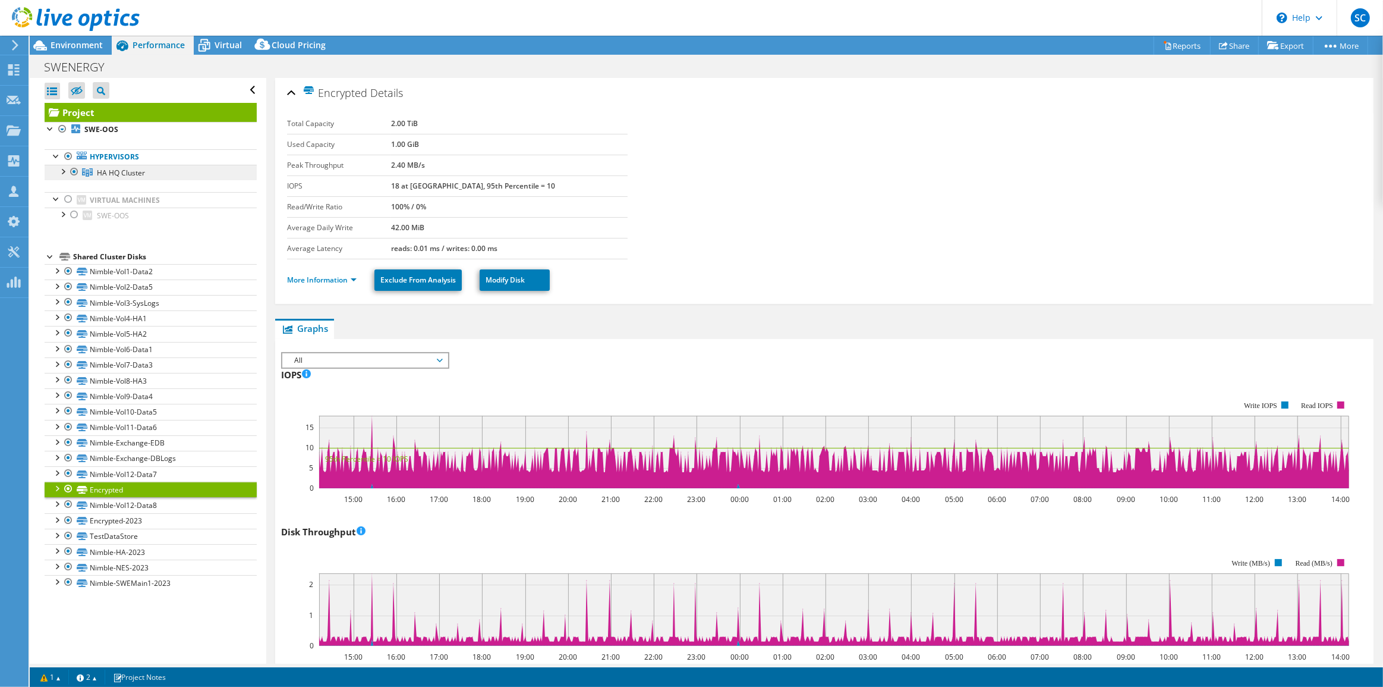
click at [112, 174] on span "HA HQ Cluster" at bounding box center [121, 173] width 48 height 10
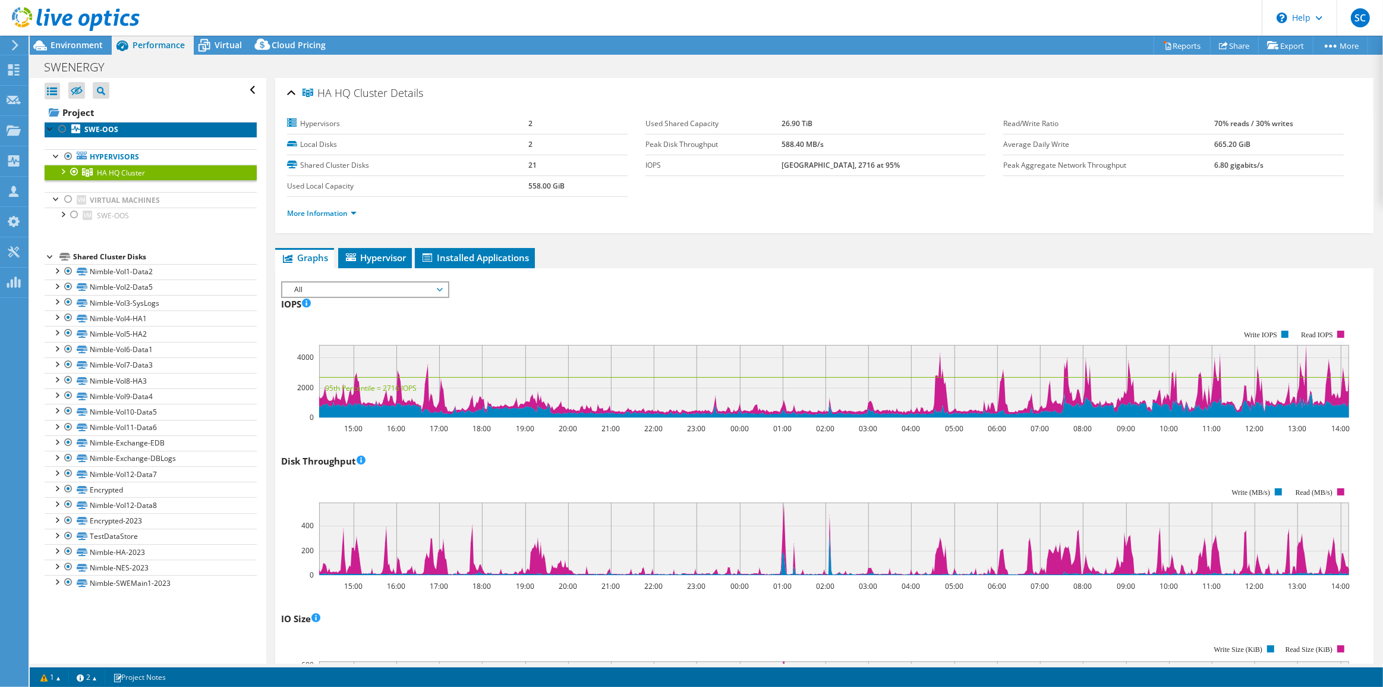
click at [123, 123] on link "SWE-OOS" at bounding box center [151, 129] width 212 height 15
